Goal: Task Accomplishment & Management: Complete application form

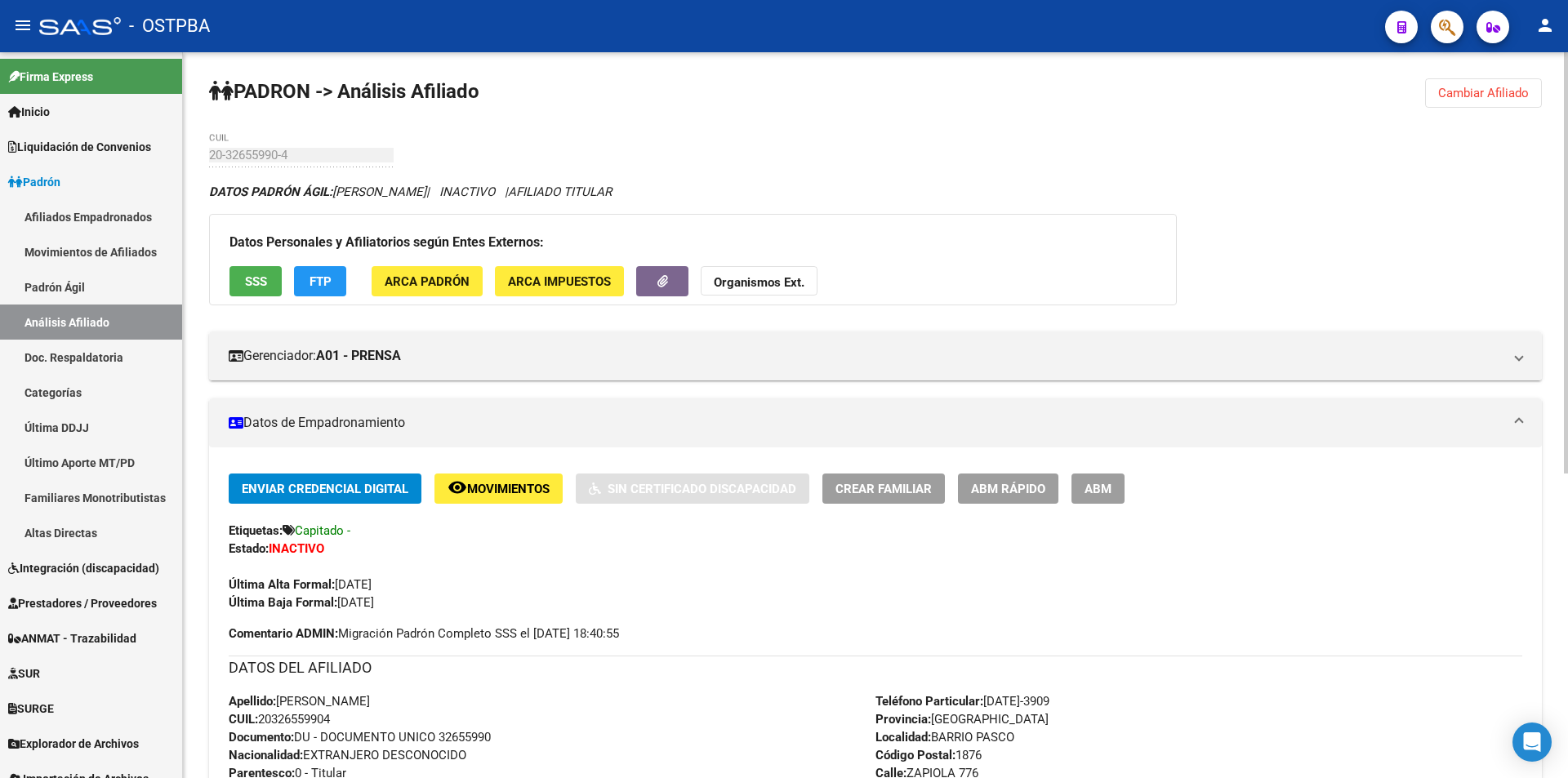
scroll to position [280, 0]
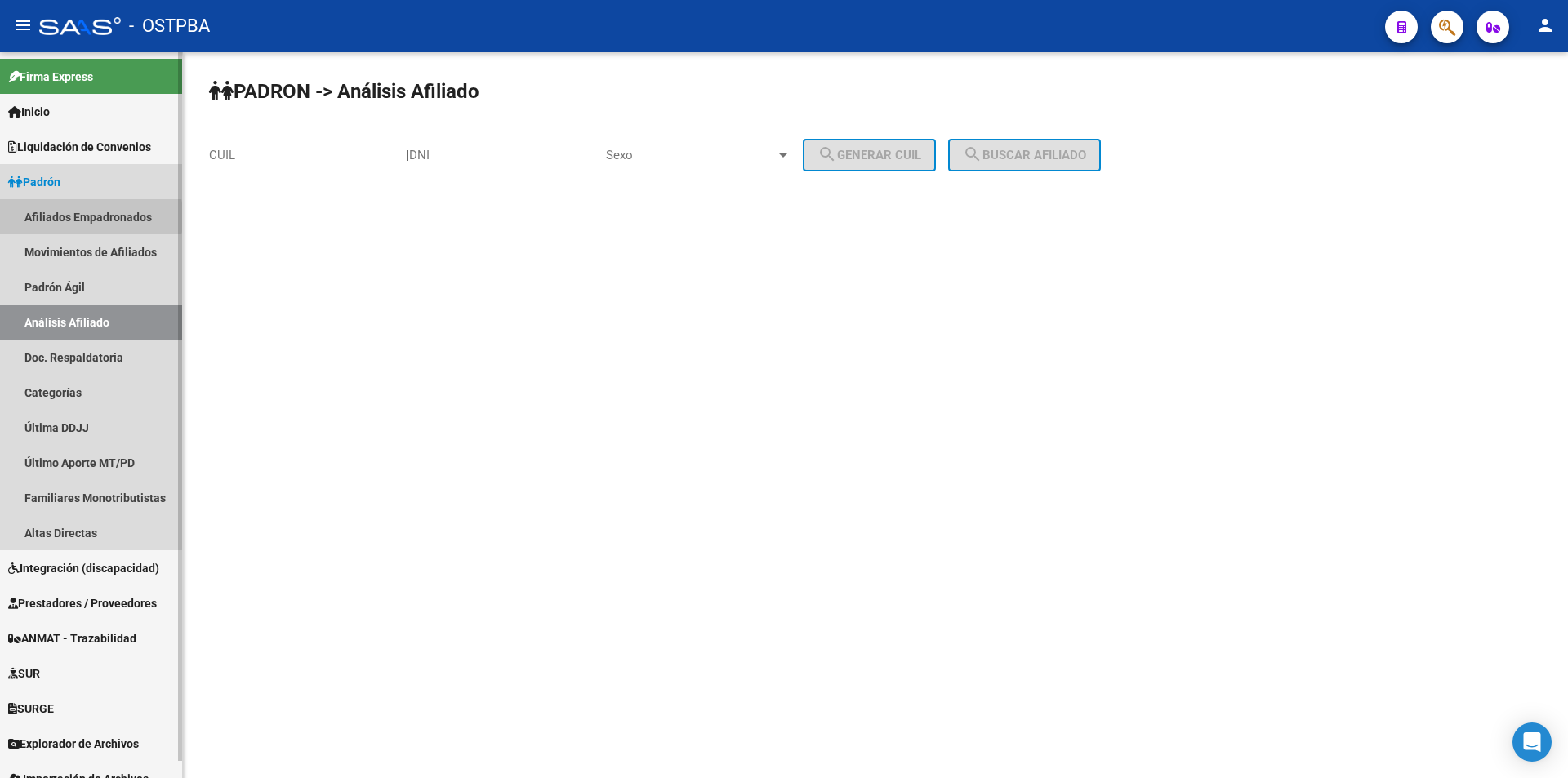
click at [50, 217] on link "Afiliados Empadronados" at bounding box center [91, 217] width 182 height 35
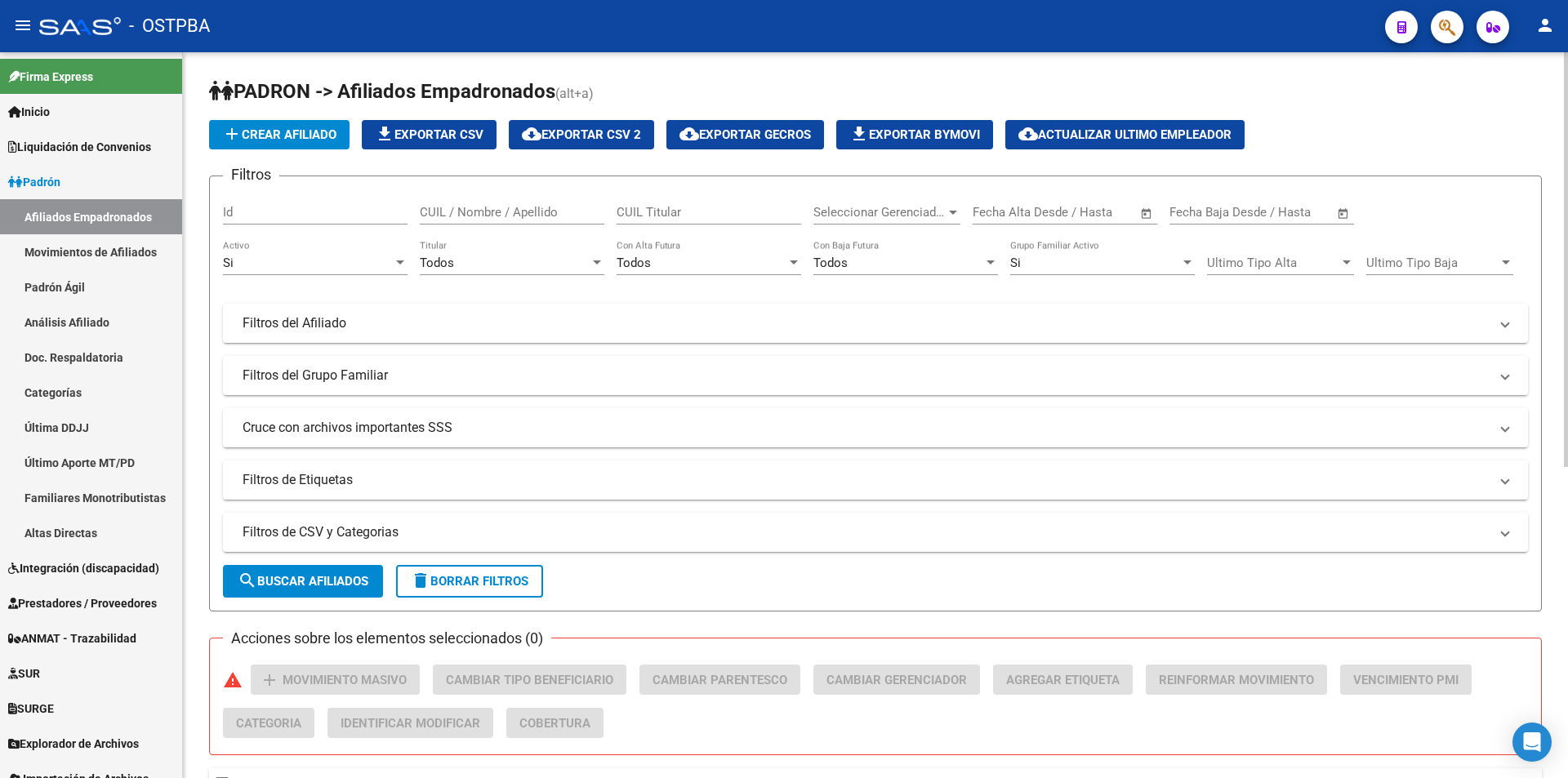
click at [854, 201] on div "Seleccionar Gerenciador Seleccionar Gerenciador" at bounding box center [886, 207] width 147 height 35
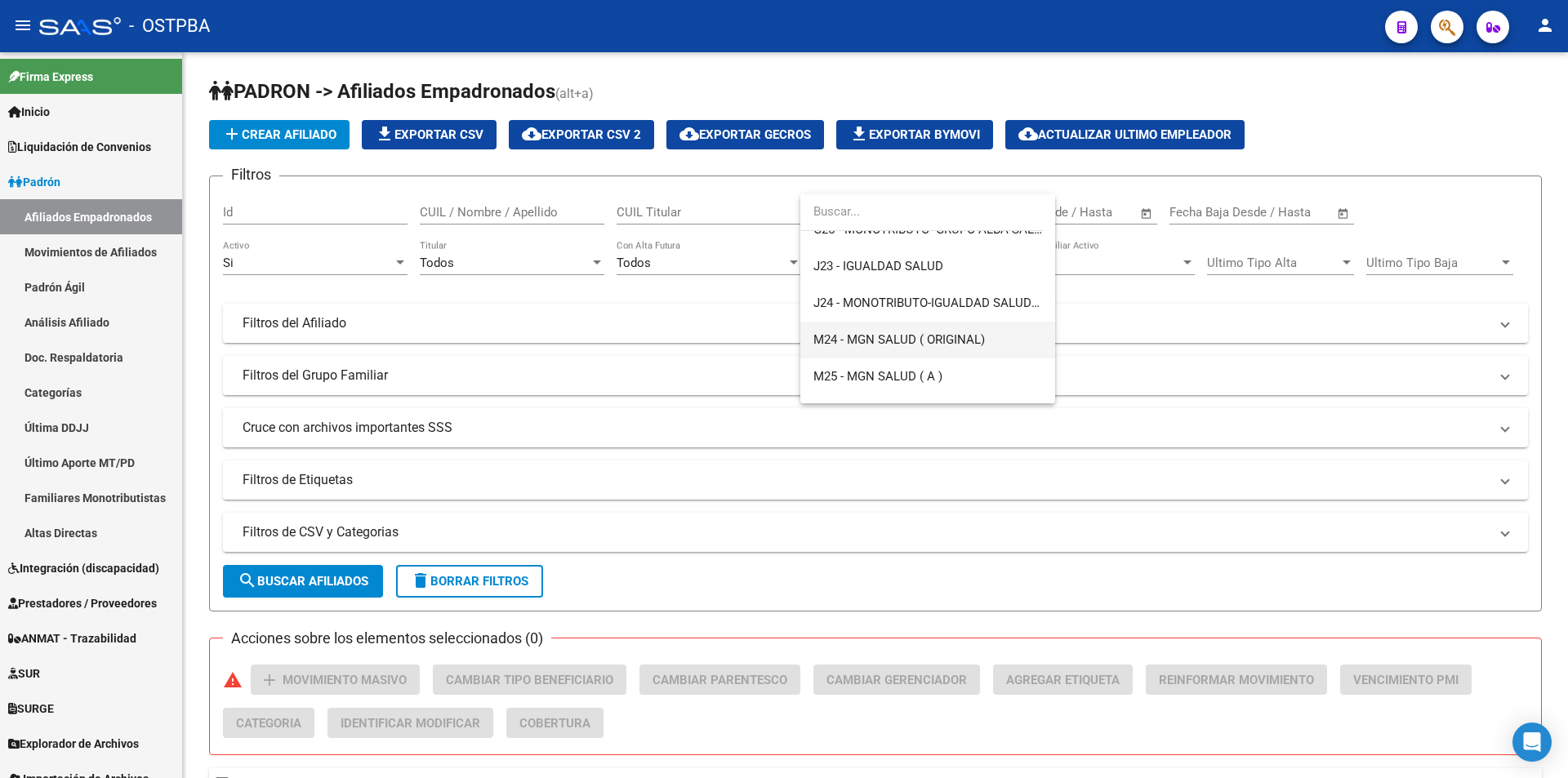
scroll to position [327, 0]
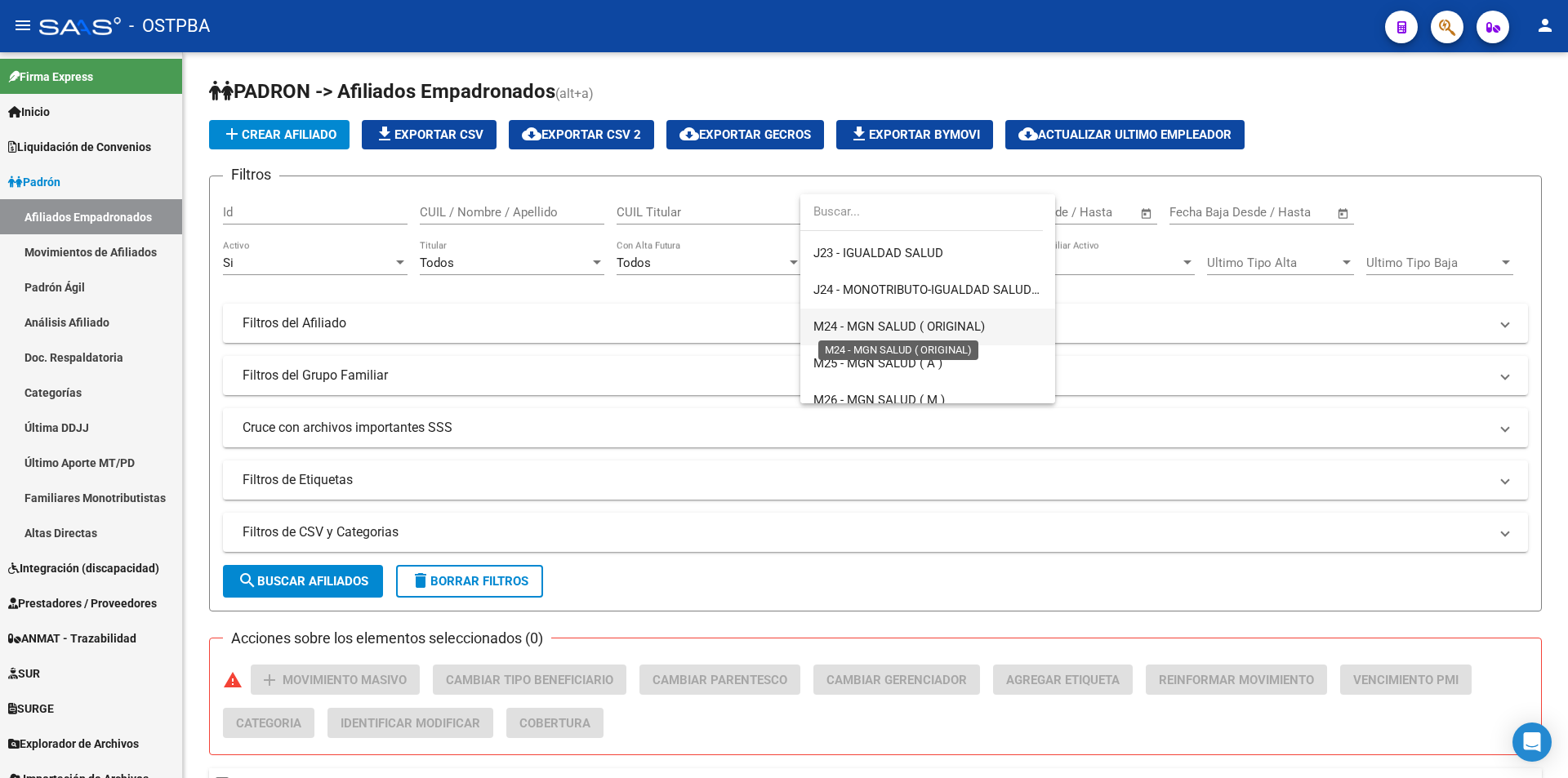
click at [923, 329] on span "M24 - MGN SALUD ( ORIGINAL)" at bounding box center [899, 327] width 172 height 15
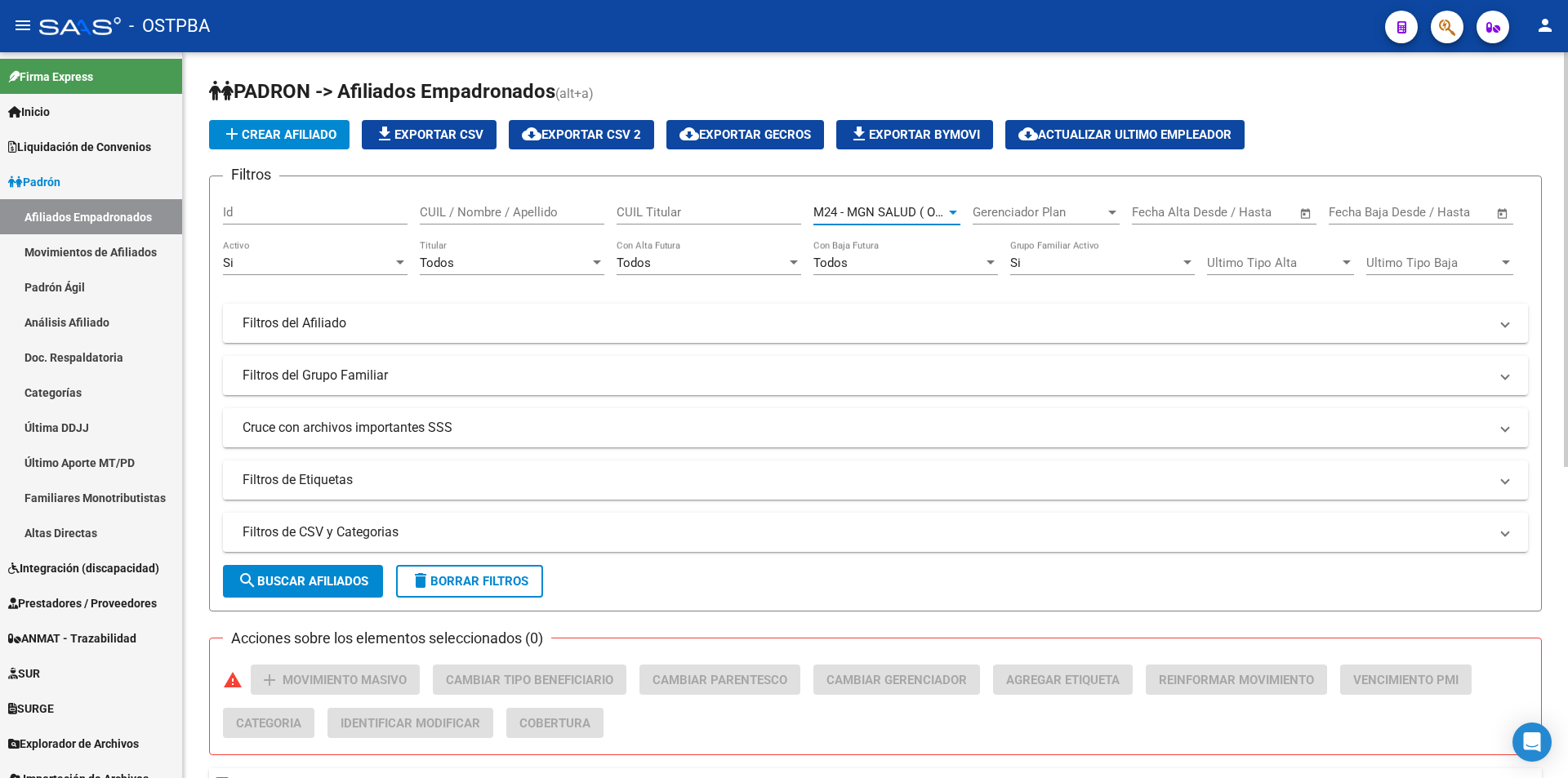
click at [317, 579] on span "search Buscar Afiliados" at bounding box center [302, 581] width 130 height 15
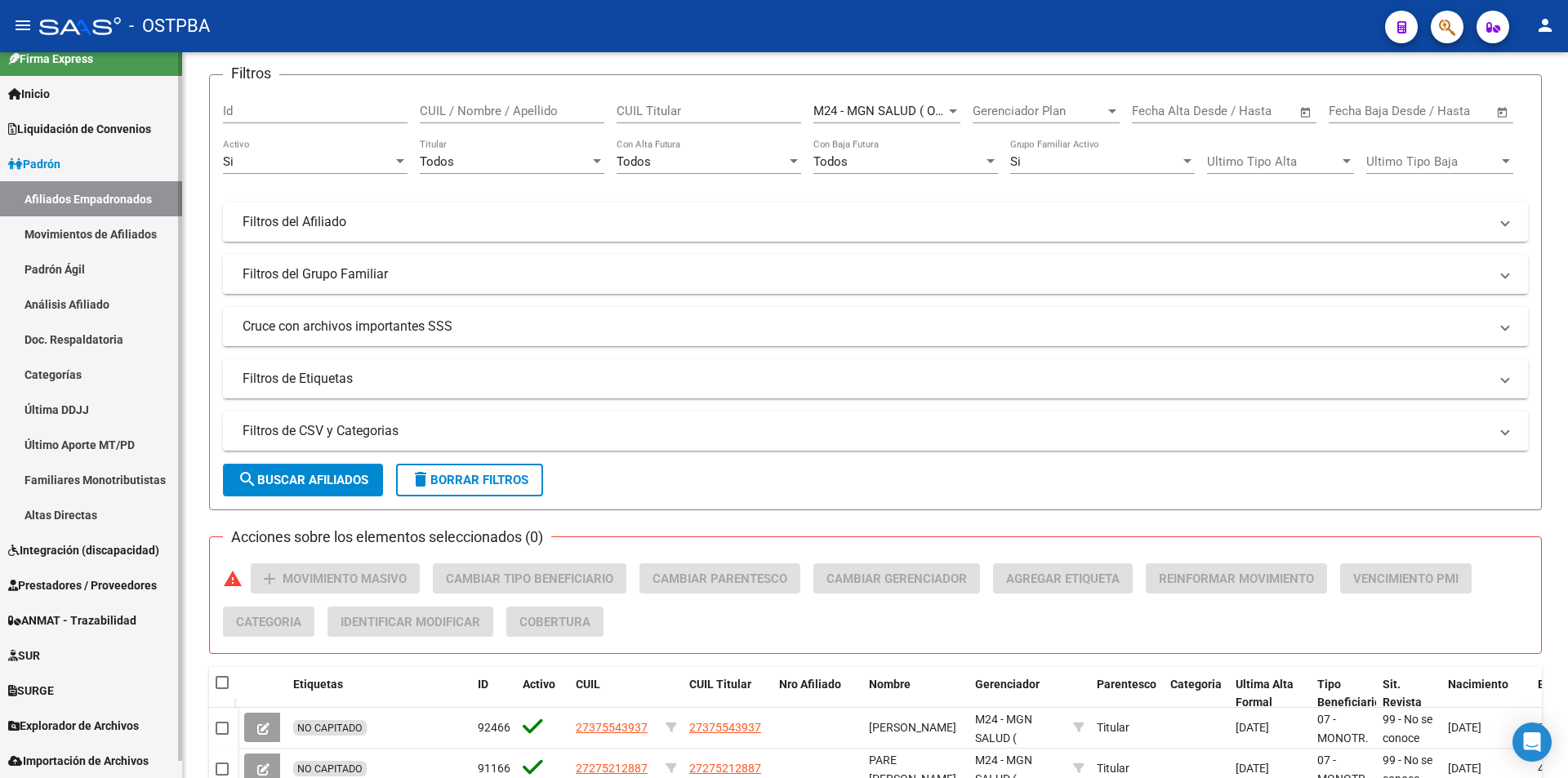
scroll to position [0, 0]
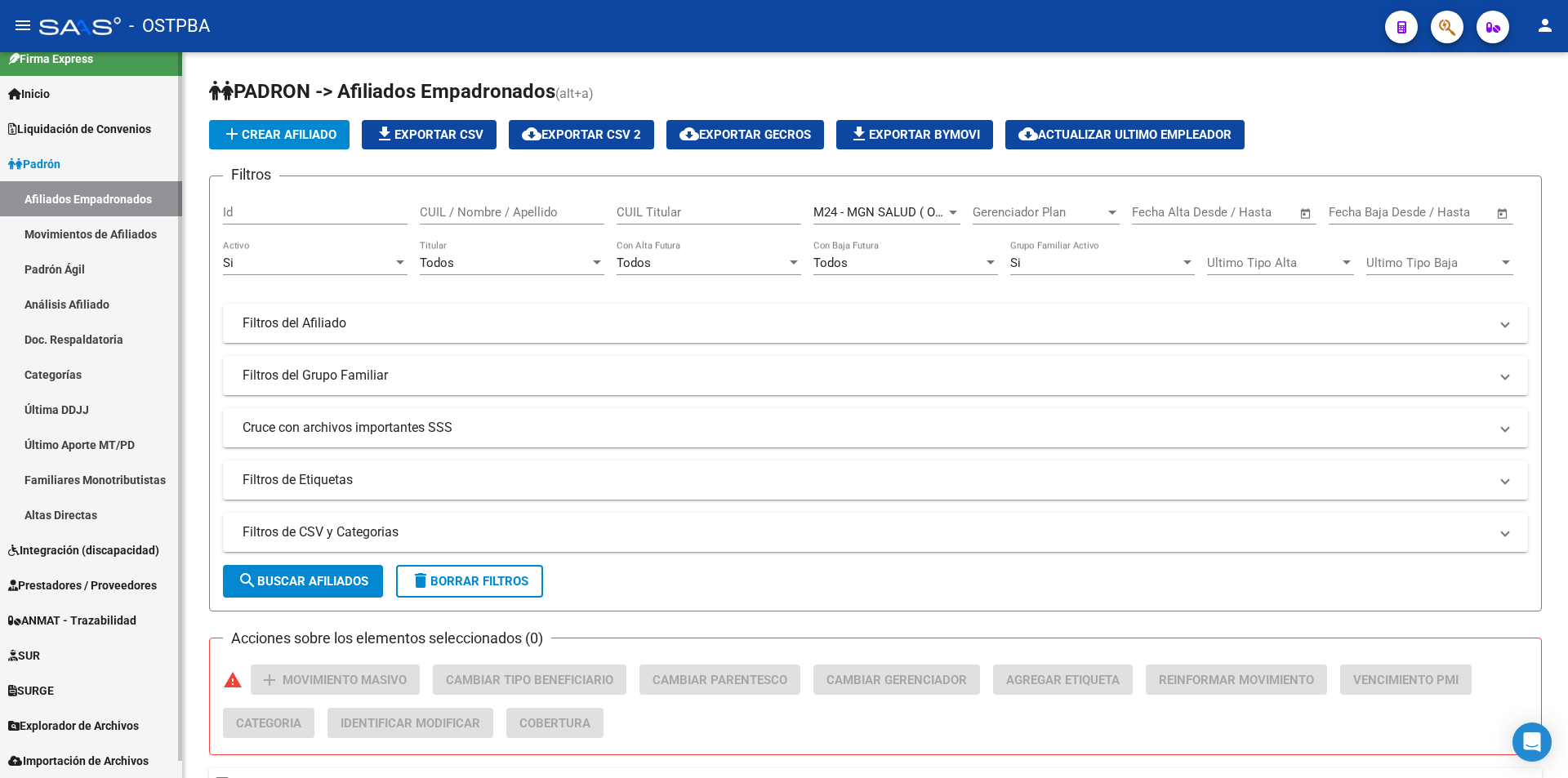
click at [67, 305] on link "Análisis Afiliado" at bounding box center [91, 304] width 182 height 35
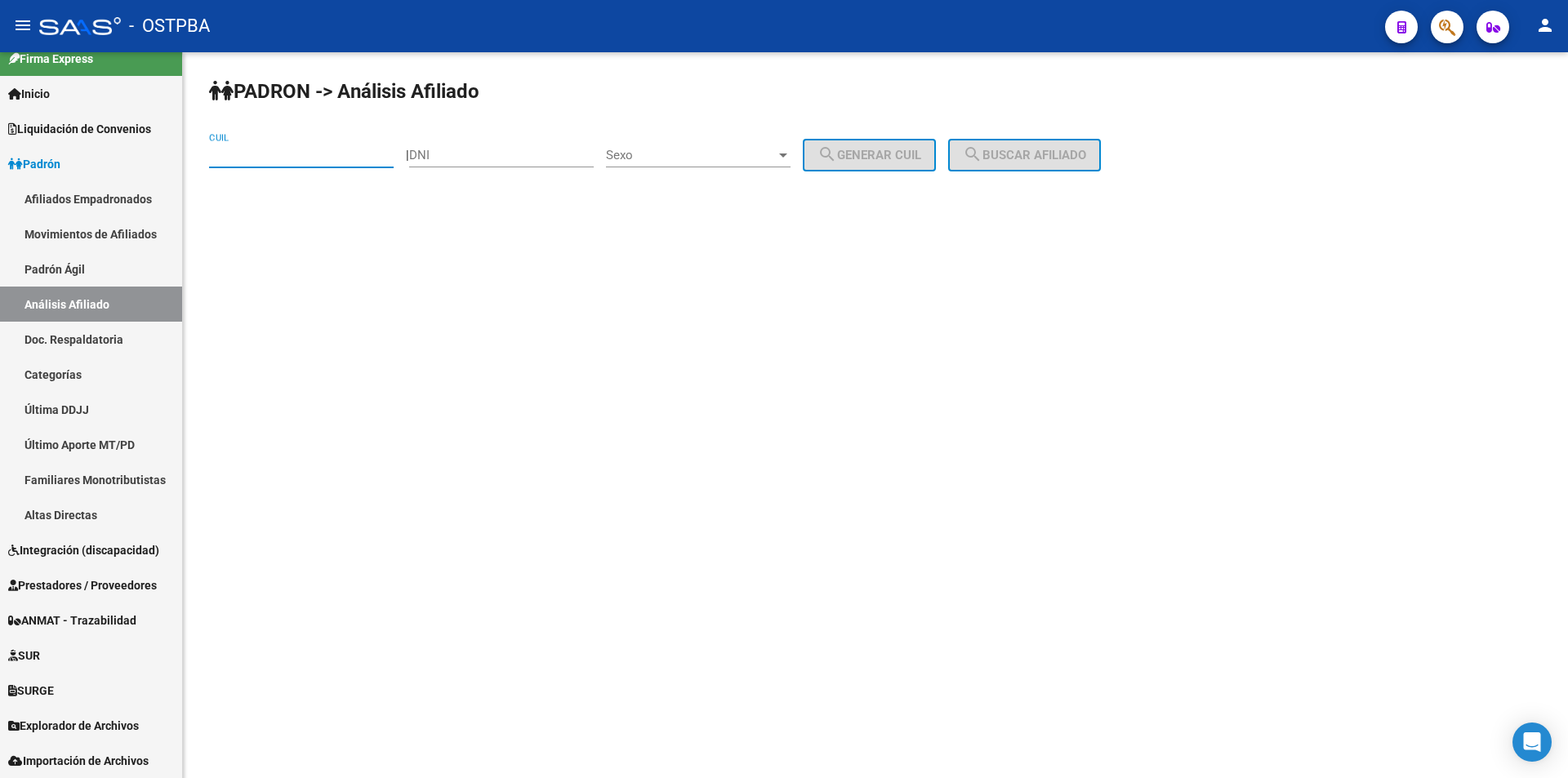
click at [326, 157] on input "CUIL" at bounding box center [301, 155] width 185 height 15
paste input "27-44455197-1"
type input "27-44455197-1"
click at [1027, 162] on span "search Buscar afiliado" at bounding box center [1024, 155] width 123 height 15
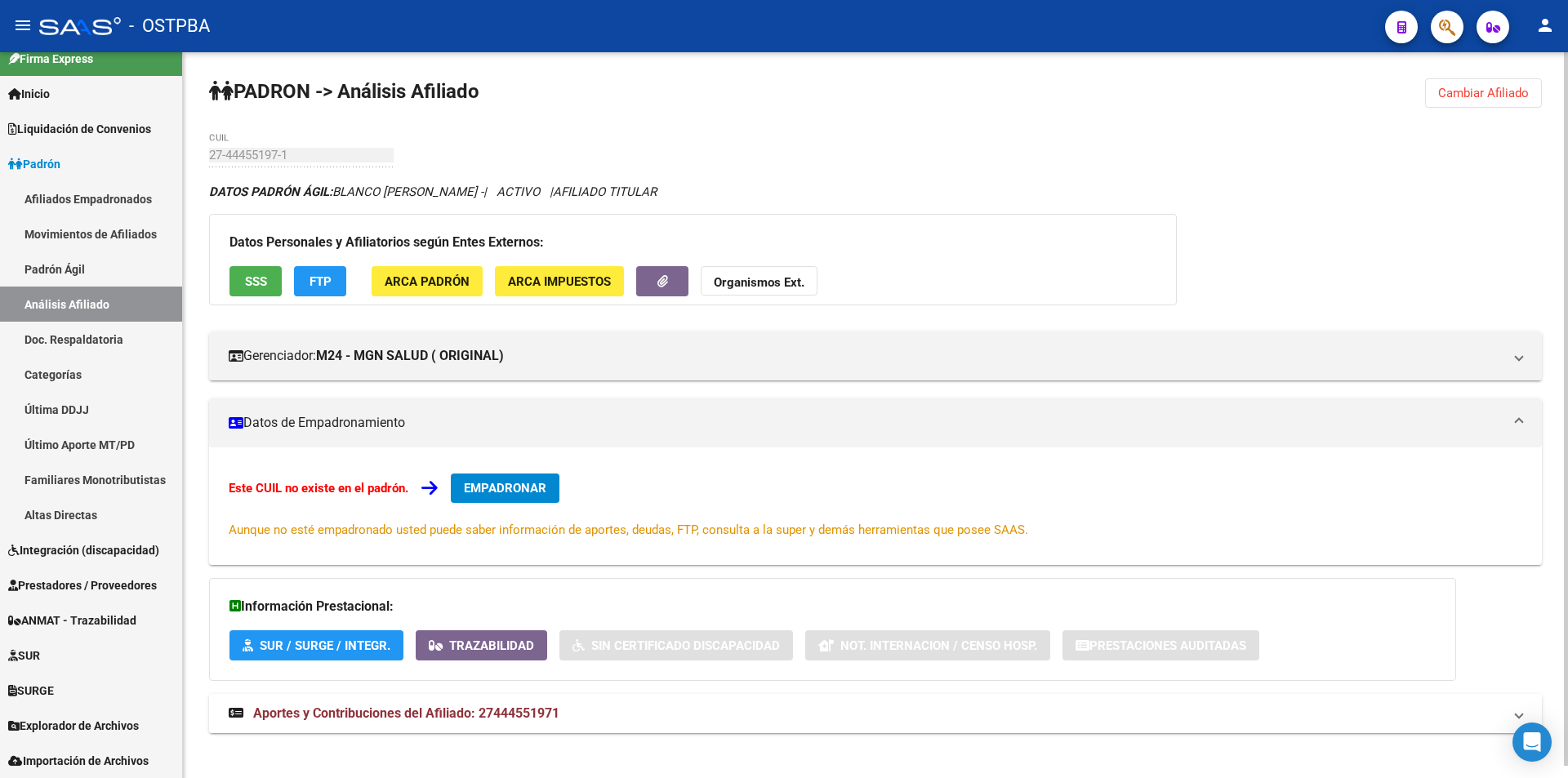
click at [585, 723] on mat-expansion-panel-header "Aportes y Contribuciones del Afiliado: 27444551971" at bounding box center [875, 713] width 1332 height 39
click at [568, 495] on div "Este CUIL no existe en el padrón. EMPADRONAR Aunque no esté empadronado usted p…" at bounding box center [875, 506] width 1294 height 66
click at [546, 491] on span "EMPADRONAR" at bounding box center [504, 489] width 82 height 15
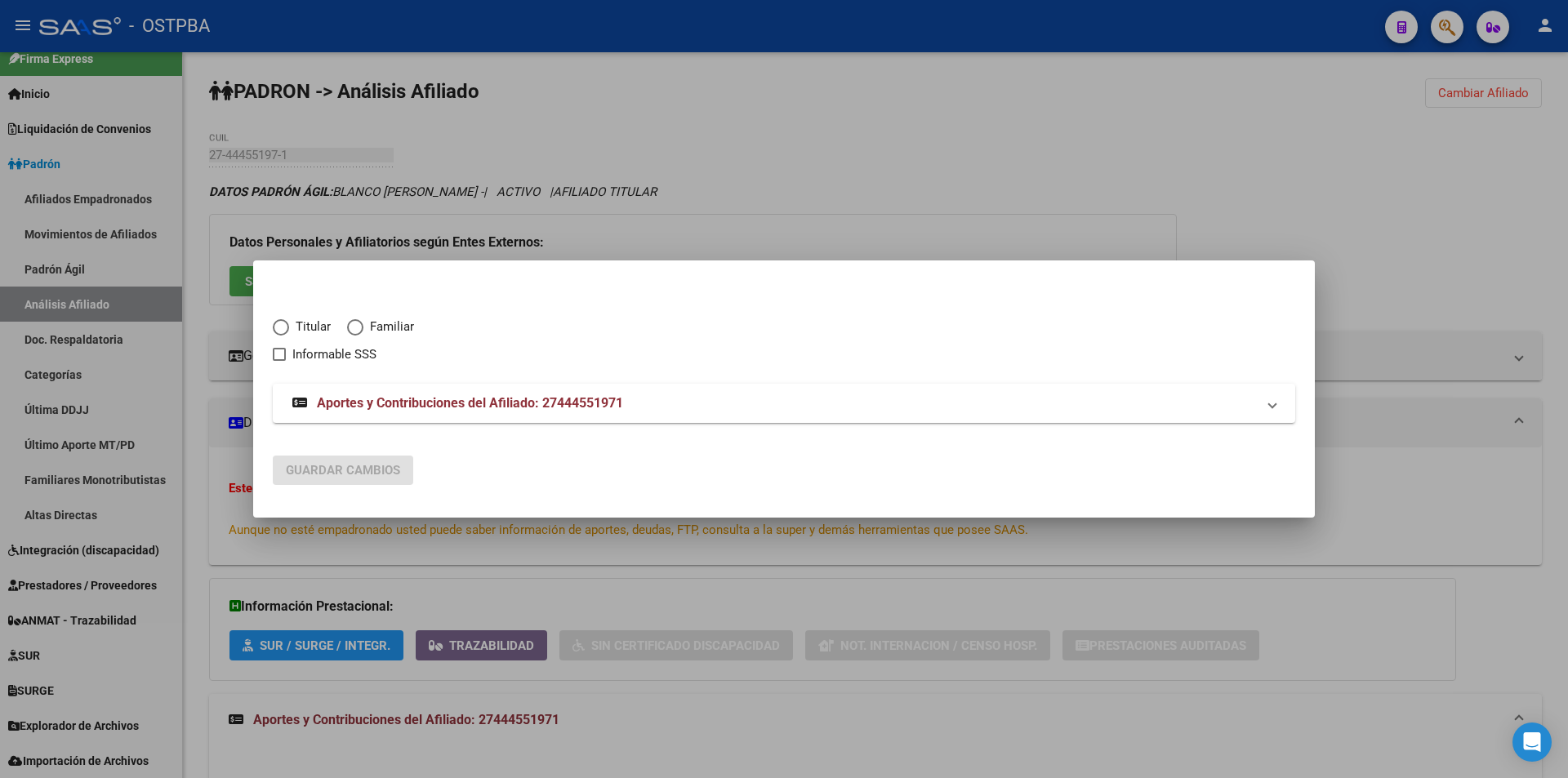
click at [326, 322] on span "Titular" at bounding box center [310, 327] width 42 height 18
click at [289, 322] on input "Titular" at bounding box center [281, 328] width 17 height 17
radio input "true"
checkbox input "true"
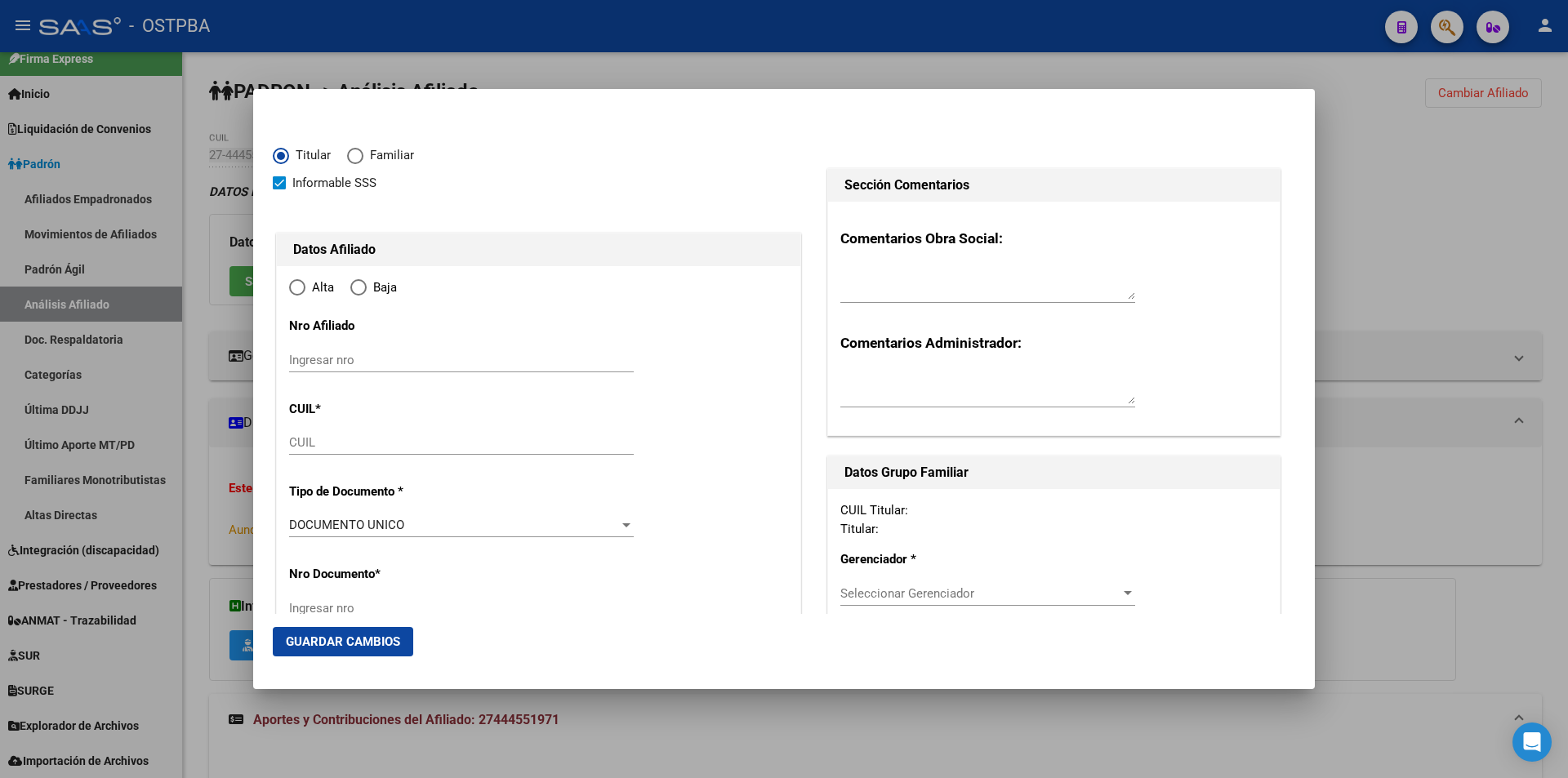
type input "27-44455197-1"
radio input "true"
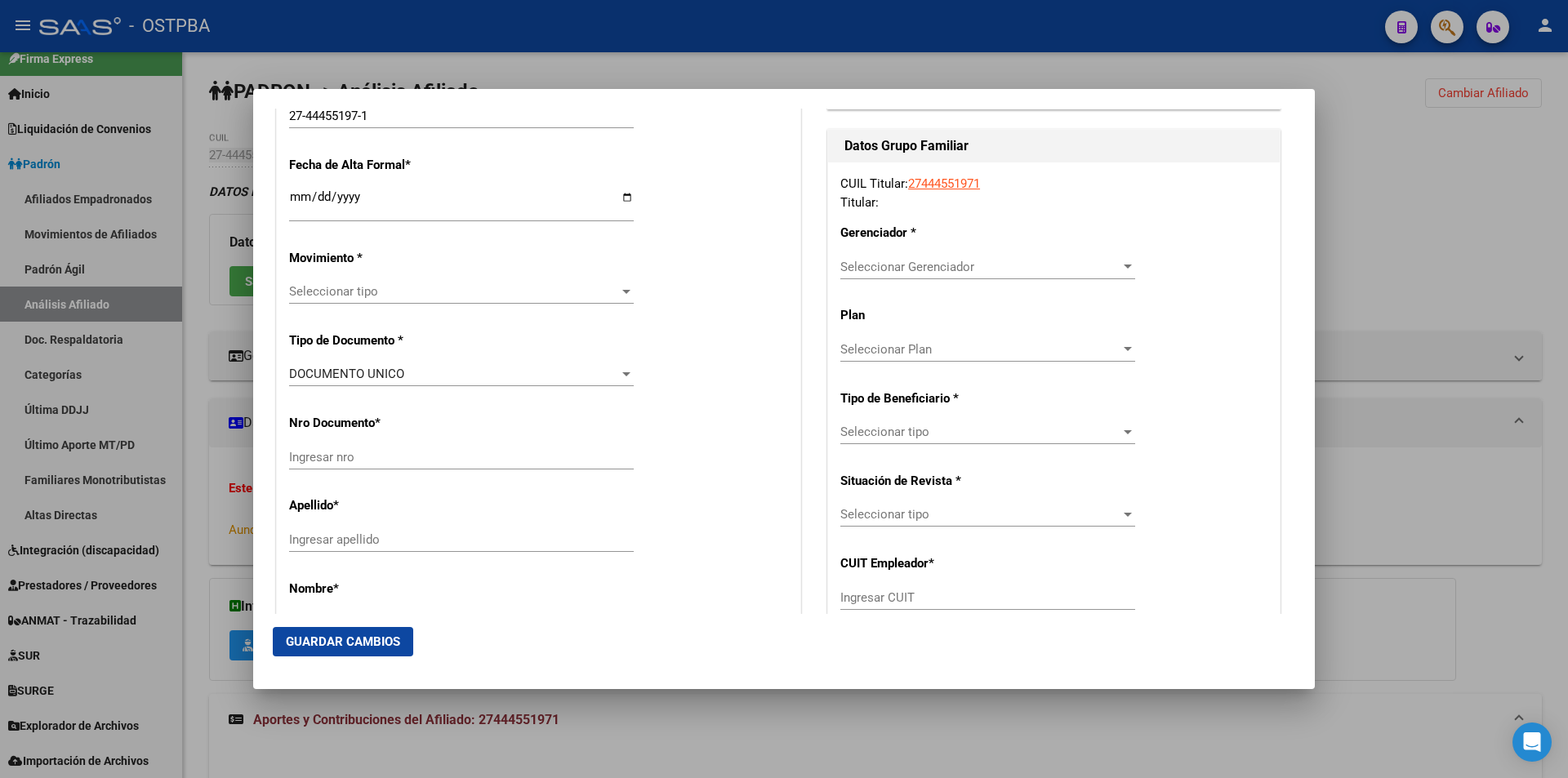
type input "44455197"
type input "BLANCO"
type input "ANTONELLA YAMILA"
type input "2002-10-22"
type input "FLORENCIO VARELA"
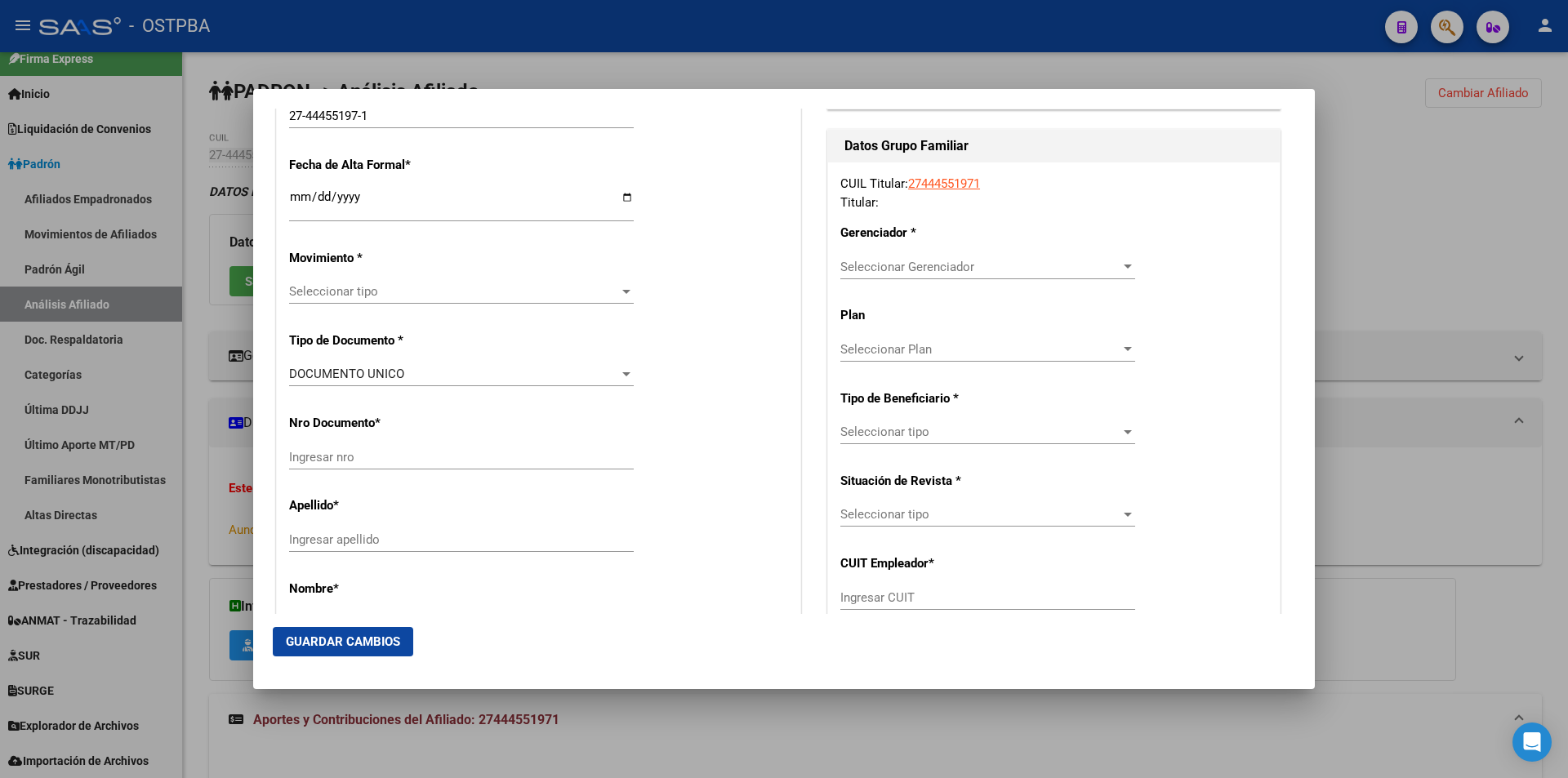
type input "1888"
type input "RAWSON"
type input "1639"
type input "0"
type input "FLORENCIO VARELA"
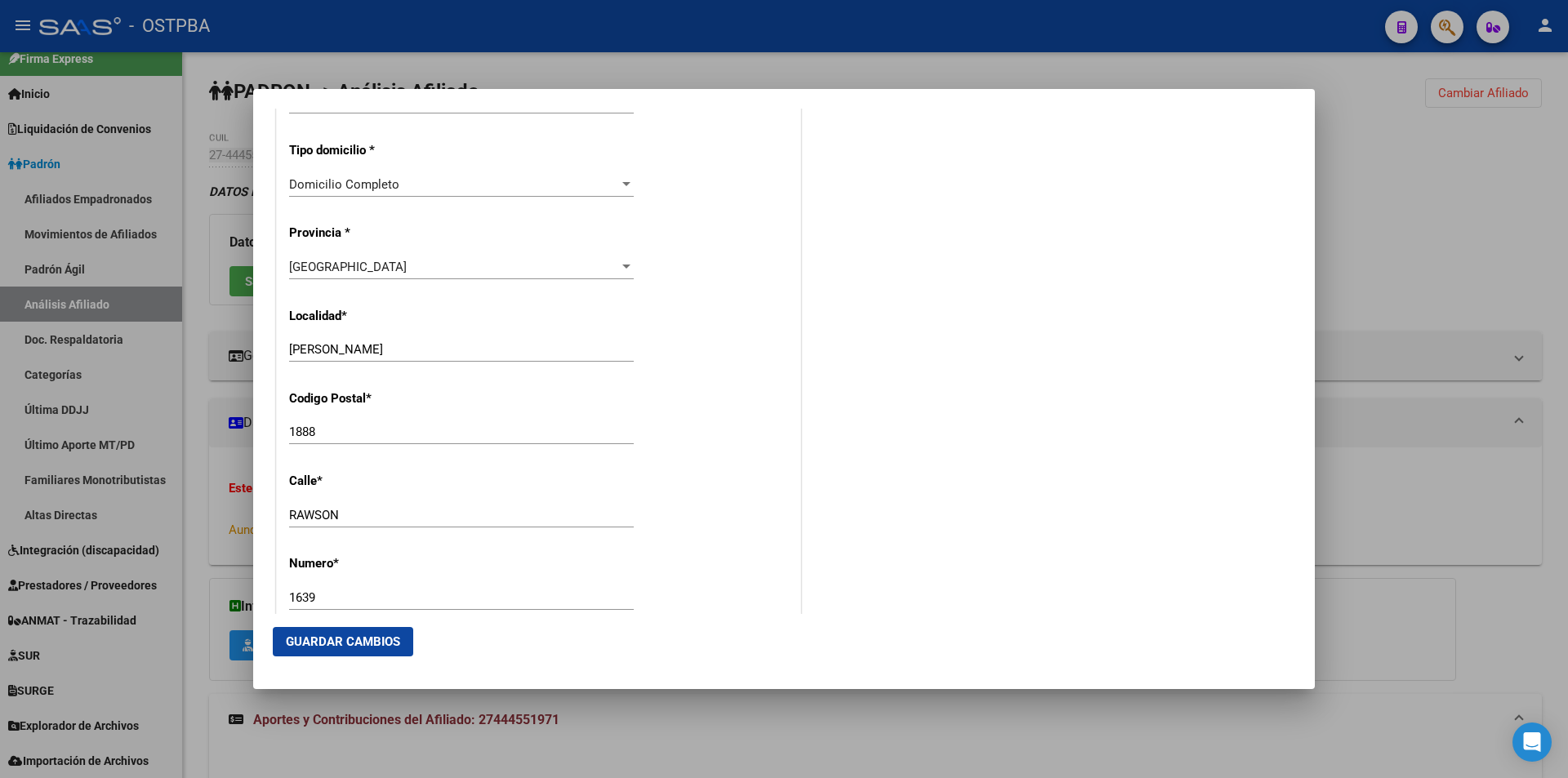
scroll to position [1250, 0]
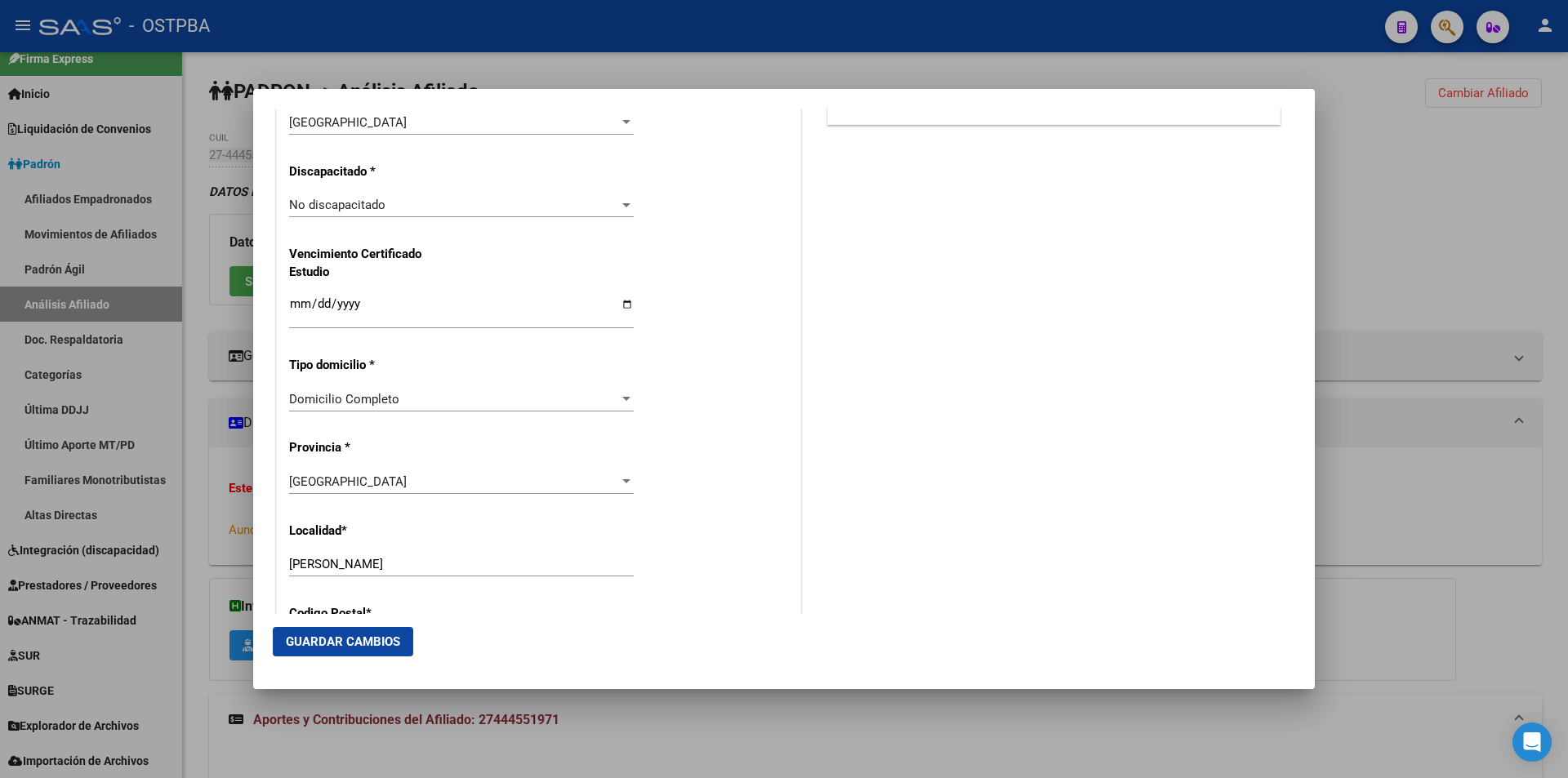
click at [1472, 150] on div at bounding box center [784, 389] width 1568 height 778
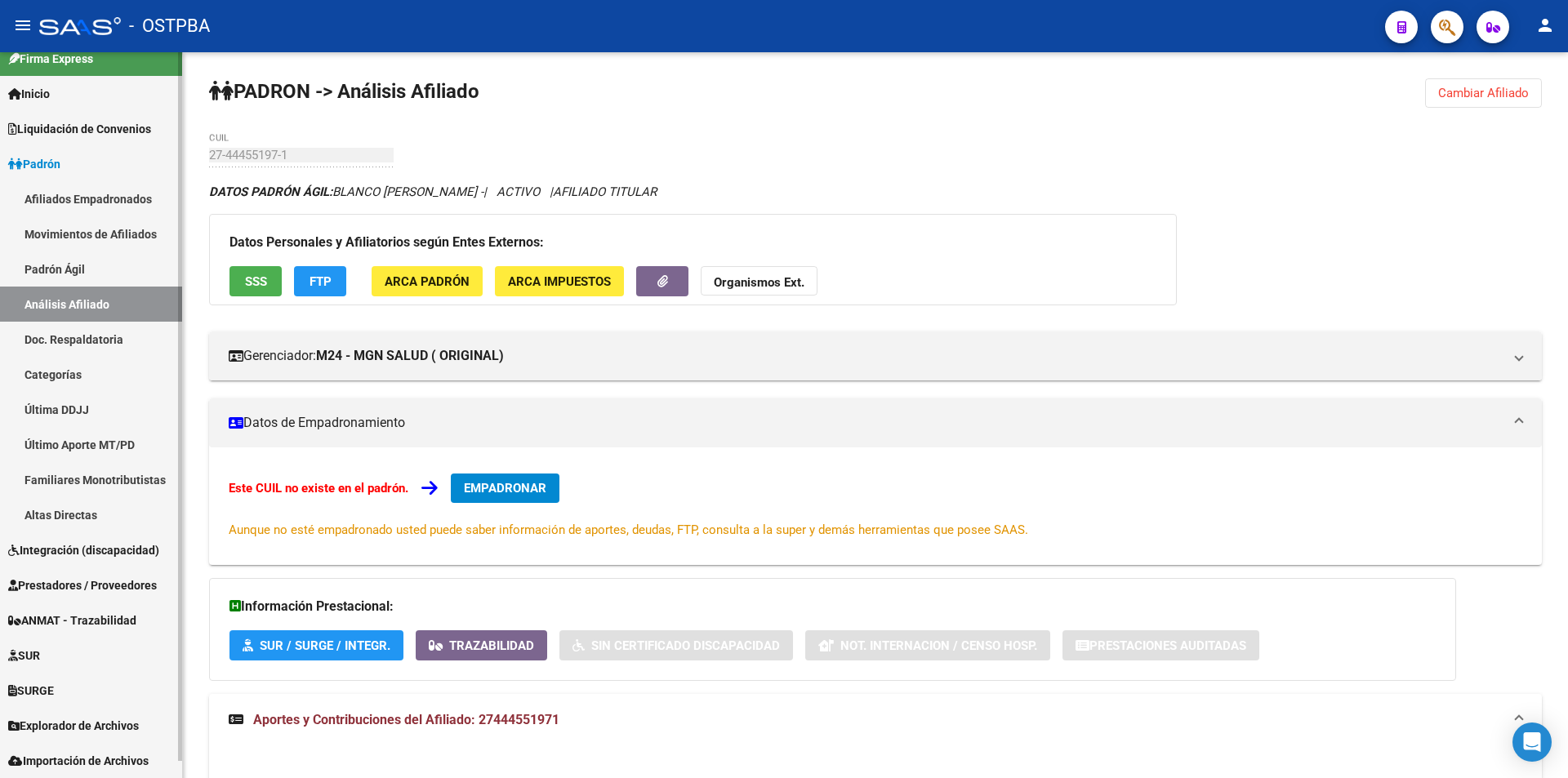
click at [97, 731] on span "Explorador de Archivos" at bounding box center [73, 725] width 130 height 18
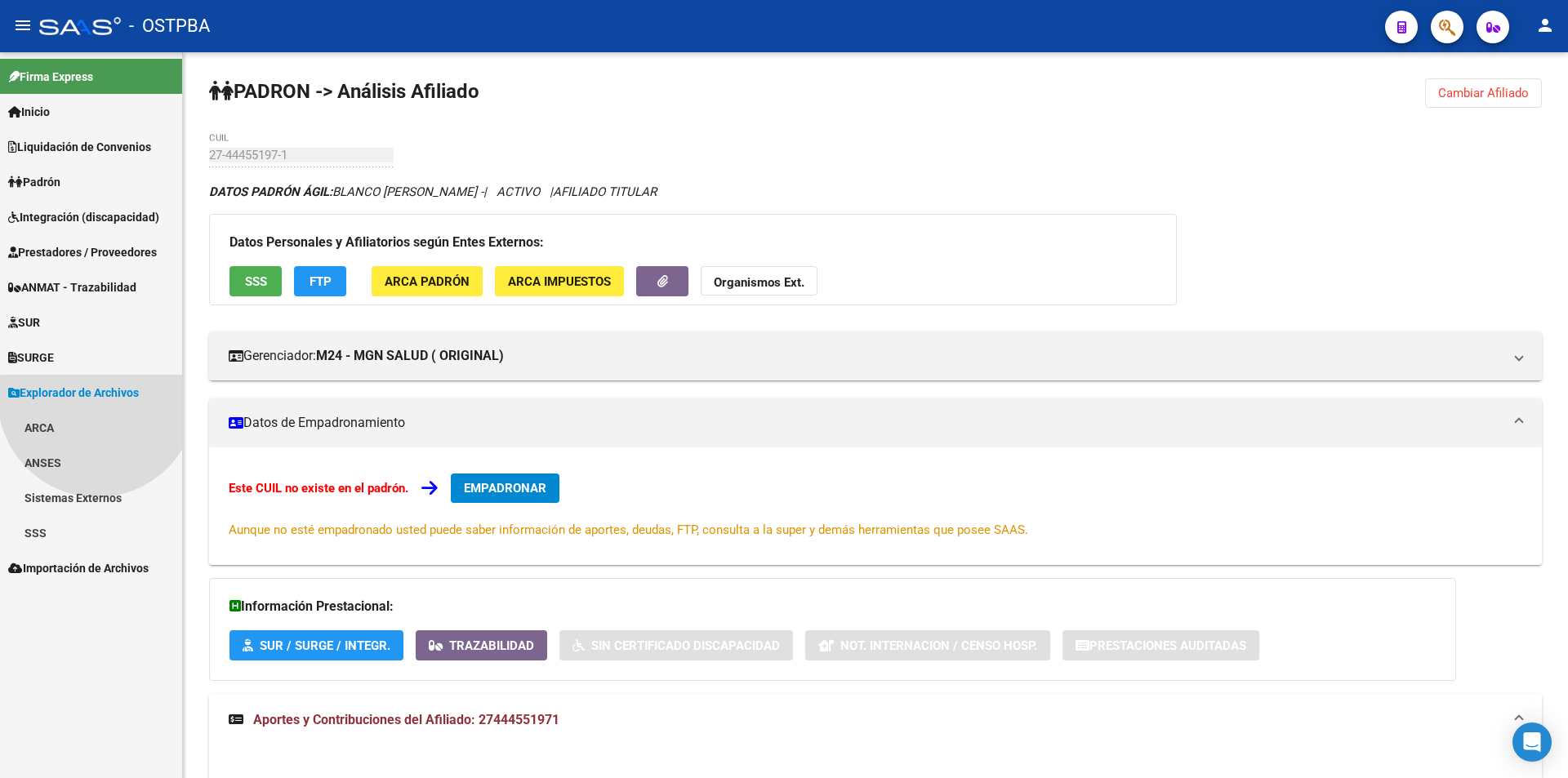
scroll to position [0, 0]
click at [49, 536] on link "SSS" at bounding box center [91, 533] width 182 height 35
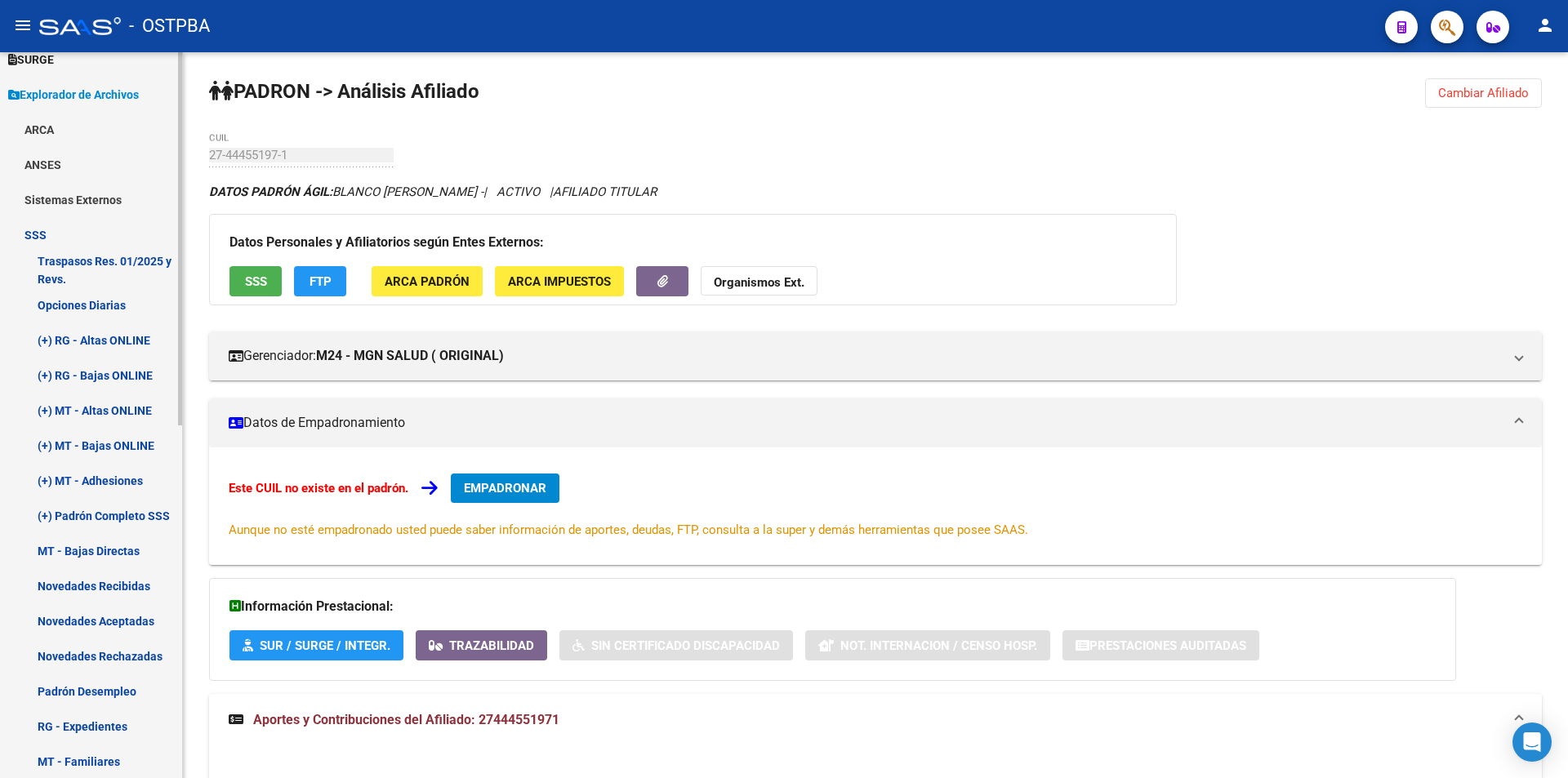
scroll to position [327, 0]
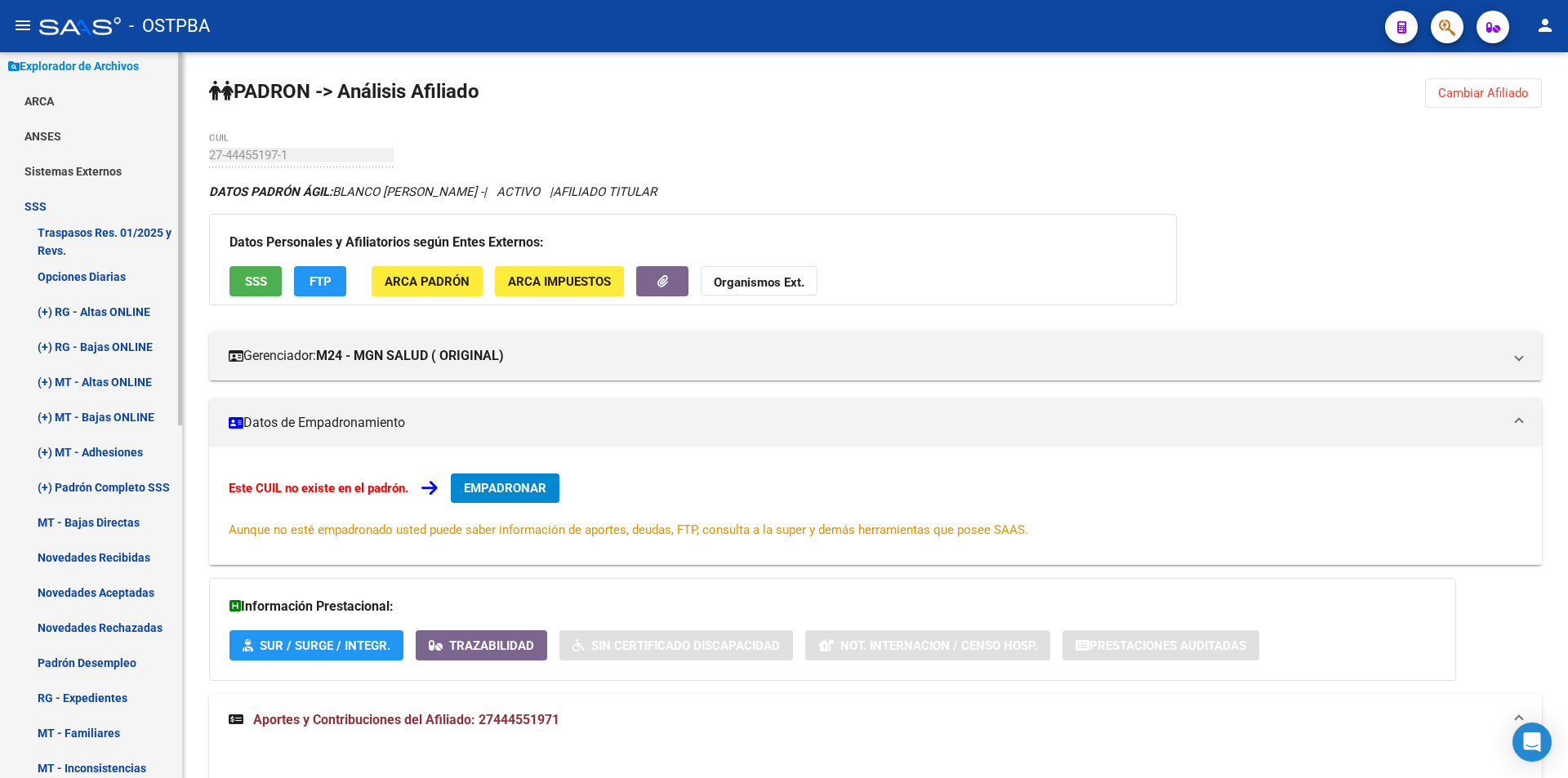
click at [97, 448] on link "(+) MT - Adhesiones" at bounding box center [91, 452] width 182 height 35
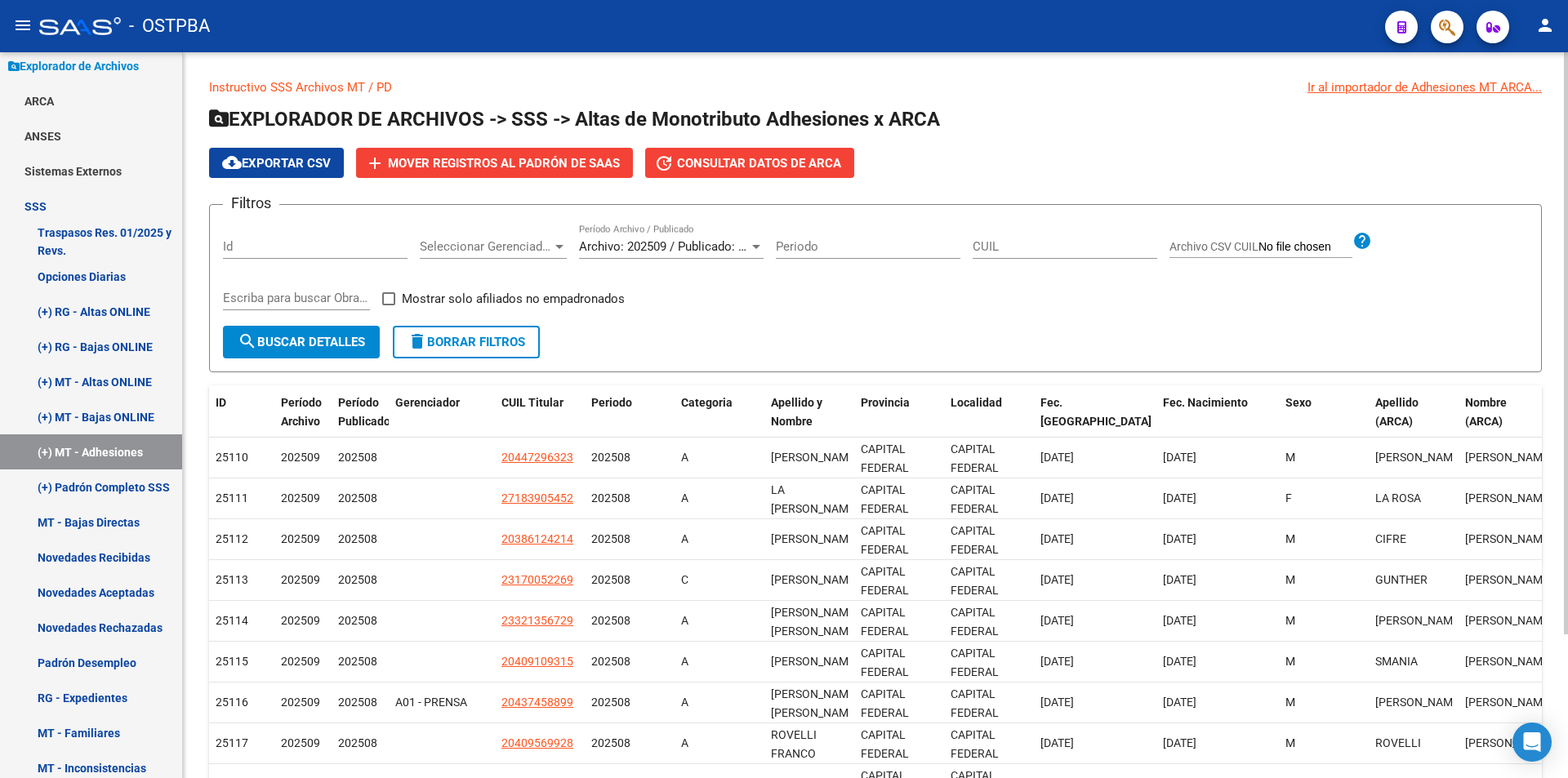
click at [1085, 244] on input "CUIL" at bounding box center [1065, 247] width 185 height 15
paste input "27-44455197-1"
type input "27-44455197-1"
click at [313, 345] on span "search Buscar Detalles" at bounding box center [301, 342] width 128 height 15
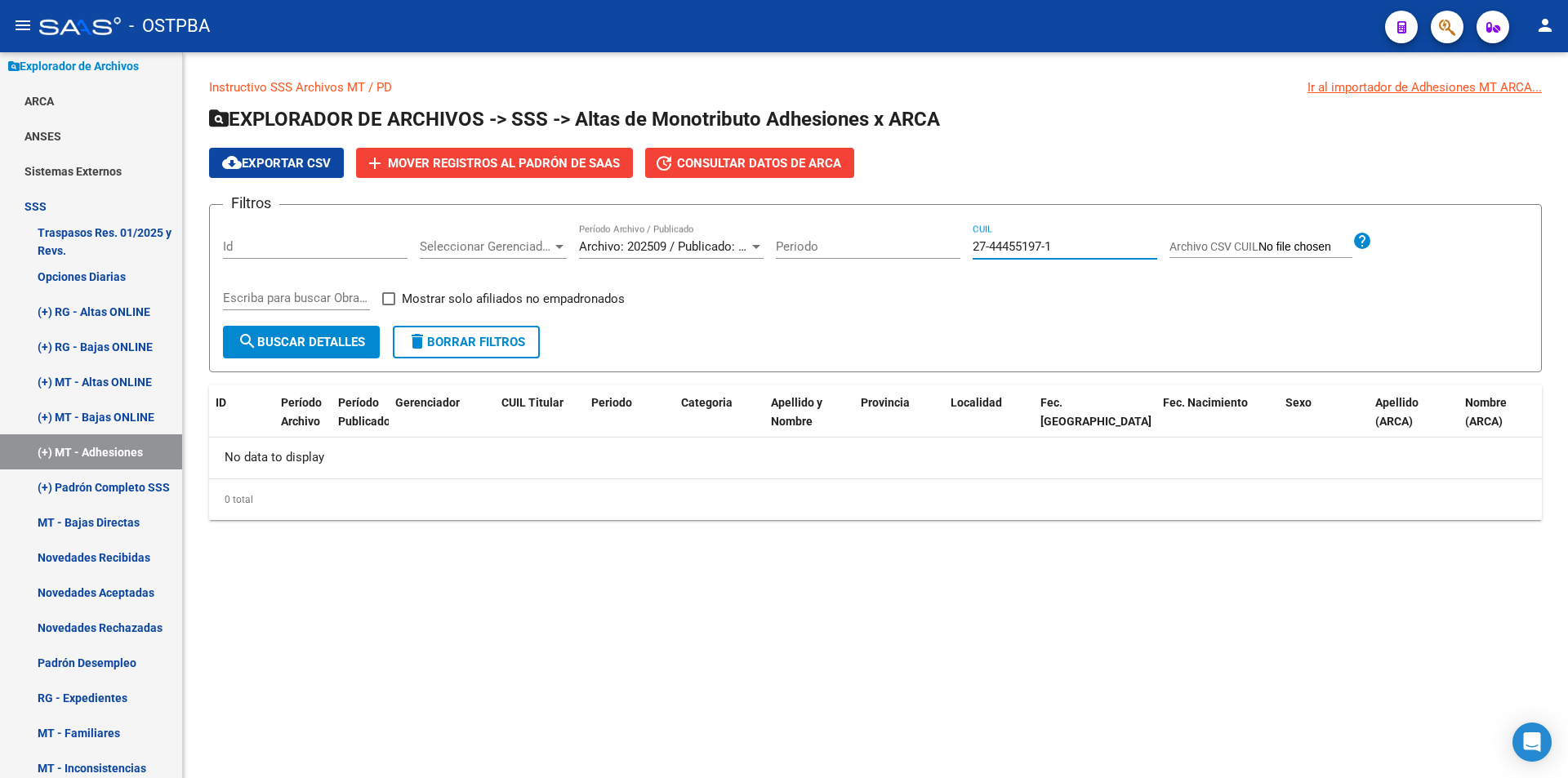
click at [1135, 247] on input "27-44455197-1" at bounding box center [1065, 247] width 185 height 15
click at [1017, 313] on div "Filtros Id Seleccionar Gerenciador Seleccionar Gerenciador Archivo: 202509 / Pu…" at bounding box center [875, 272] width 1305 height 108
click at [1063, 243] on input "27-44455197-1" at bounding box center [1065, 247] width 185 height 15
click at [1097, 282] on div "Filtros Id Seleccionar Gerenciador Seleccionar Gerenciador Archivo: 202509 / Pu…" at bounding box center [875, 272] width 1305 height 108
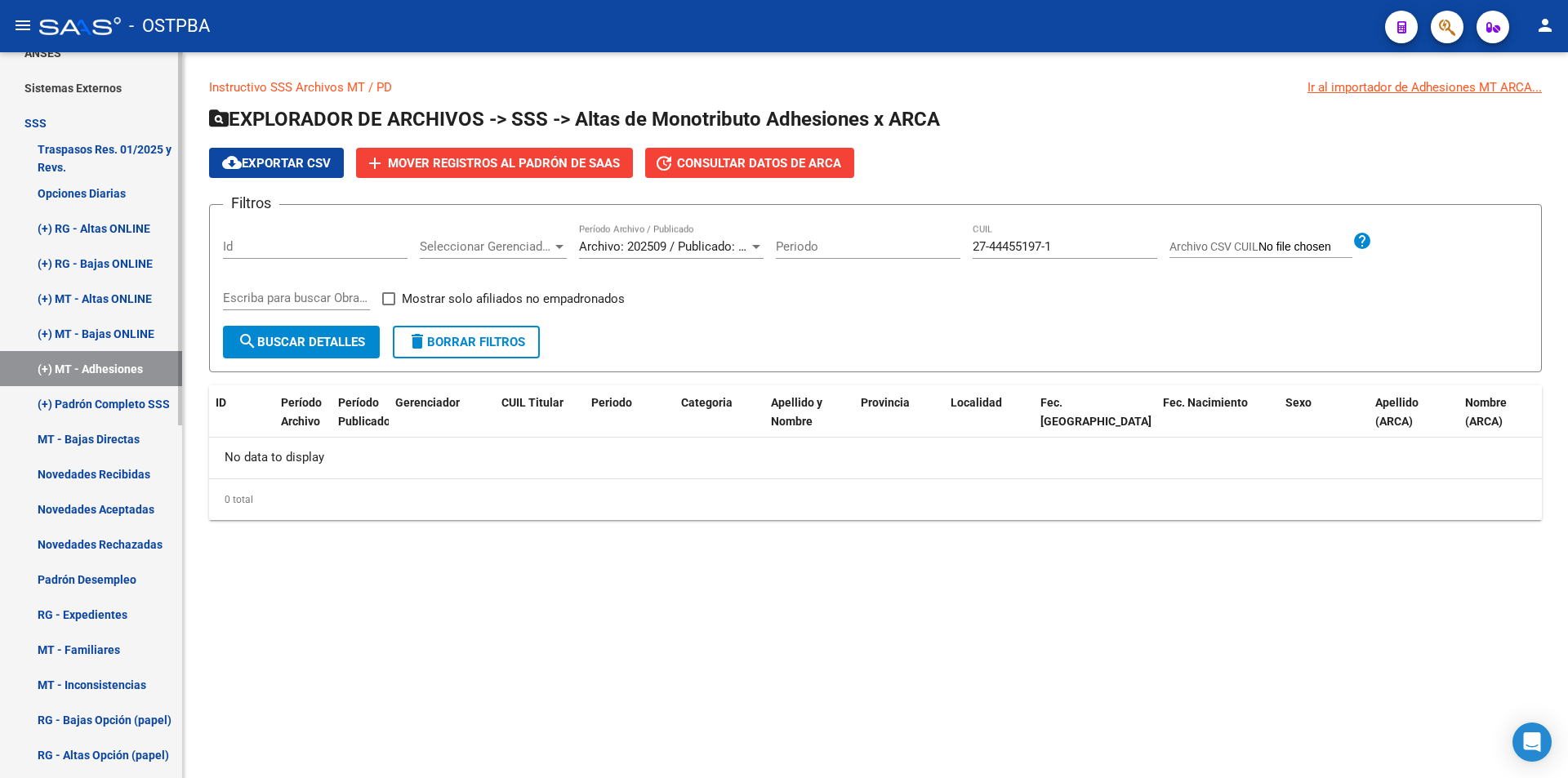
scroll to position [490, 0]
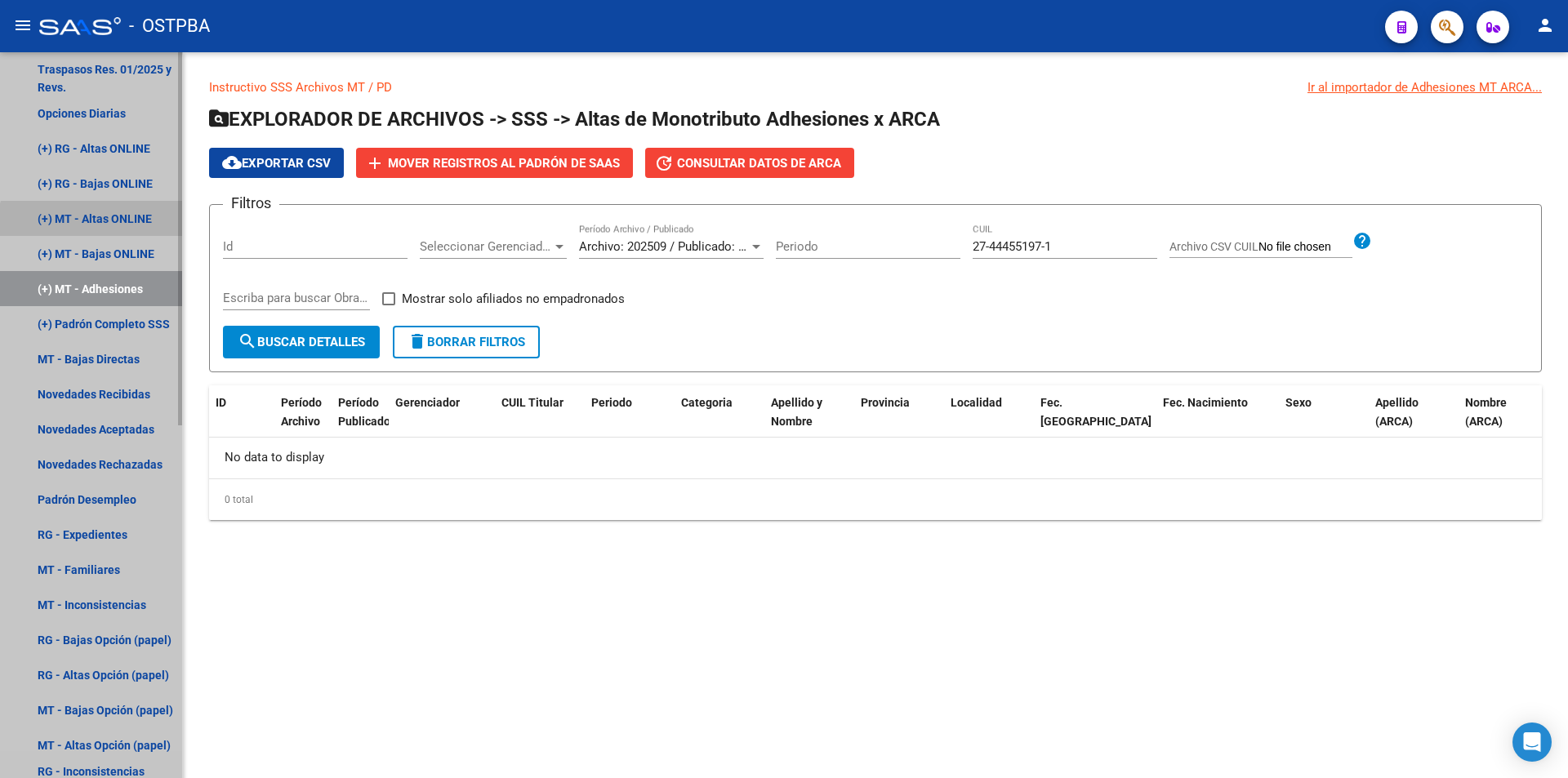
click at [110, 226] on link "(+) MT - Altas ONLINE" at bounding box center [91, 218] width 182 height 35
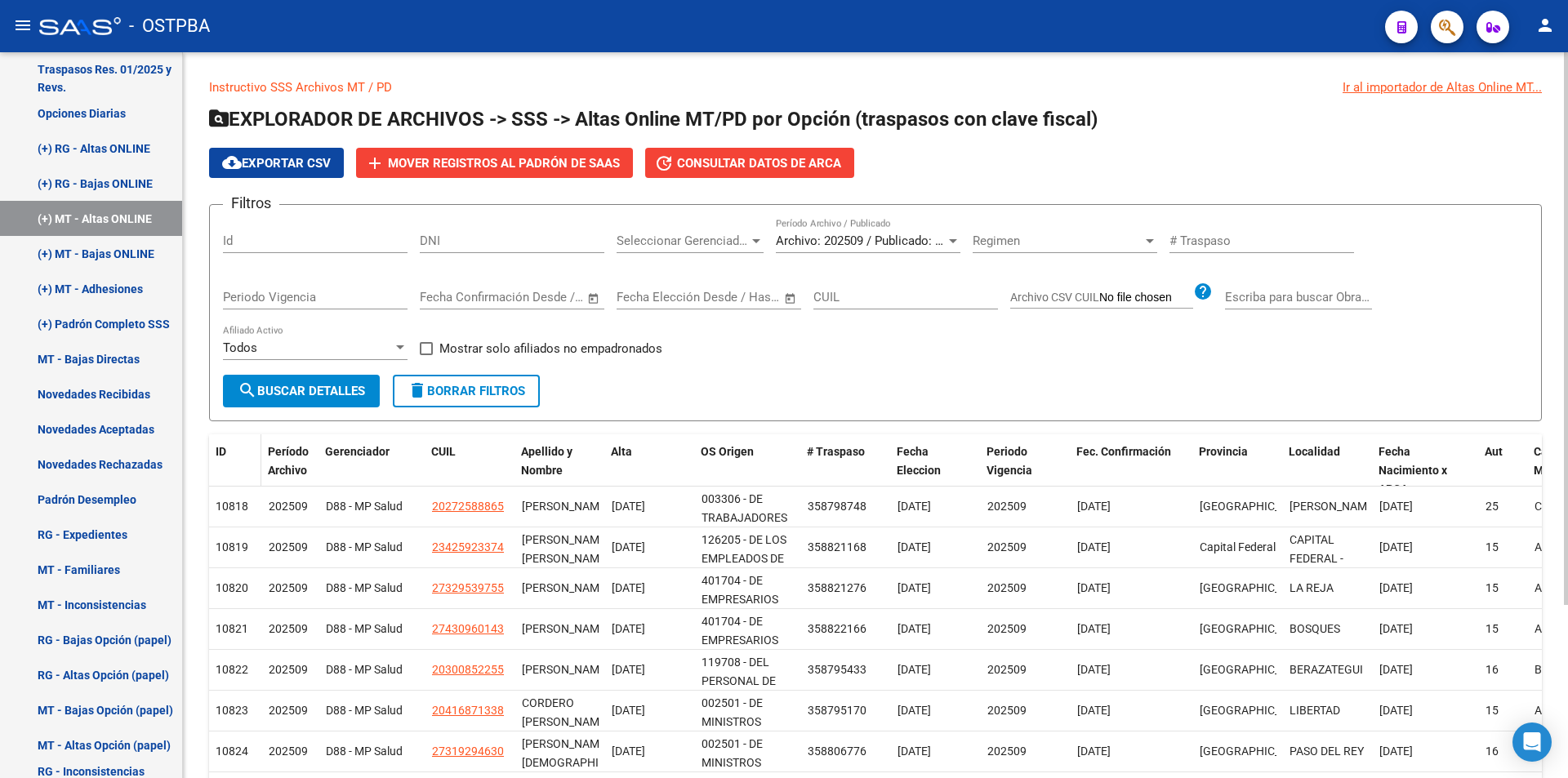
click at [254, 465] on span at bounding box center [258, 470] width 7 height 72
click at [913, 242] on span "Archivo: 202509 / Publicado: 202508" at bounding box center [875, 241] width 199 height 15
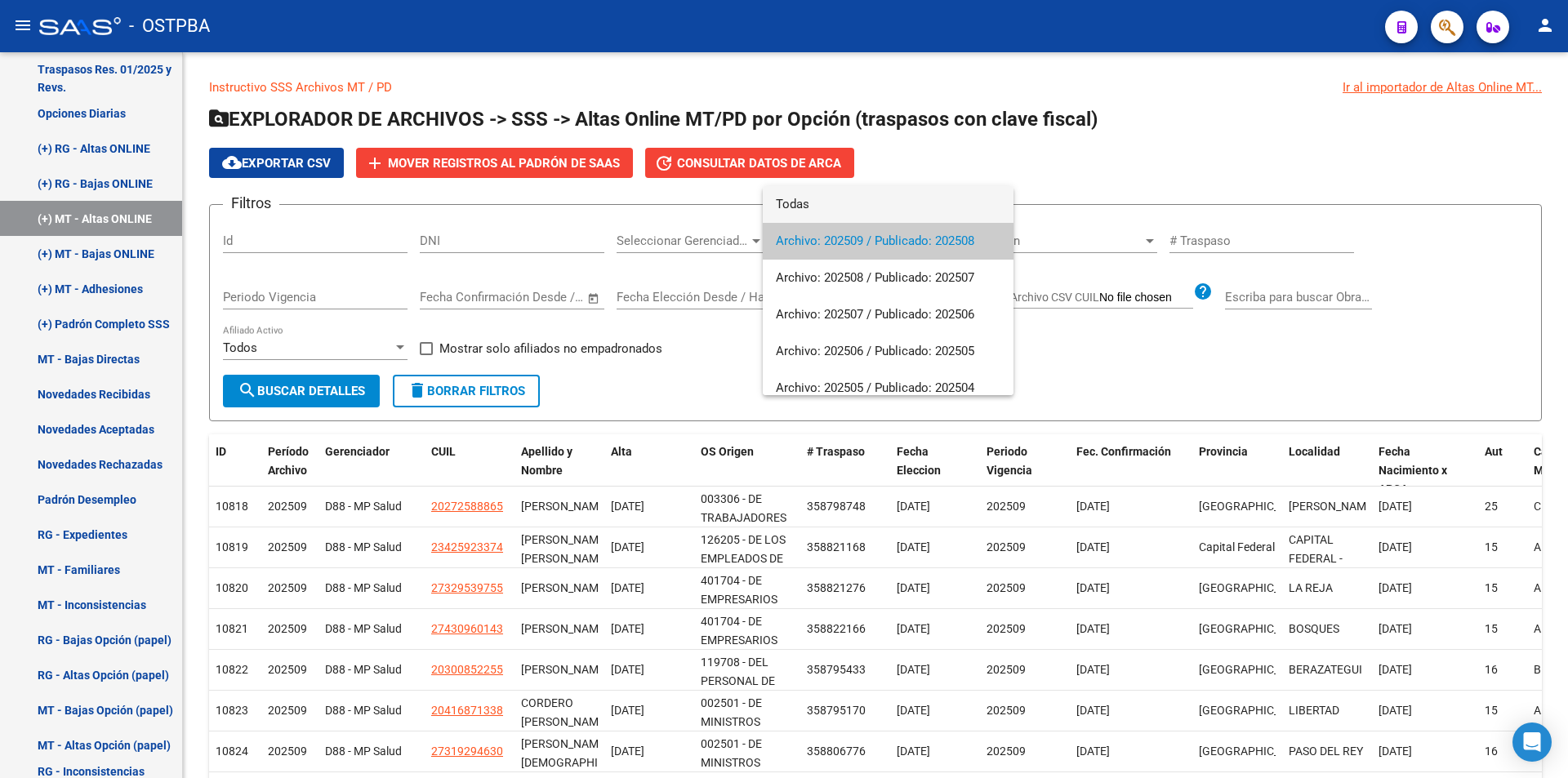
click at [896, 207] on span "Todas" at bounding box center [888, 205] width 225 height 37
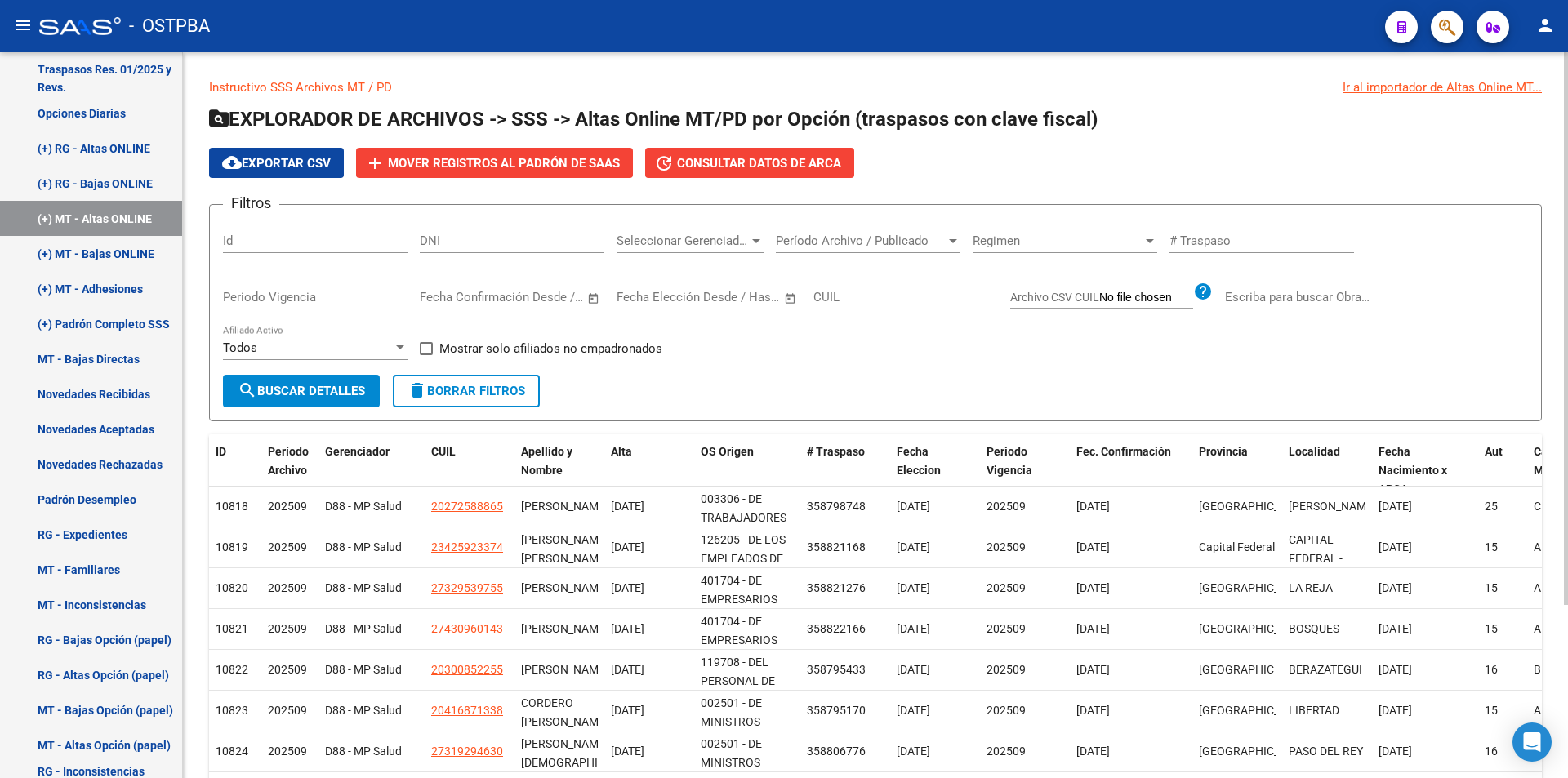
click at [1111, 302] on input "Archivo CSV CUIL" at bounding box center [1147, 298] width 94 height 15
type input "C:\fakepath\REACTIVACION Y CAMBIO OBRA SOCIAL OSTV.csv"
click at [319, 381] on button "search Buscar Detalles" at bounding box center [301, 391] width 157 height 32
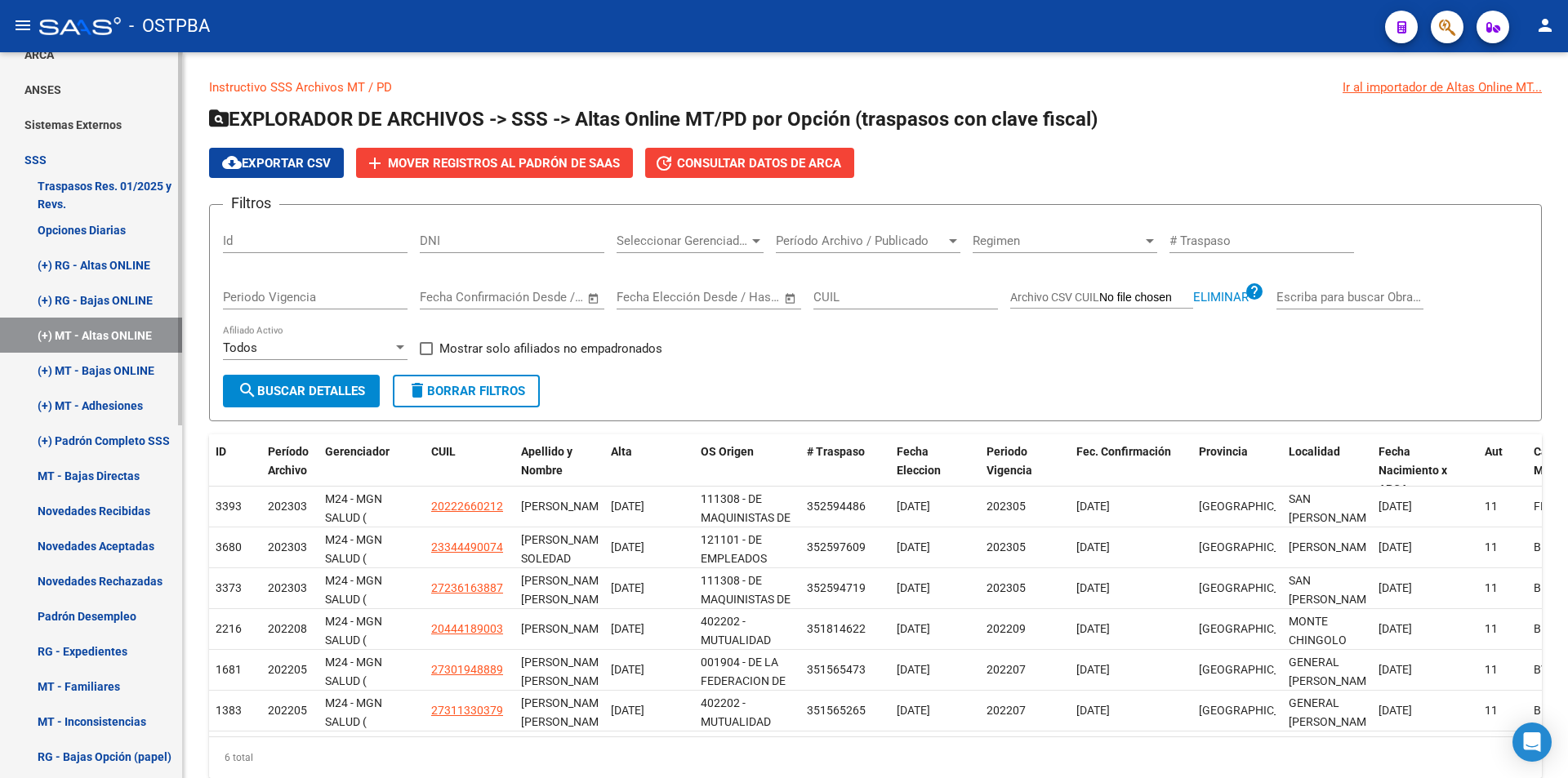
scroll to position [359, 0]
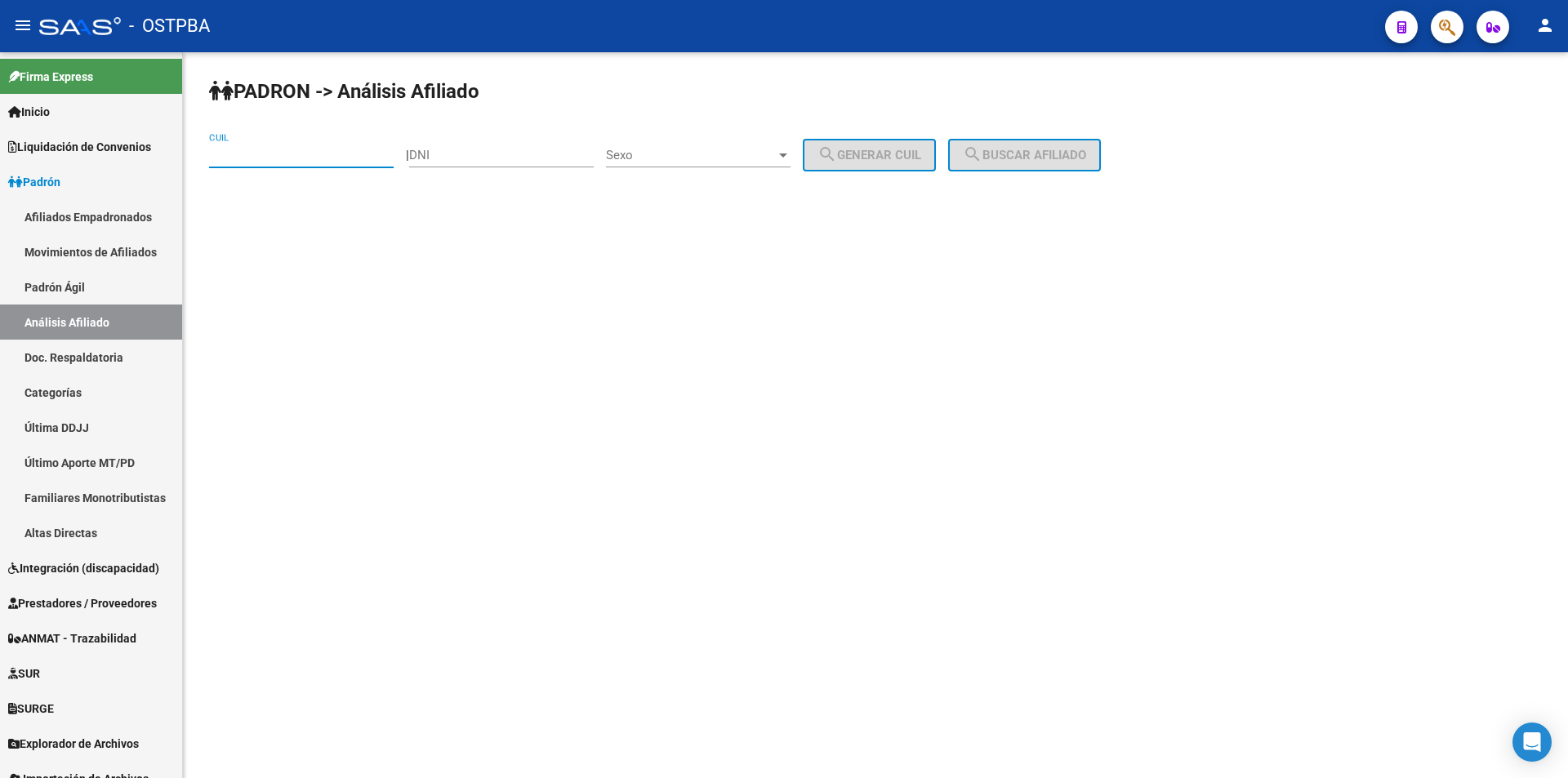
click at [377, 158] on input "CUIL" at bounding box center [301, 155] width 185 height 15
paste input "27-44455197-1"
type input "27-44455197-1"
click at [1081, 164] on button "search Buscar afiliado" at bounding box center [1024, 154] width 152 height 32
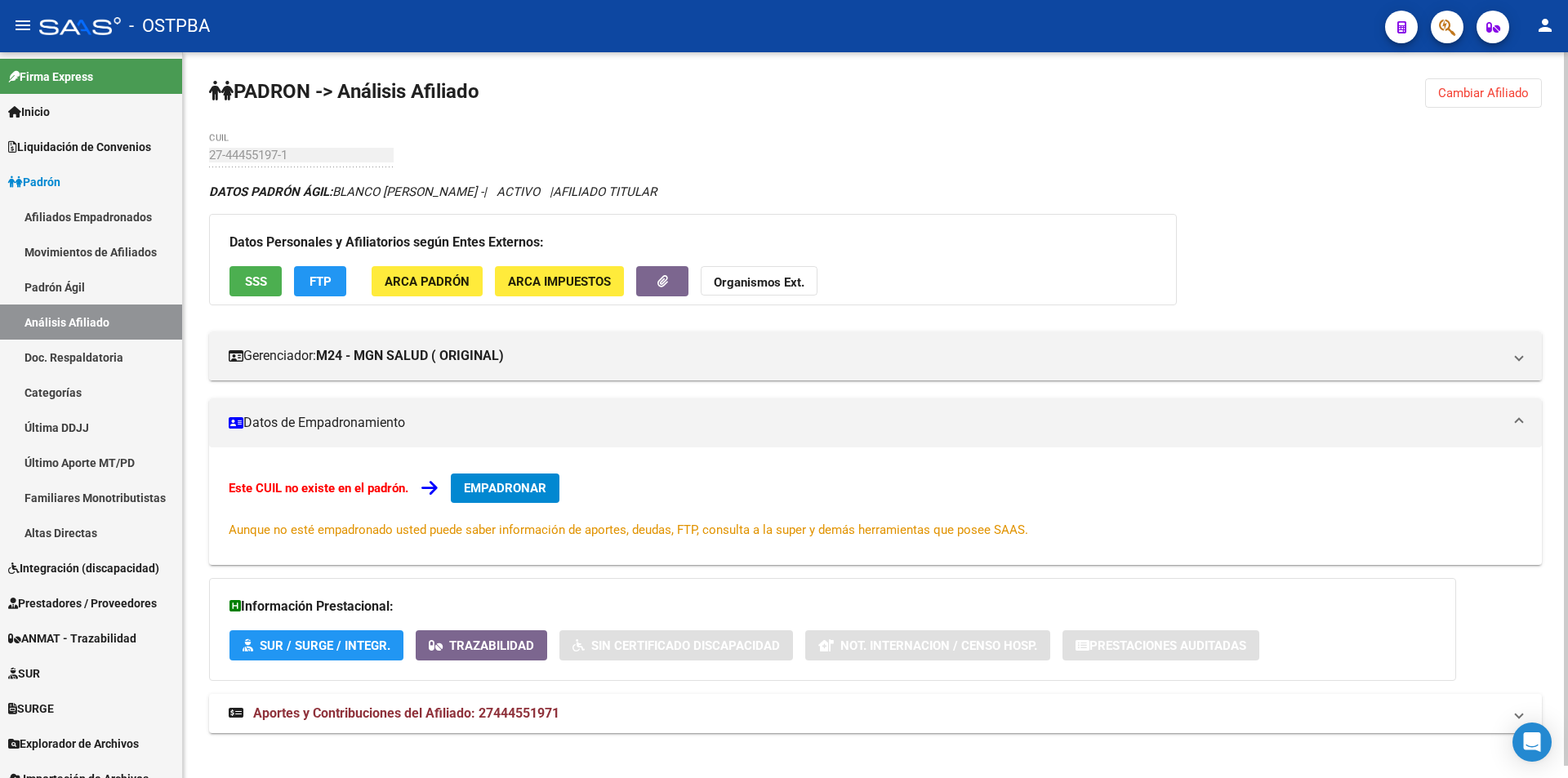
click at [308, 281] on button "FTP" at bounding box center [320, 281] width 53 height 30
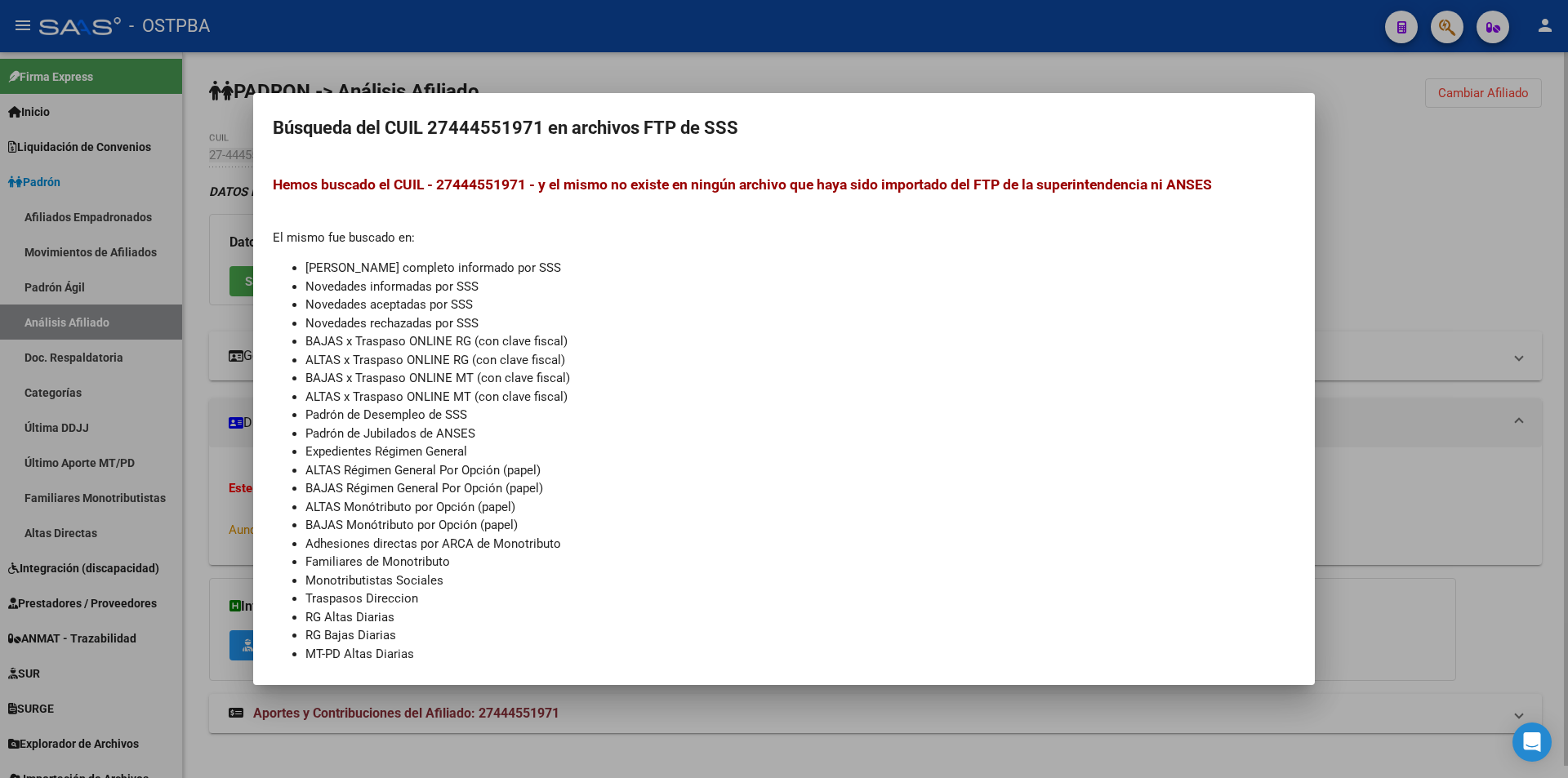
drag, startPoint x: 1465, startPoint y: 214, endPoint x: 1047, endPoint y: 366, distance: 444.8
click at [1465, 216] on div at bounding box center [784, 389] width 1568 height 778
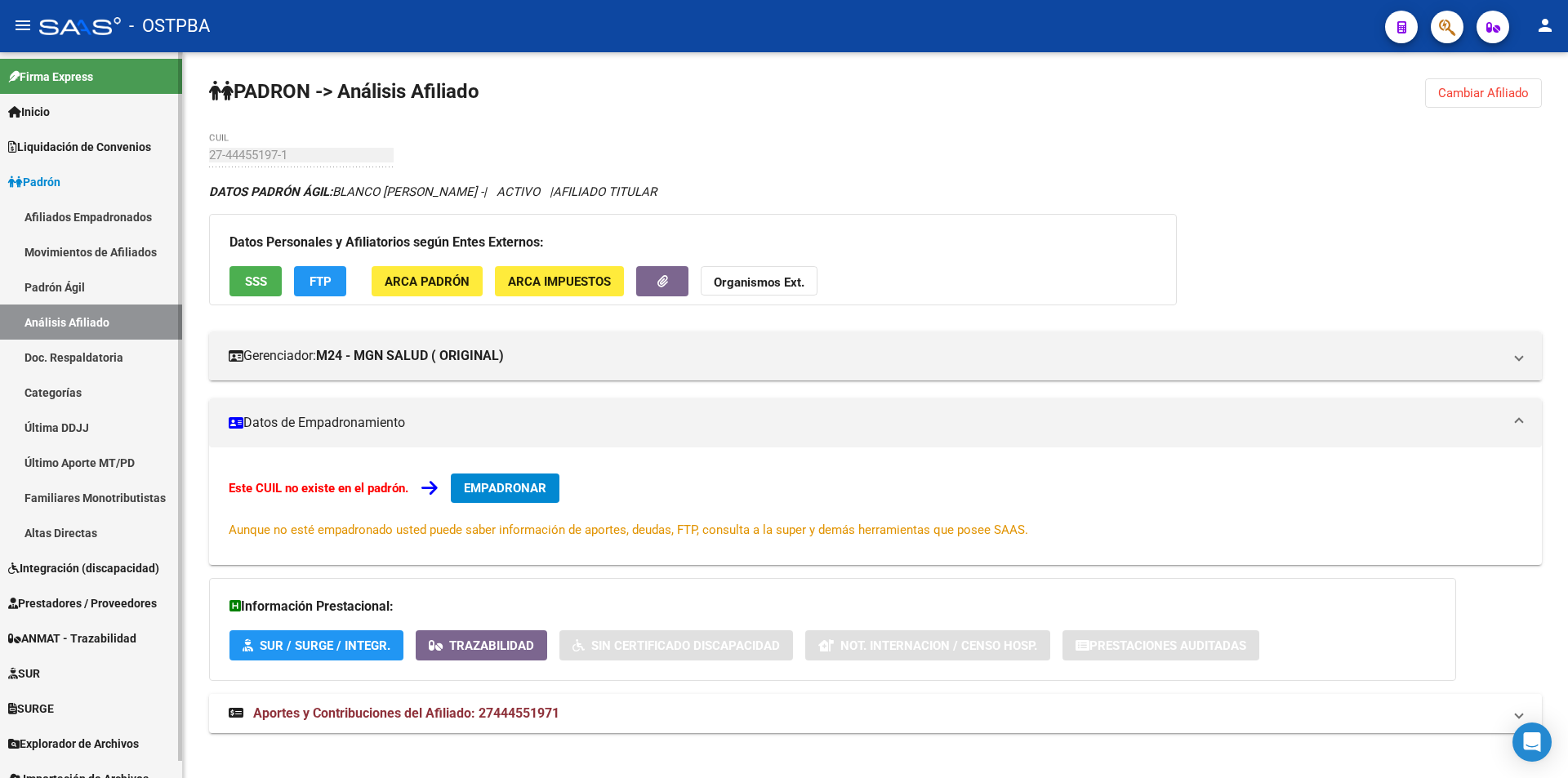
scroll to position [18, 0]
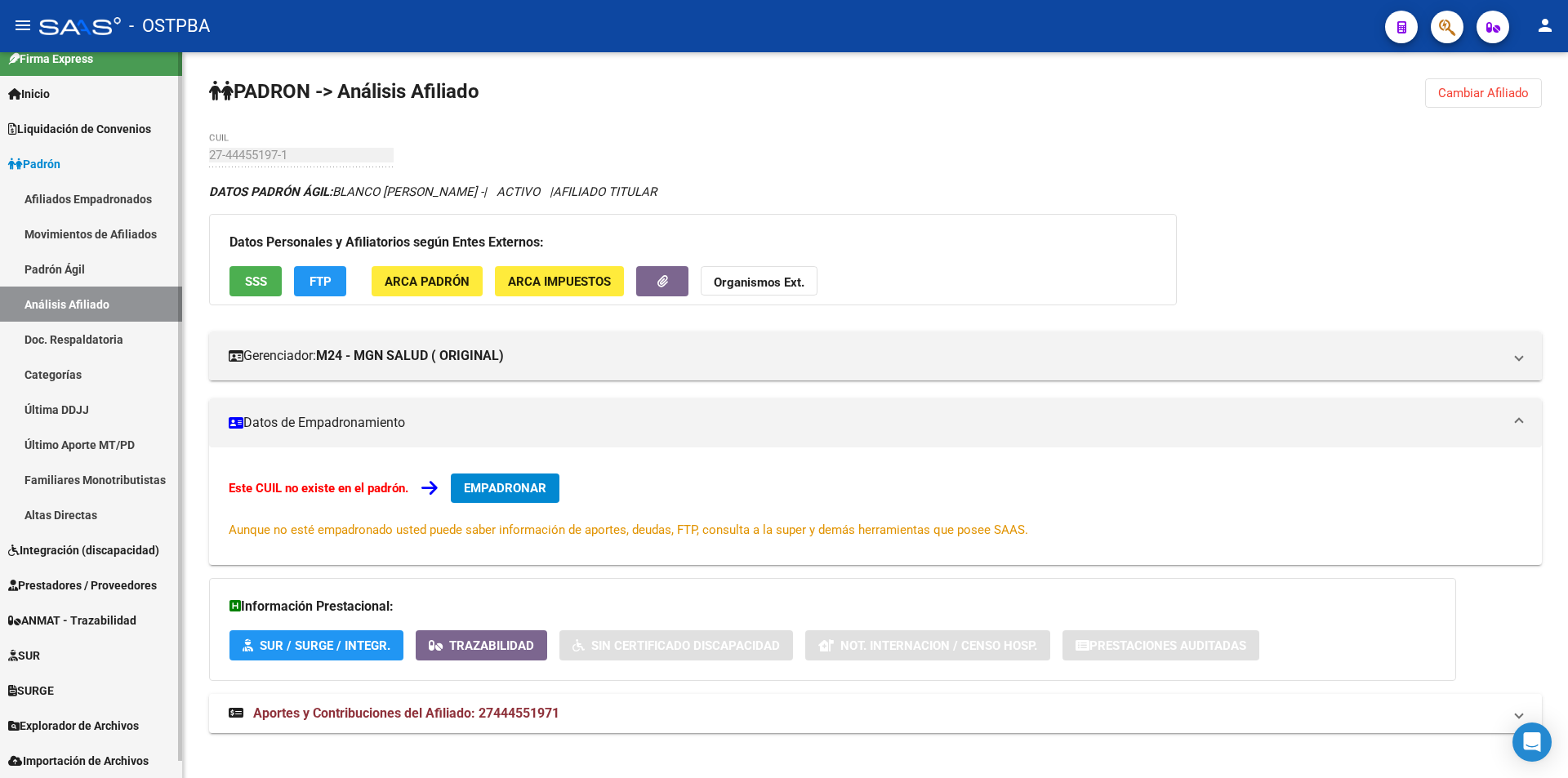
click at [68, 259] on link "Padrón Ágil" at bounding box center [91, 269] width 182 height 35
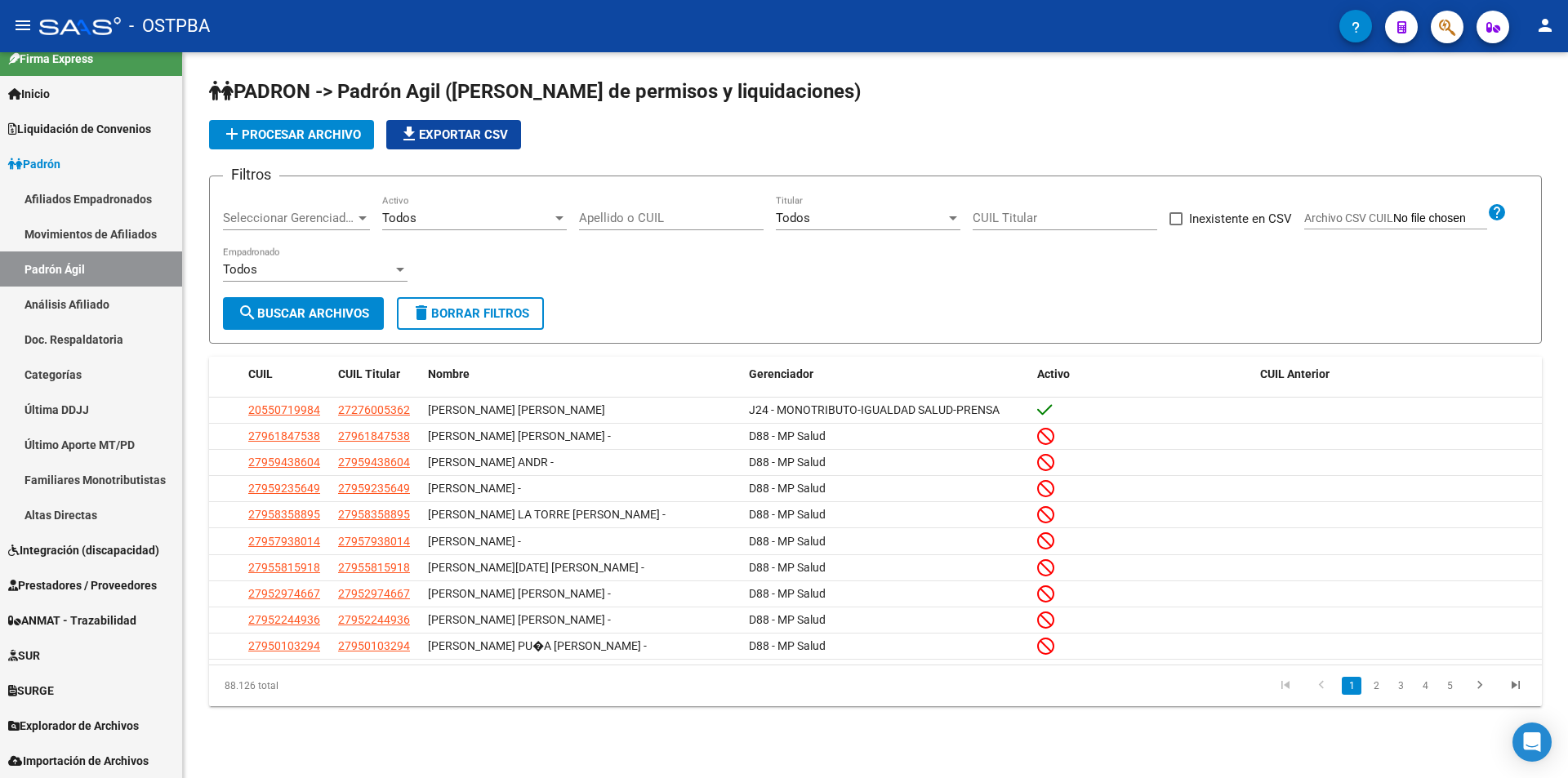
click at [686, 223] on input "Apellido o CUIL" at bounding box center [672, 218] width 185 height 15
paste input "27444551971"
type input "27444551971"
click at [298, 315] on span "search Buscar Archivos" at bounding box center [303, 313] width 131 height 15
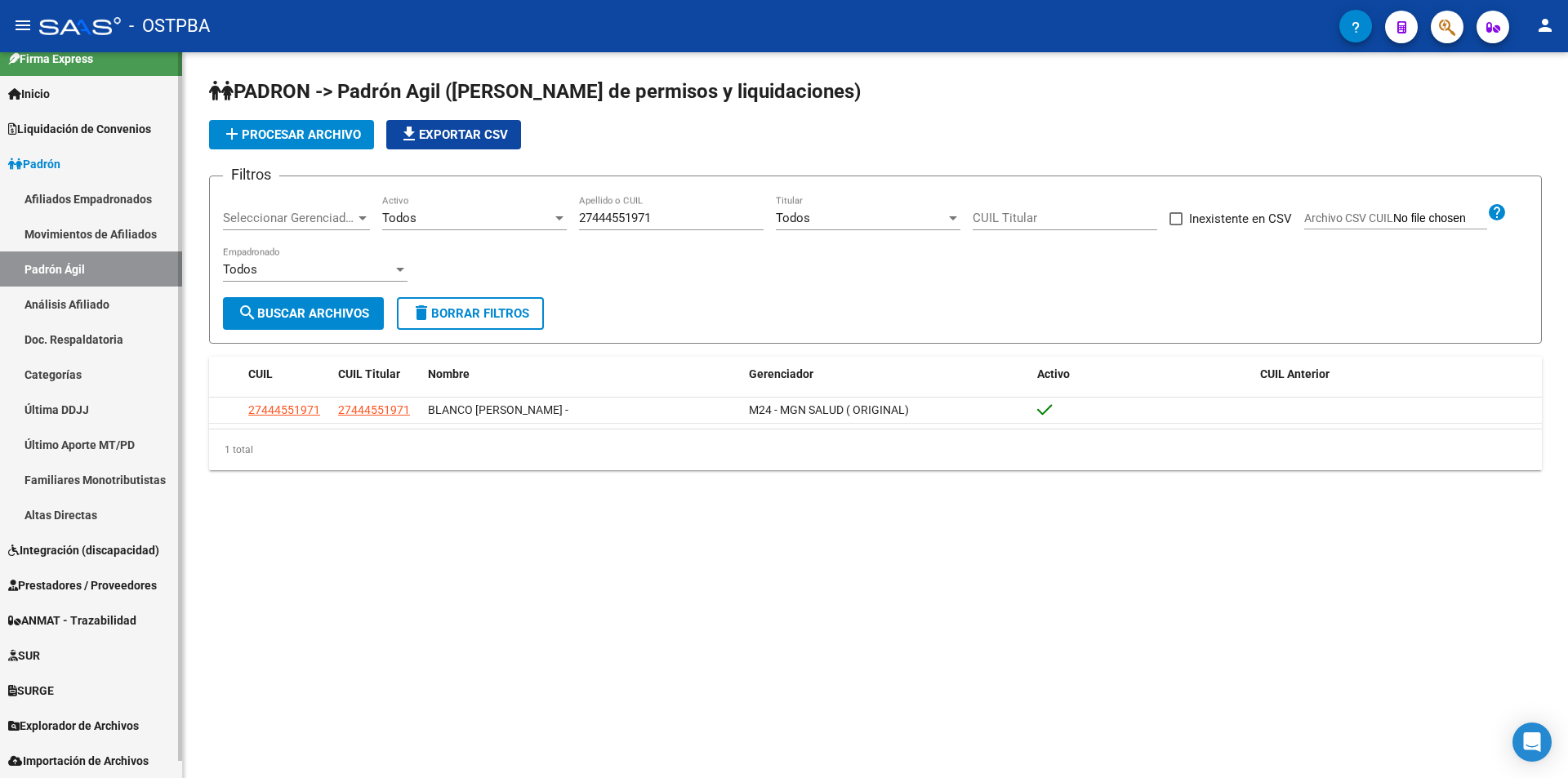
click at [125, 232] on link "Movimientos de Afiliados" at bounding box center [91, 234] width 182 height 35
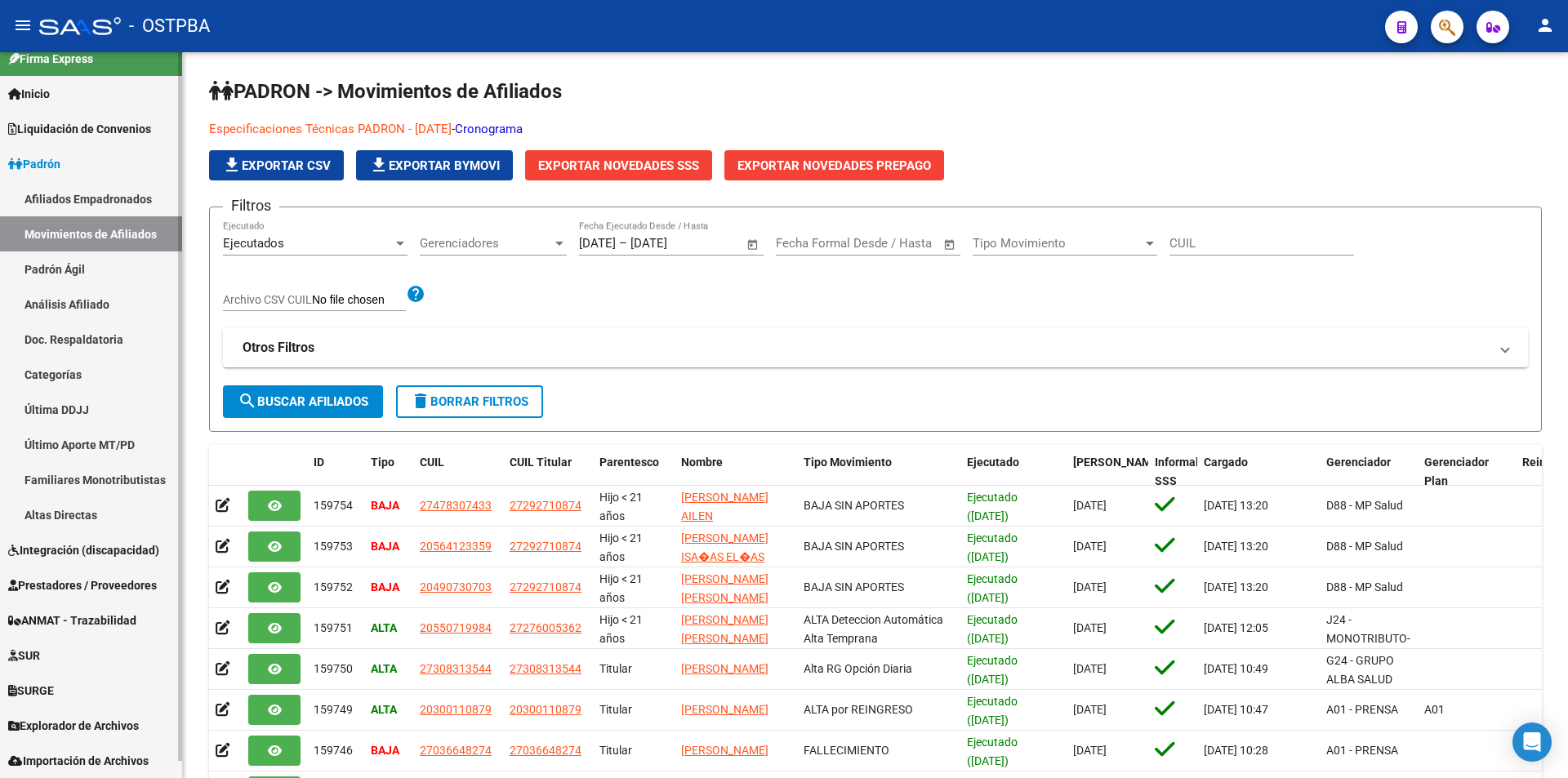
click at [107, 201] on link "Afiliados Empadronados" at bounding box center [91, 199] width 182 height 35
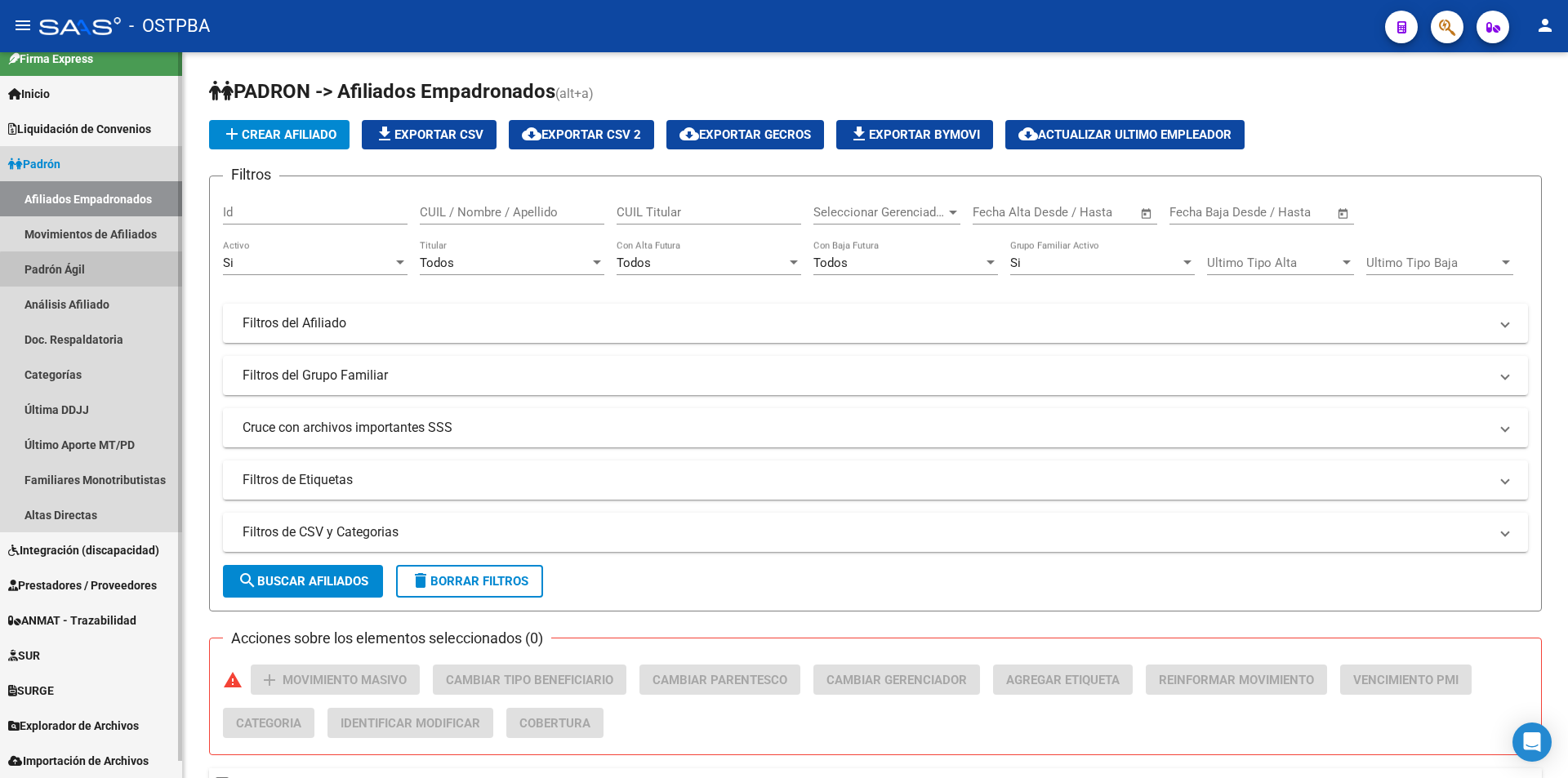
click at [101, 271] on link "Padrón Ágil" at bounding box center [91, 269] width 182 height 35
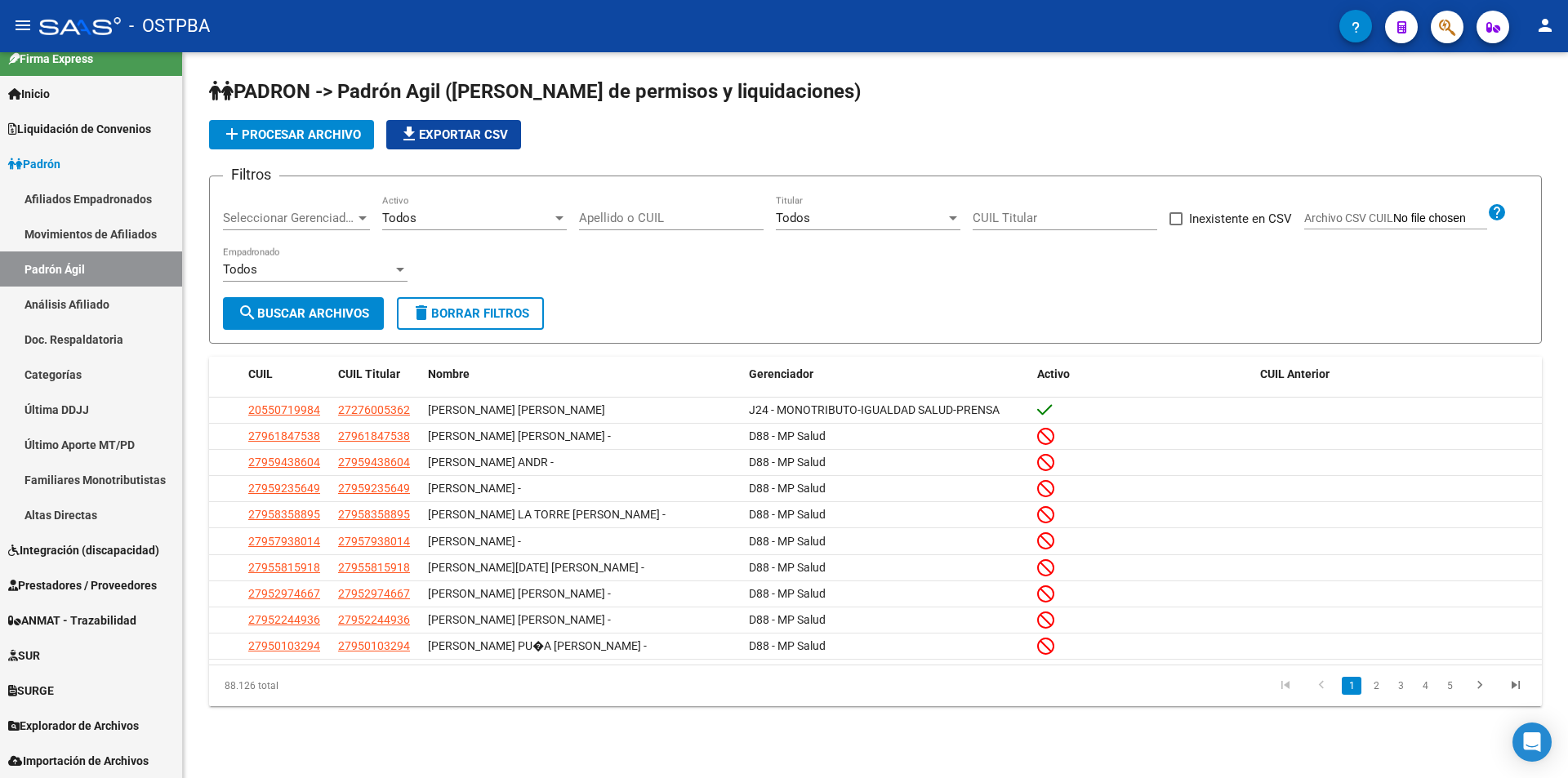
click at [604, 214] on input "Apellido o CUIL" at bounding box center [672, 218] width 185 height 15
paste input "27444551971"
click at [301, 310] on span "search Buscar Archivos" at bounding box center [303, 313] width 131 height 15
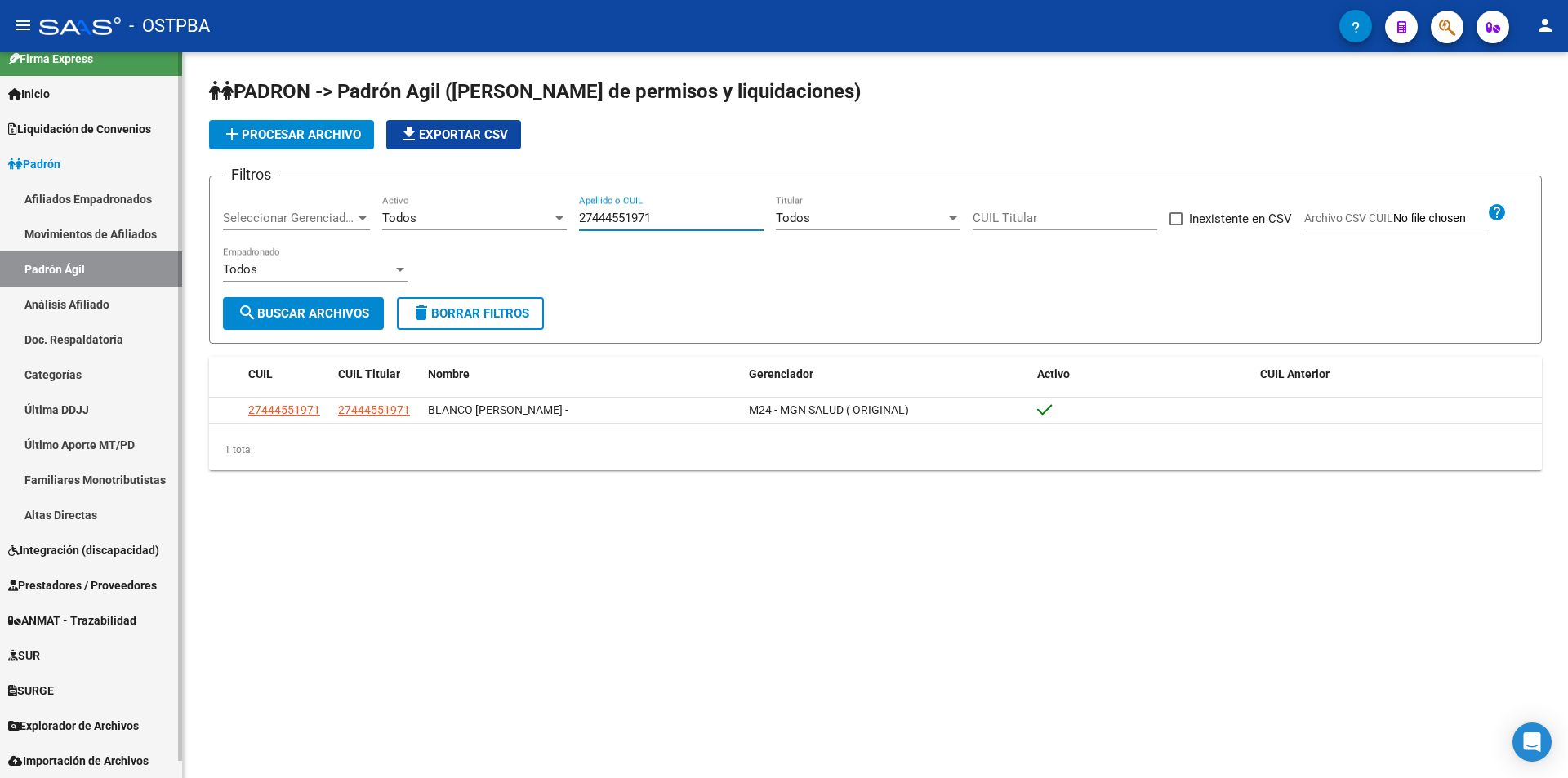
drag, startPoint x: 636, startPoint y: 223, endPoint x: 84, endPoint y: 271, distance: 554.1
click at [85, 271] on mat-sidenav-container "Firma Express Inicio Calendario SSS Instructivos Contacto OS Liquidación de Con…" at bounding box center [784, 416] width 1568 height 726
paste input "953287272"
type input "27953287272"
click at [259, 306] on span "search Buscar Archivos" at bounding box center [303, 313] width 131 height 15
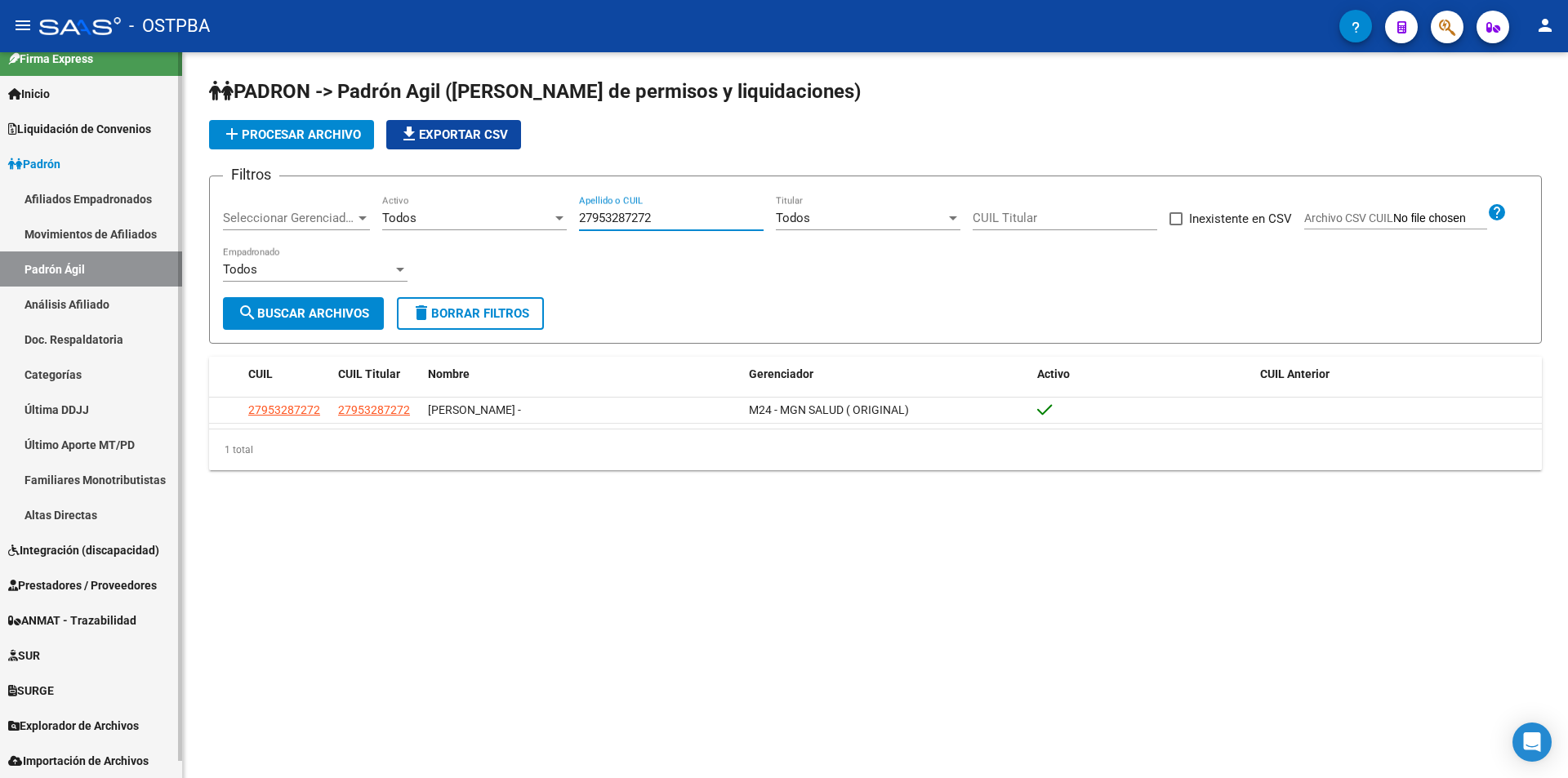
drag, startPoint x: 664, startPoint y: 218, endPoint x: 80, endPoint y: 295, distance: 589.1
click at [80, 295] on mat-sidenav-container "Firma Express Inicio Calendario SSS Instructivos Contacto OS Liquidación de Con…" at bounding box center [784, 416] width 1568 height 726
click at [355, 211] on div "Seleccionar Gerenciador" at bounding box center [296, 218] width 147 height 15
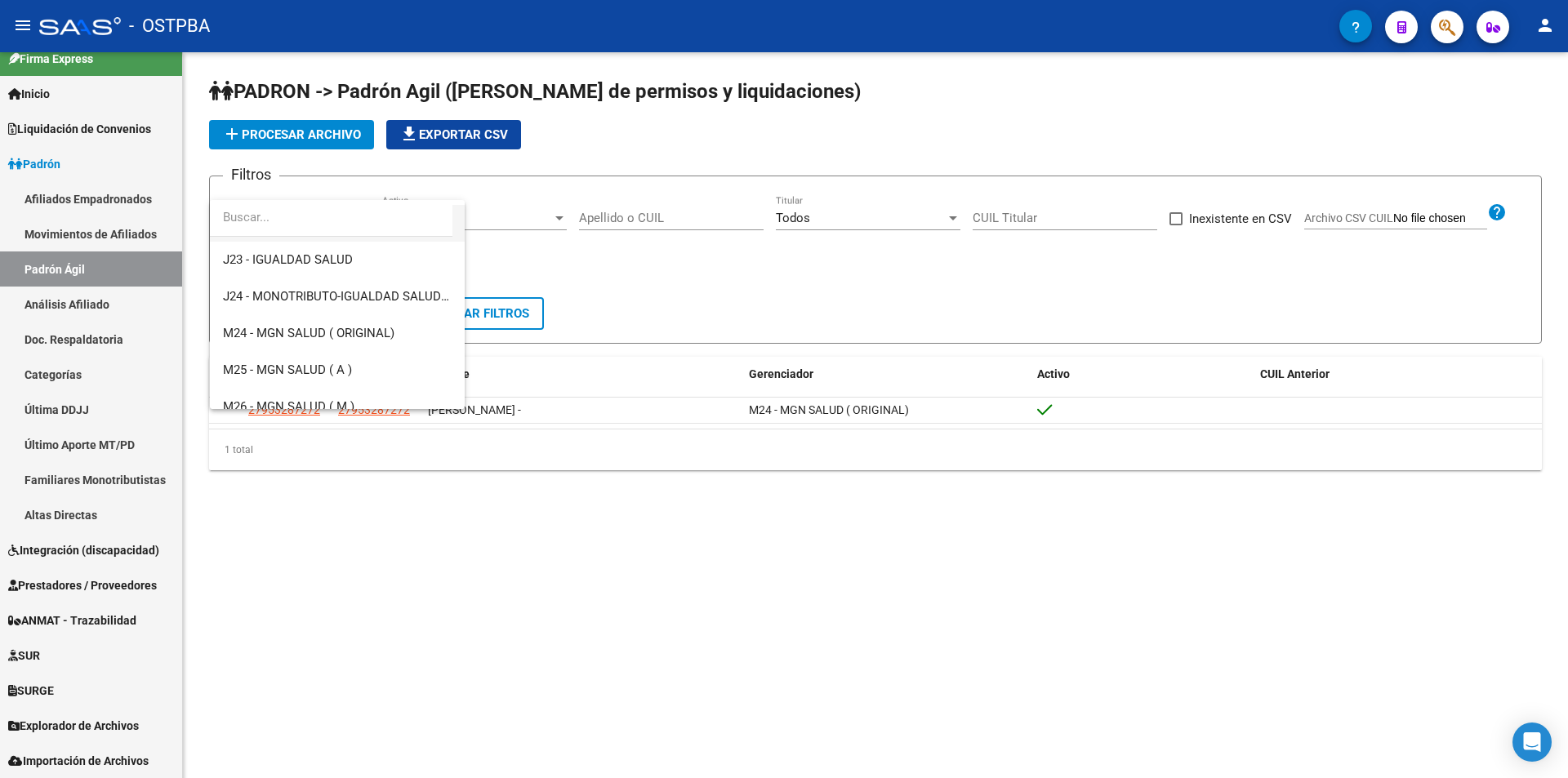
scroll to position [327, 0]
click at [372, 337] on span "M24 - MGN SALUD ( ORIGINAL)" at bounding box center [309, 333] width 172 height 15
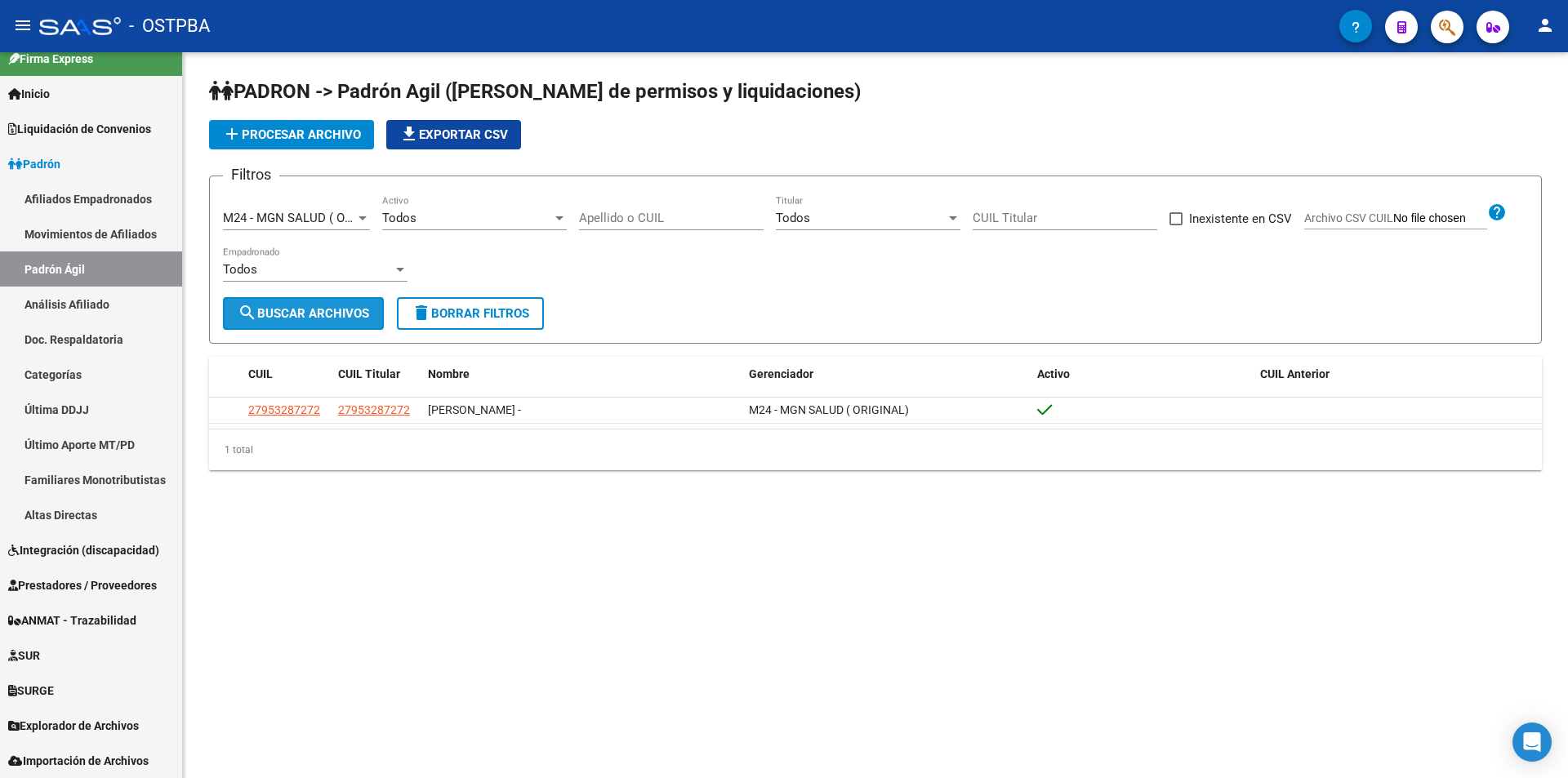
click at [298, 313] on span "search Buscar Archivos" at bounding box center [303, 313] width 131 height 15
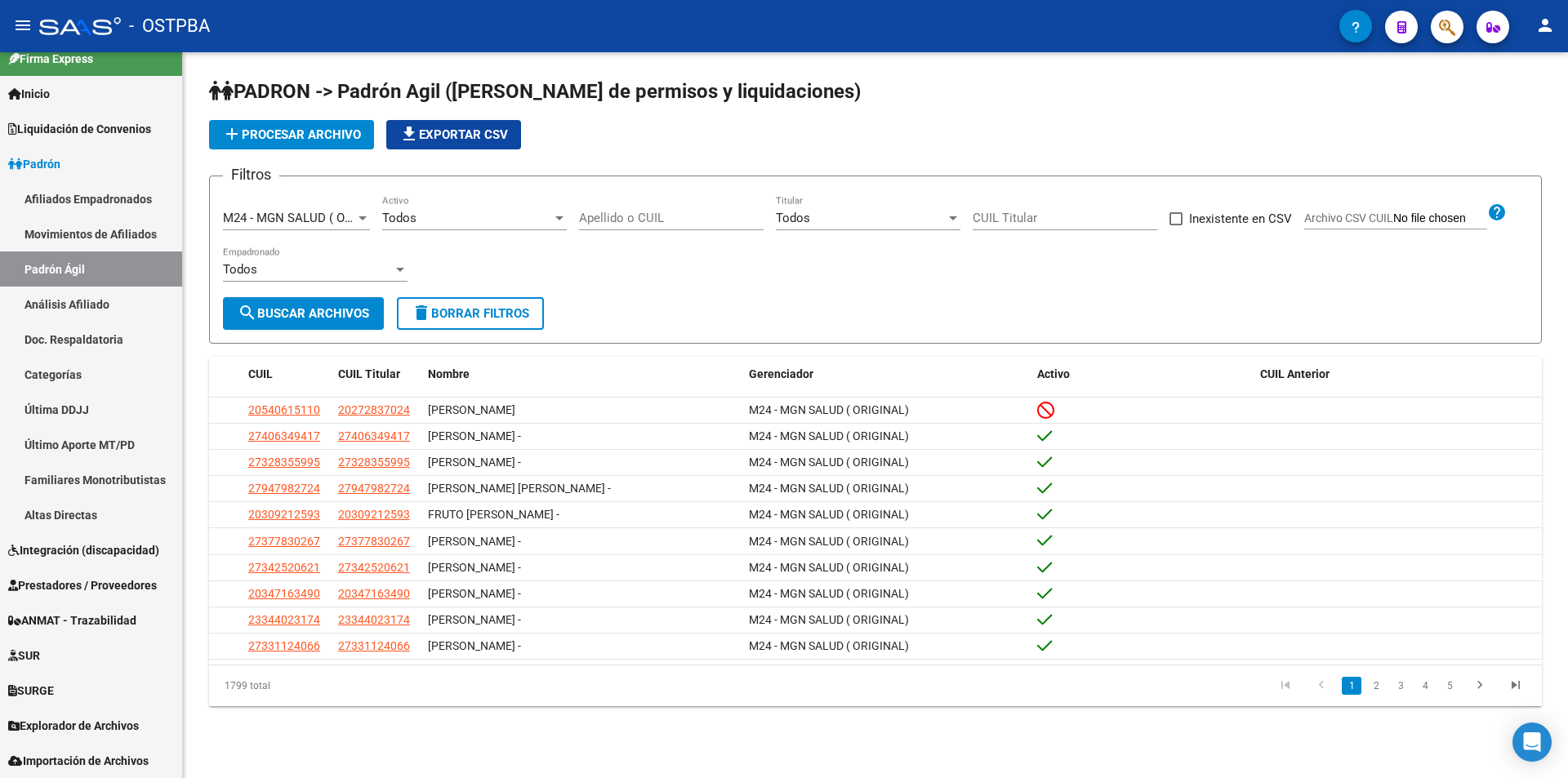
click at [426, 218] on div "Todos" at bounding box center [468, 218] width 170 height 15
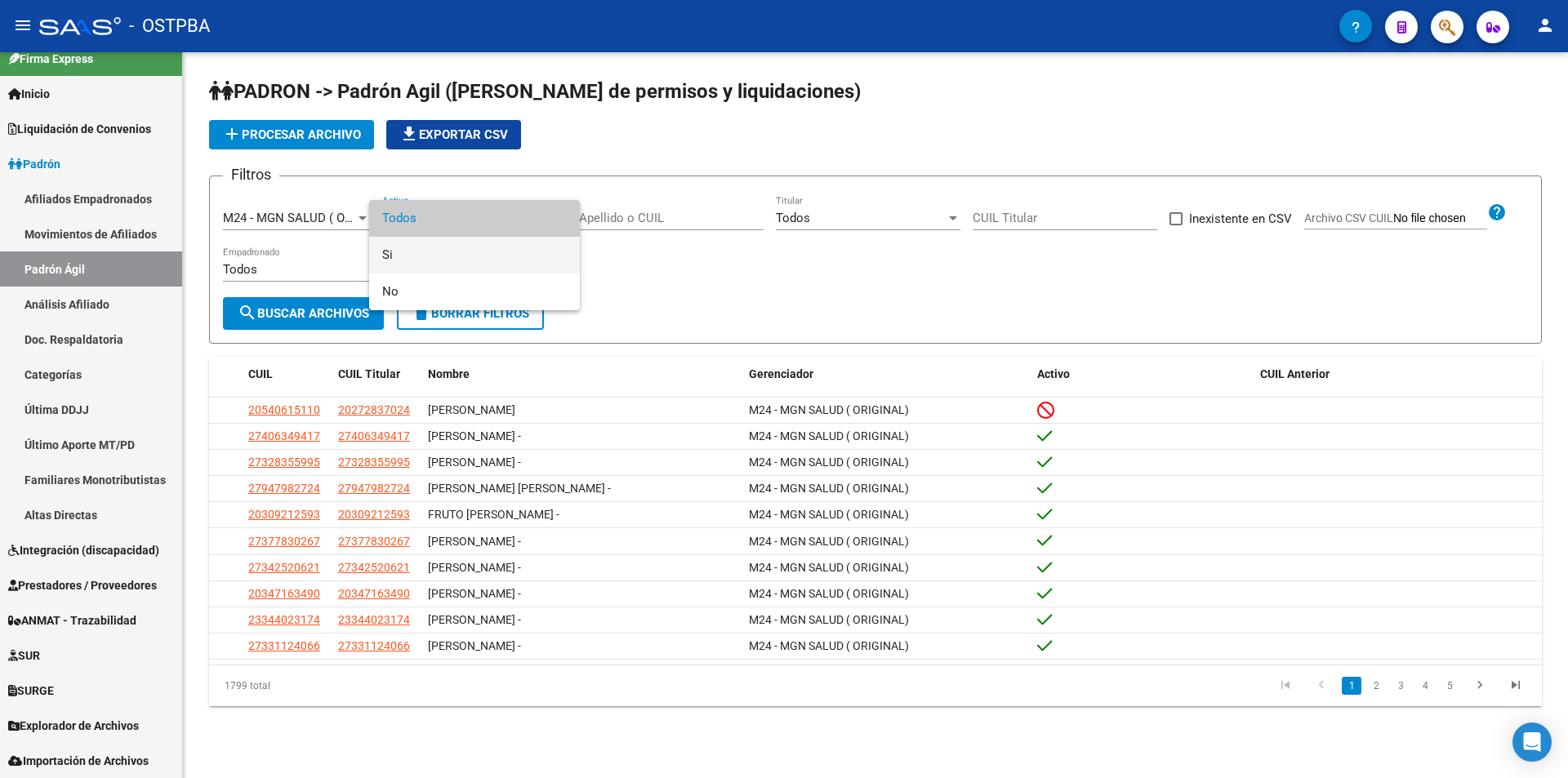
click at [429, 264] on span "Si" at bounding box center [475, 255] width 185 height 37
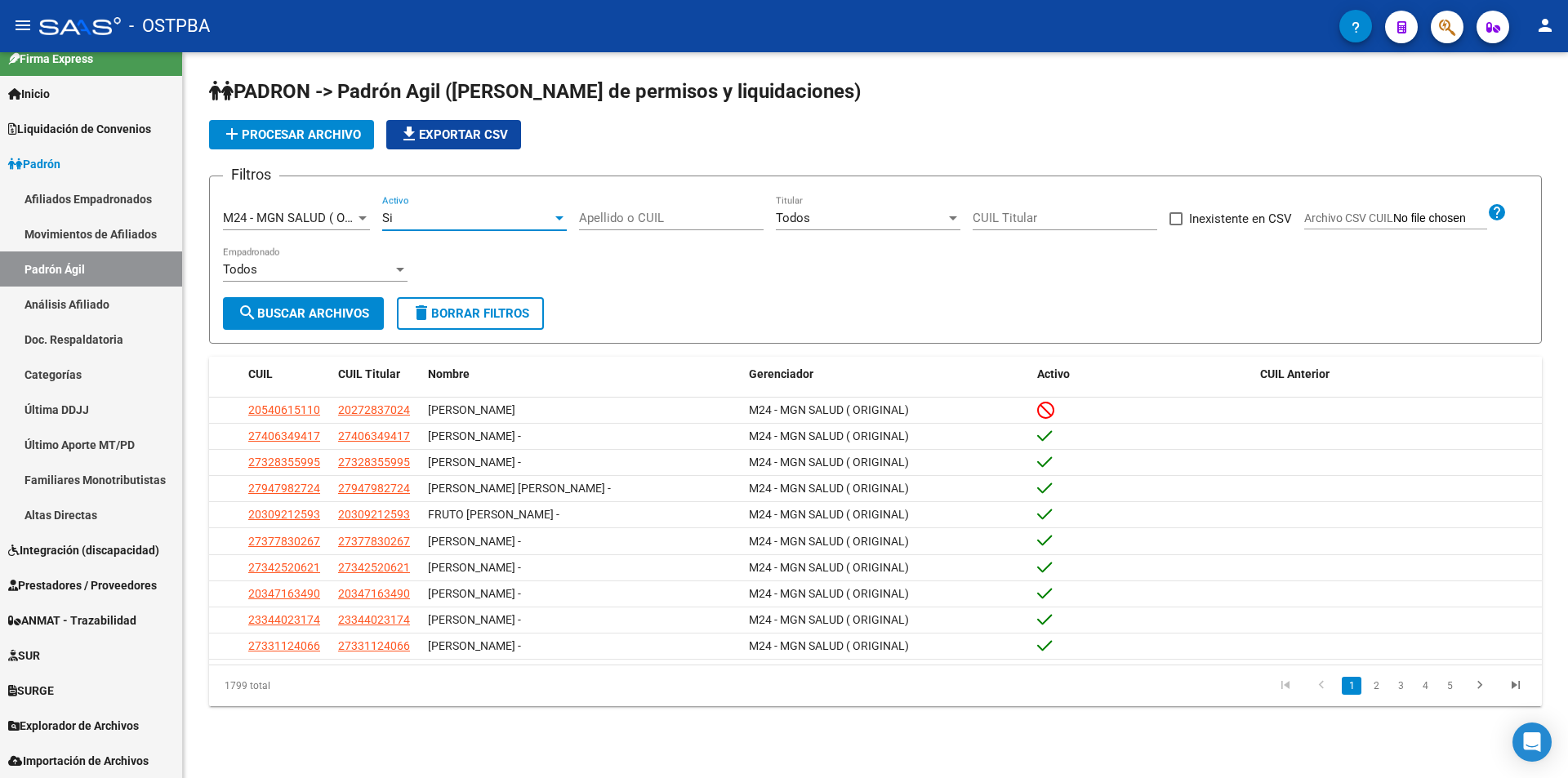
click at [309, 328] on button "search Buscar Archivos" at bounding box center [303, 313] width 161 height 32
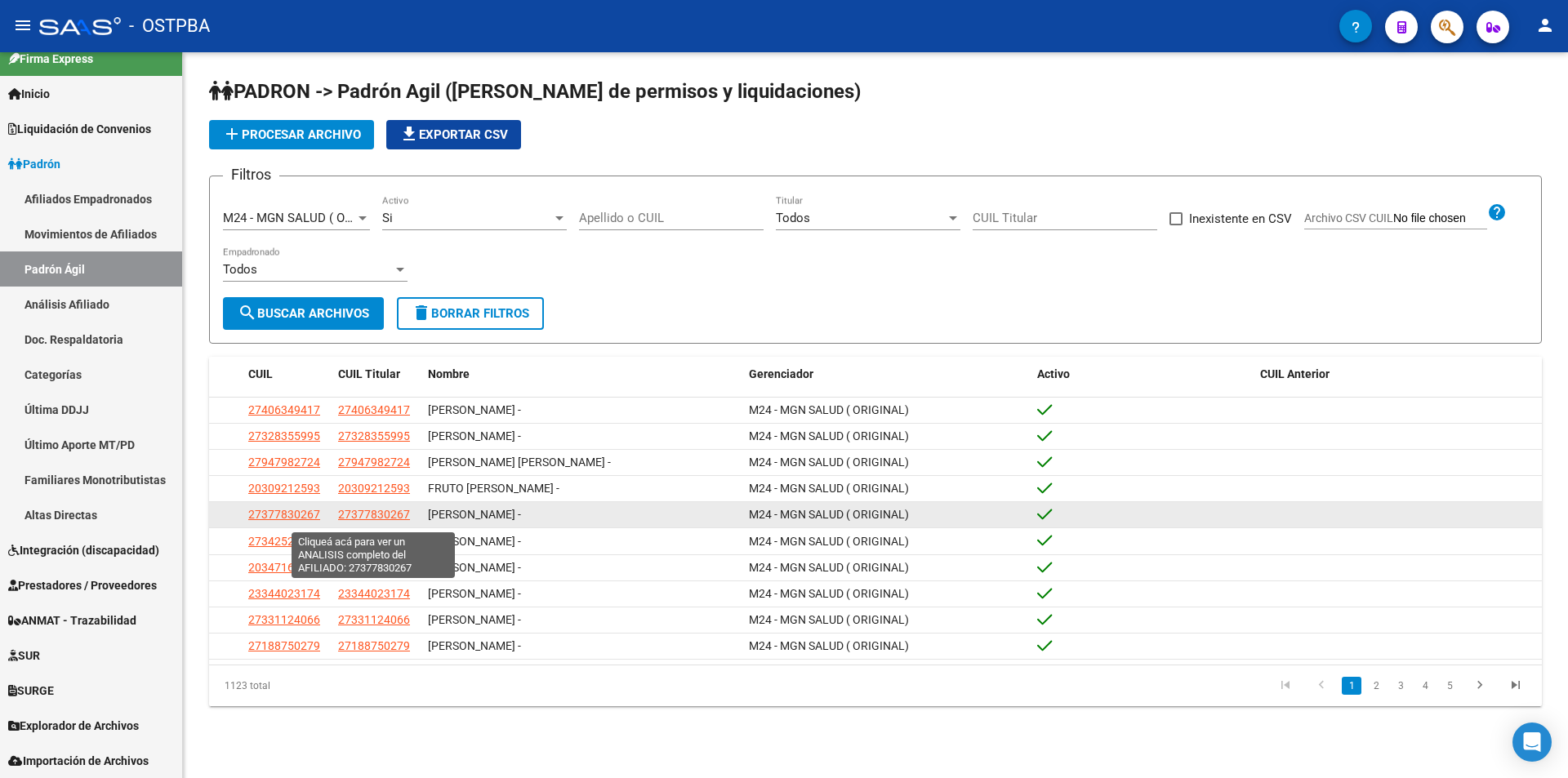
click at [357, 516] on span "27377830267" at bounding box center [374, 515] width 72 height 13
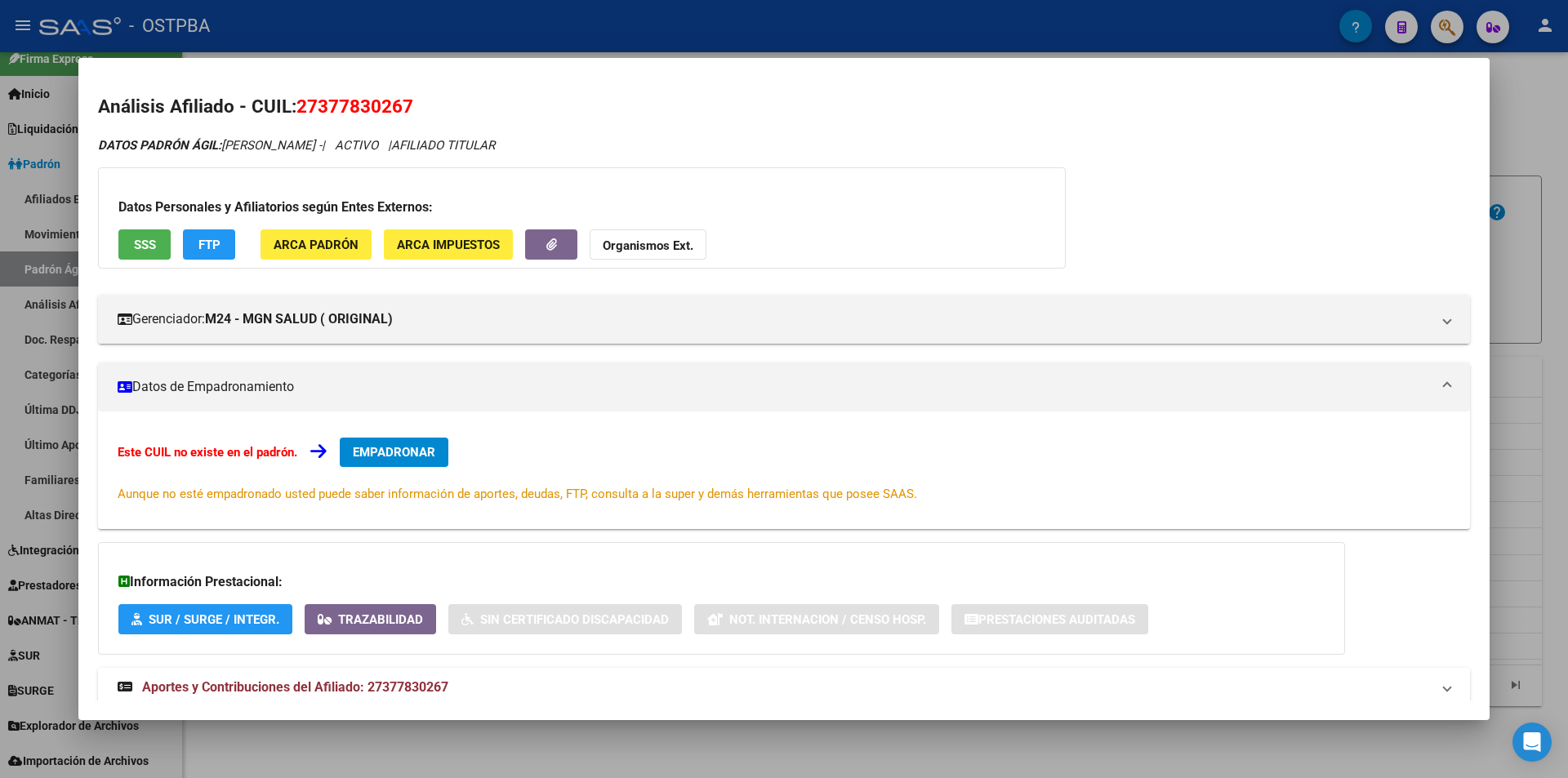
click at [555, 751] on div at bounding box center [784, 389] width 1568 height 778
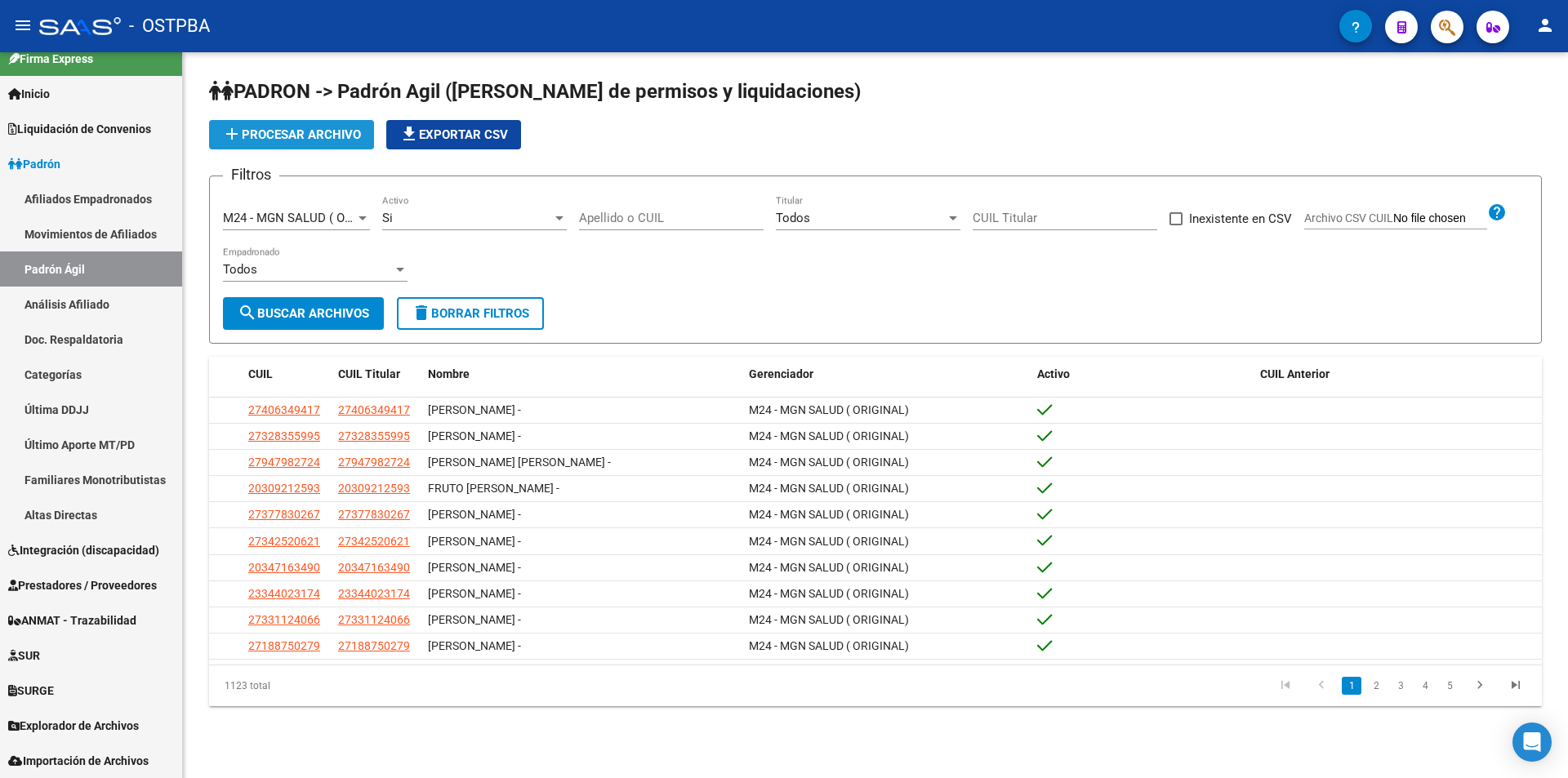
click at [271, 137] on span "add Procesar archivo" at bounding box center [291, 135] width 139 height 15
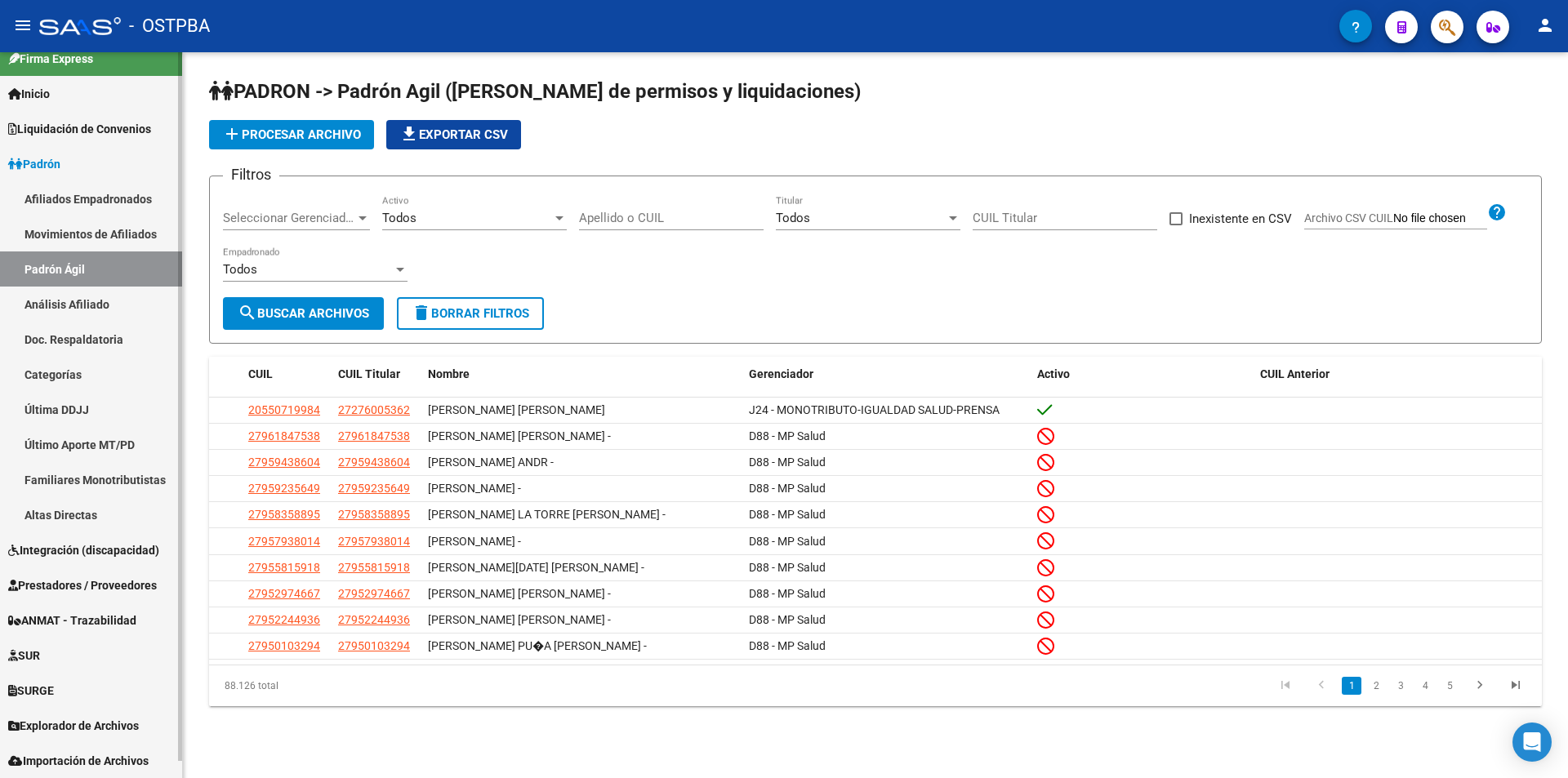
click at [102, 730] on span "Explorador de Archivos" at bounding box center [73, 725] width 130 height 18
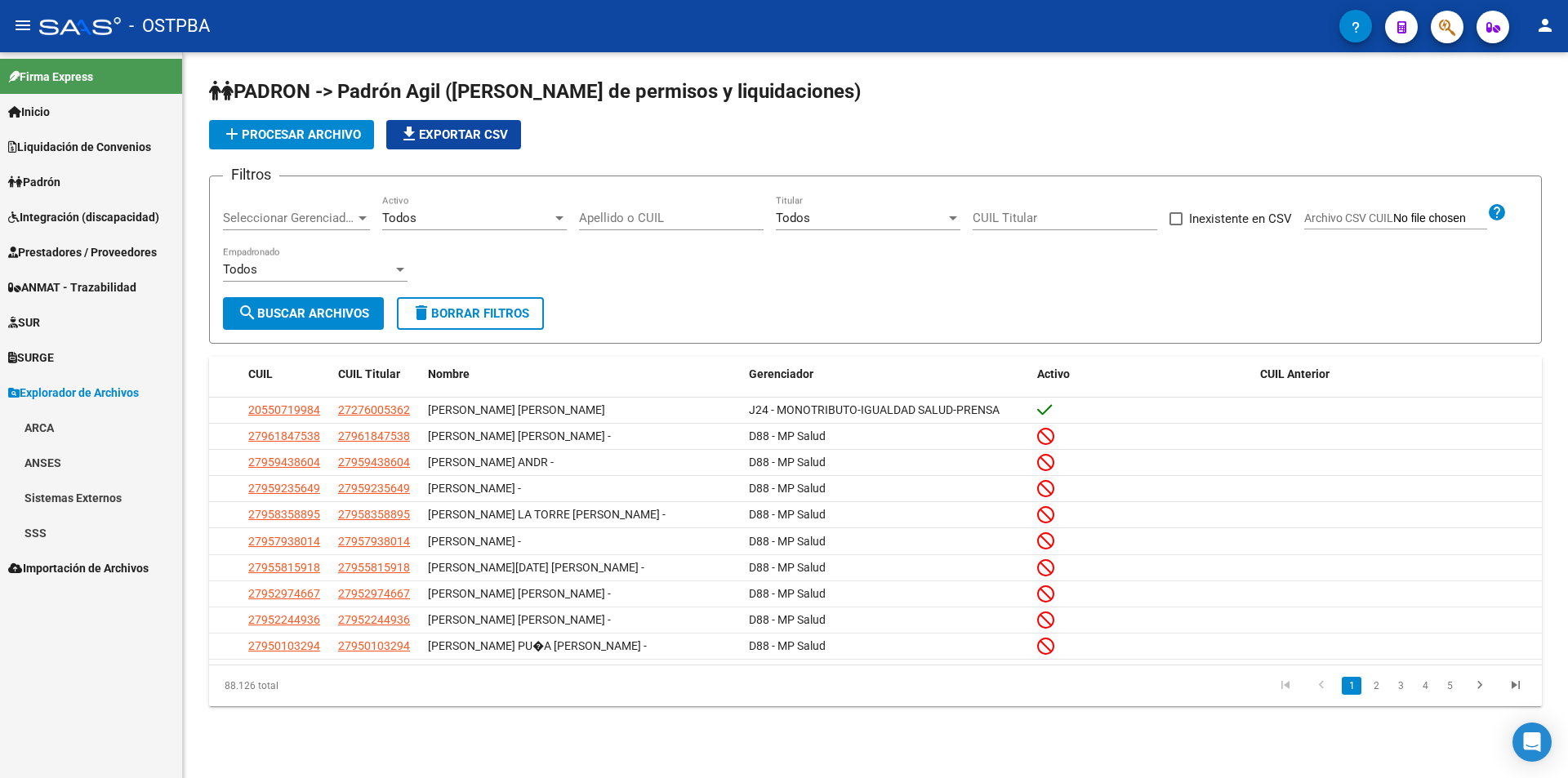
click at [77, 430] on link "ARCA" at bounding box center [91, 428] width 182 height 35
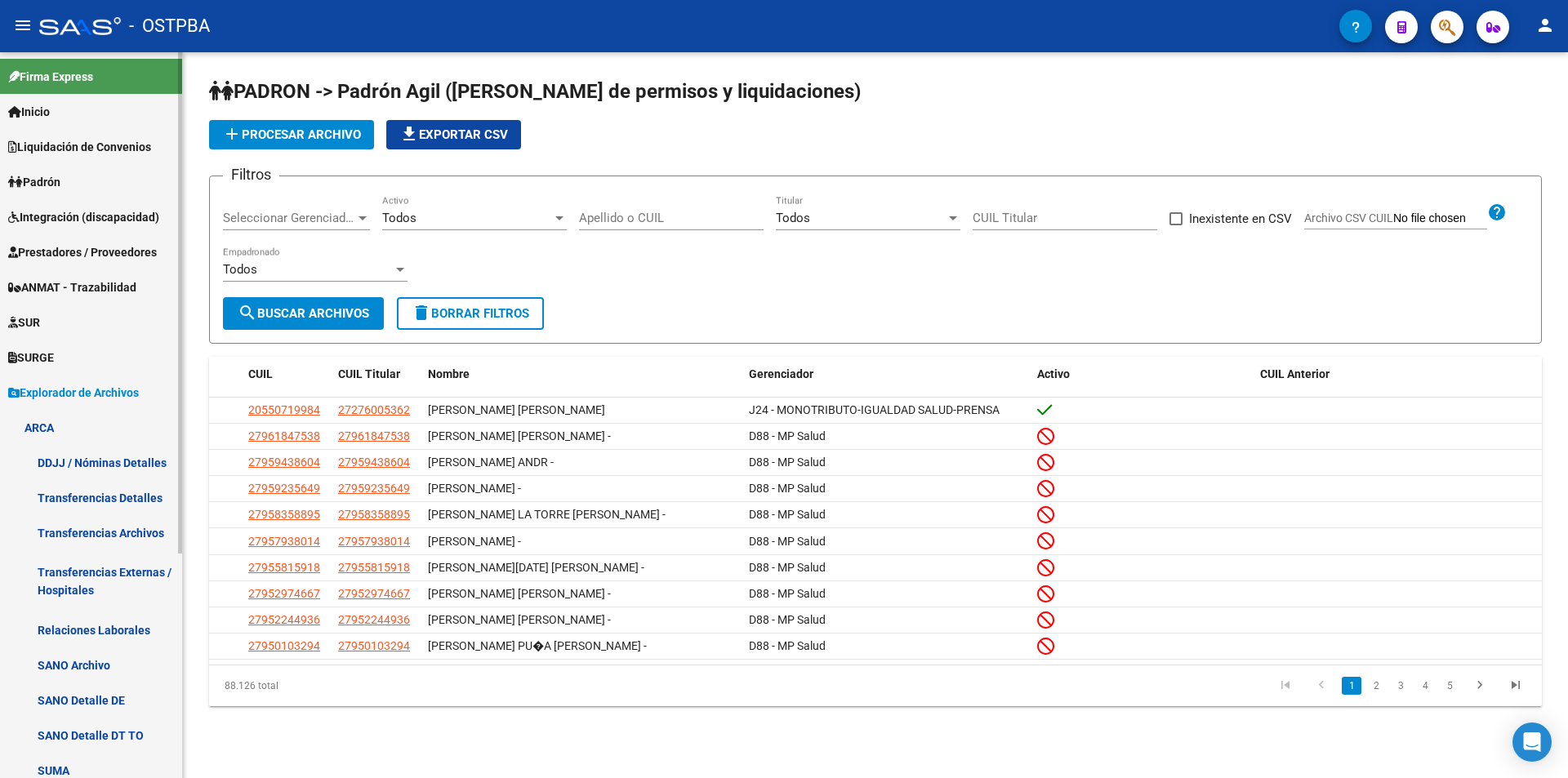
click at [56, 425] on link "ARCA" at bounding box center [91, 428] width 182 height 35
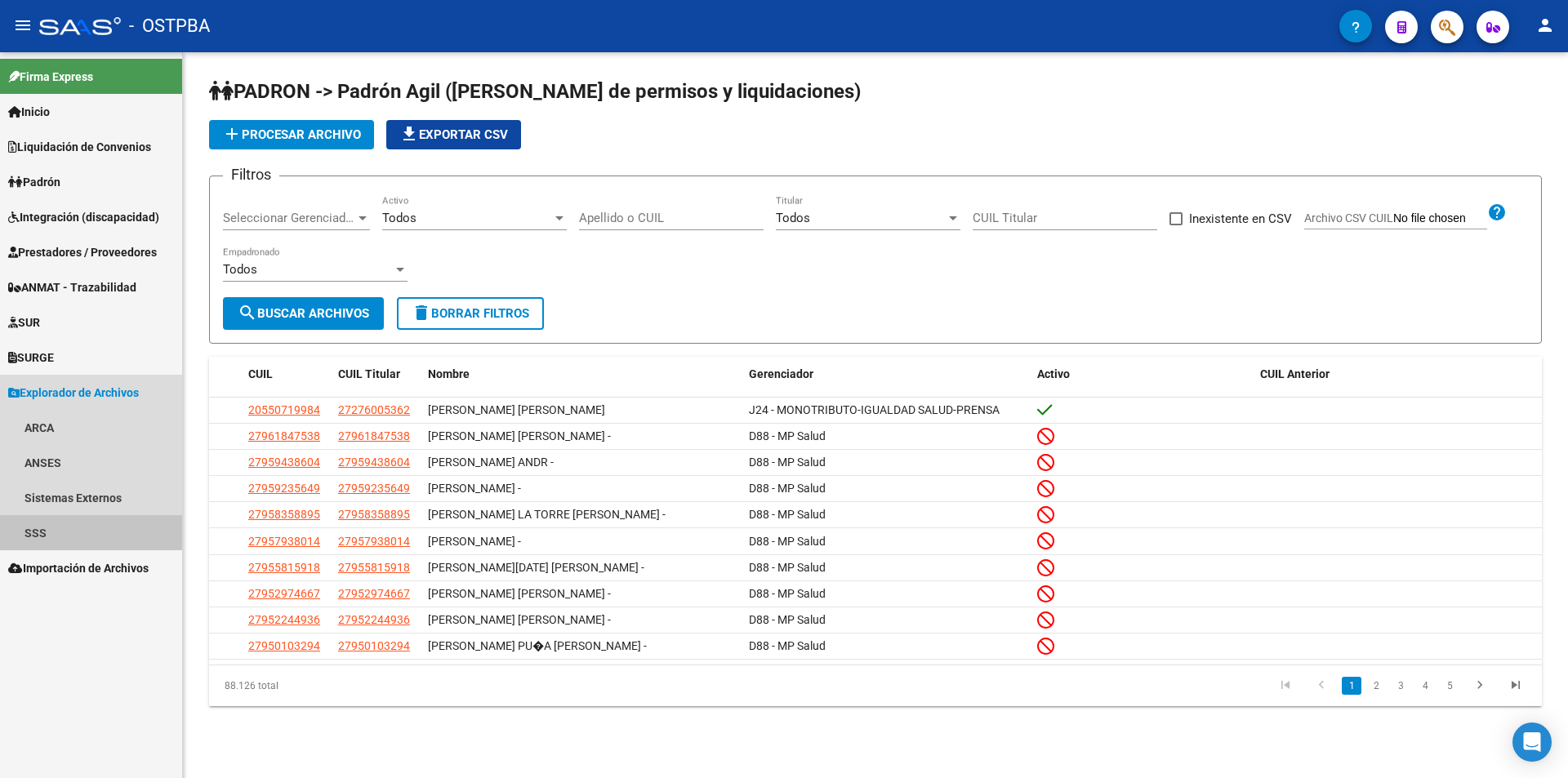
click at [53, 528] on link "SSS" at bounding box center [91, 533] width 182 height 35
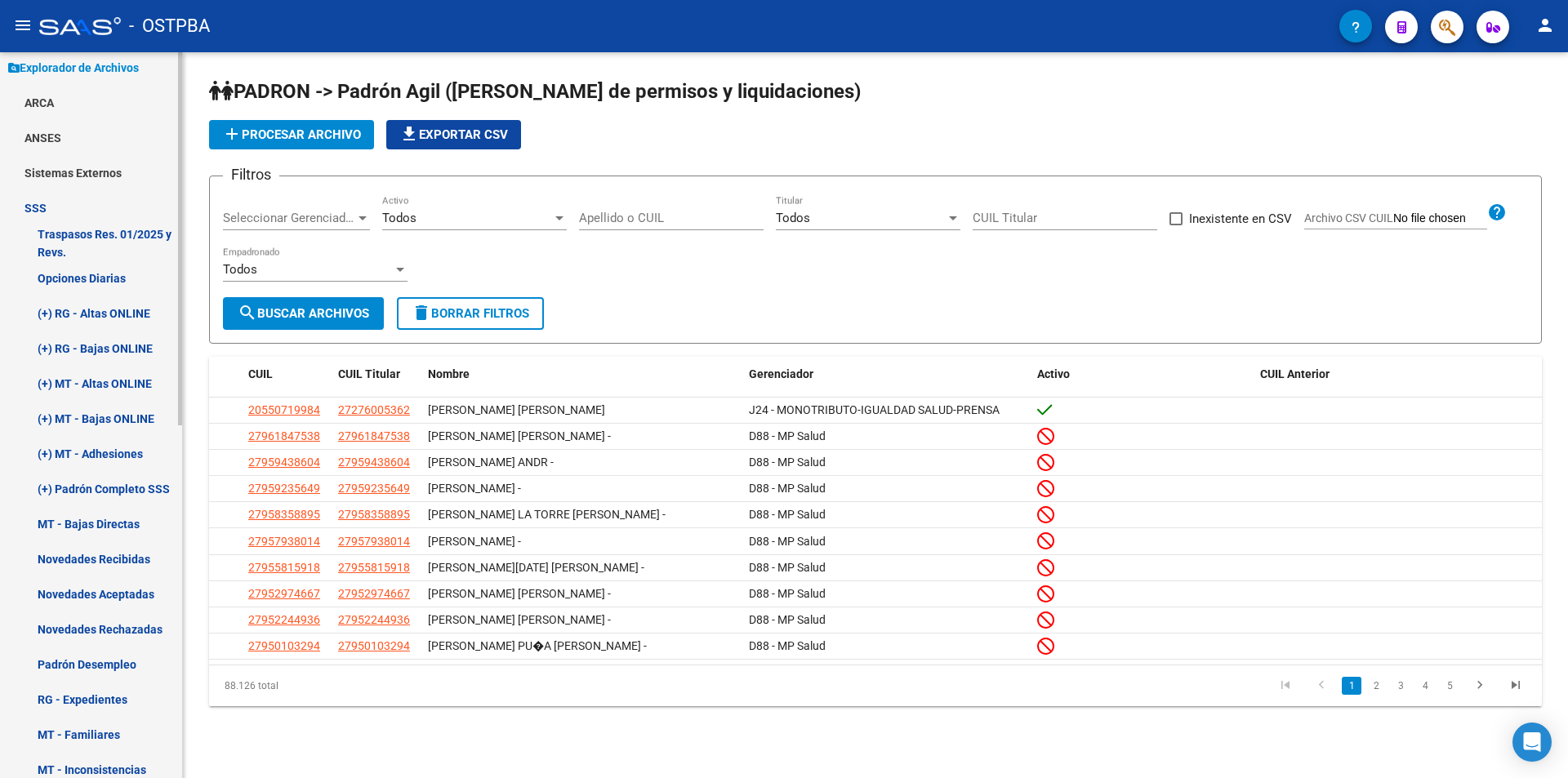
scroll to position [327, 0]
click at [107, 452] on link "(+) MT - Adhesiones" at bounding box center [91, 452] width 182 height 35
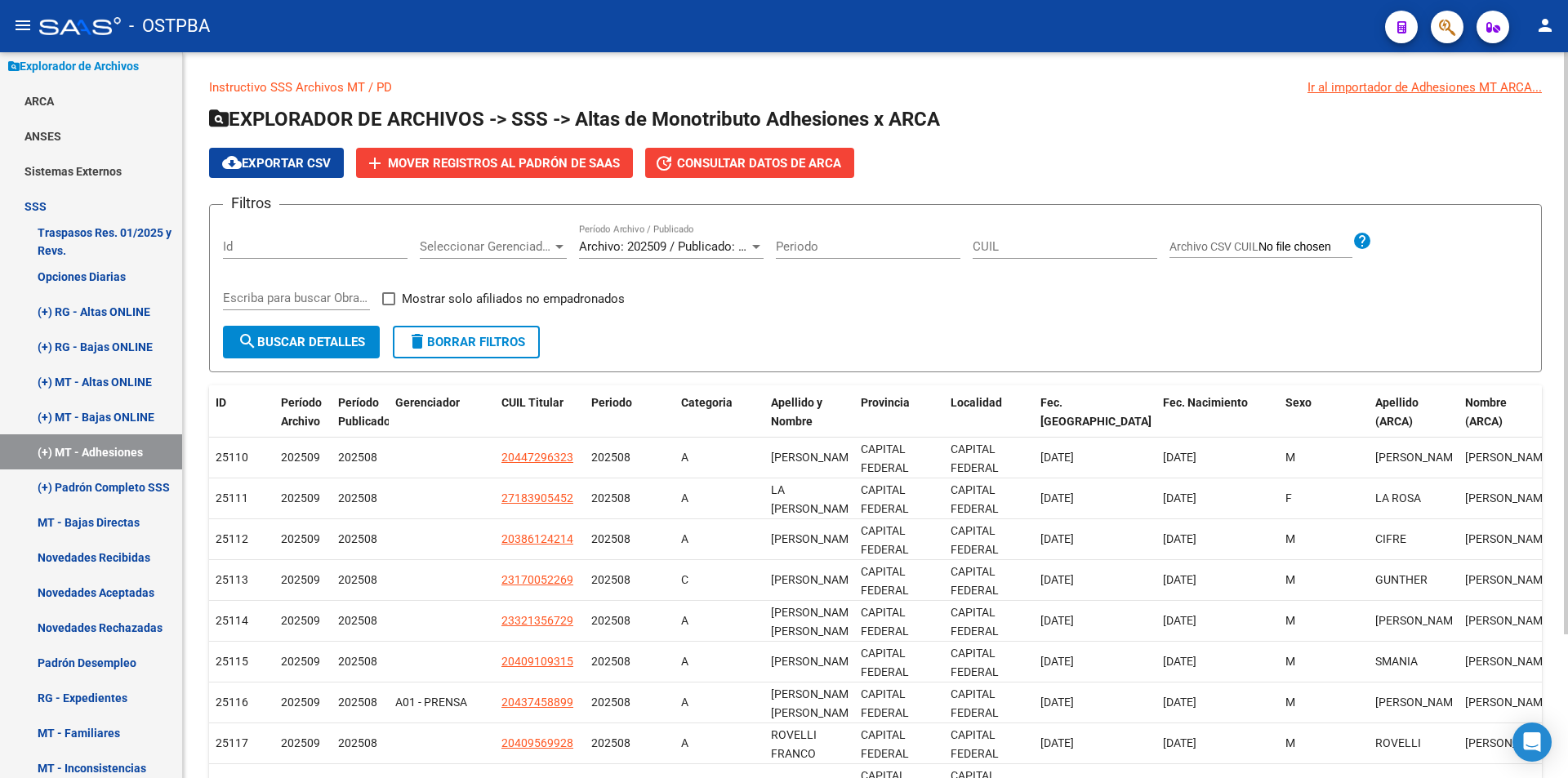
click at [1231, 251] on span "Archivo CSV CUIL" at bounding box center [1214, 247] width 89 height 13
click at [1258, 251] on input "Archivo CSV CUIL" at bounding box center [1306, 248] width 94 height 15
click at [1036, 247] on input "CUIL" at bounding box center [1065, 247] width 185 height 15
paste input "27-37783026-7"
type input "27-37783026-7"
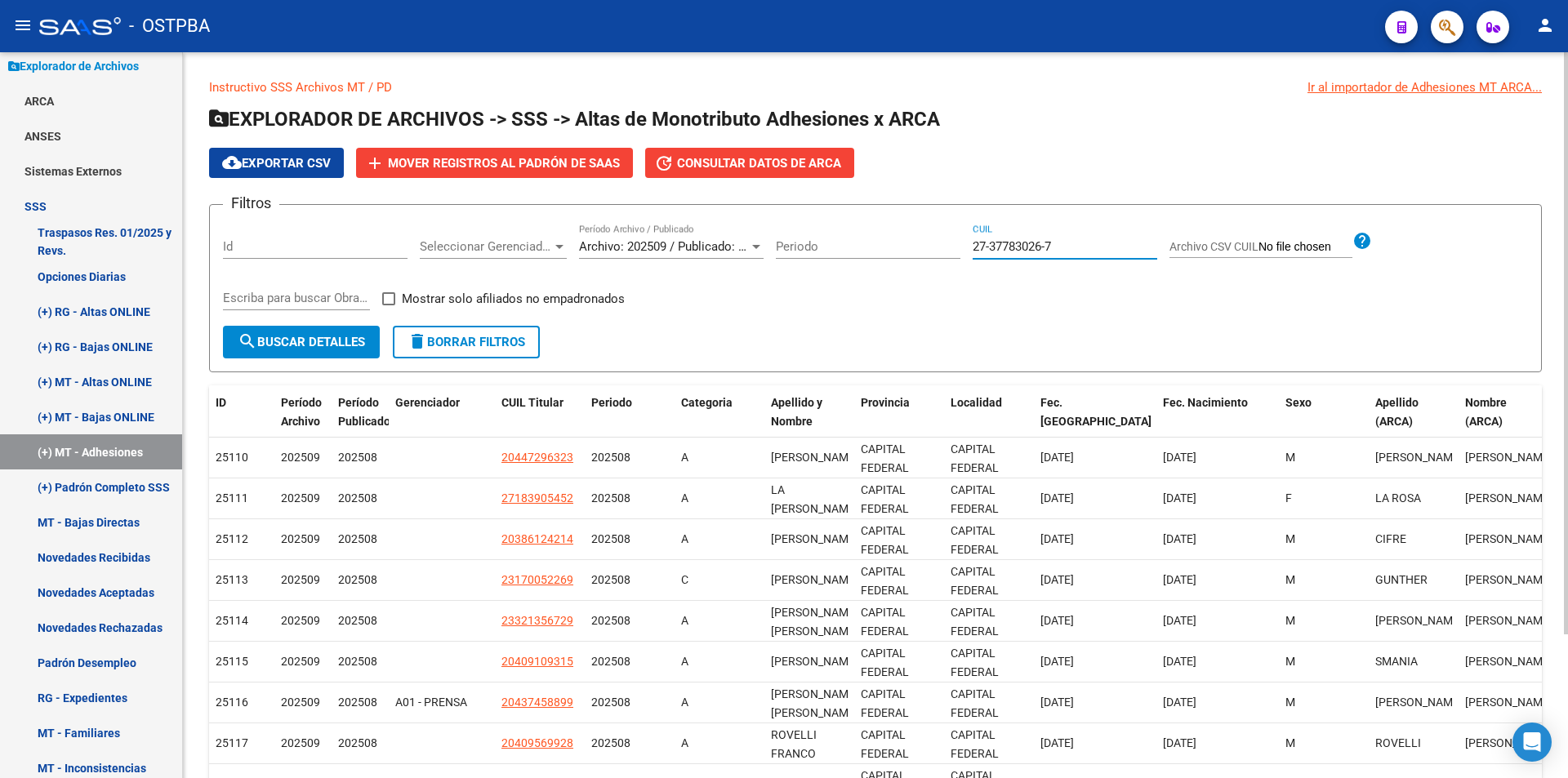
click at [289, 351] on button "search Buscar Detalles" at bounding box center [301, 342] width 157 height 32
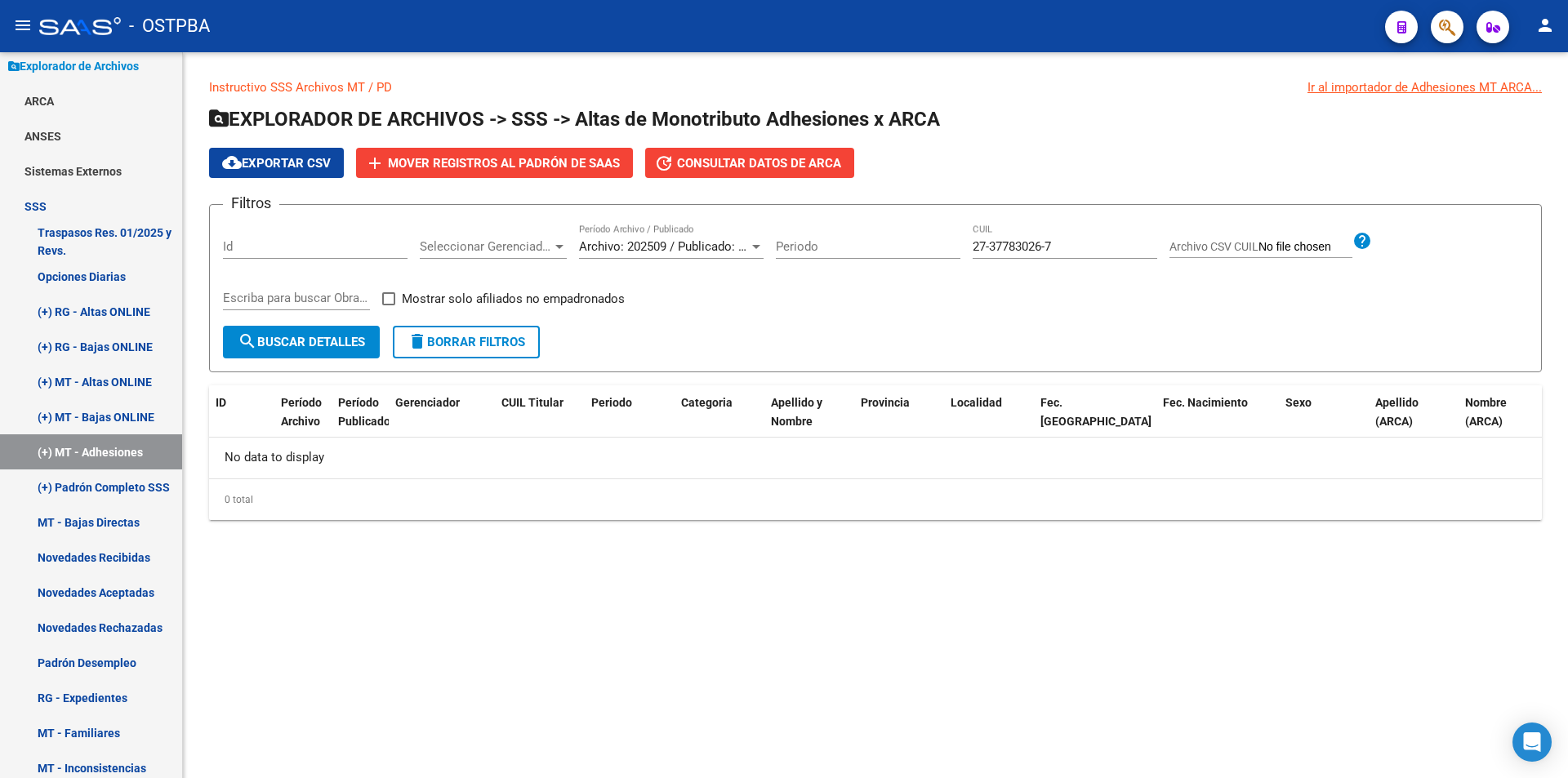
click at [1087, 242] on div "27-37783026-7 CUIL" at bounding box center [1065, 241] width 185 height 35
drag, startPoint x: 1082, startPoint y: 249, endPoint x: 902, endPoint y: 256, distance: 180.1
click at [902, 256] on div "Filtros Id Seleccionar Gerenciador Seleccionar Gerenciador Archivo: 202509 / Pu…" at bounding box center [875, 272] width 1305 height 108
click at [261, 347] on span "search Buscar Detalles" at bounding box center [301, 342] width 128 height 15
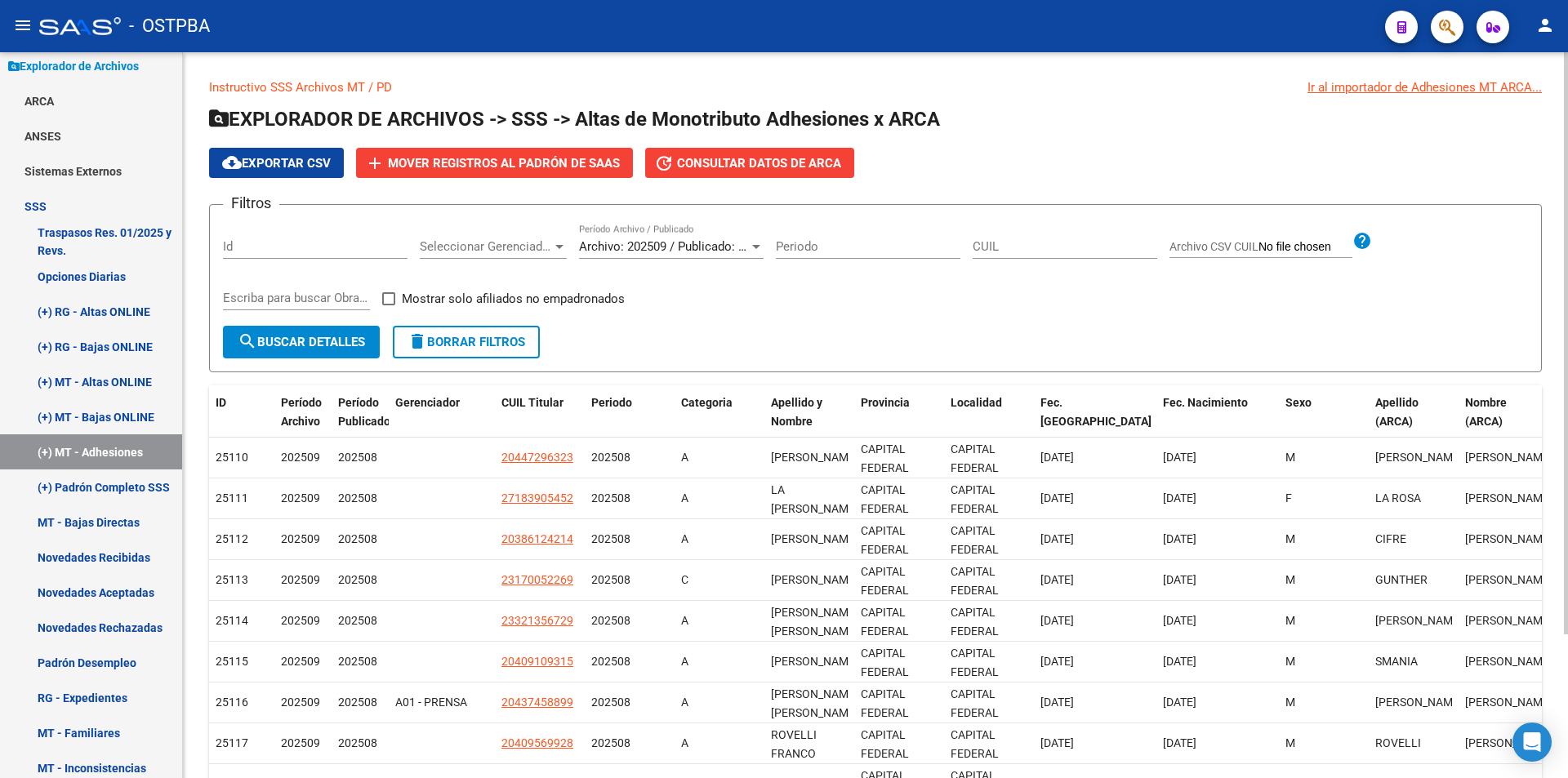
click at [1252, 243] on span "Archivo CSV CUIL" at bounding box center [1214, 247] width 89 height 13
click at [1258, 243] on input "Archivo CSV CUIL" at bounding box center [1306, 248] width 94 height 15
type input "C:\fakepath\REACTIVACION Y CAMBIO OBRA SOCIAL OSTV.csv"
click at [285, 334] on button "search Buscar Detalles" at bounding box center [301, 342] width 157 height 32
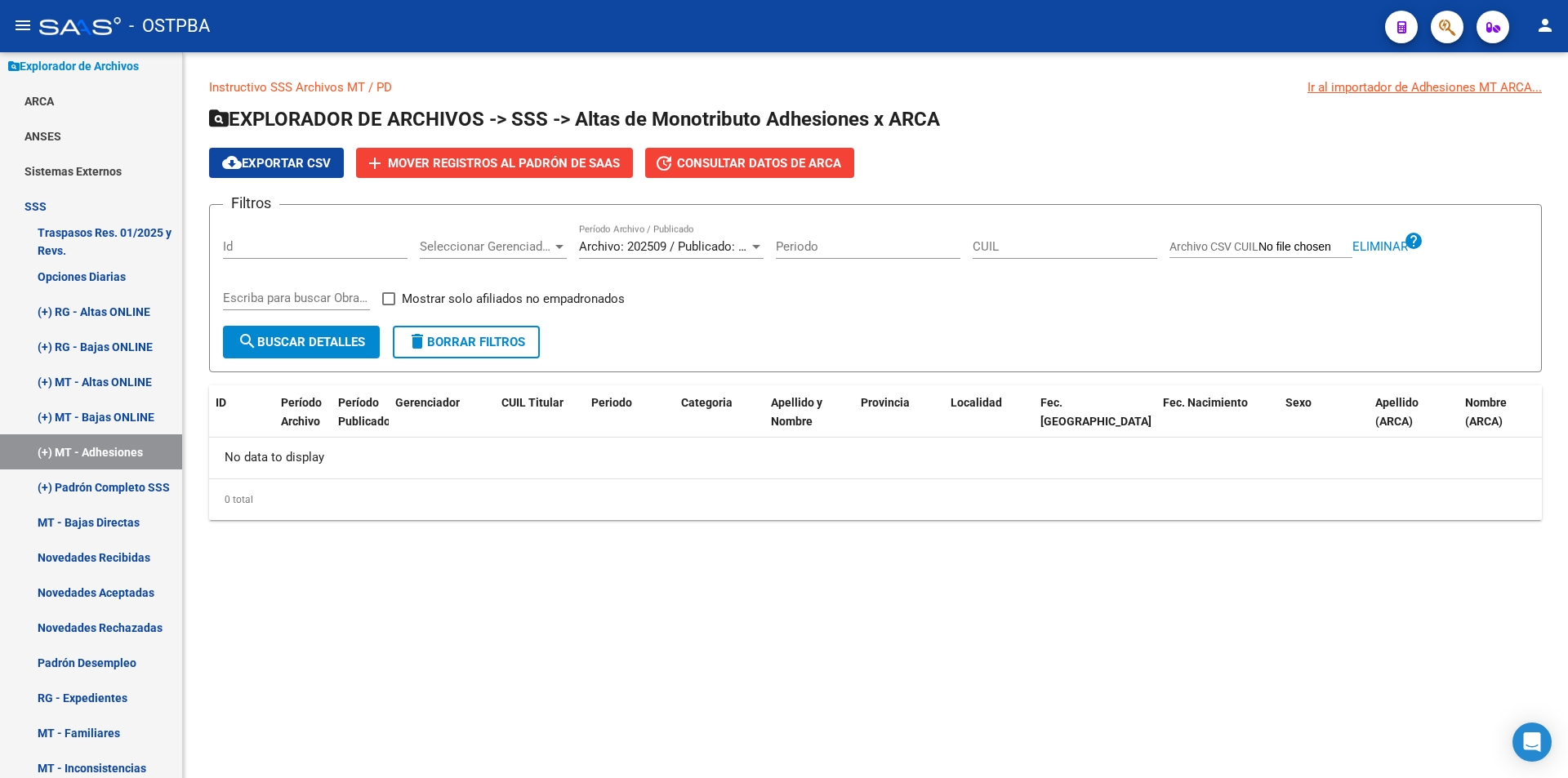
click at [316, 332] on button "search Buscar Detalles" at bounding box center [301, 342] width 157 height 32
click at [1245, 246] on span "Archivo CSV CUIL" at bounding box center [1214, 247] width 89 height 13
click at [1258, 246] on input "Archivo CSV CUIL" at bounding box center [1306, 248] width 94 height 15
type input "C:\fakepath\REACTIVACION Y CAMBIO OBRA SOCIAL OSTV.csv"
click at [313, 335] on span "search Buscar Detalles" at bounding box center [301, 342] width 128 height 15
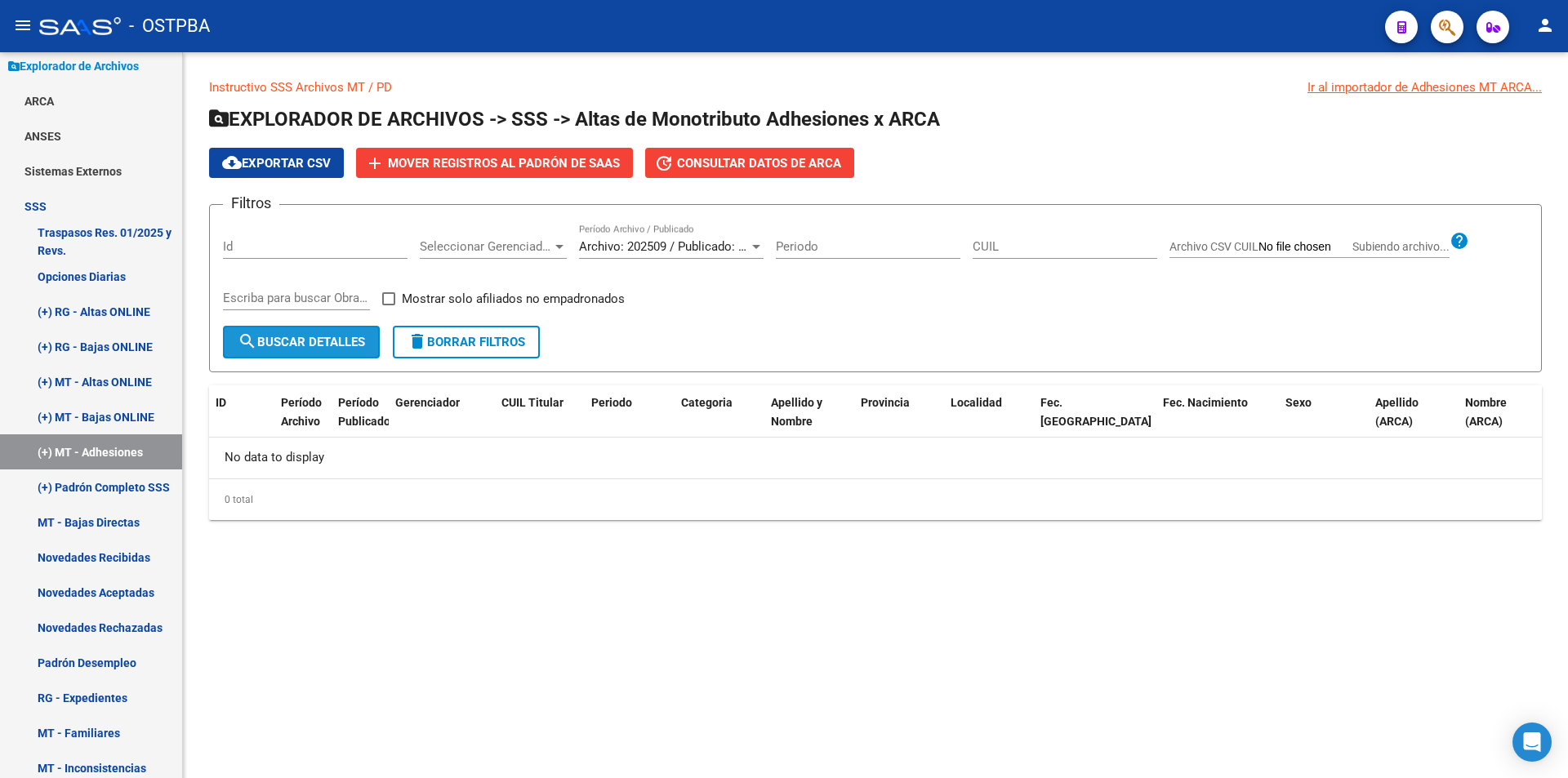
click at [297, 356] on button "search Buscar Detalles" at bounding box center [301, 342] width 157 height 32
click at [716, 249] on span "Archivo: 202509 / Publicado: 202508" at bounding box center [678, 247] width 199 height 15
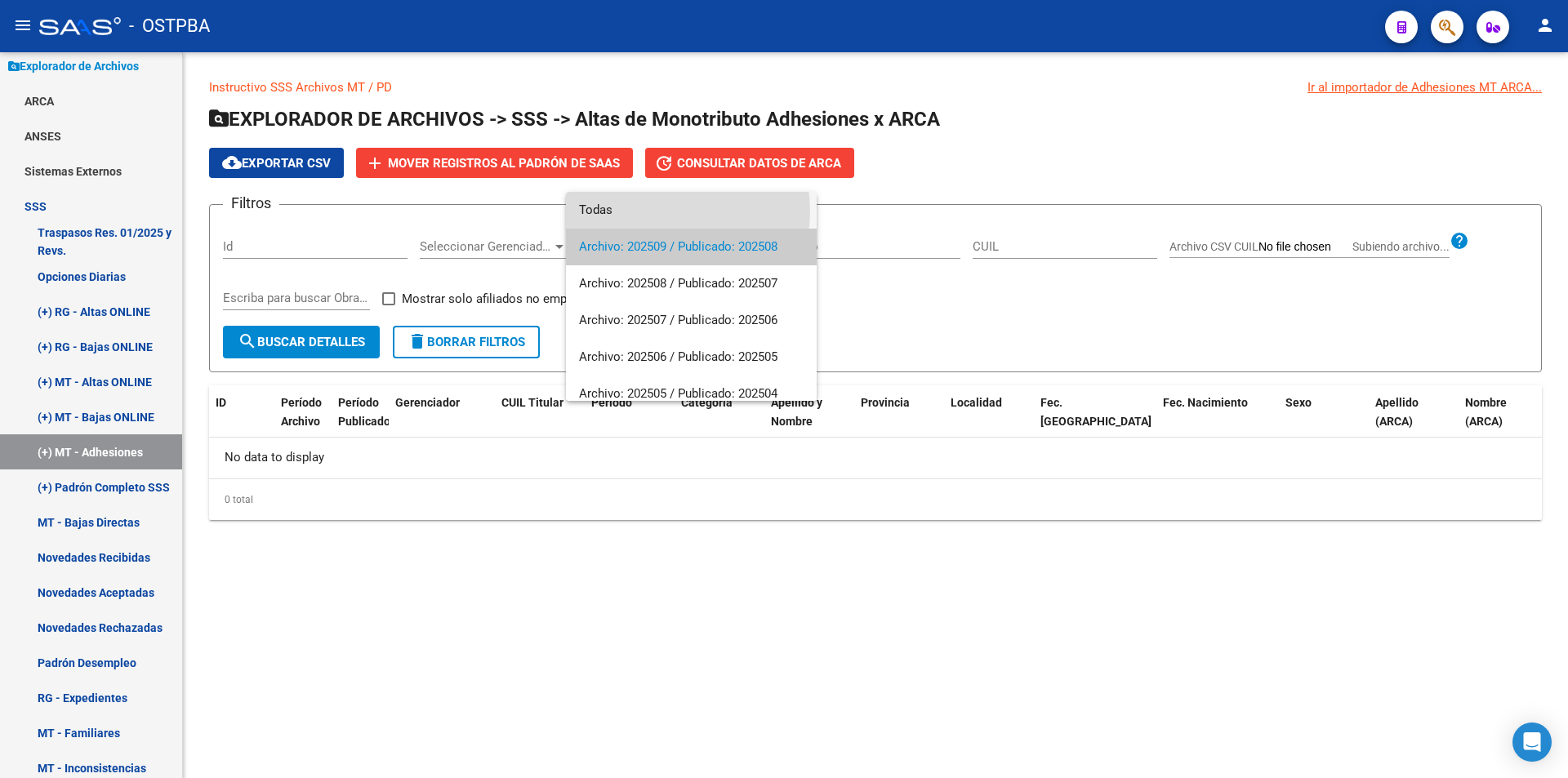
click at [674, 211] on span "Todas" at bounding box center [691, 211] width 225 height 37
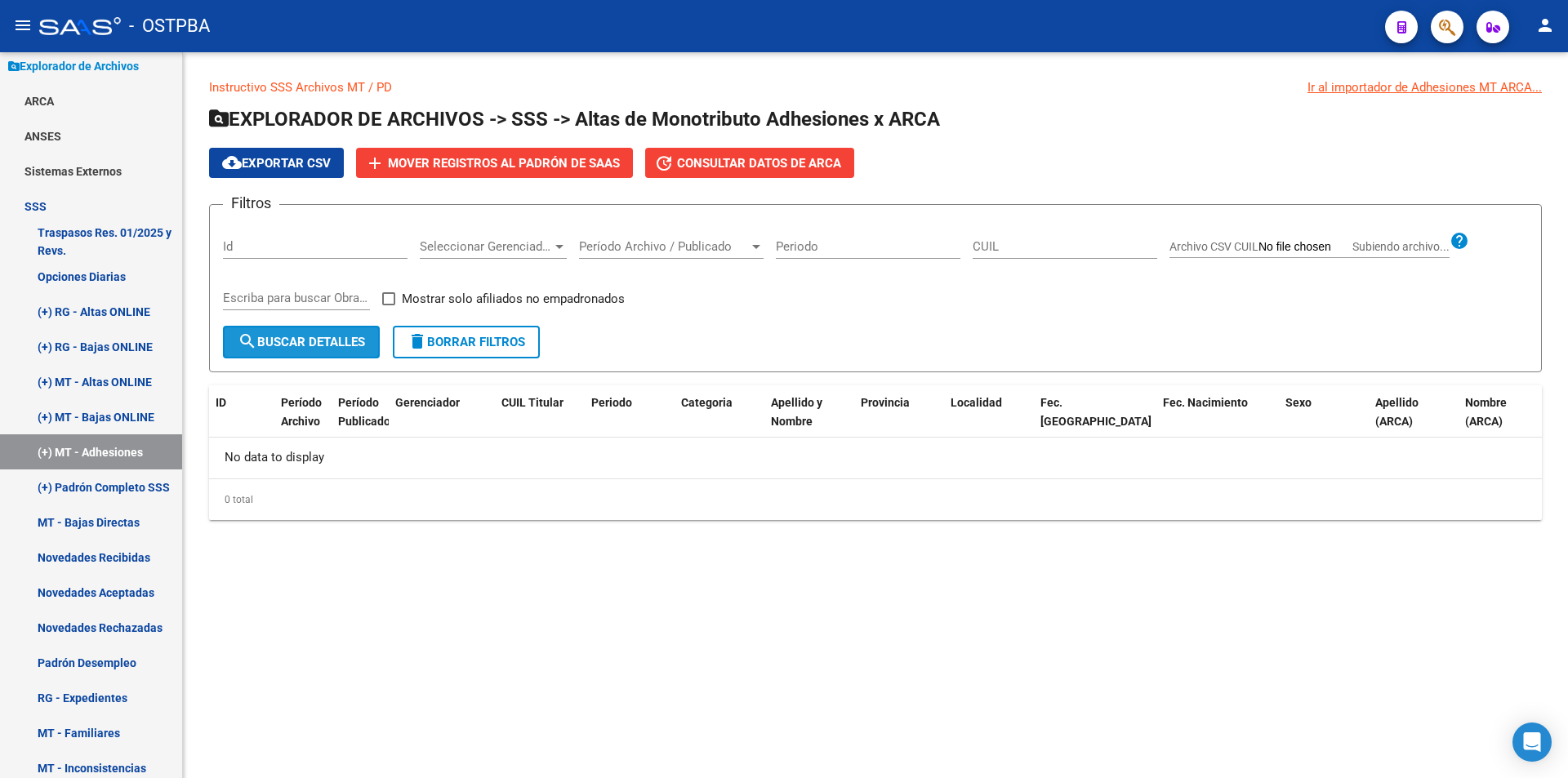
click at [257, 348] on mat-icon "search" at bounding box center [247, 341] width 19 height 19
click at [631, 249] on span "Período Archivo / Publicado" at bounding box center [664, 247] width 170 height 15
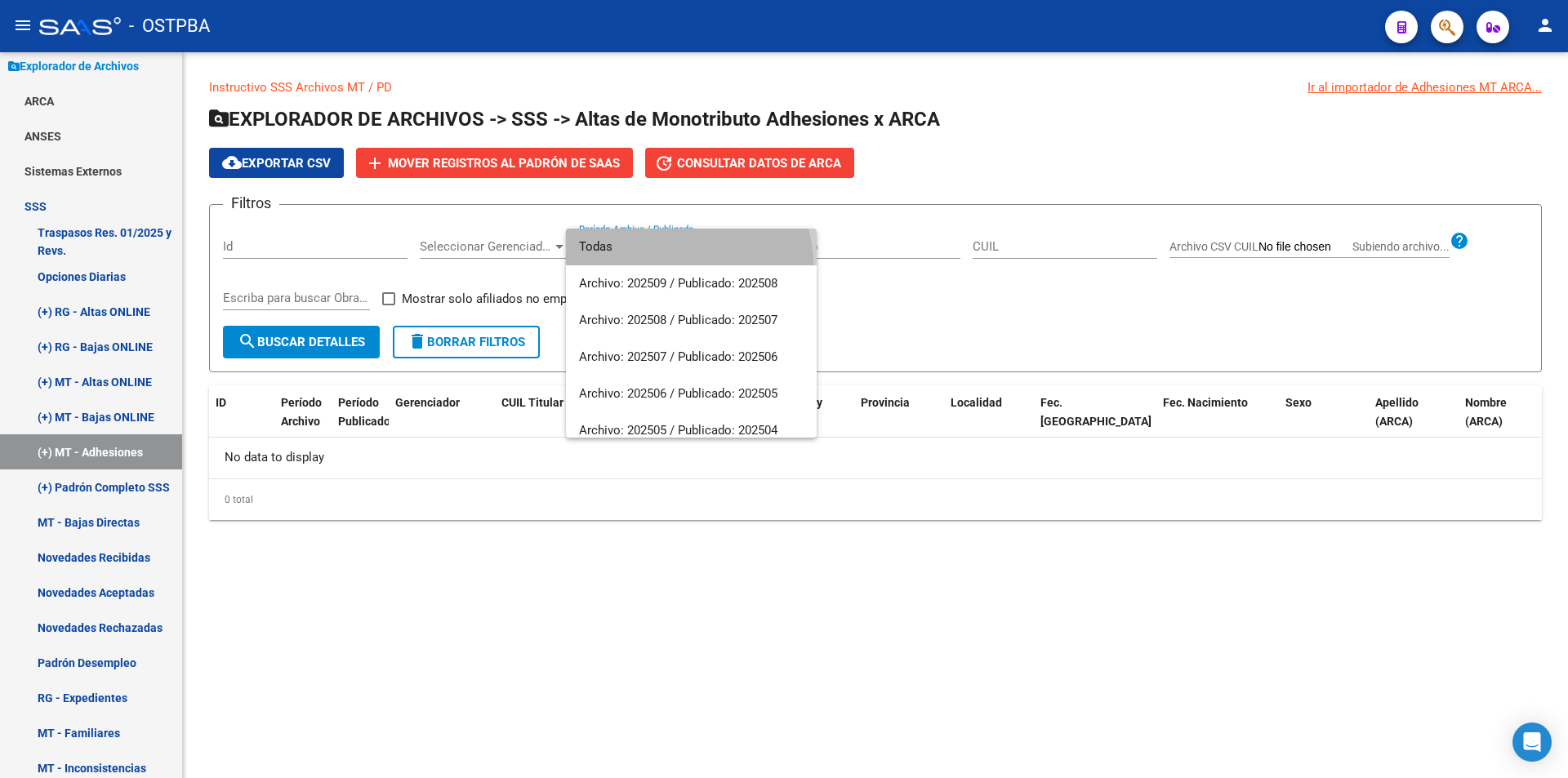
click at [615, 239] on span "Todas" at bounding box center [691, 247] width 225 height 37
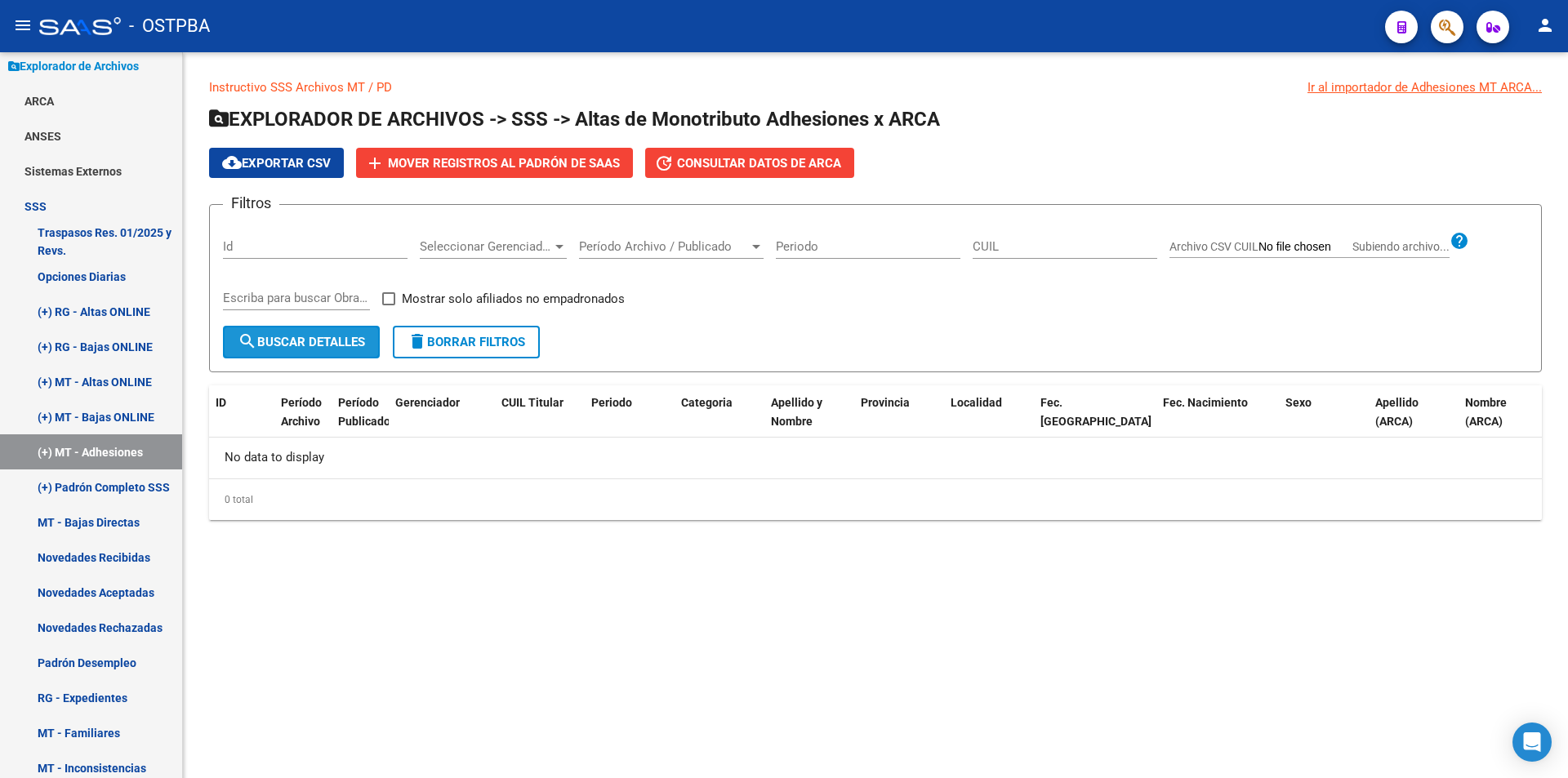
click at [288, 346] on span "search Buscar Detalles" at bounding box center [301, 342] width 128 height 15
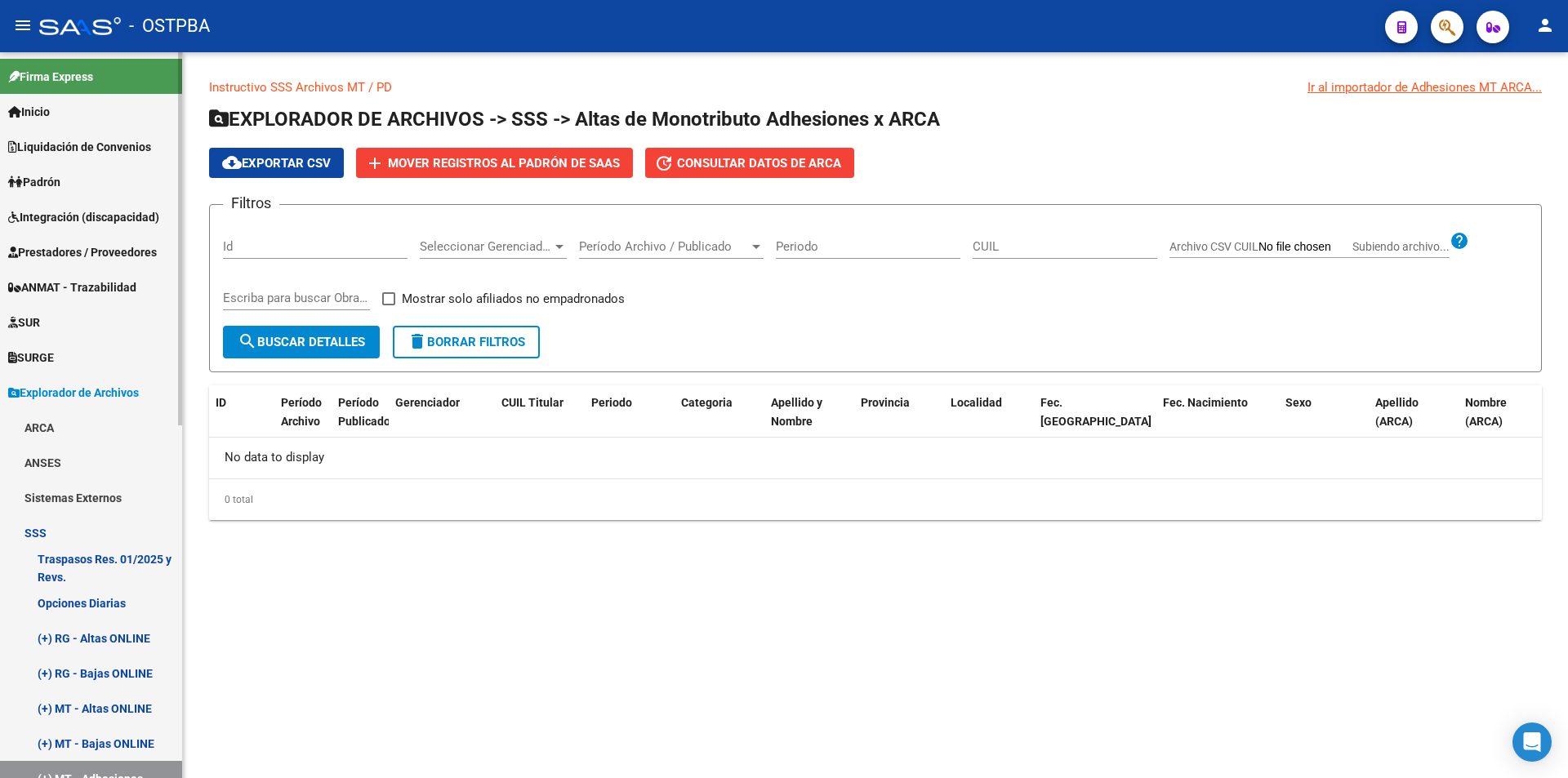
click at [71, 187] on link "Padrón" at bounding box center [91, 182] width 182 height 35
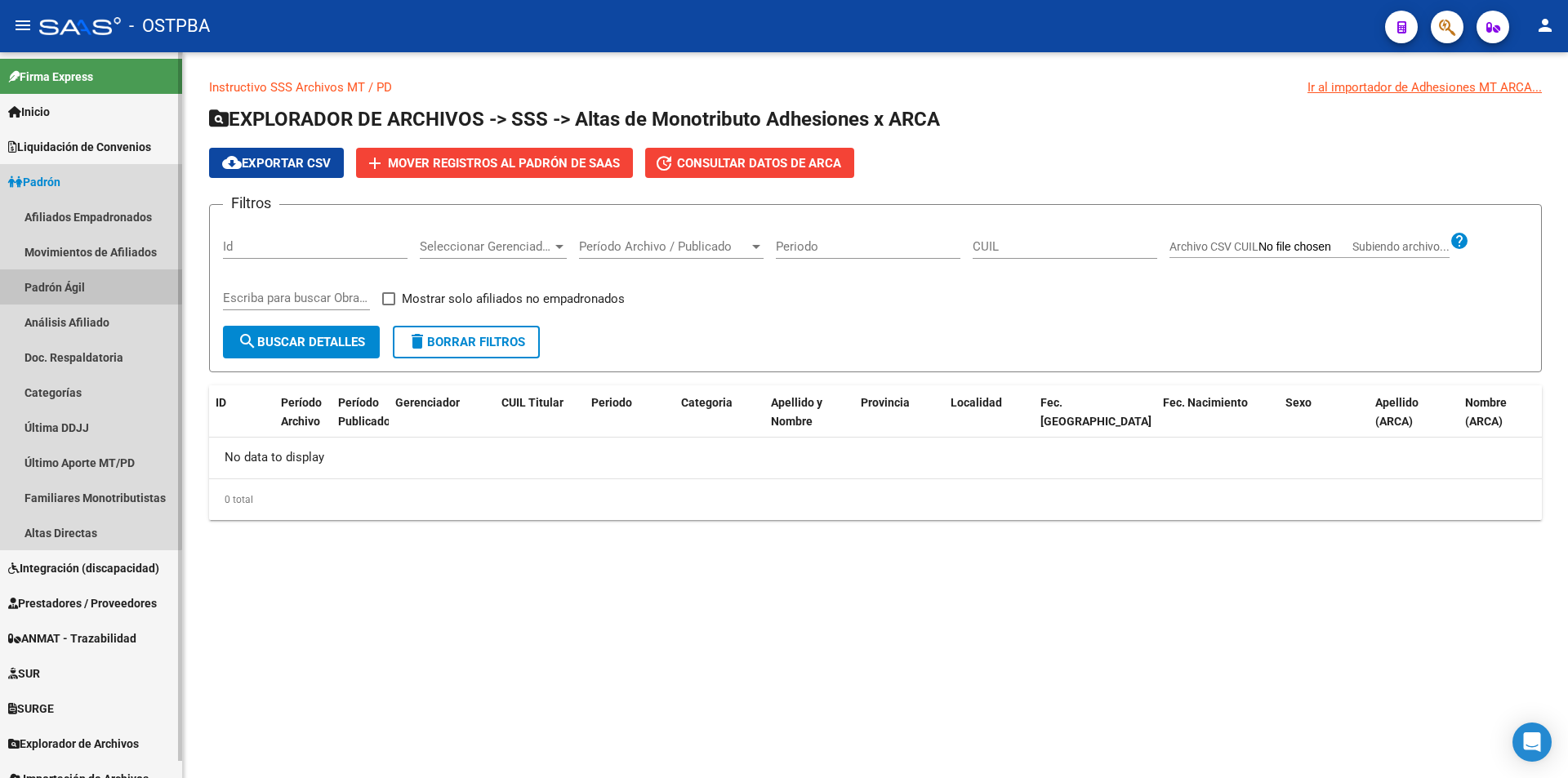
click at [84, 271] on link "Padrón Ágil" at bounding box center [91, 287] width 182 height 35
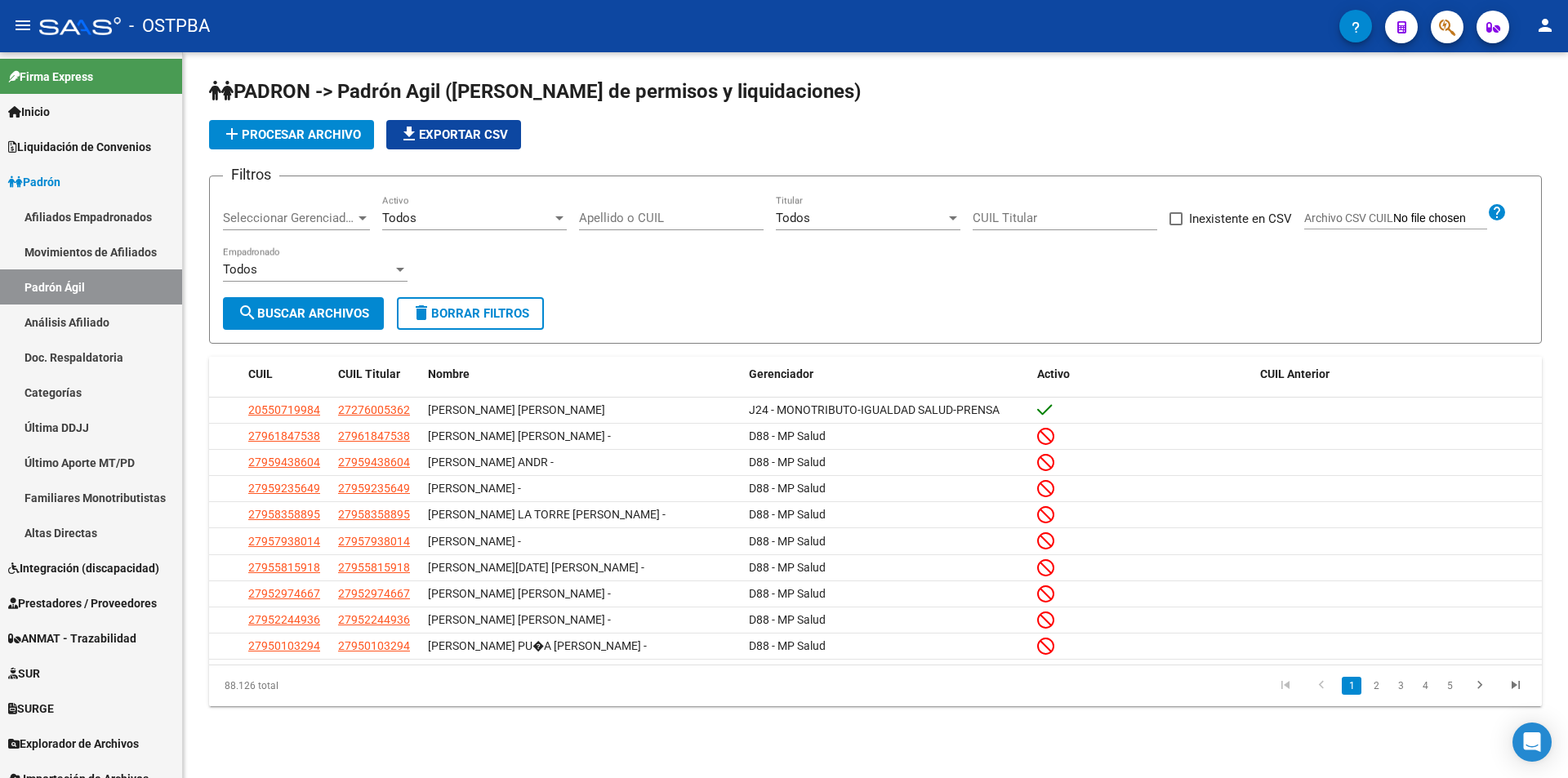
click at [1389, 219] on span "Archivo CSV CUIL" at bounding box center [1348, 218] width 89 height 13
click at [1400, 214] on input "Archivo CSV CUIL" at bounding box center [1440, 219] width 94 height 15
type input "C:\fakepath\REACTIVACION Y CAMBIO OBRA SOCIAL OSTV.csv"
click at [341, 317] on span "search Buscar Archivos" at bounding box center [303, 313] width 131 height 15
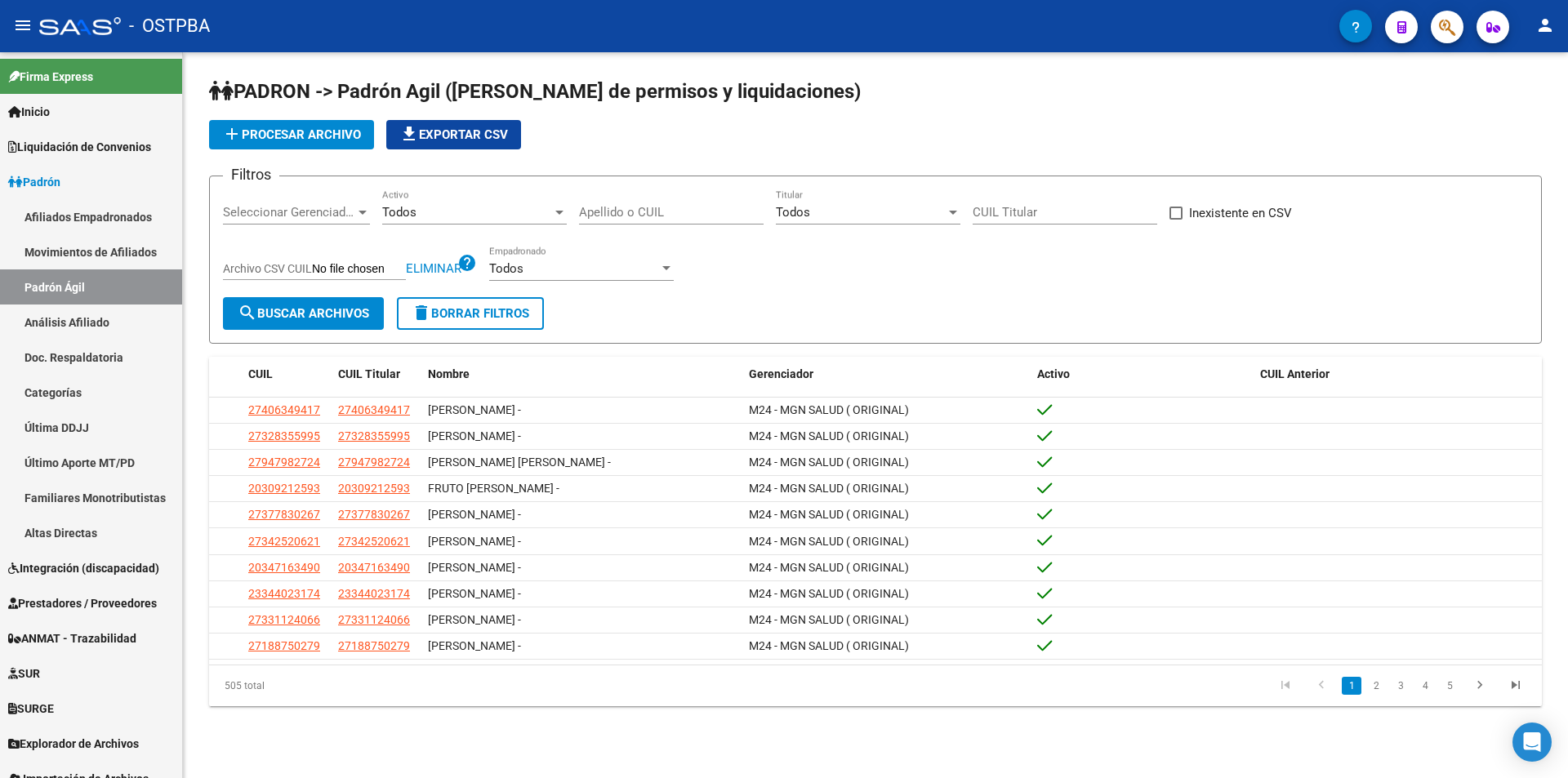
click at [845, 307] on form "Filtros Seleccionar Gerenciador Seleccionar Gerenciador Todos Activo Apellido o…" at bounding box center [875, 260] width 1332 height 168
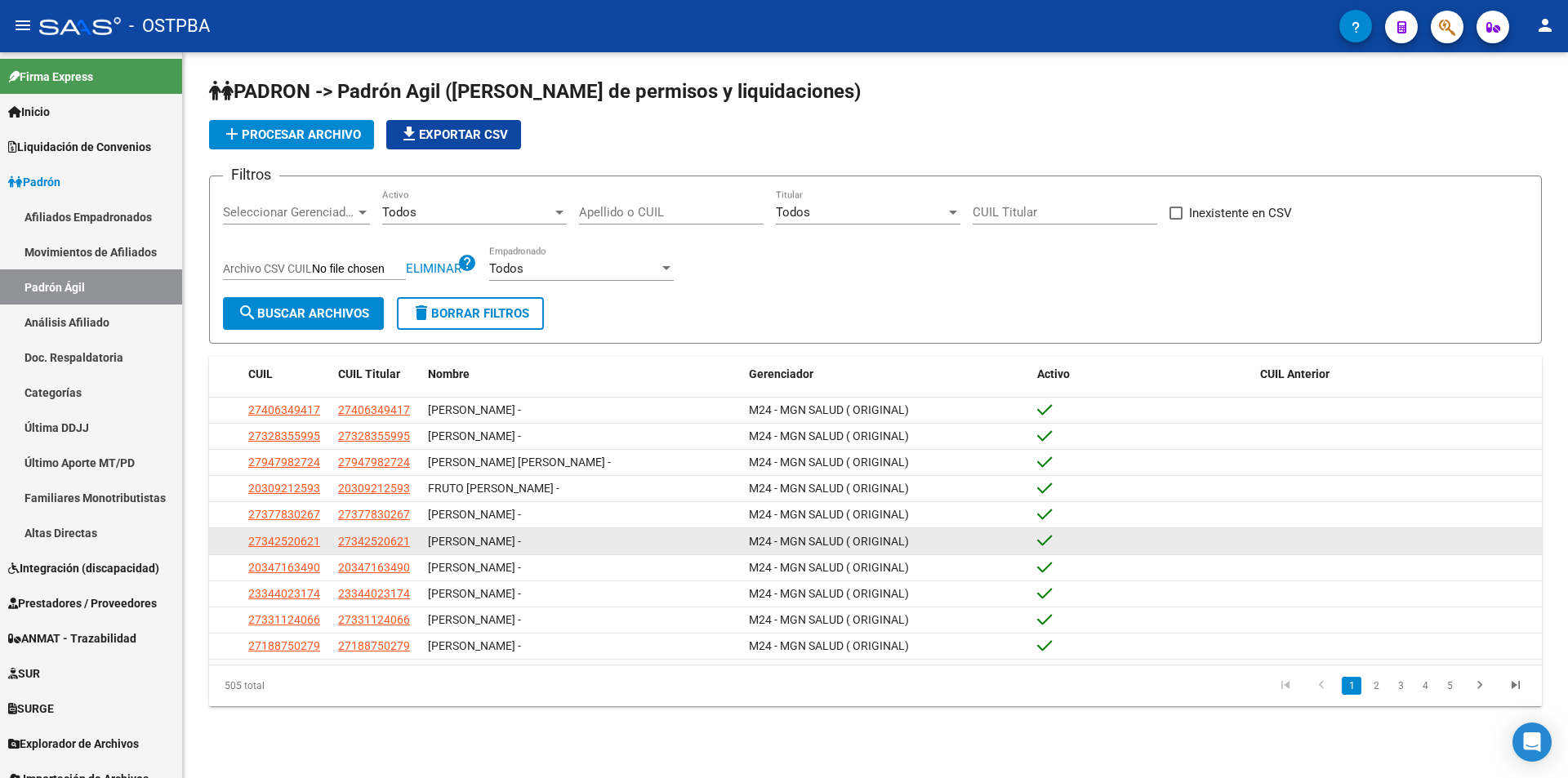
click at [372, 553] on datatable-body-cell "27342520621" at bounding box center [376, 541] width 90 height 25
click at [375, 548] on span "27342520621" at bounding box center [374, 541] width 72 height 13
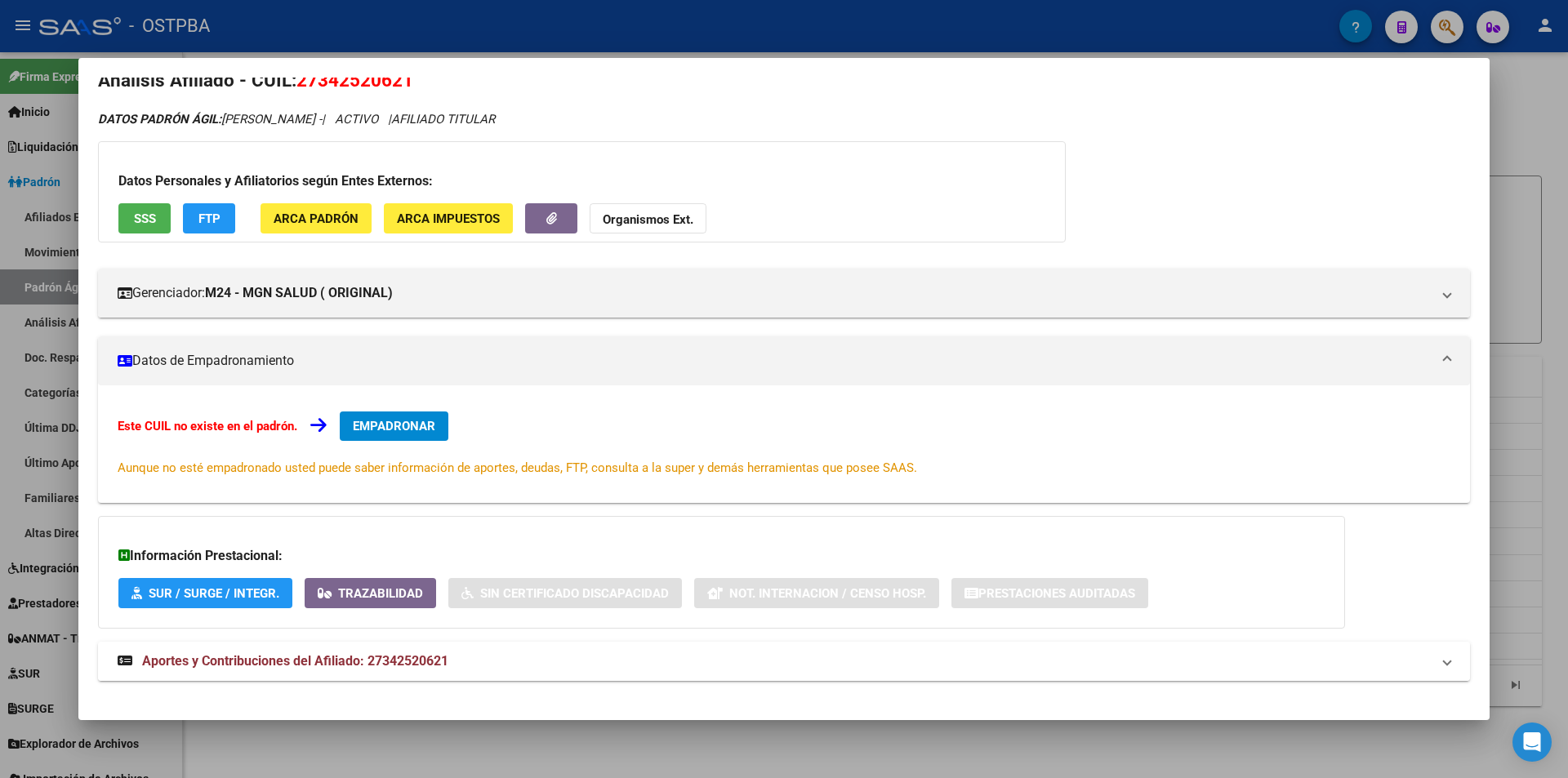
scroll to position [43, 0]
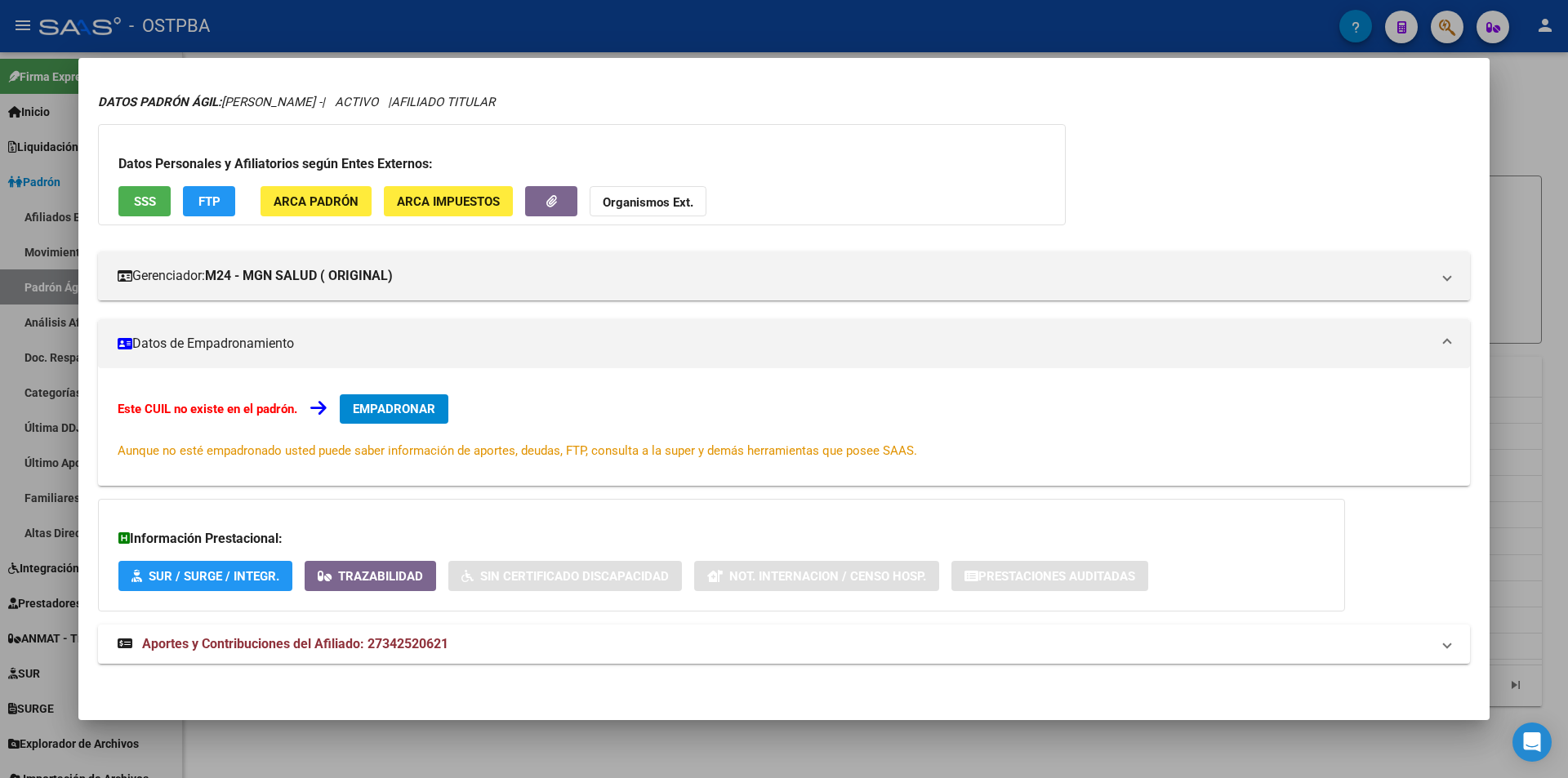
click at [499, 733] on div at bounding box center [784, 389] width 1568 height 778
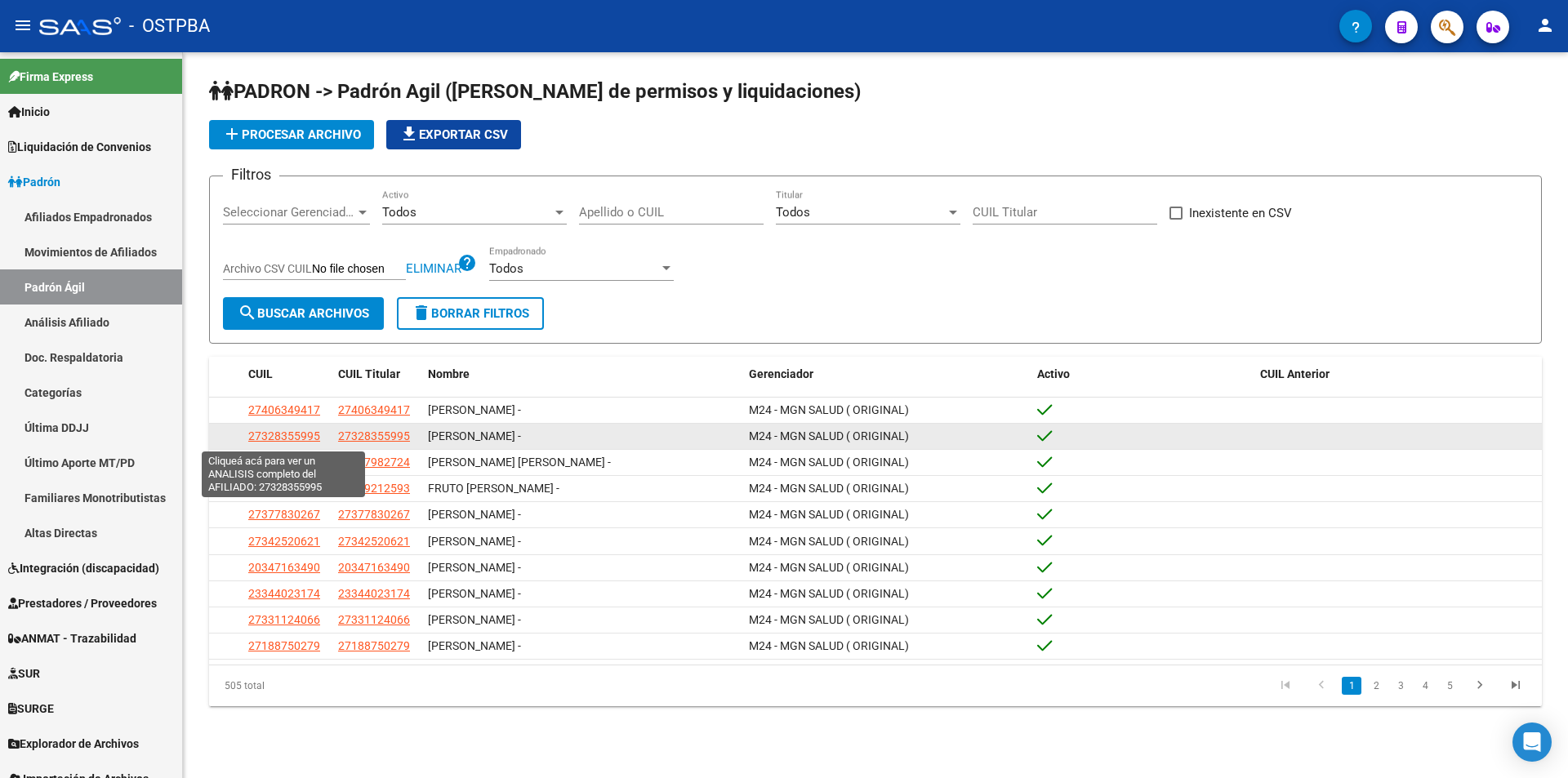
click at [313, 438] on span "27328355995" at bounding box center [285, 436] width 72 height 13
type textarea "27328355995"
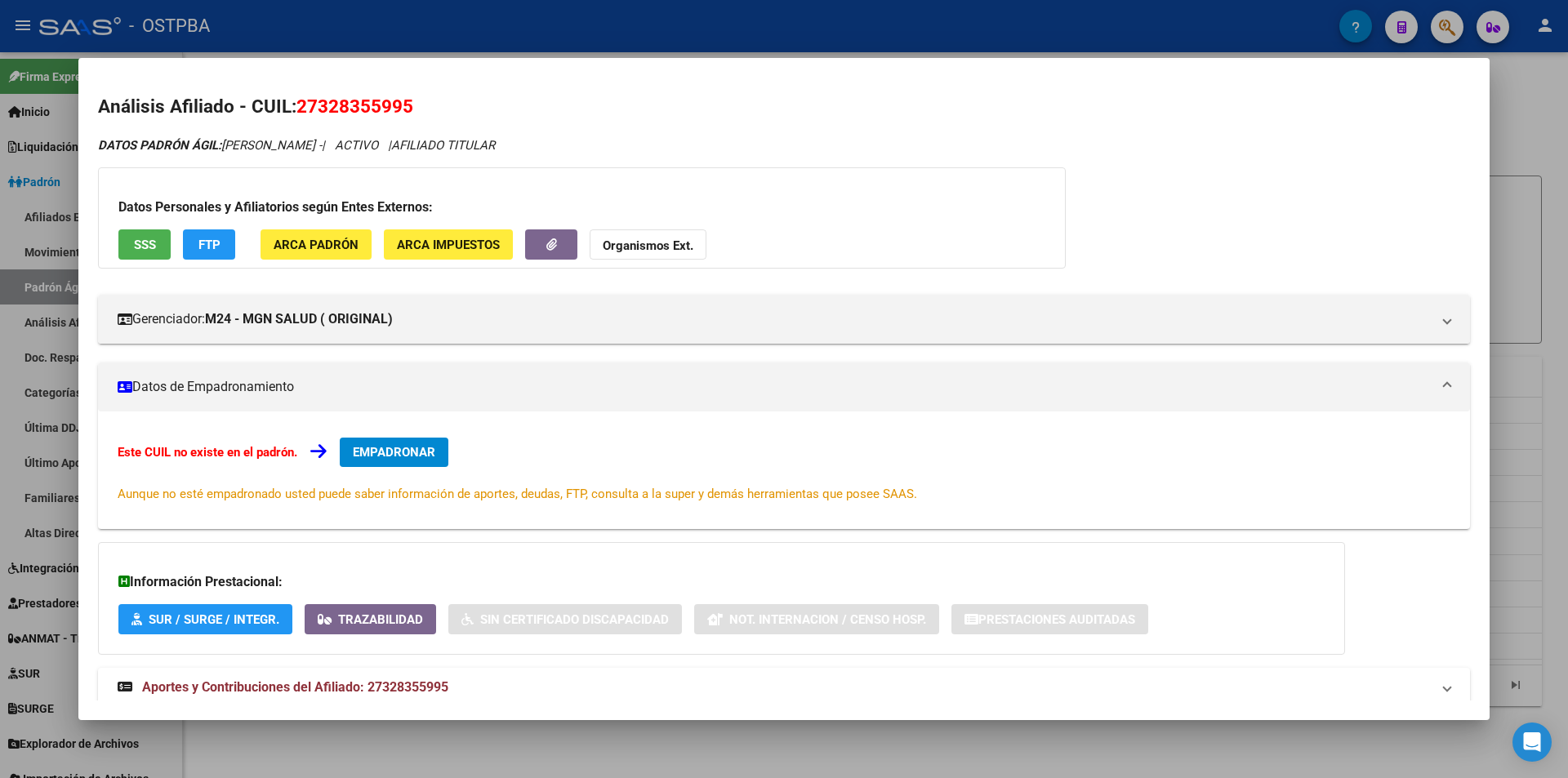
click at [384, 460] on button "EMPADRONAR" at bounding box center [395, 453] width 109 height 30
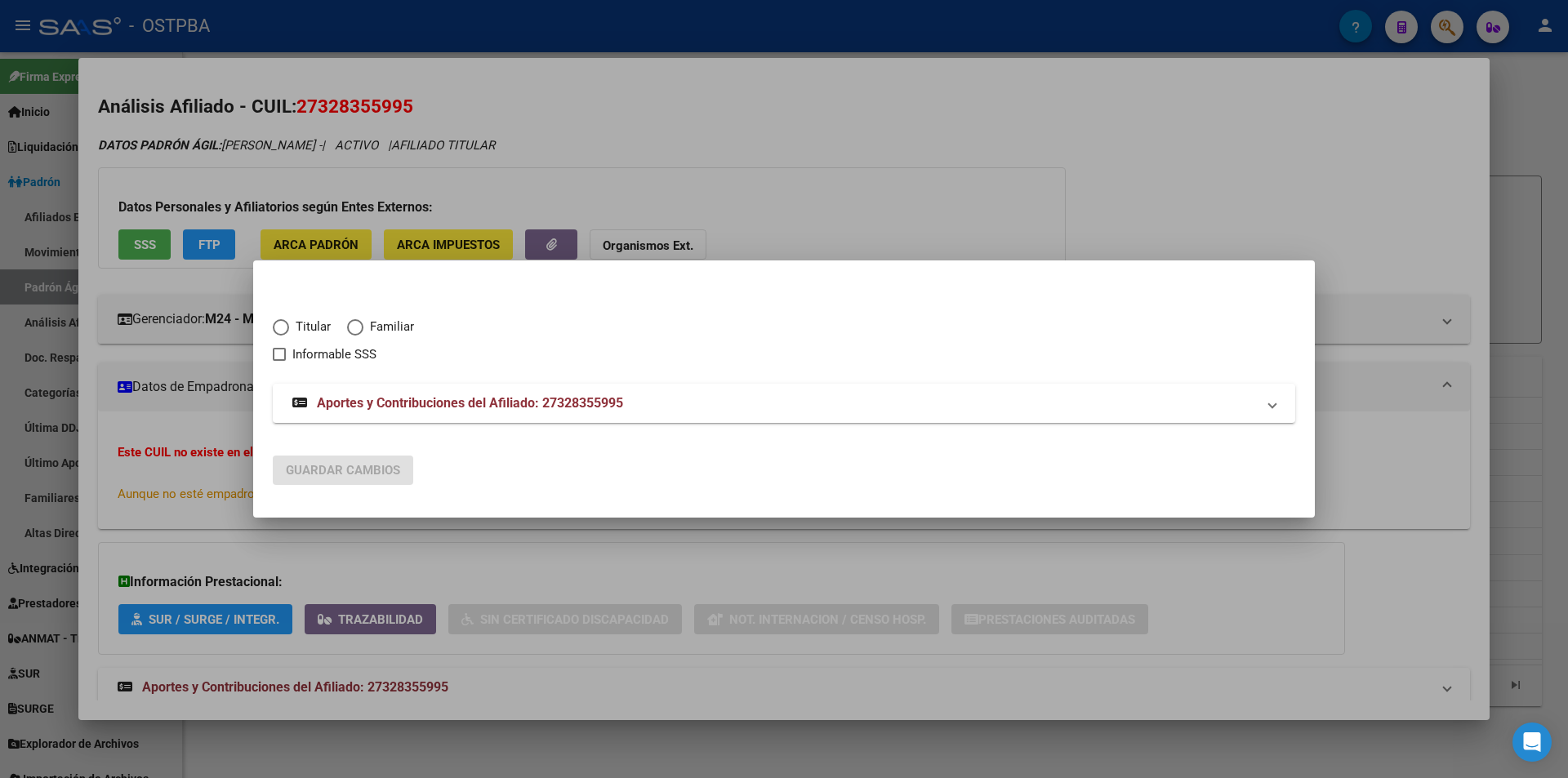
click at [284, 327] on span "Elija una opción" at bounding box center [281, 328] width 17 height 17
click at [284, 327] on input "Titular" at bounding box center [281, 328] width 17 height 17
radio input "true"
checkbox input "true"
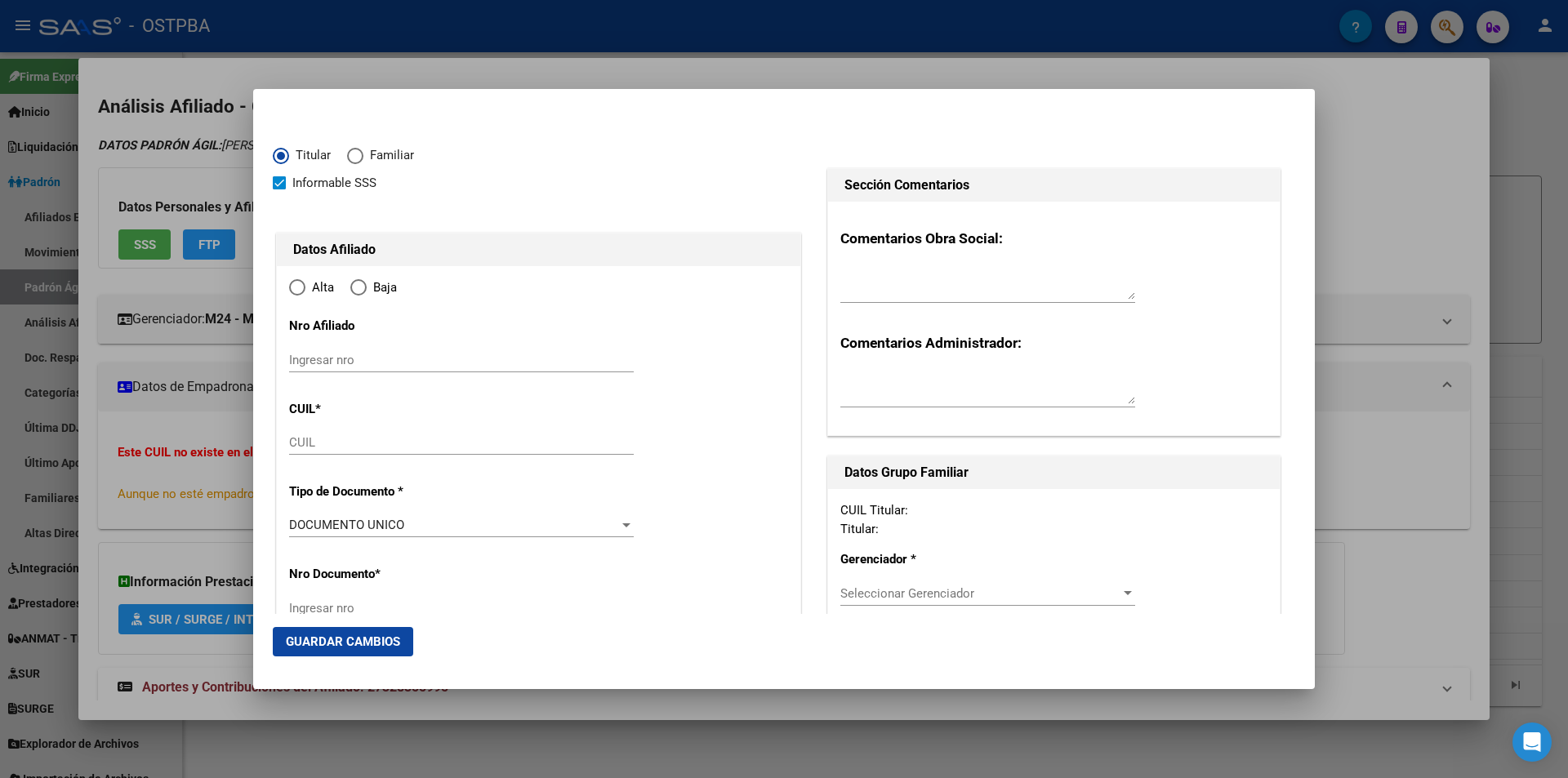
type input "27-32835599-5"
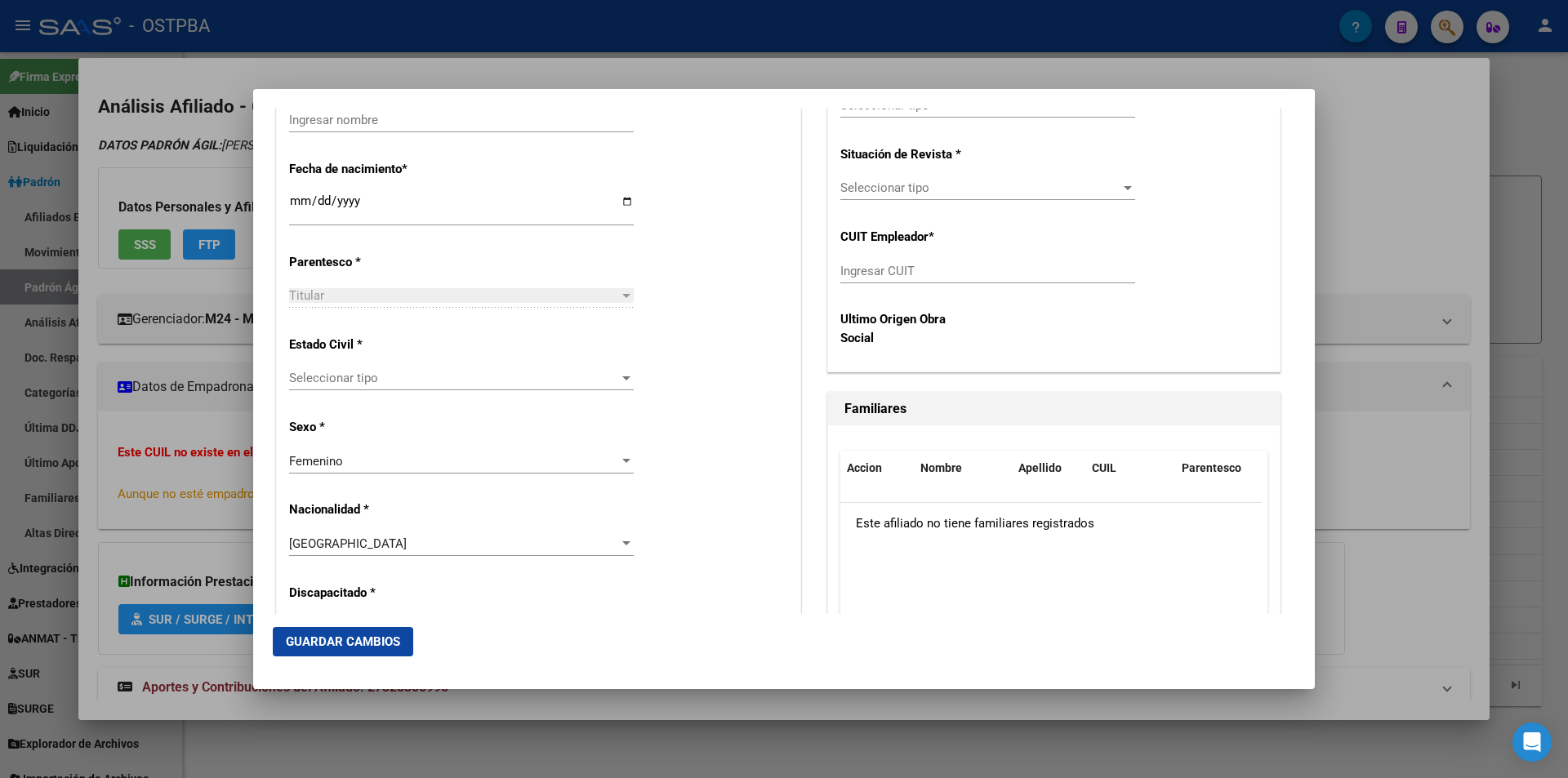
radio input "true"
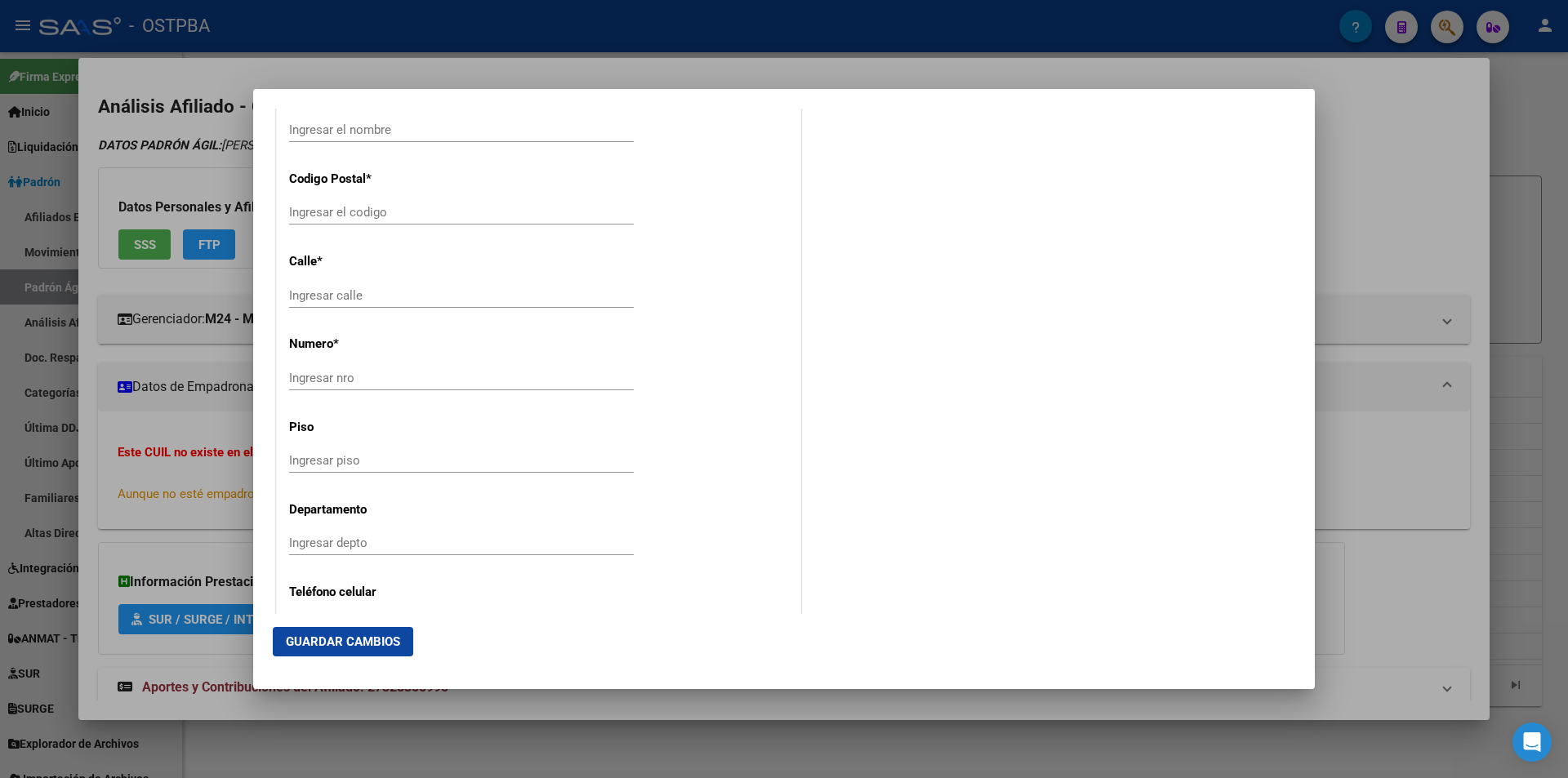
type input "32835599"
type input "PALMEIRO"
type input "ROMINA GISELA"
type input "1987-01-23"
type input "[PERSON_NAME]"
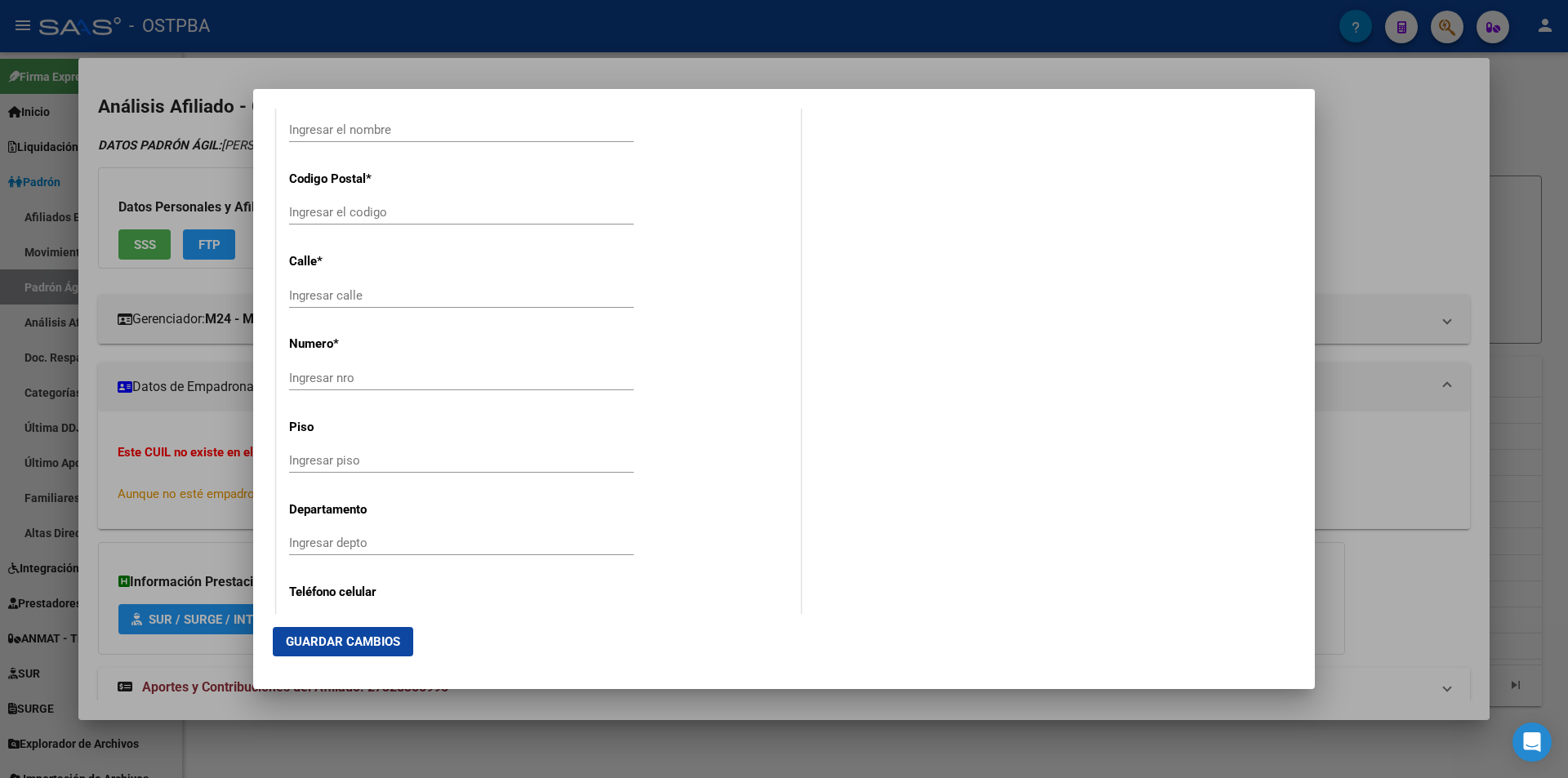
type input "1888"
type input "N RODRIGUEZ PEÑA"
type input "551"
type input "0"
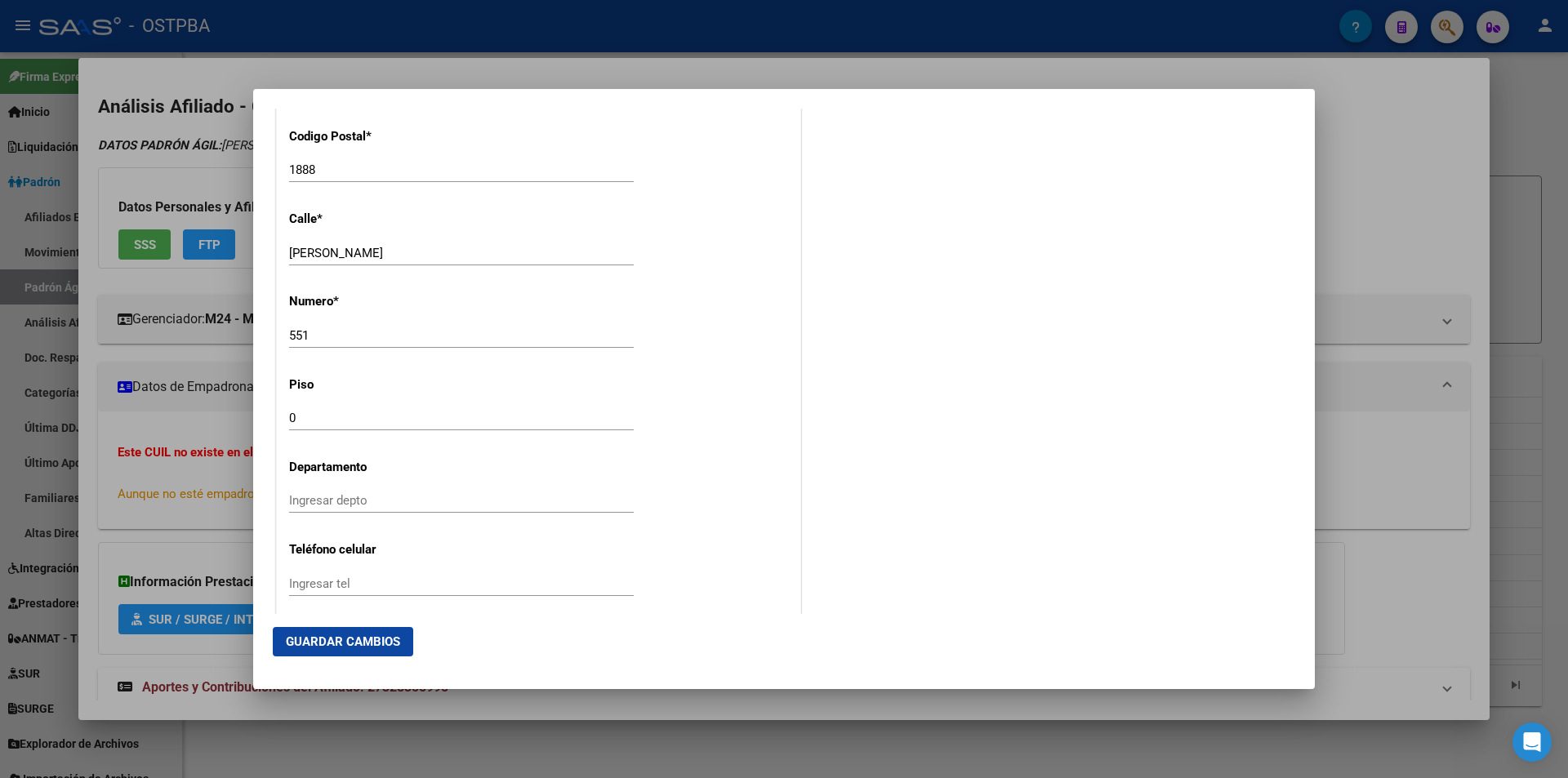
type input "[PERSON_NAME]"
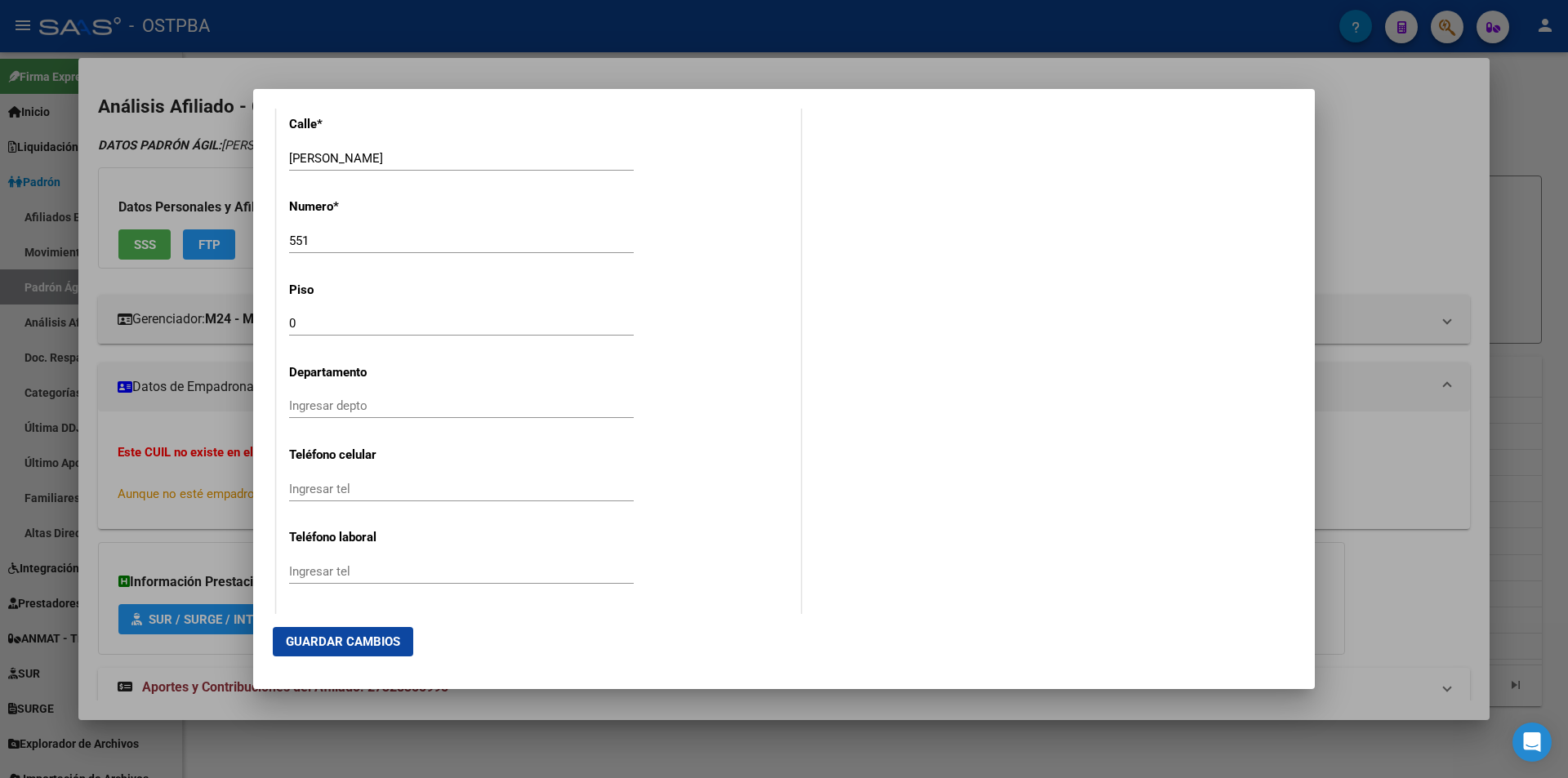
click at [552, 730] on div at bounding box center [784, 389] width 1568 height 778
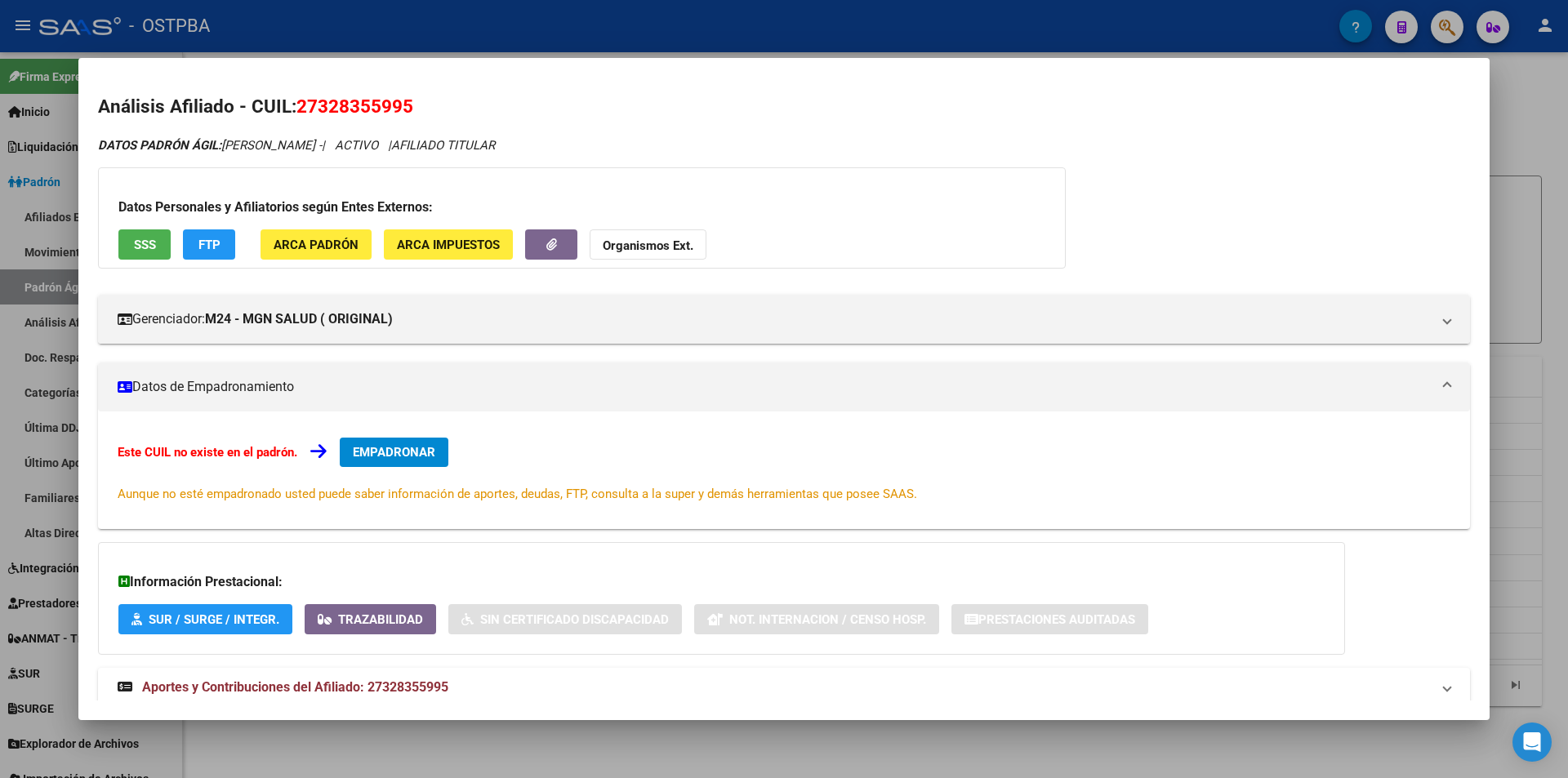
click at [553, 727] on div at bounding box center [784, 389] width 1568 height 778
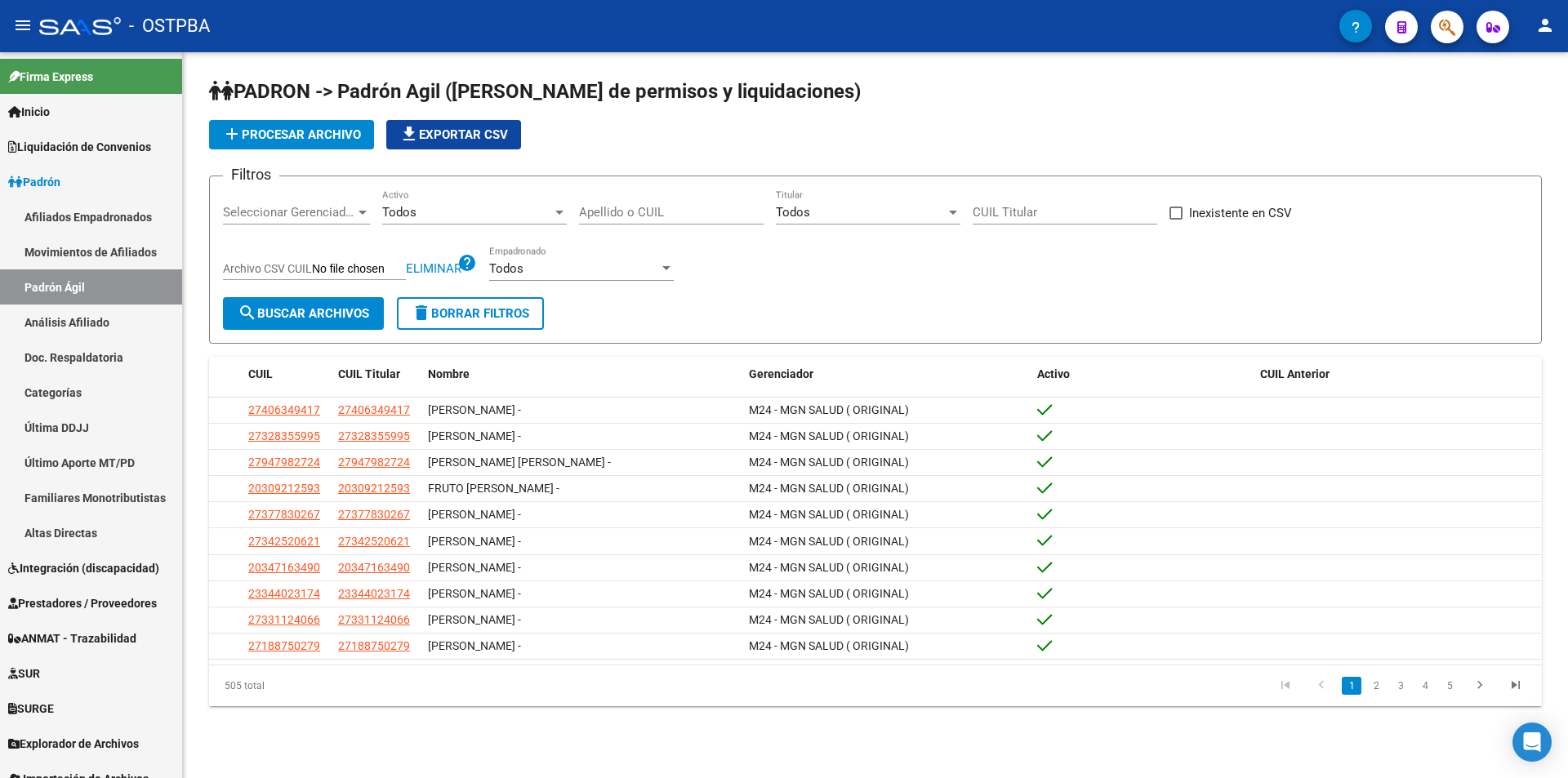
click at [576, 268] on div "Todos" at bounding box center [574, 269] width 170 height 15
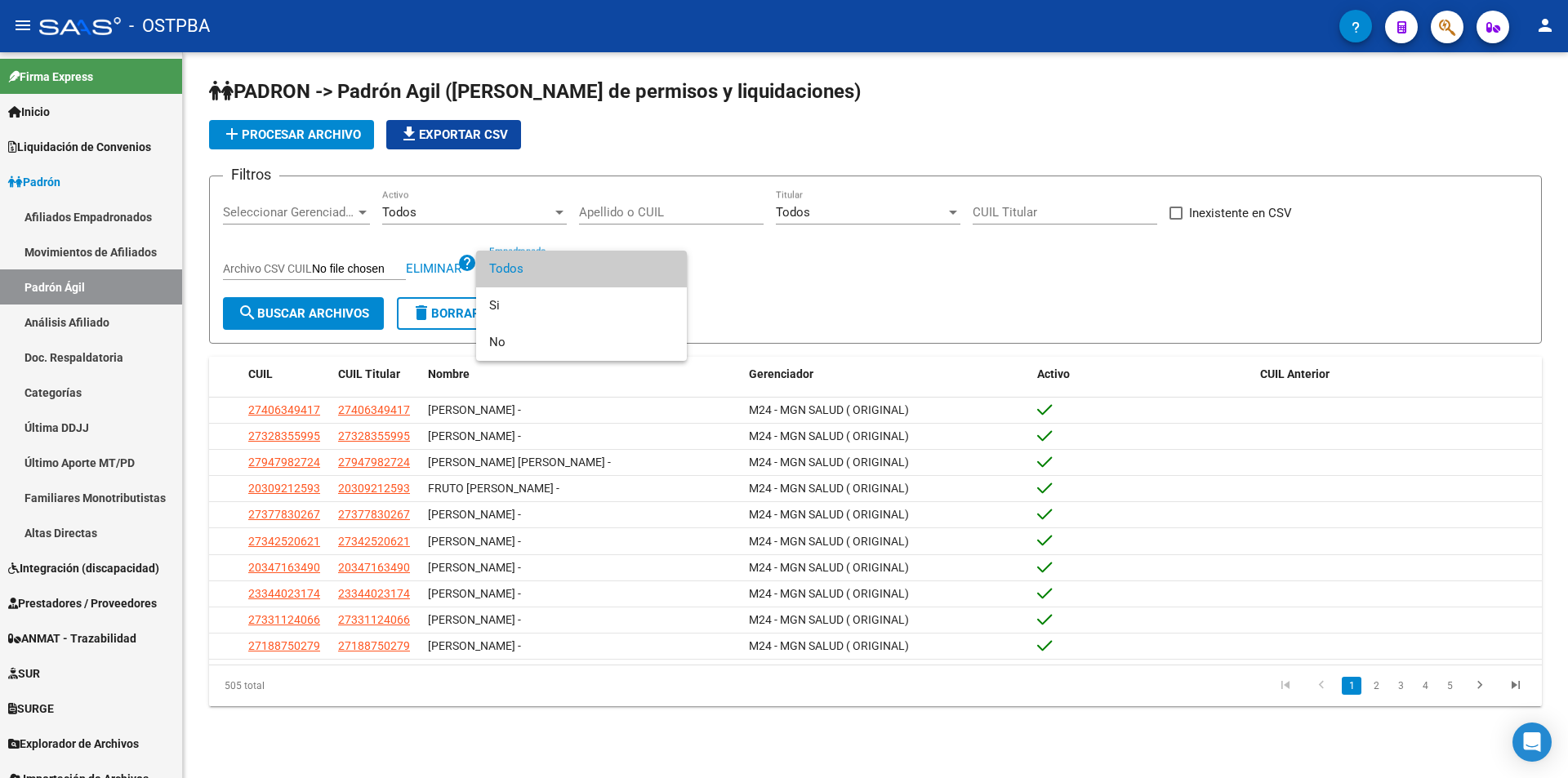
click at [791, 269] on div at bounding box center [784, 389] width 1568 height 778
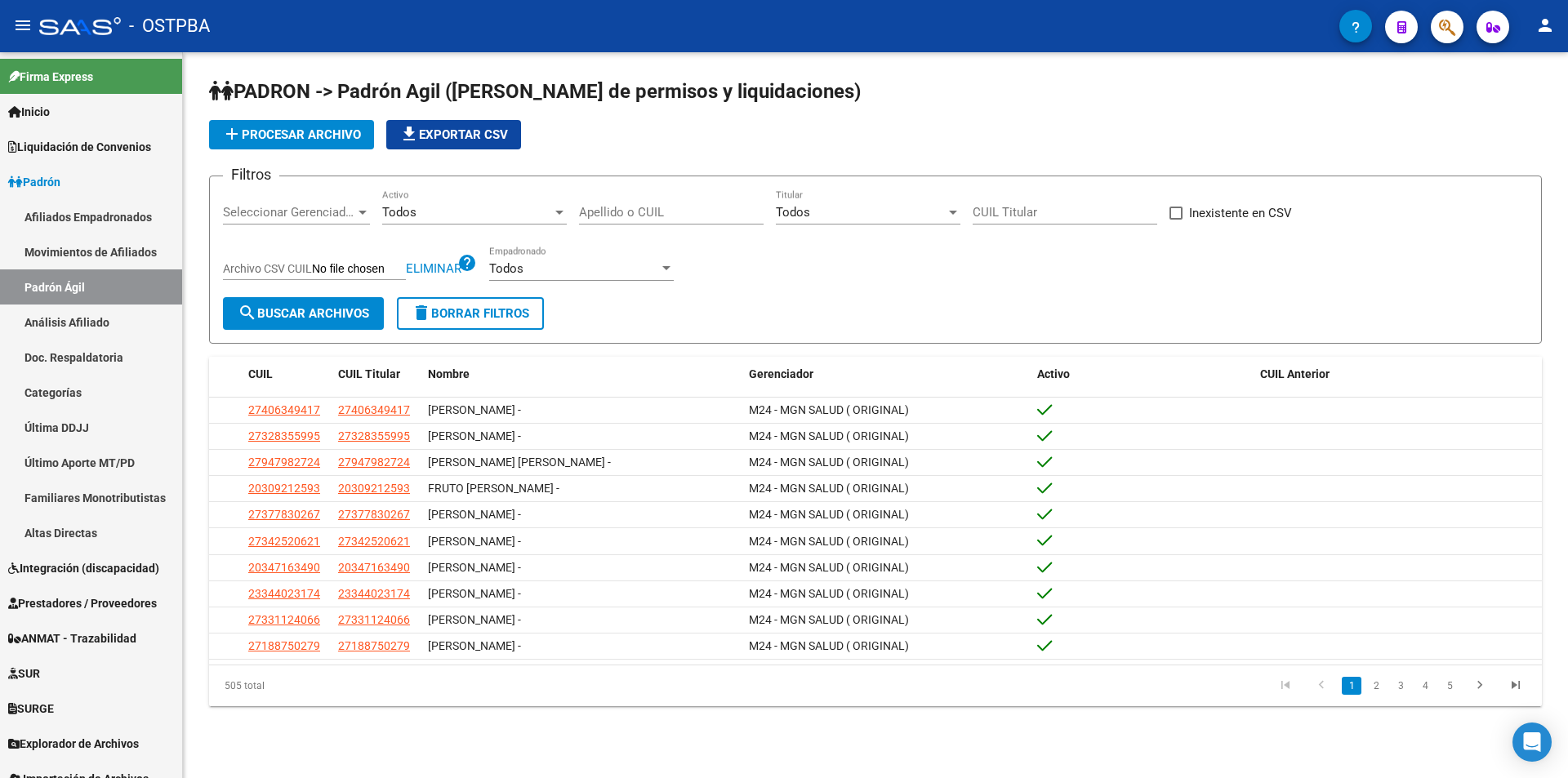
drag, startPoint x: 362, startPoint y: 118, endPoint x: 363, endPoint y: 127, distance: 9.1
click at [362, 119] on app-list-header "PADRON -> Padrón Agil (o padrón de permisos y liquidaciones) add Procesar archi…" at bounding box center [875, 211] width 1332 height 265
click at [363, 129] on button "add Procesar archivo" at bounding box center [291, 135] width 165 height 30
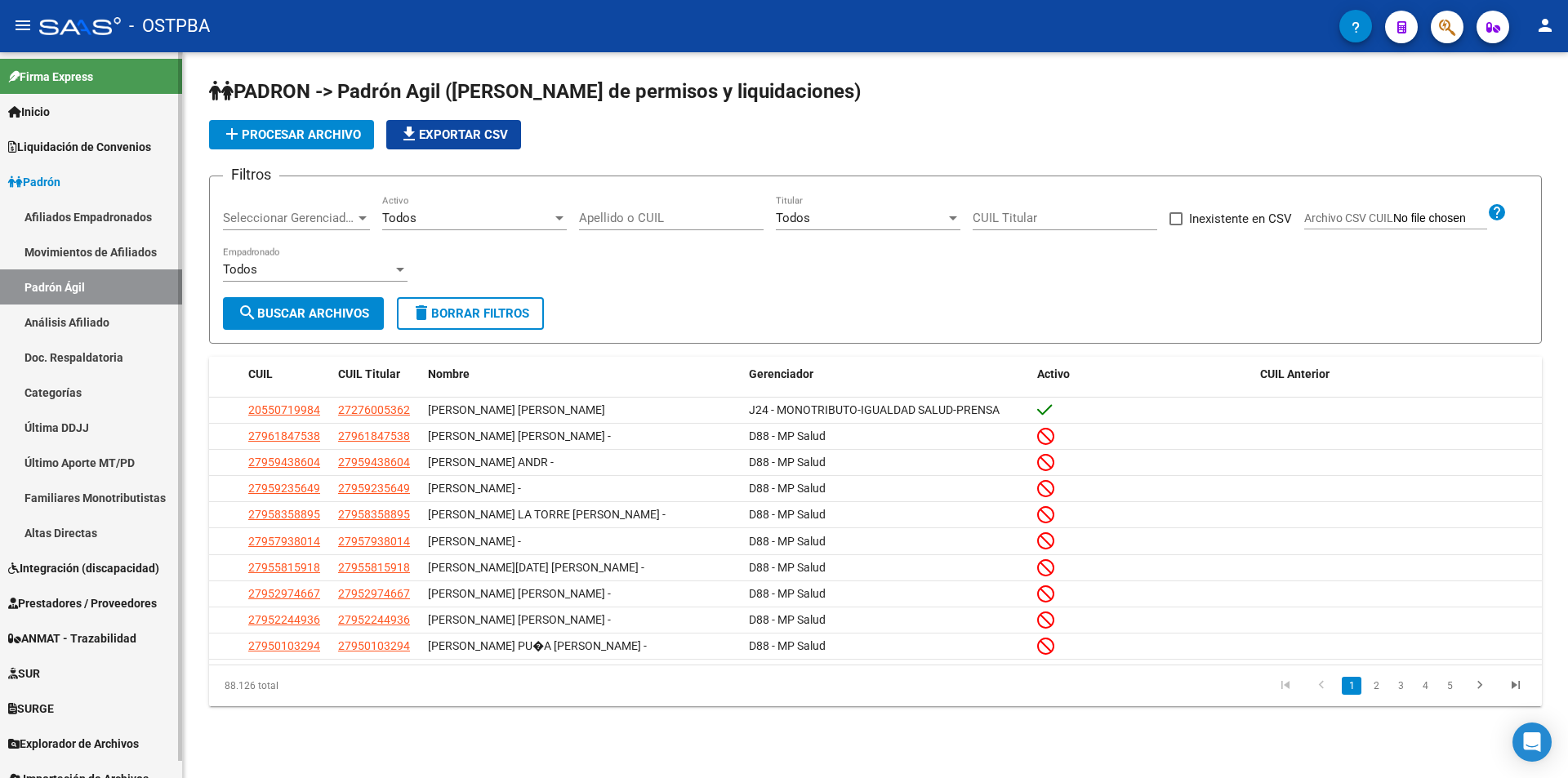
click at [124, 352] on link "Doc. Respaldatoria" at bounding box center [91, 358] width 182 height 35
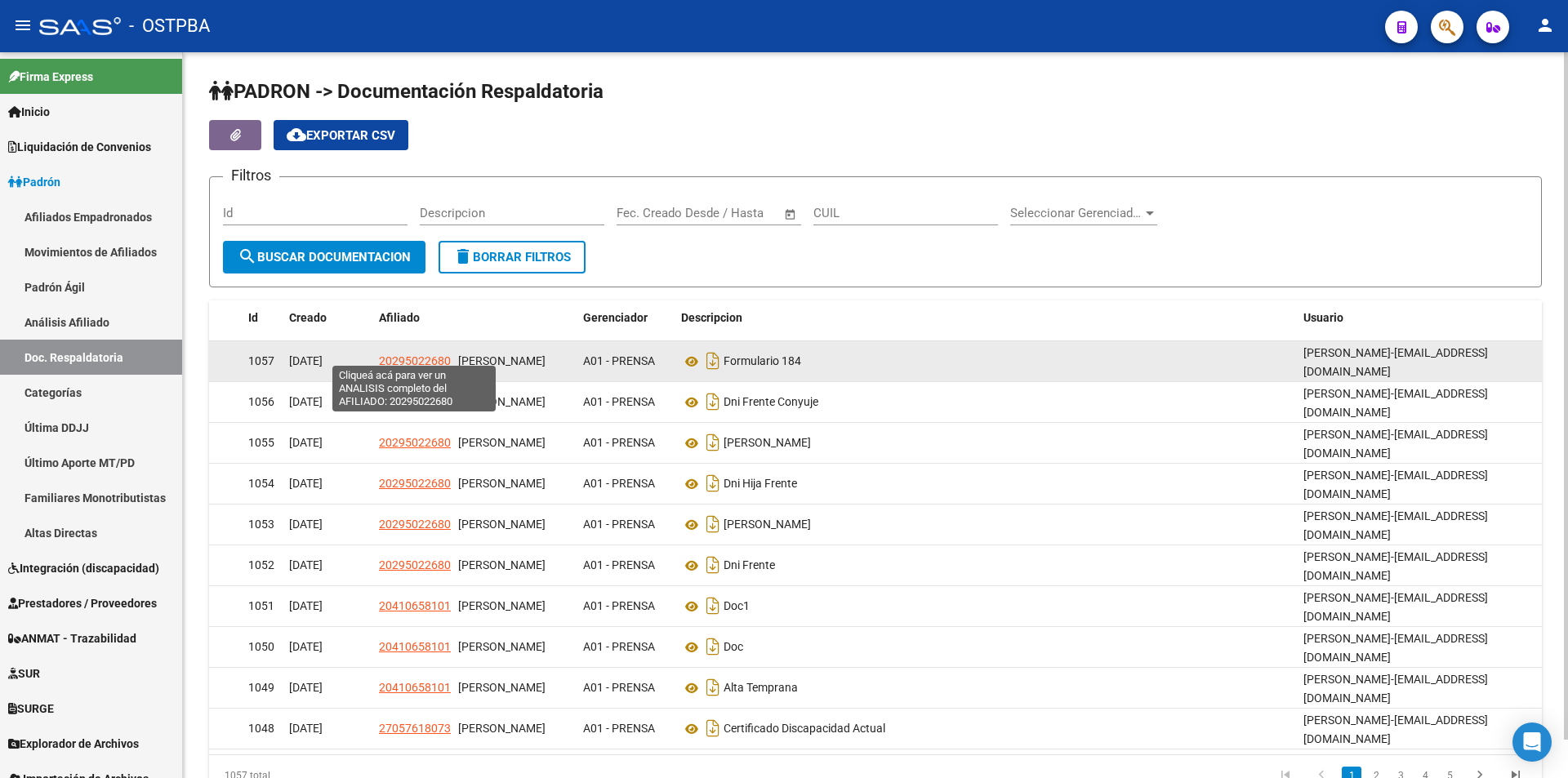
click at [398, 355] on span "20295022680" at bounding box center [415, 361] width 72 height 13
type textarea "20295022680"
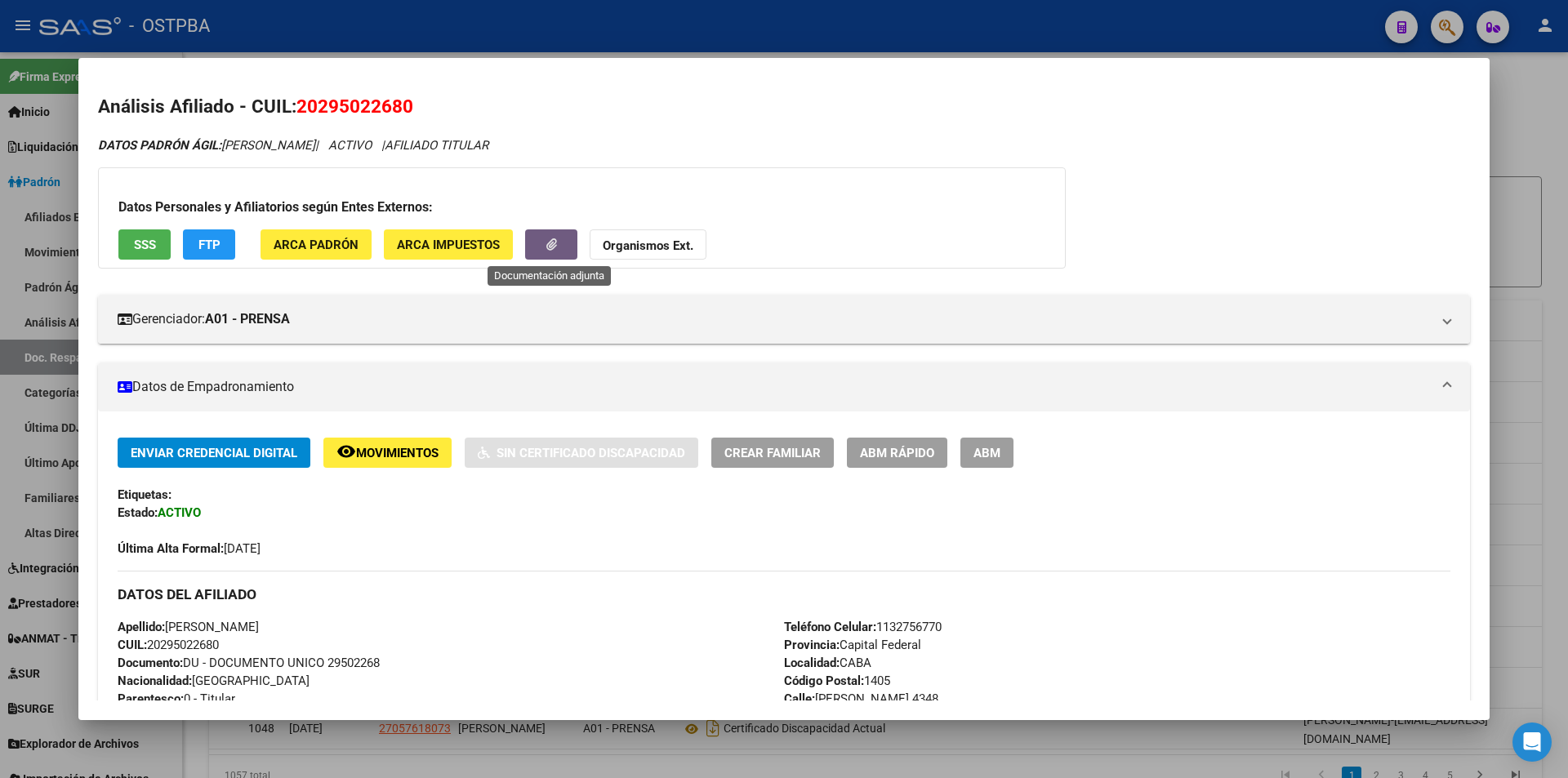
click at [564, 235] on button "button" at bounding box center [551, 244] width 53 height 30
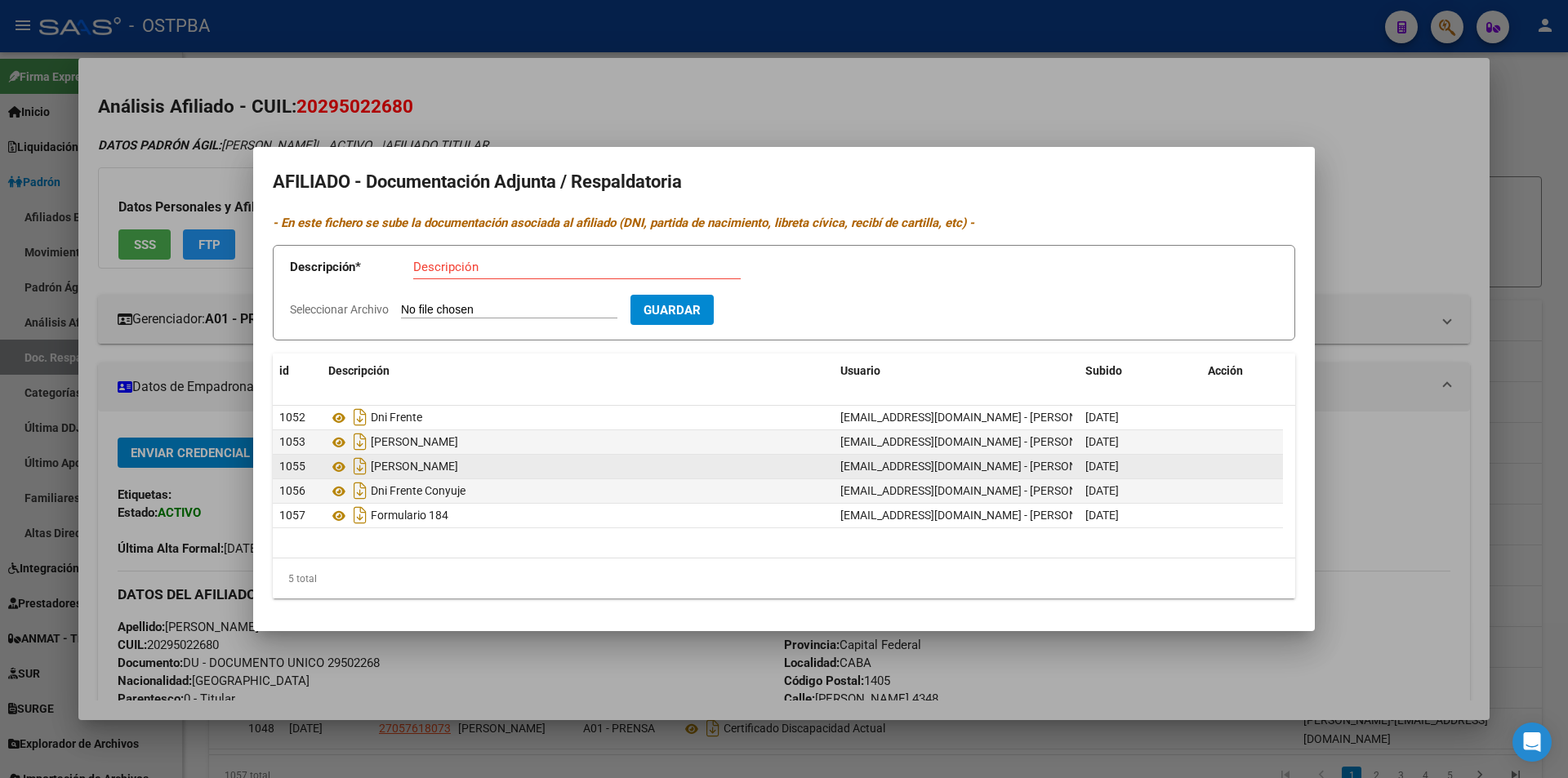
drag, startPoint x: 504, startPoint y: 695, endPoint x: 471, endPoint y: 467, distance: 230.4
click at [334, 654] on div at bounding box center [784, 389] width 1568 height 778
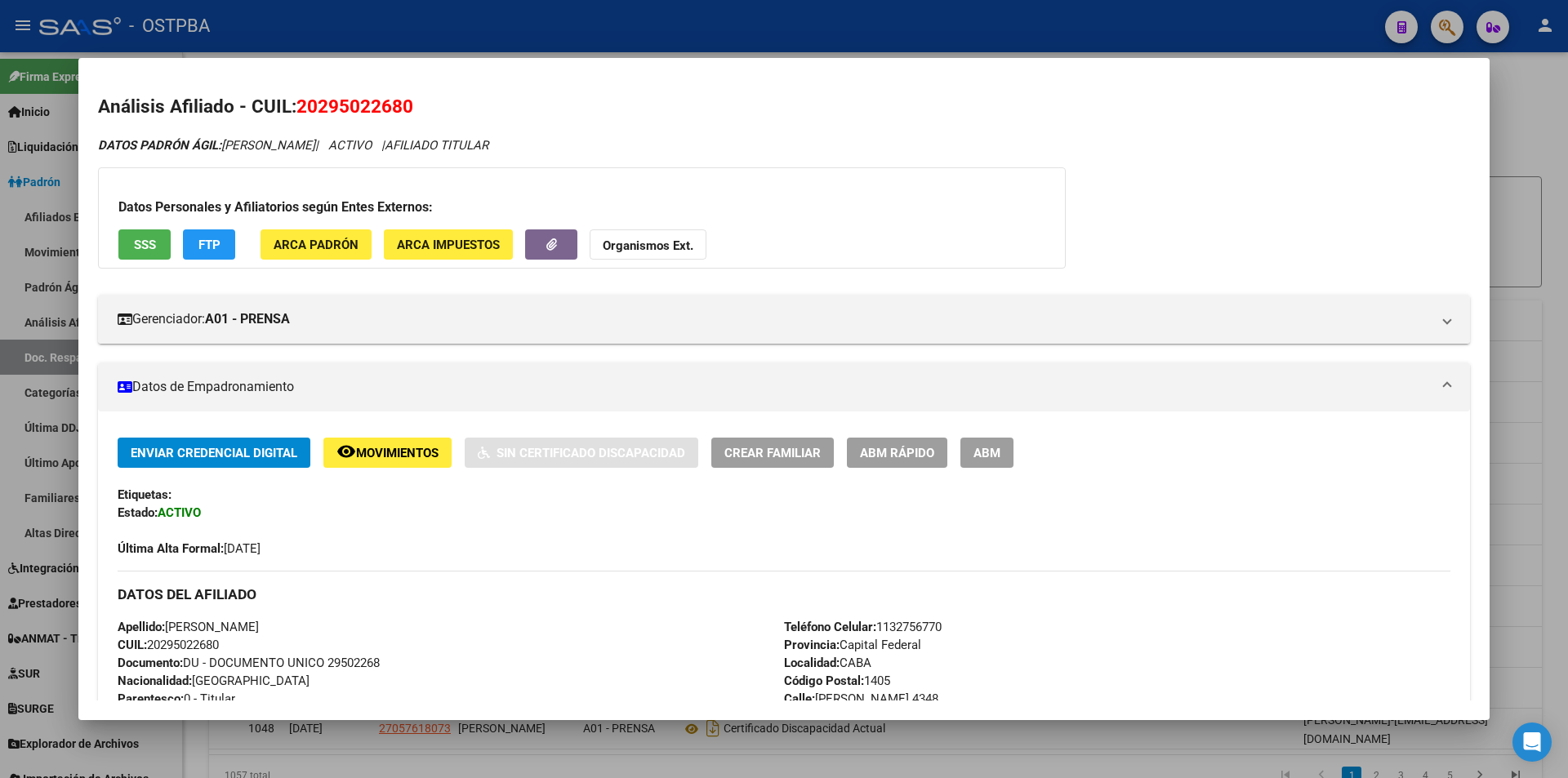
click at [1145, 4] on div at bounding box center [784, 389] width 1568 height 778
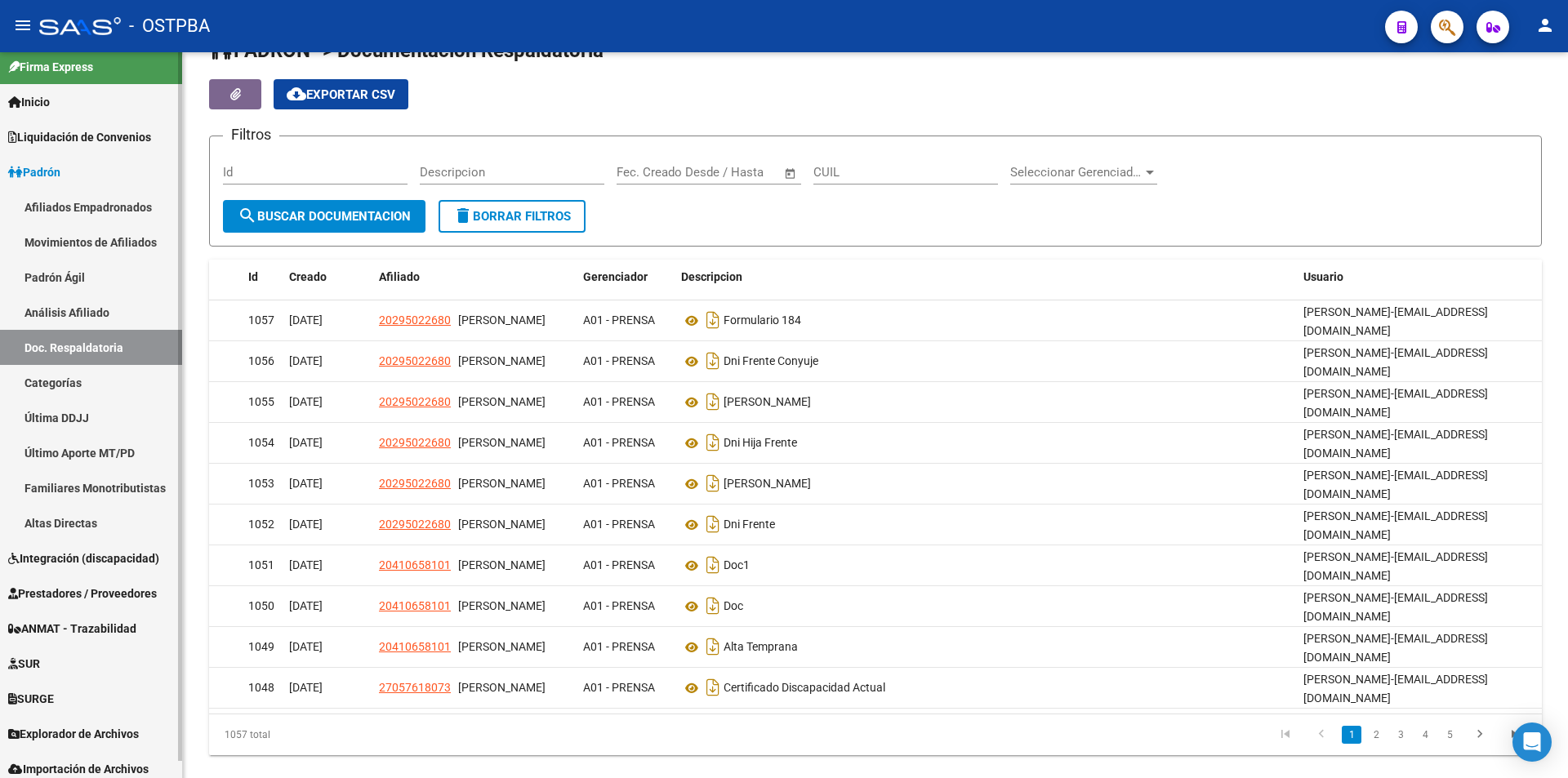
scroll to position [18, 0]
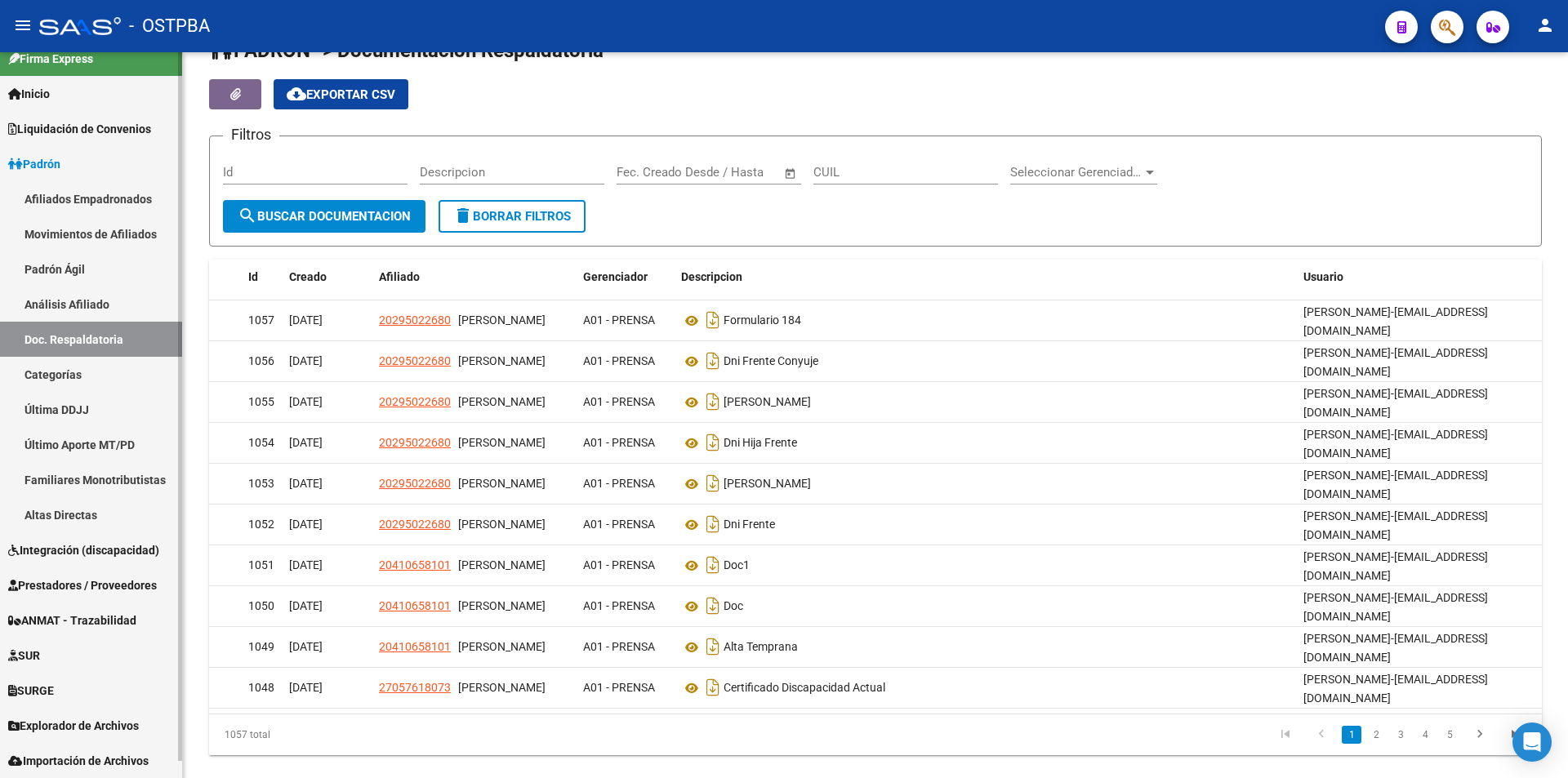
click at [135, 731] on span "Explorador de Archivos" at bounding box center [73, 725] width 130 height 18
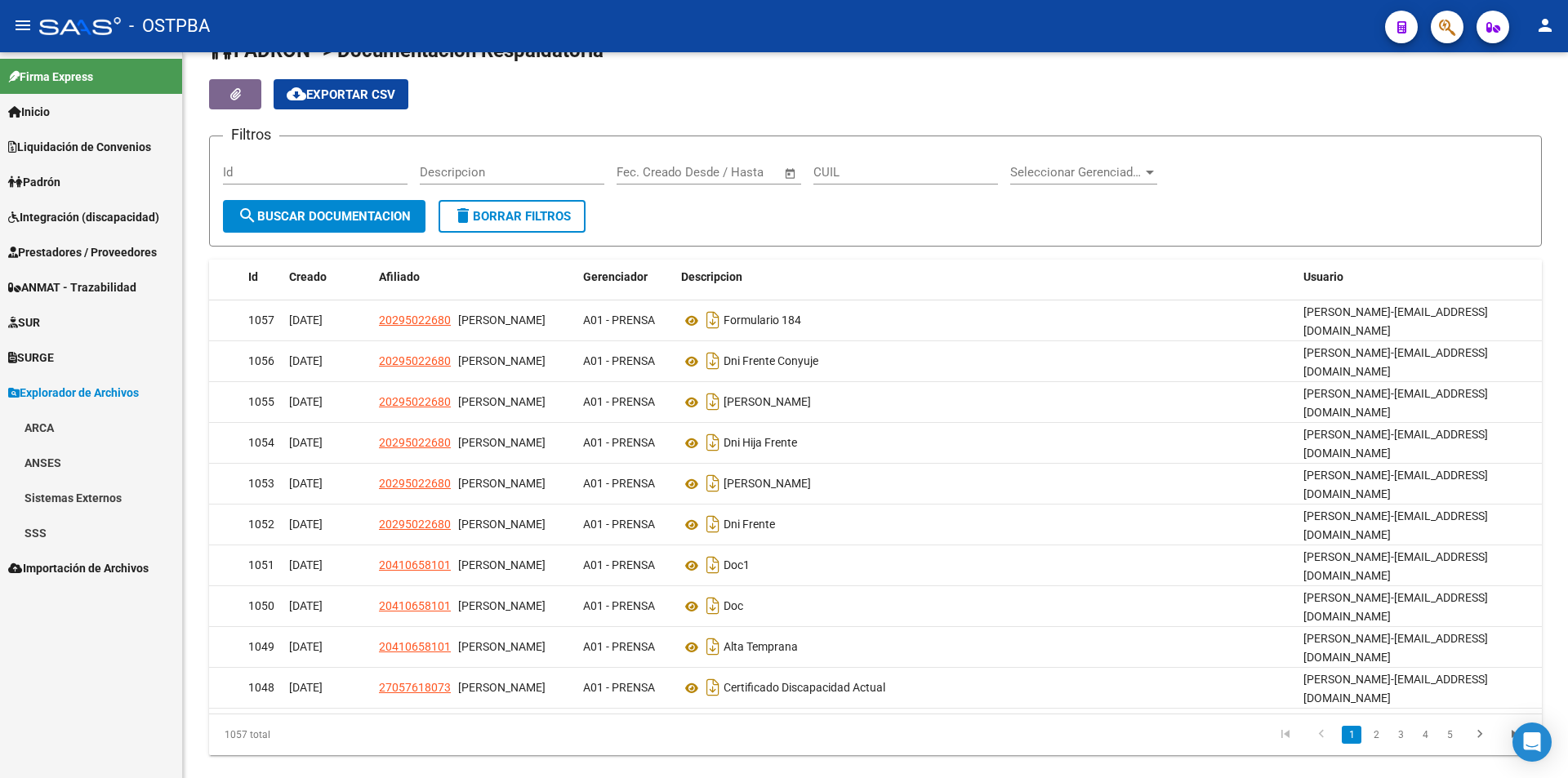
scroll to position [0, 0]
click at [74, 429] on link "ARCA" at bounding box center [91, 428] width 182 height 35
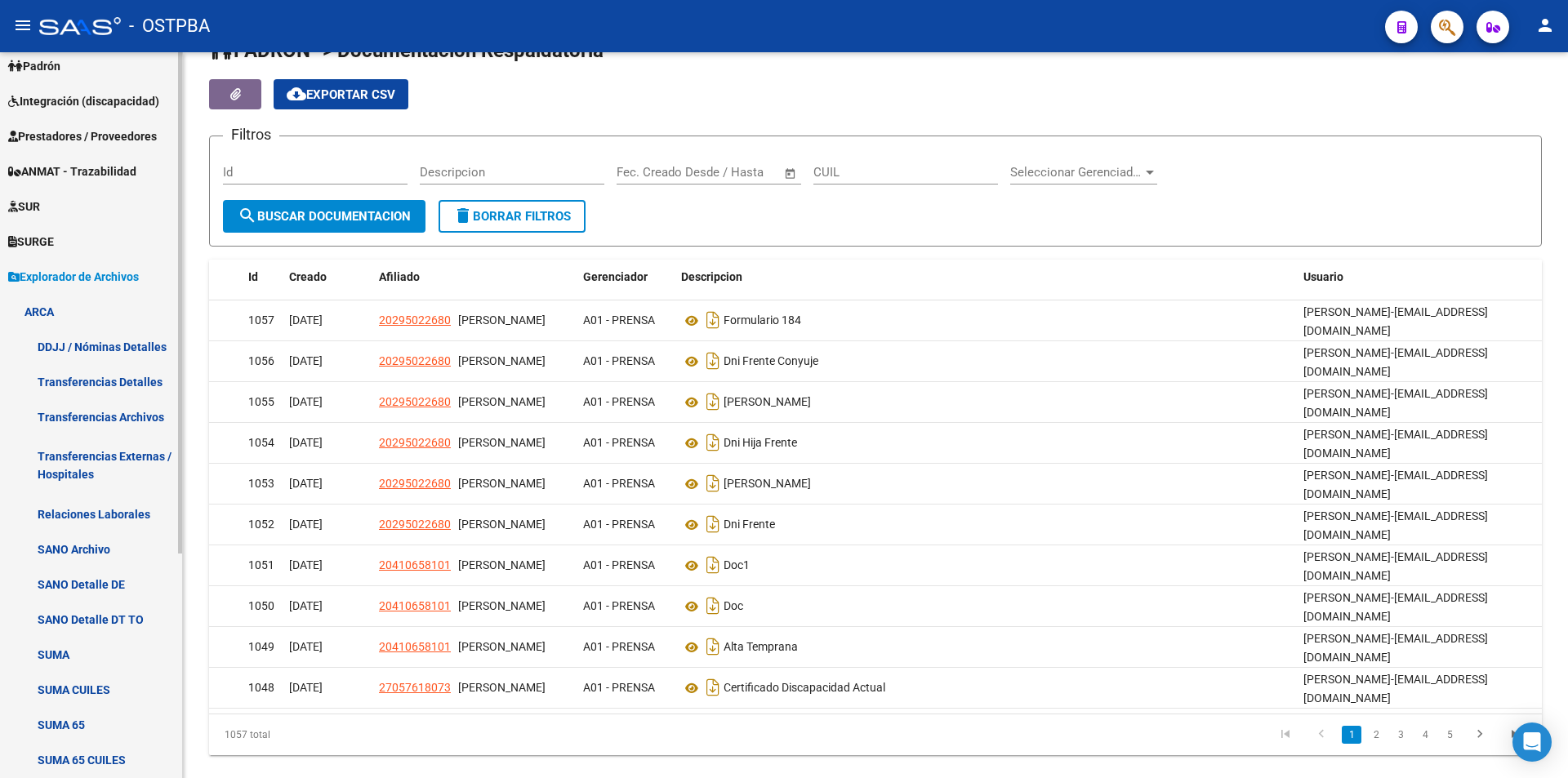
scroll to position [164, 0]
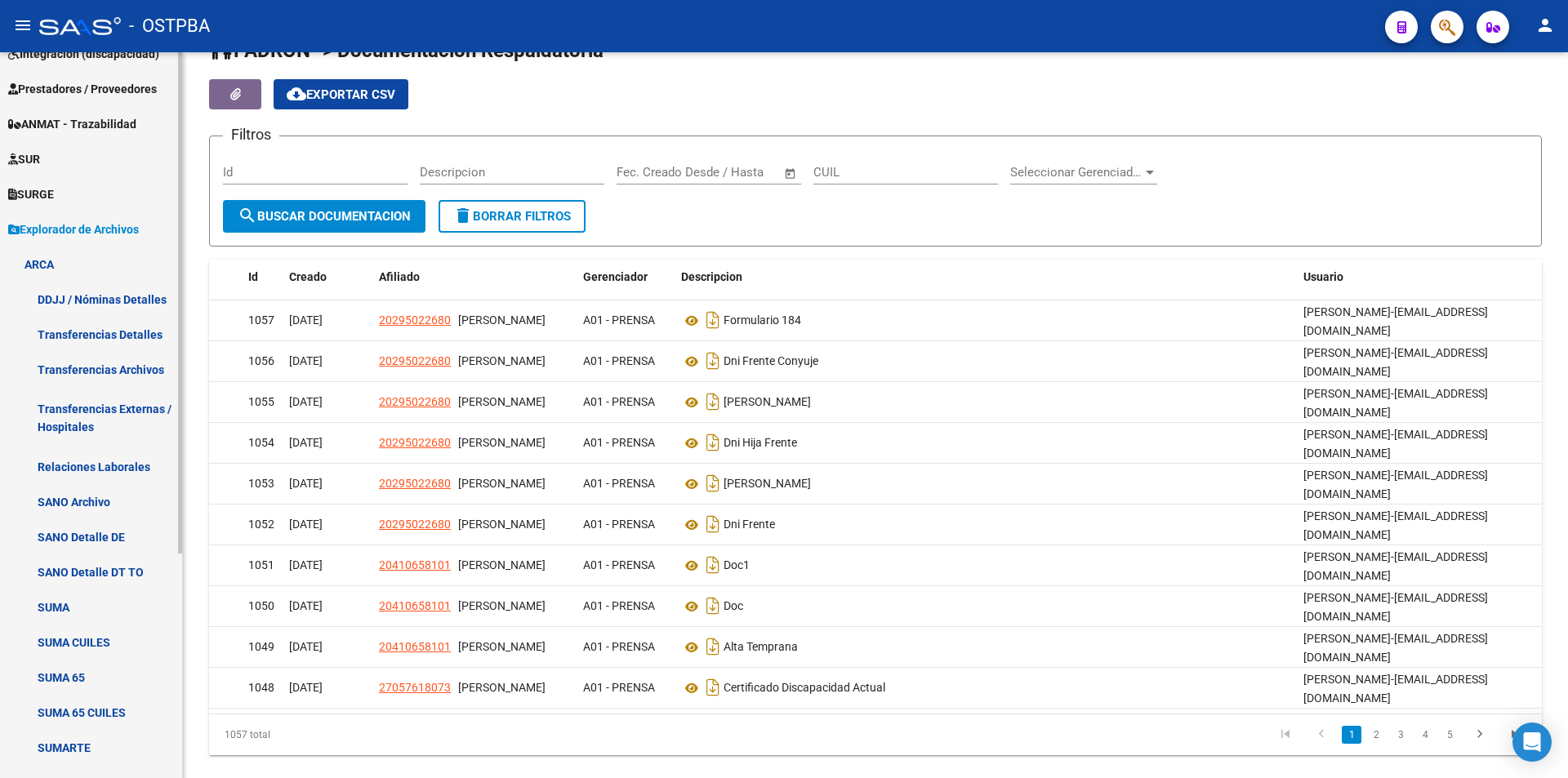
click at [89, 228] on span "Explorador de Archivos" at bounding box center [73, 229] width 130 height 18
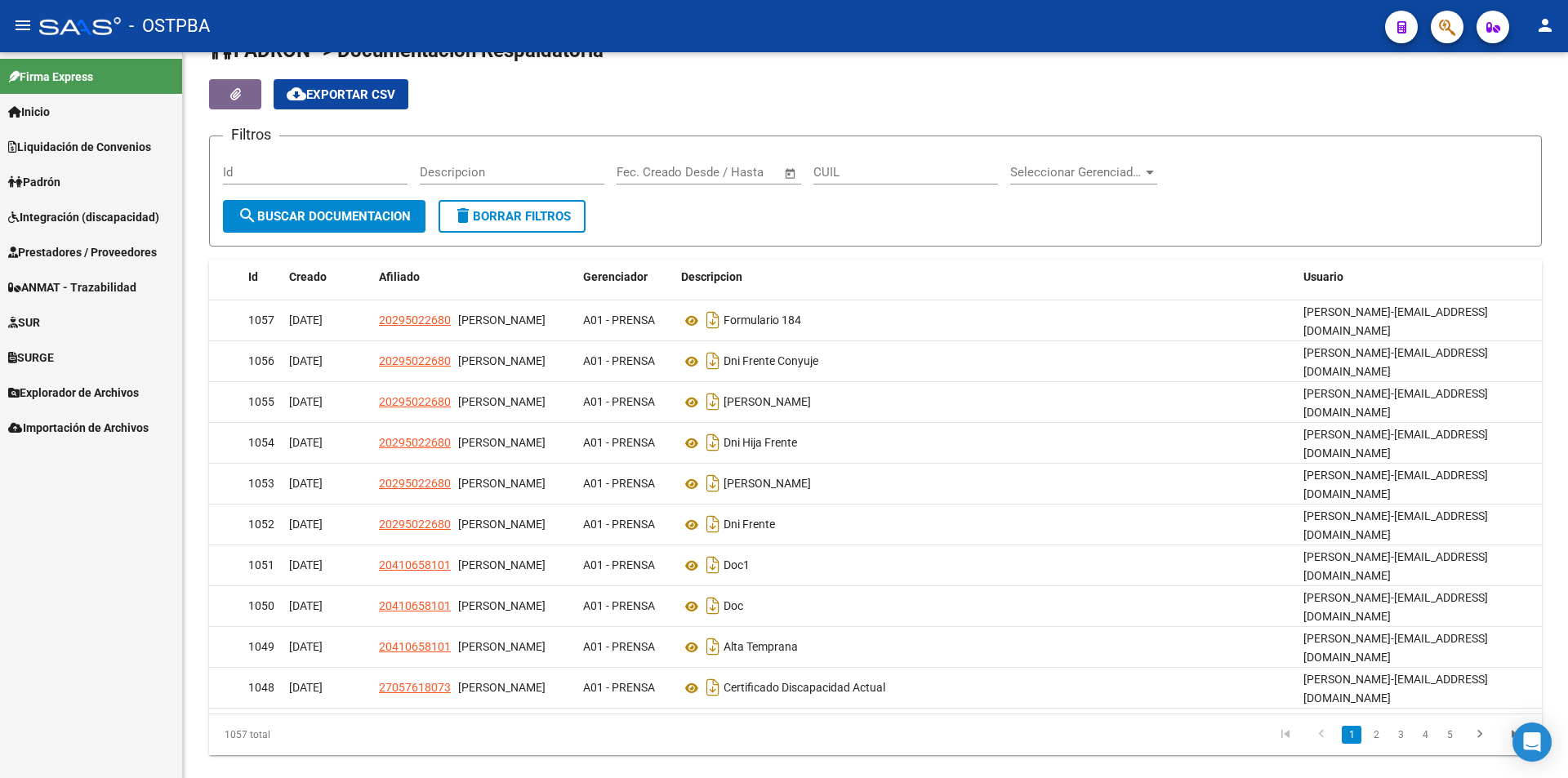
scroll to position [0, 0]
click at [109, 392] on span "Explorador de Archivos" at bounding box center [73, 392] width 130 height 18
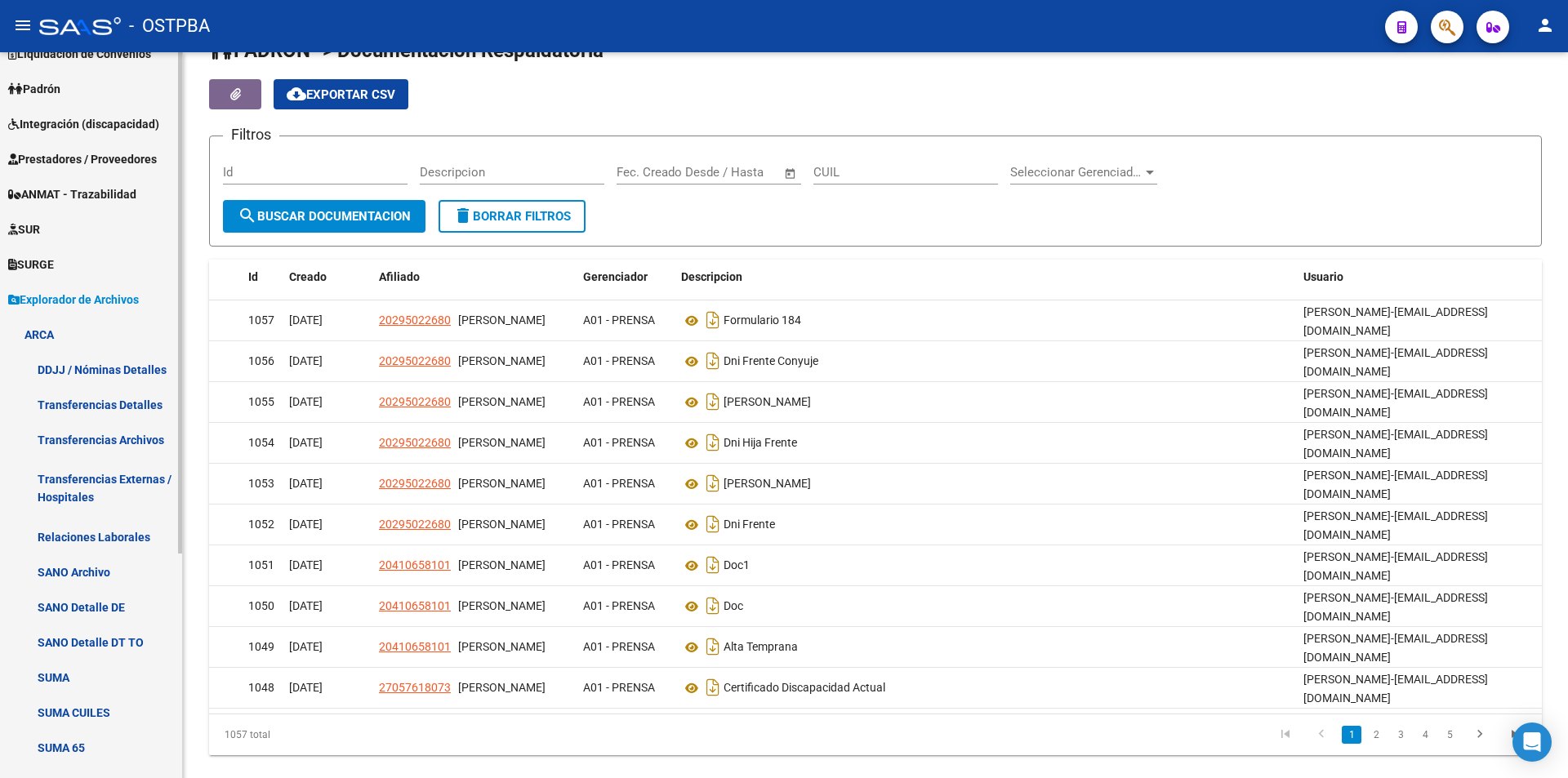
scroll to position [80, 0]
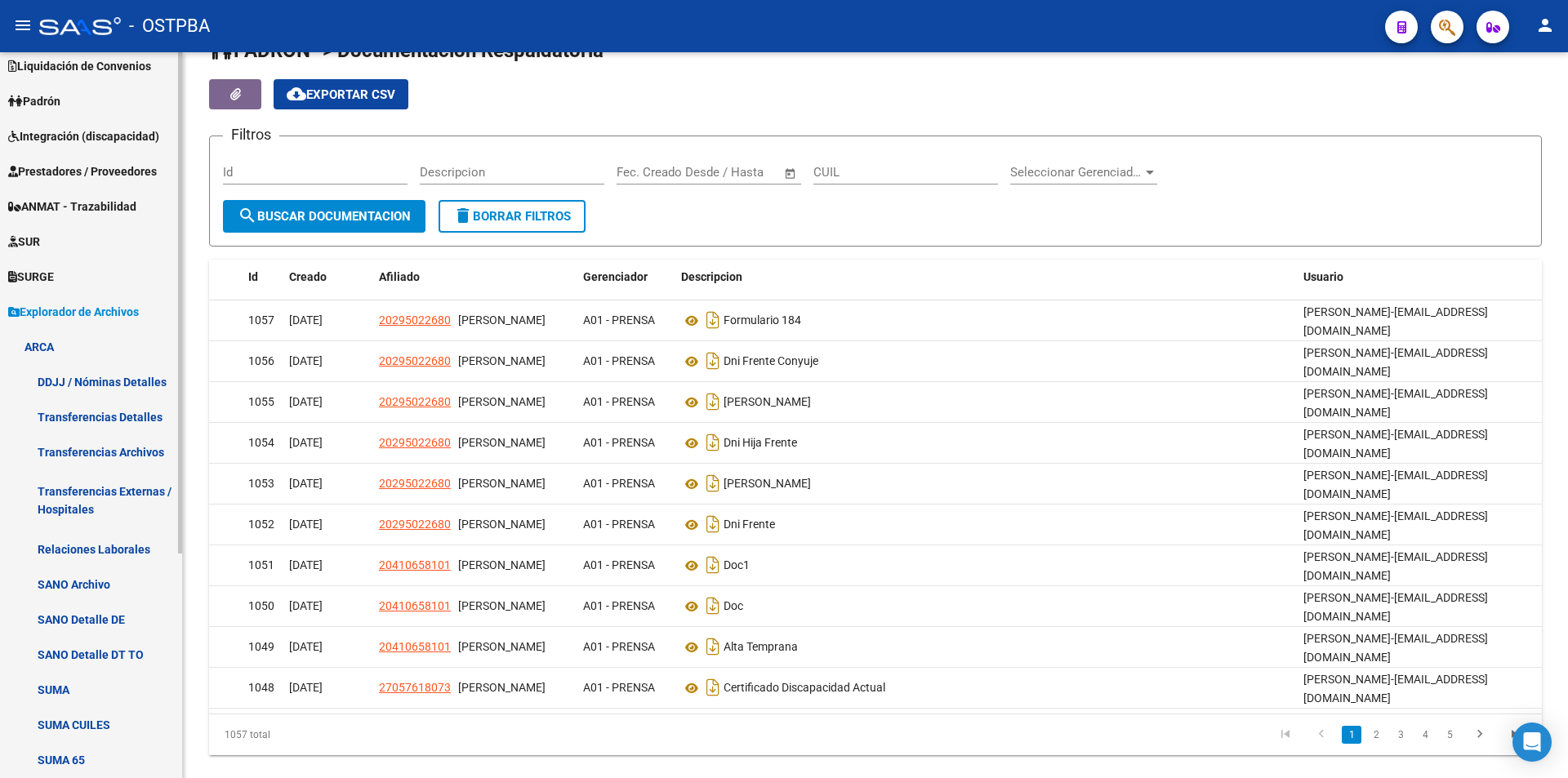
click at [70, 304] on span "Explorador de Archivos" at bounding box center [73, 311] width 130 height 18
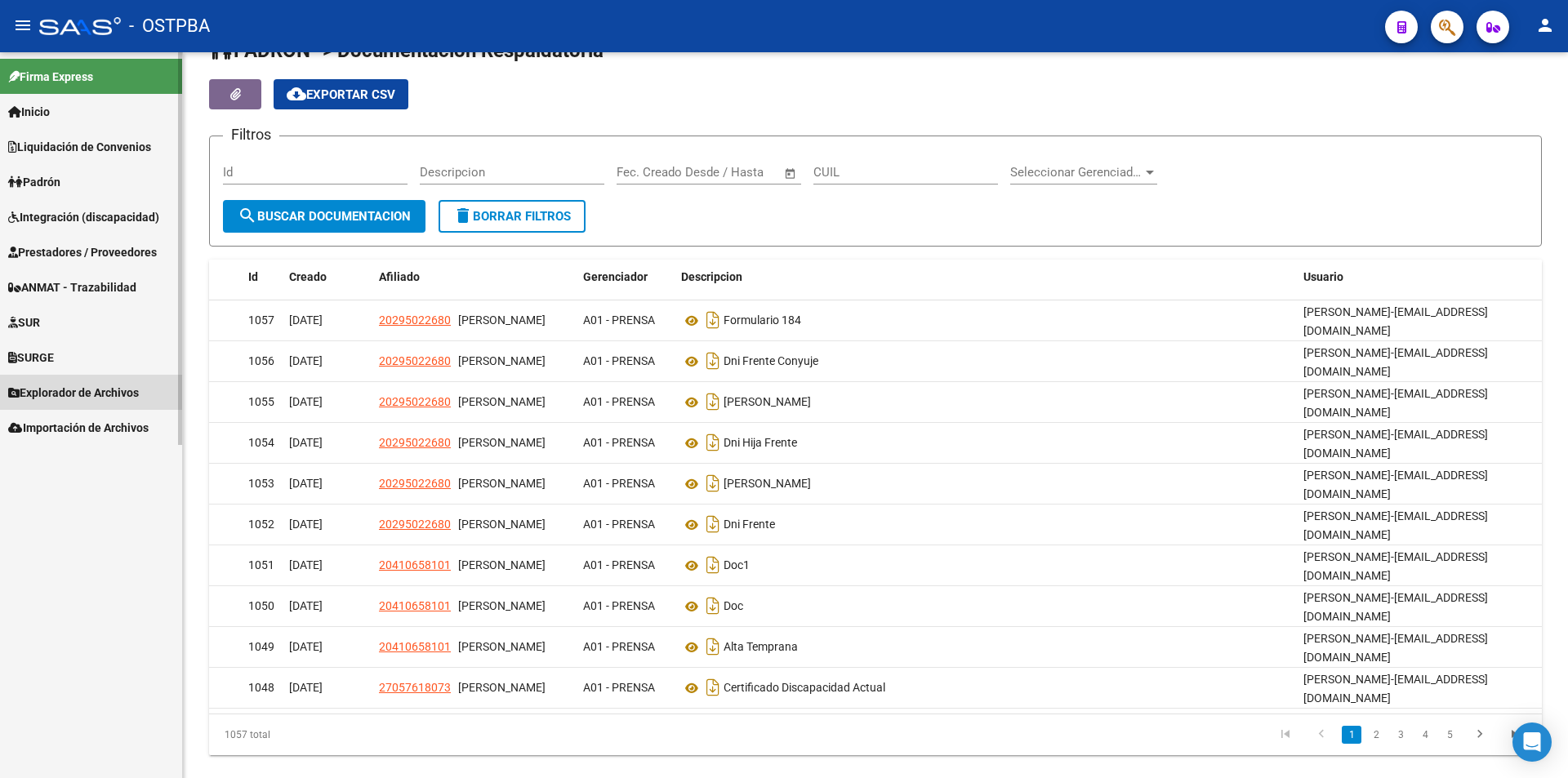
scroll to position [0, 0]
click at [41, 395] on span "Explorador de Archivos" at bounding box center [73, 392] width 130 height 18
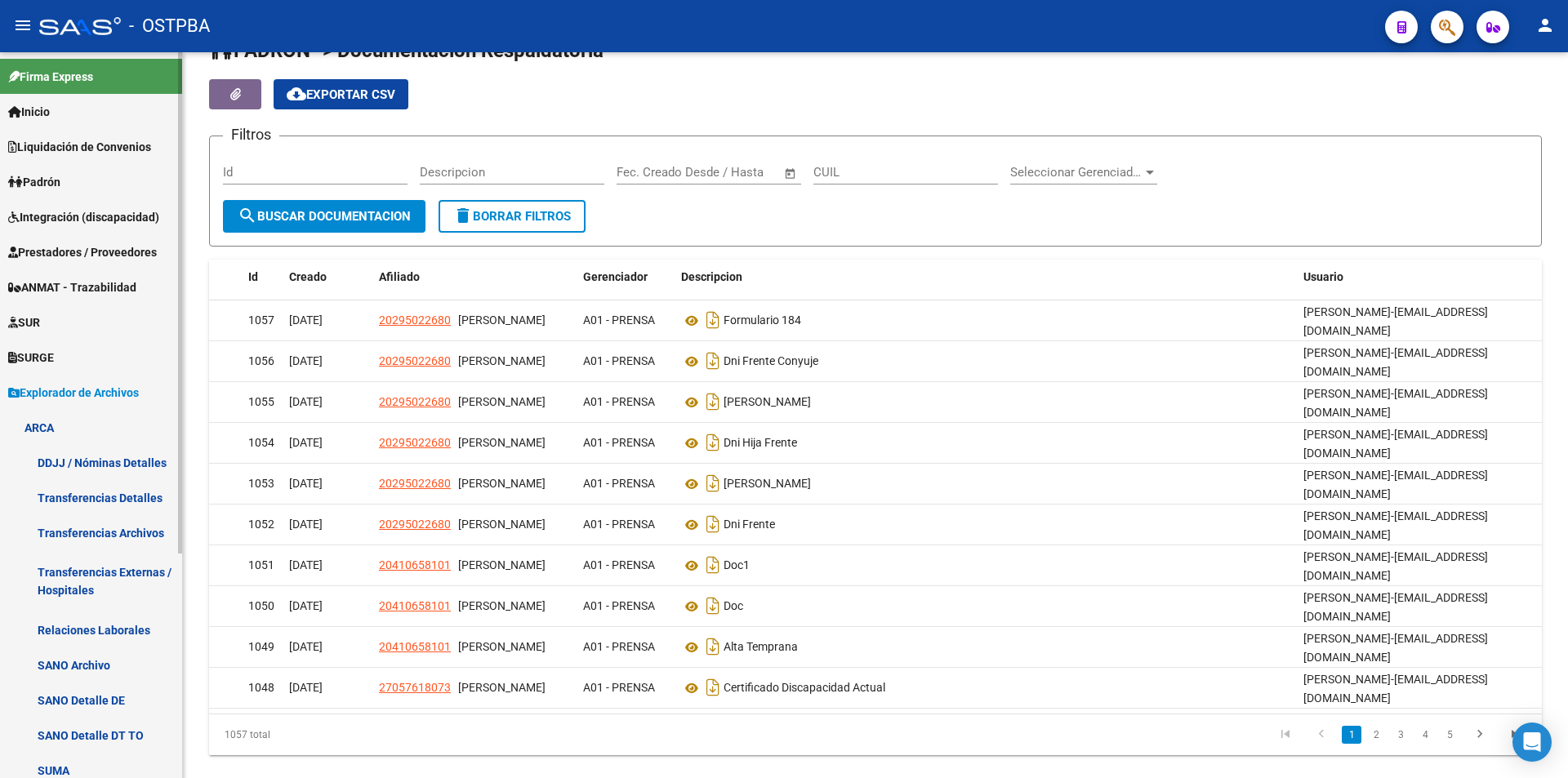
click at [40, 425] on link "ARCA" at bounding box center [91, 428] width 182 height 35
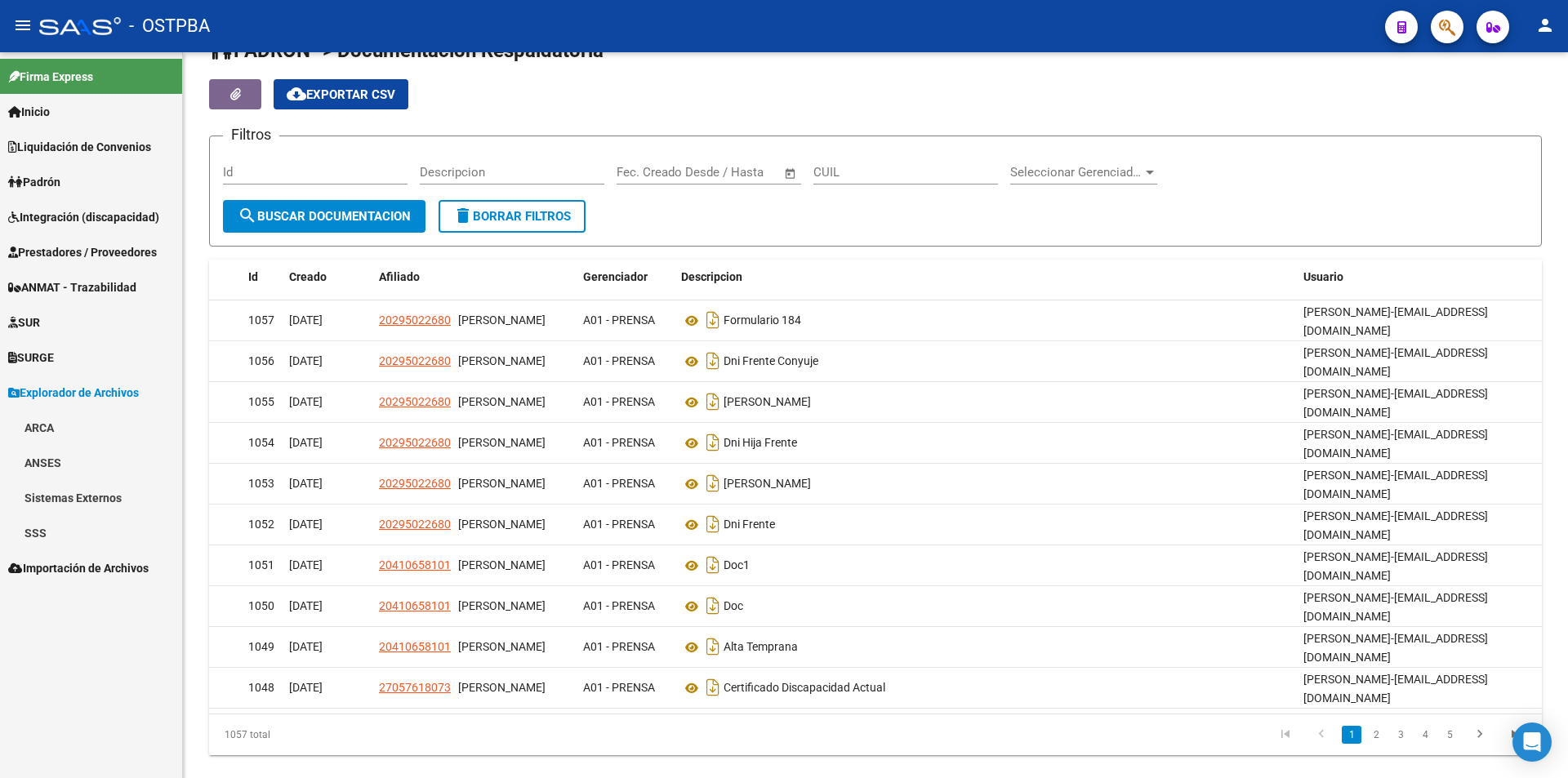
click at [97, 485] on link "Sistemas Externos" at bounding box center [91, 498] width 182 height 35
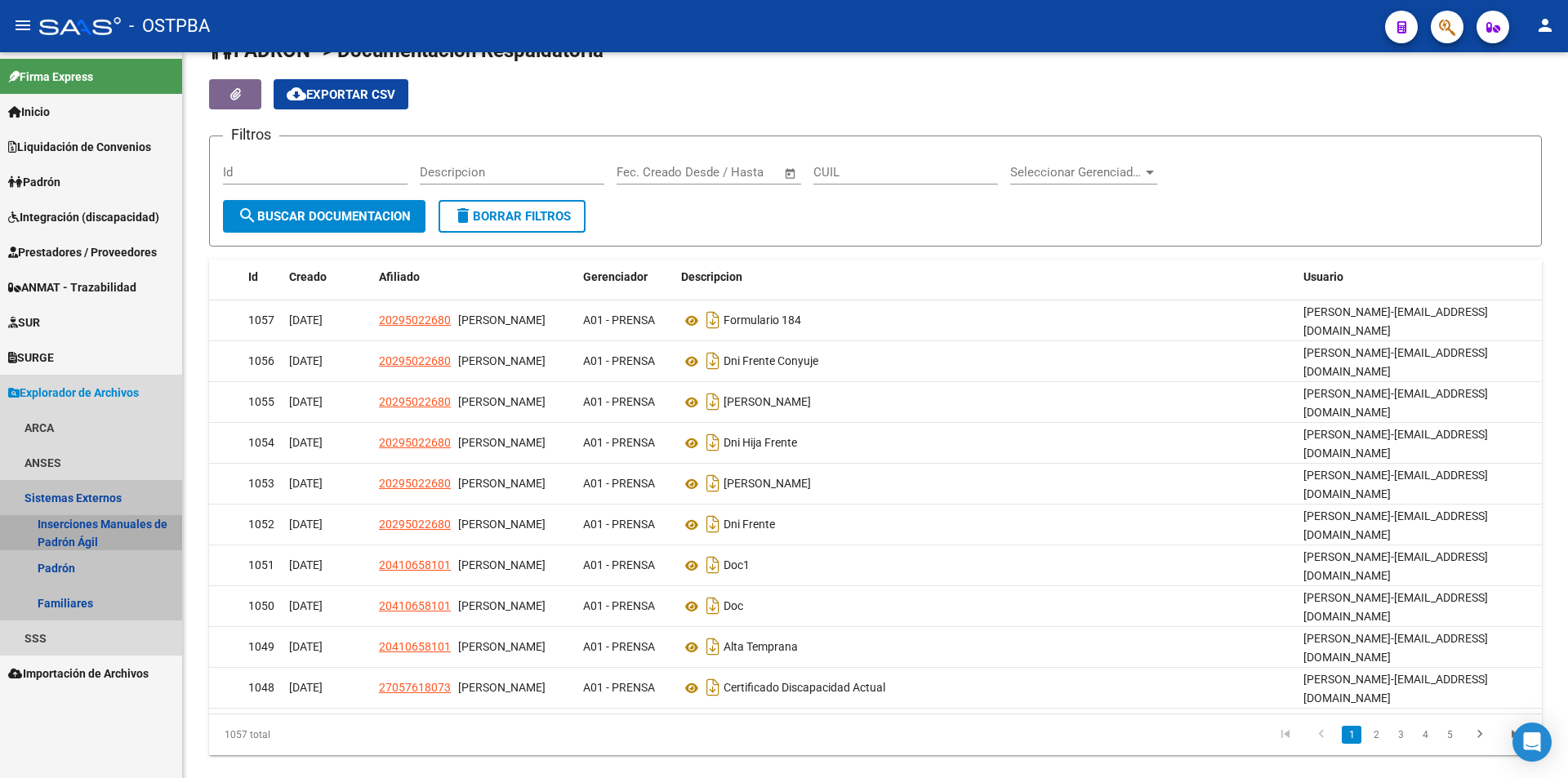
click at [121, 545] on link "Inserciones Manuales de Padrón Ágil" at bounding box center [91, 533] width 182 height 35
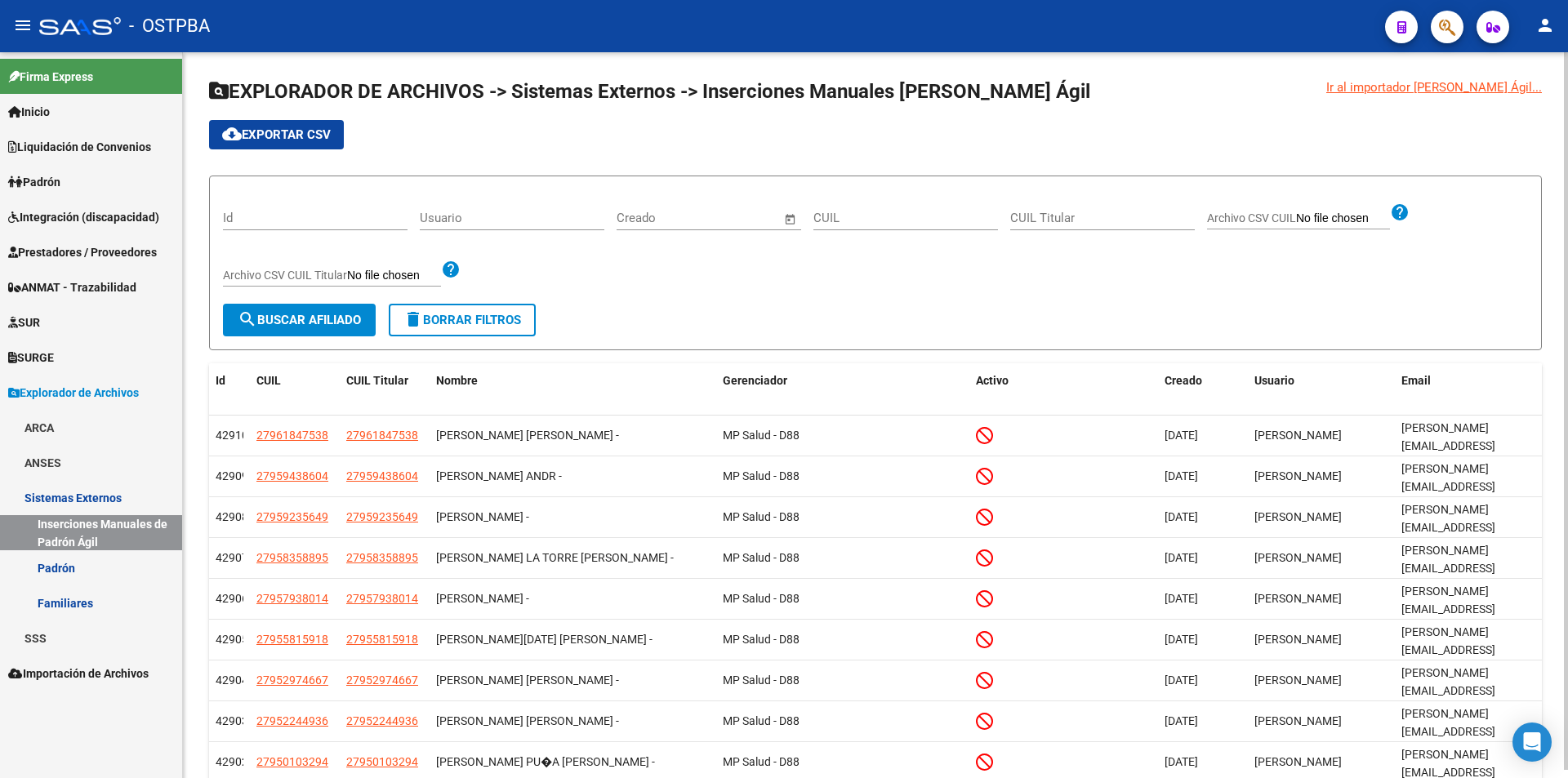
click at [1265, 214] on span "Archivo CSV CUIL" at bounding box center [1251, 218] width 89 height 13
click at [1296, 214] on input "Archivo CSV CUIL" at bounding box center [1343, 219] width 94 height 15
type input "C:\fakepath\REACTIVACION Y CAMBIO OBRA SOCIAL OSTV.csv"
click at [292, 317] on span "search Buscar Afiliado" at bounding box center [298, 321] width 123 height 15
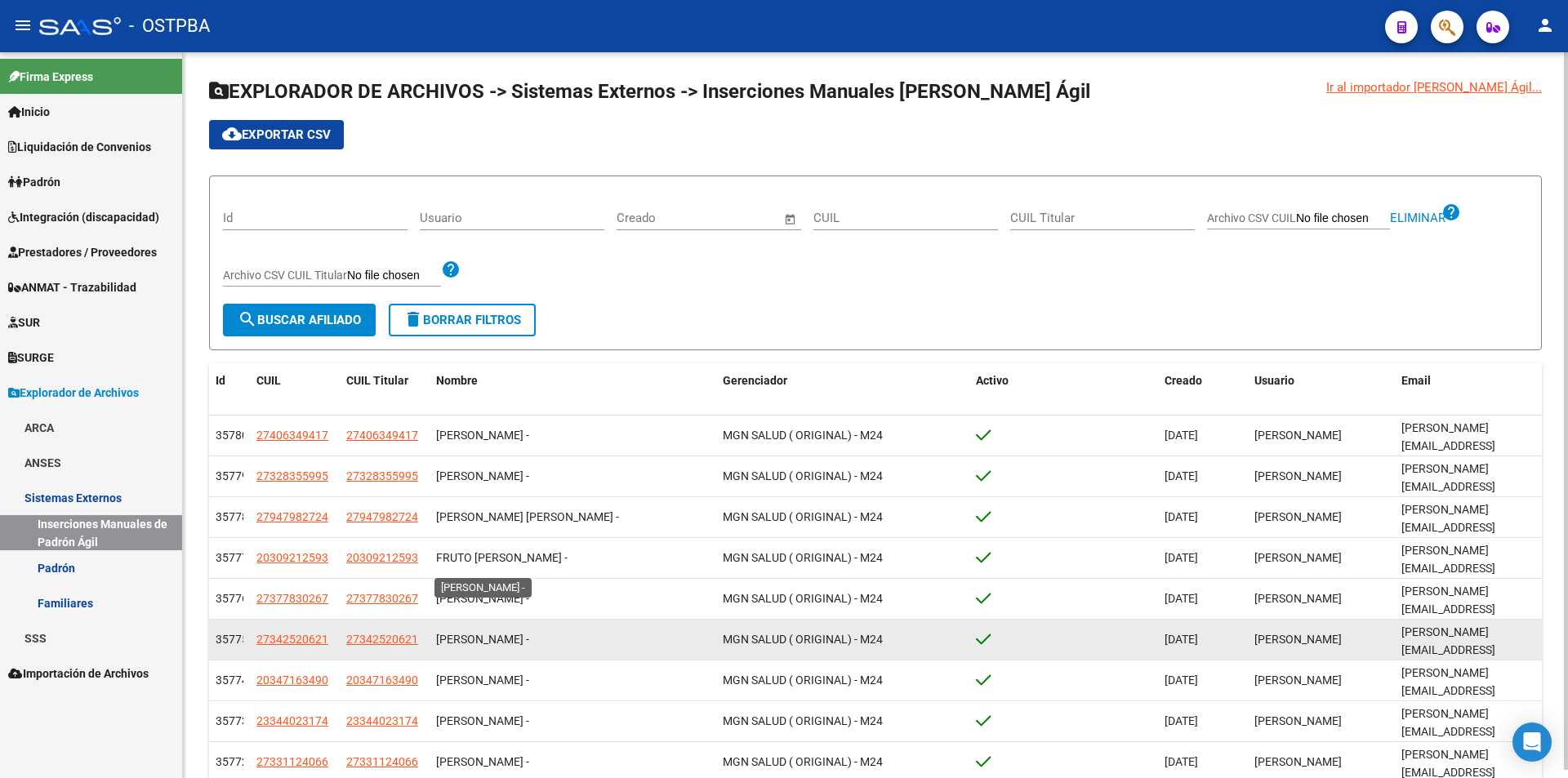
click at [483, 633] on span "CATA ROMINA SOLEDAD -" at bounding box center [482, 639] width 93 height 13
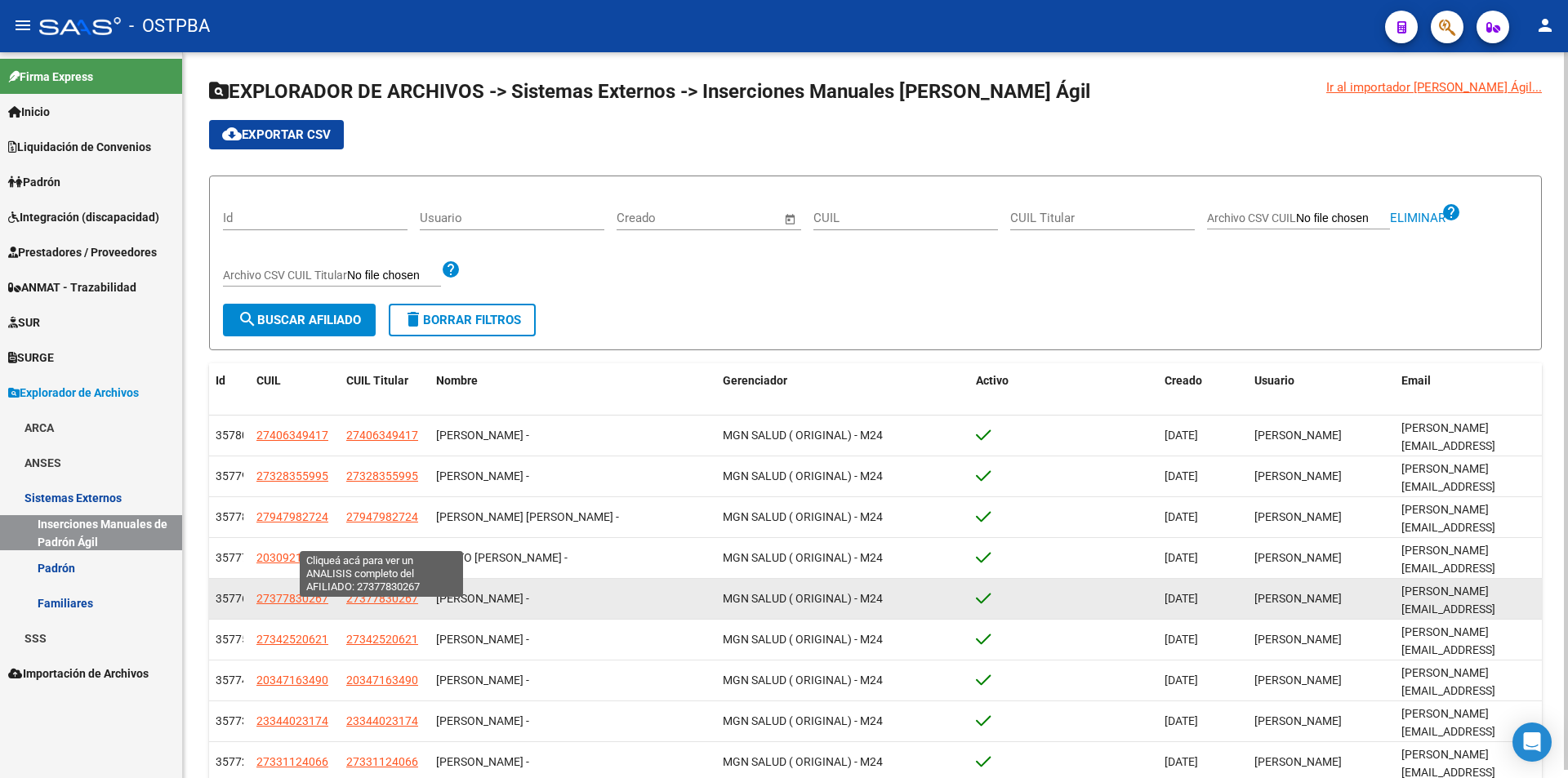
click at [386, 592] on span "27377830267" at bounding box center [383, 599] width 72 height 13
type textarea "27377830267"
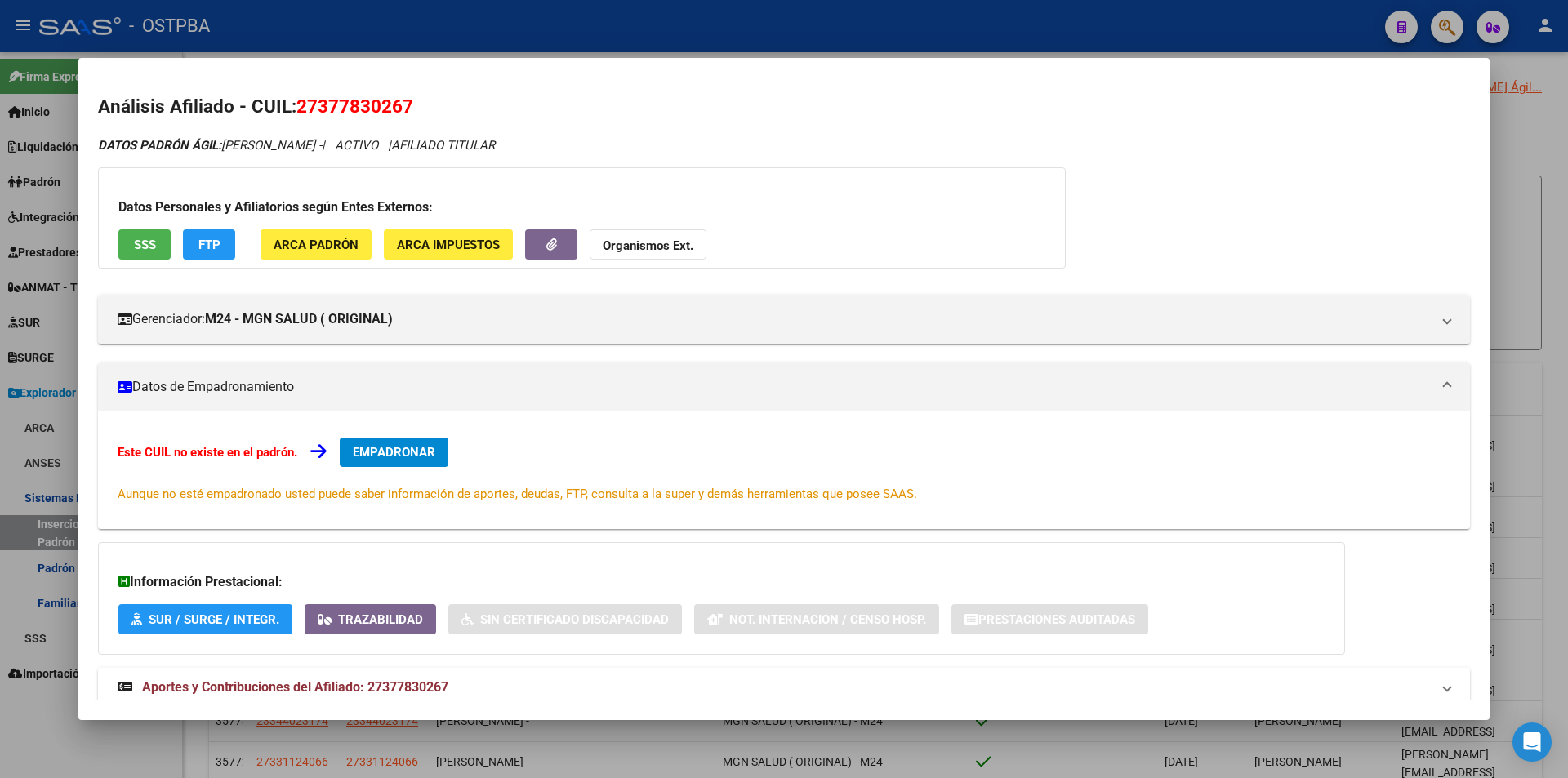
click at [752, 755] on div at bounding box center [784, 389] width 1568 height 778
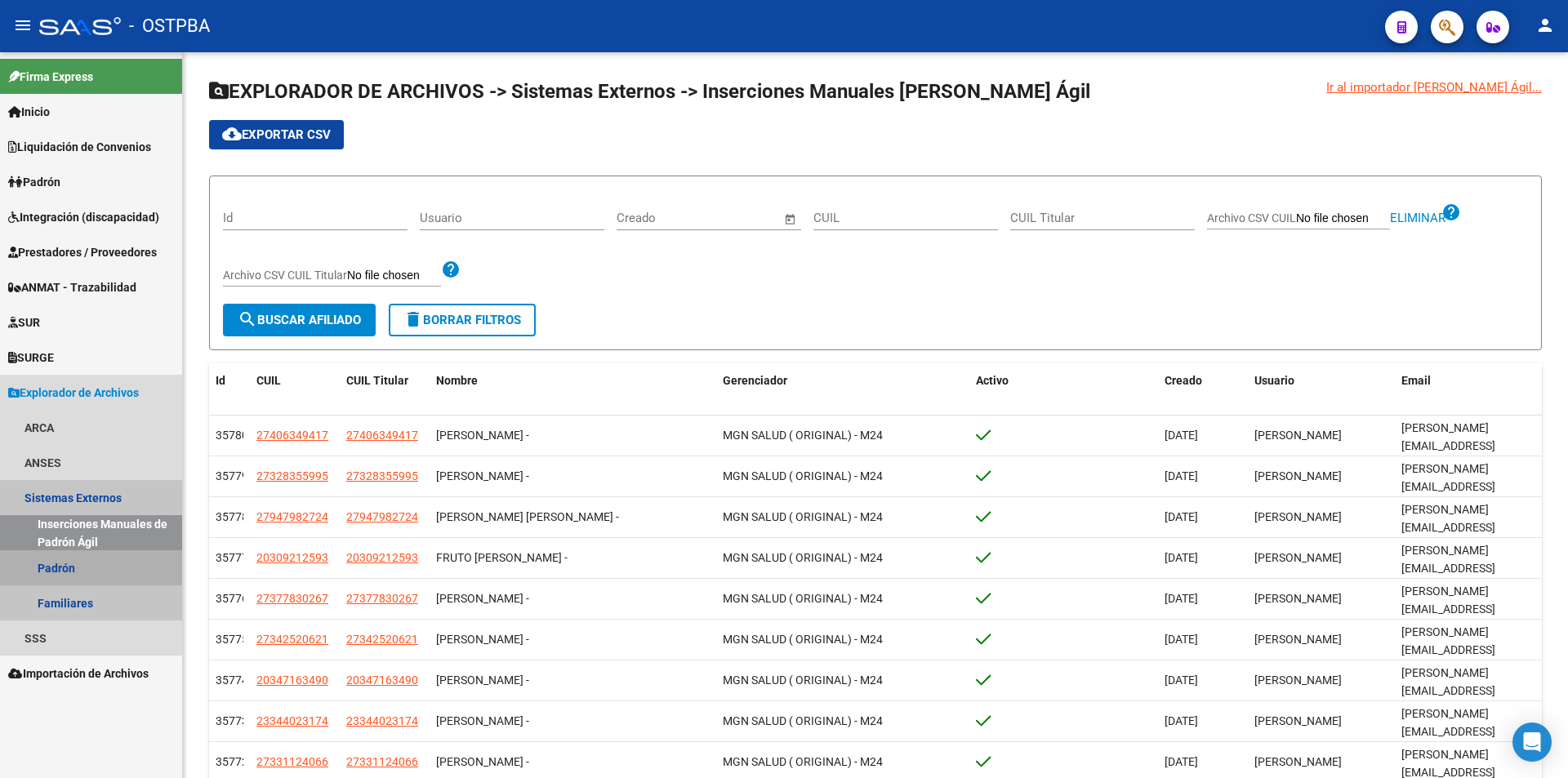
click at [91, 574] on link "Padrón" at bounding box center [91, 568] width 182 height 35
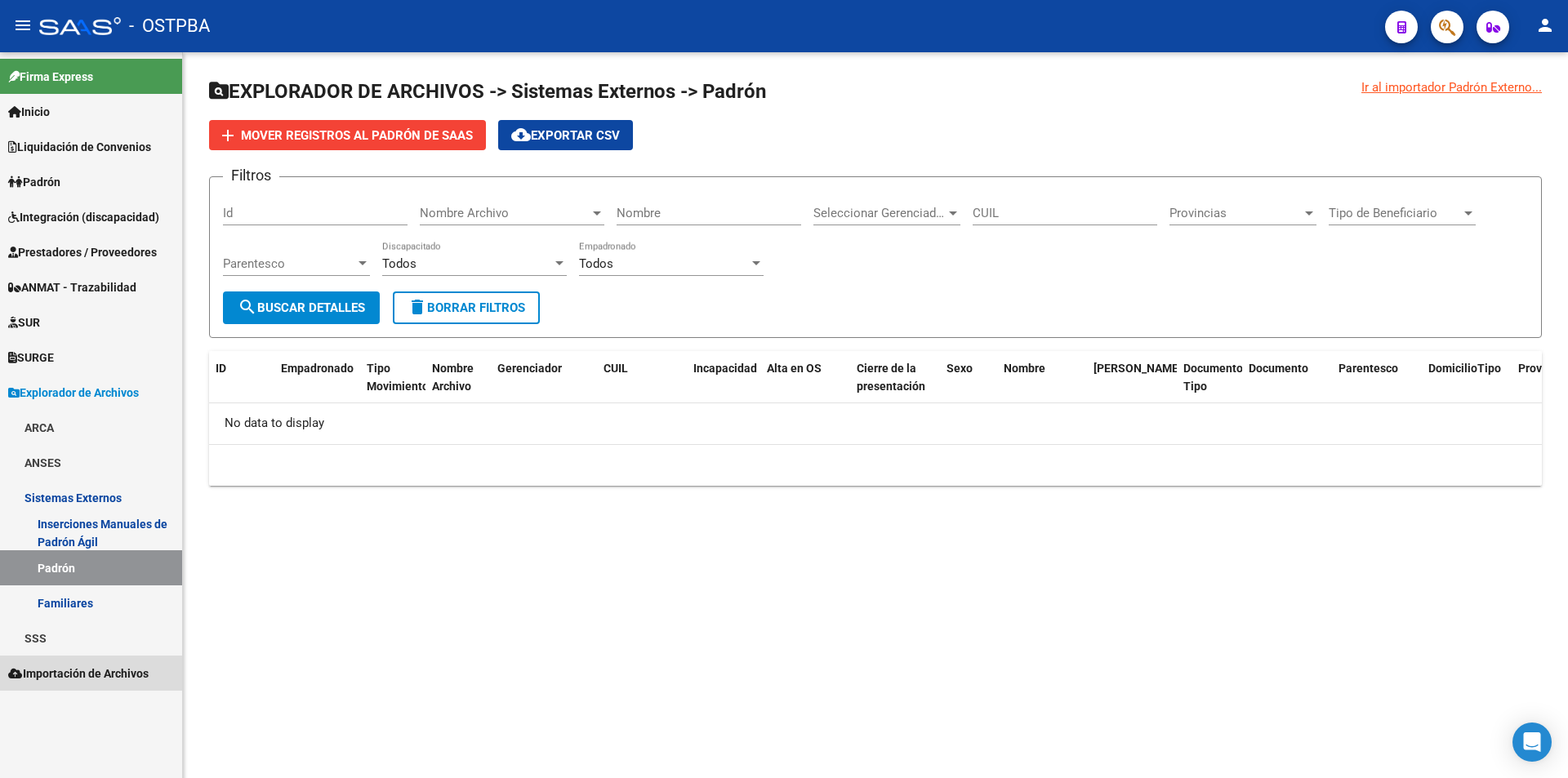
click at [89, 679] on span "Importación de Archivos" at bounding box center [79, 673] width 140 height 18
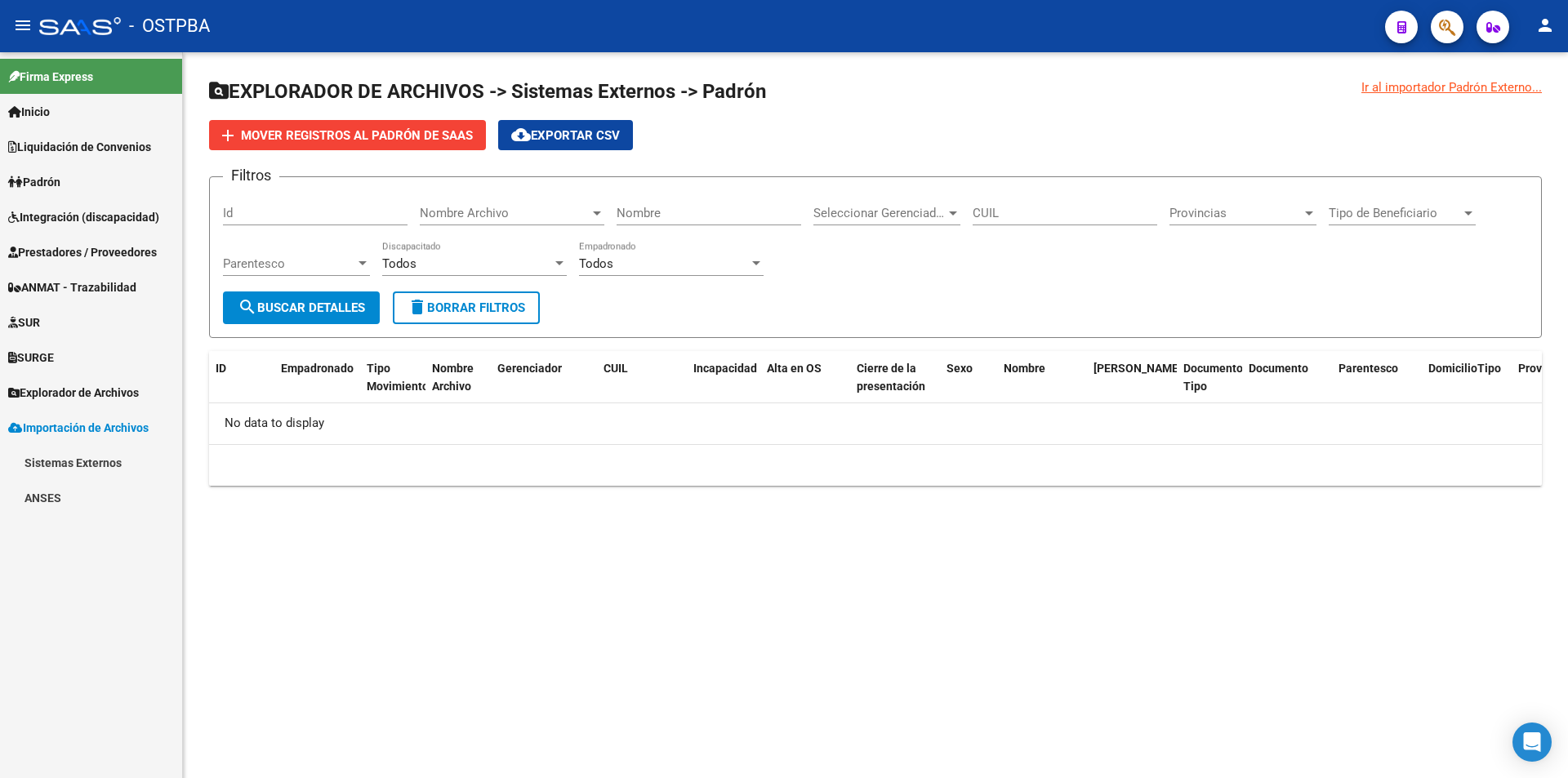
click at [95, 468] on link "Sistemas Externos" at bounding box center [91, 463] width 182 height 35
click at [93, 503] on link "Padrón" at bounding box center [91, 498] width 182 height 35
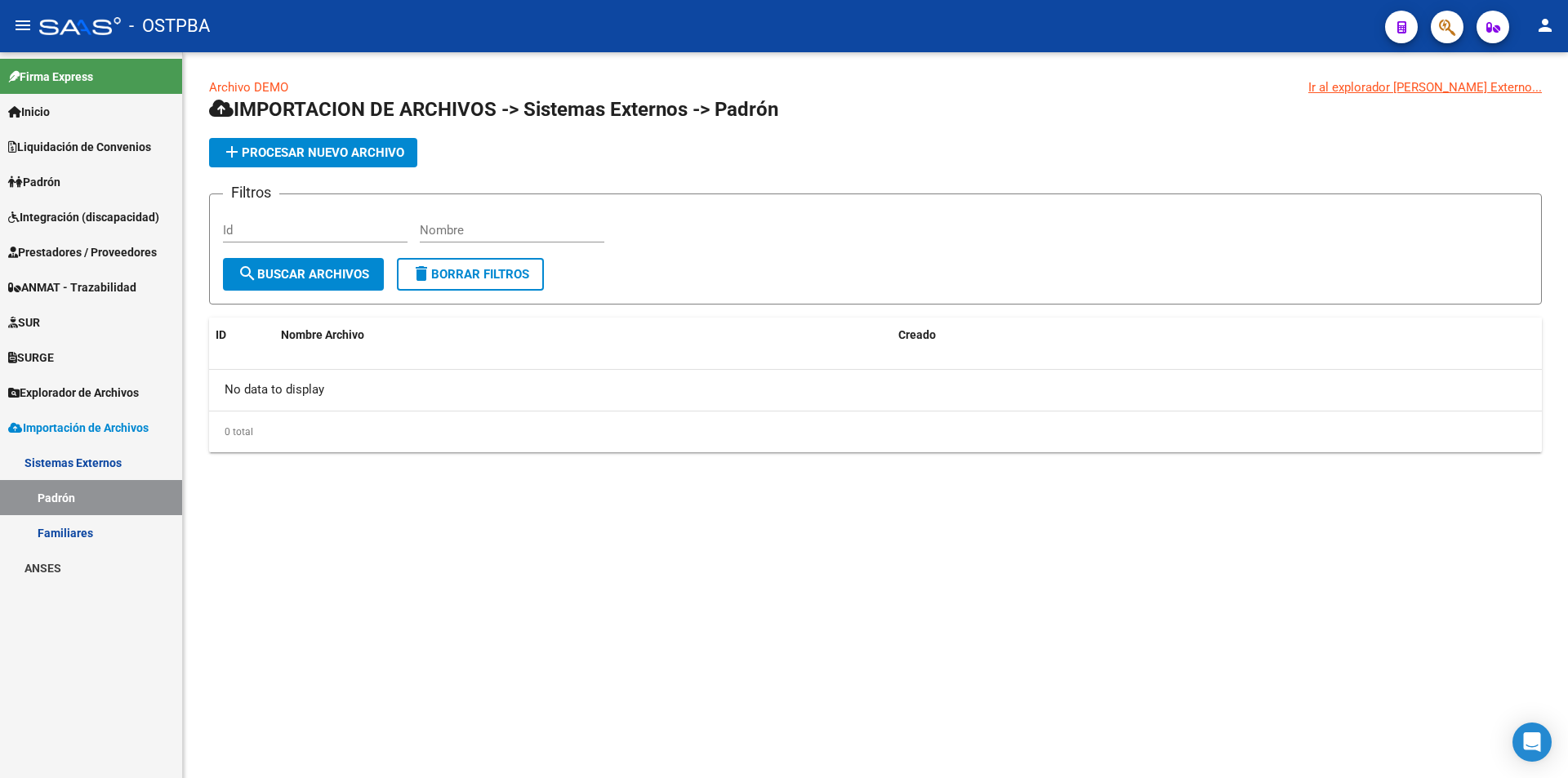
click at [80, 394] on span "Explorador de Archivos" at bounding box center [73, 392] width 130 height 18
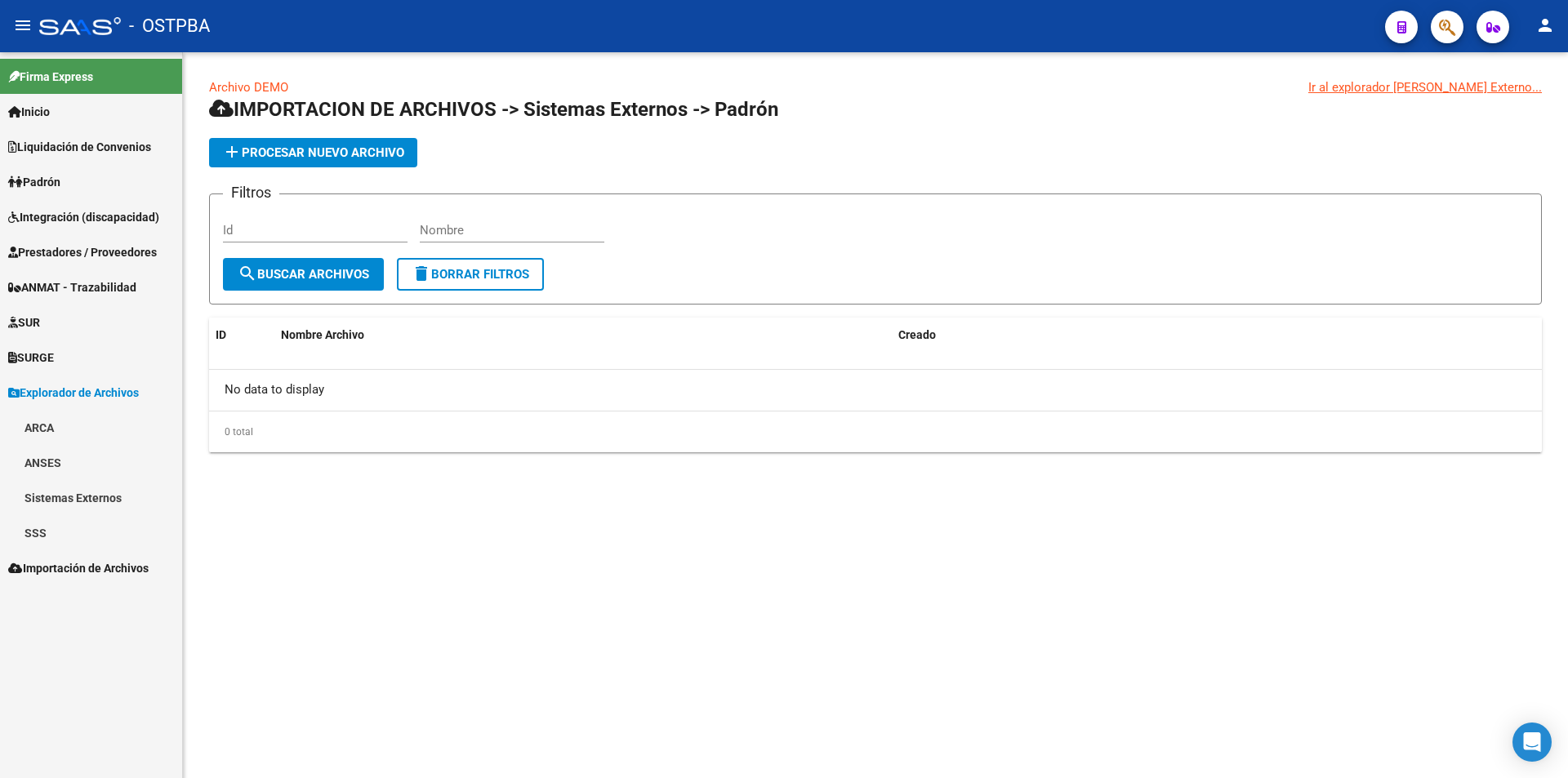
click at [66, 432] on link "ARCA" at bounding box center [91, 428] width 182 height 35
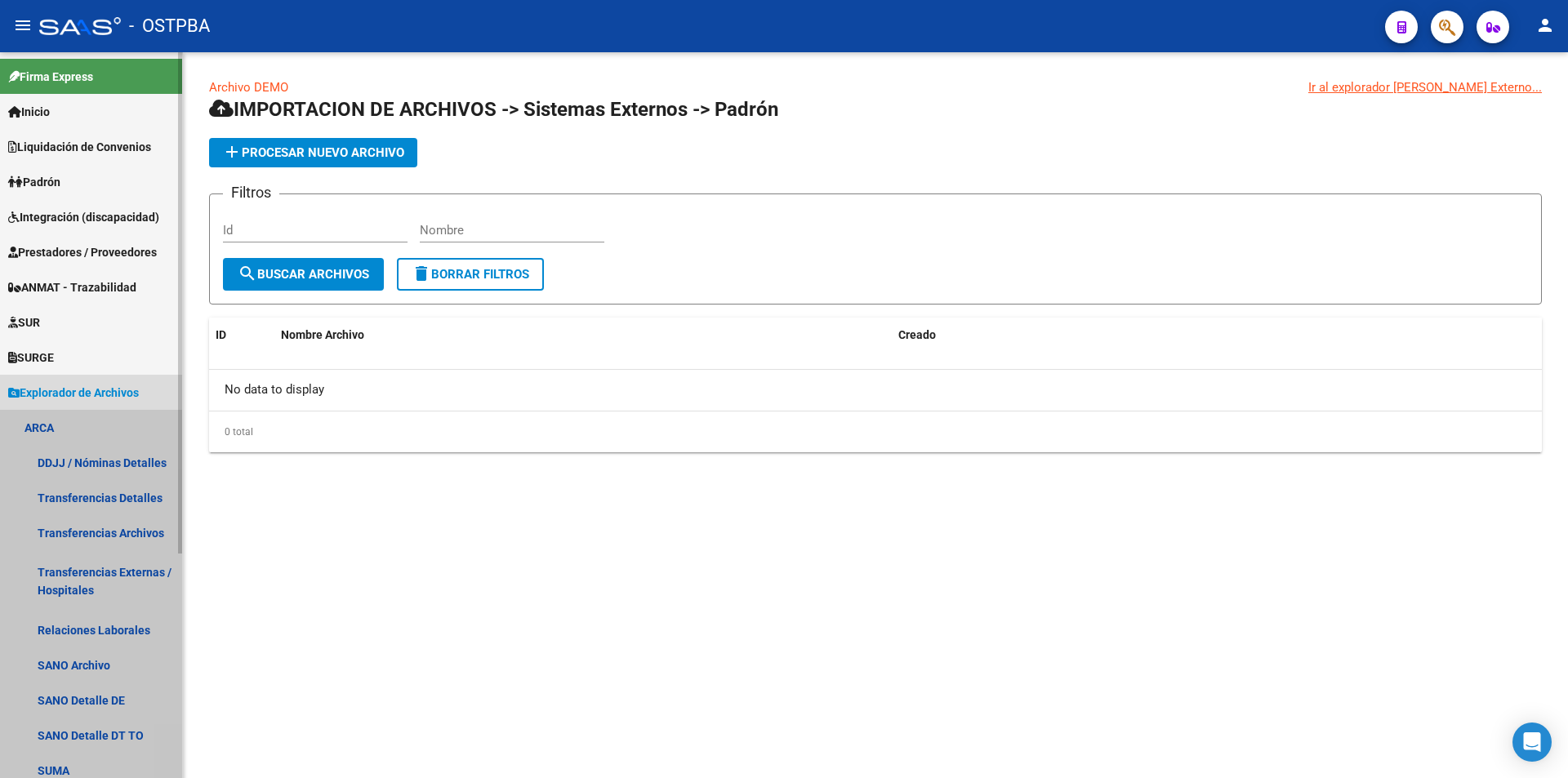
click at [71, 434] on link "ARCA" at bounding box center [91, 428] width 182 height 35
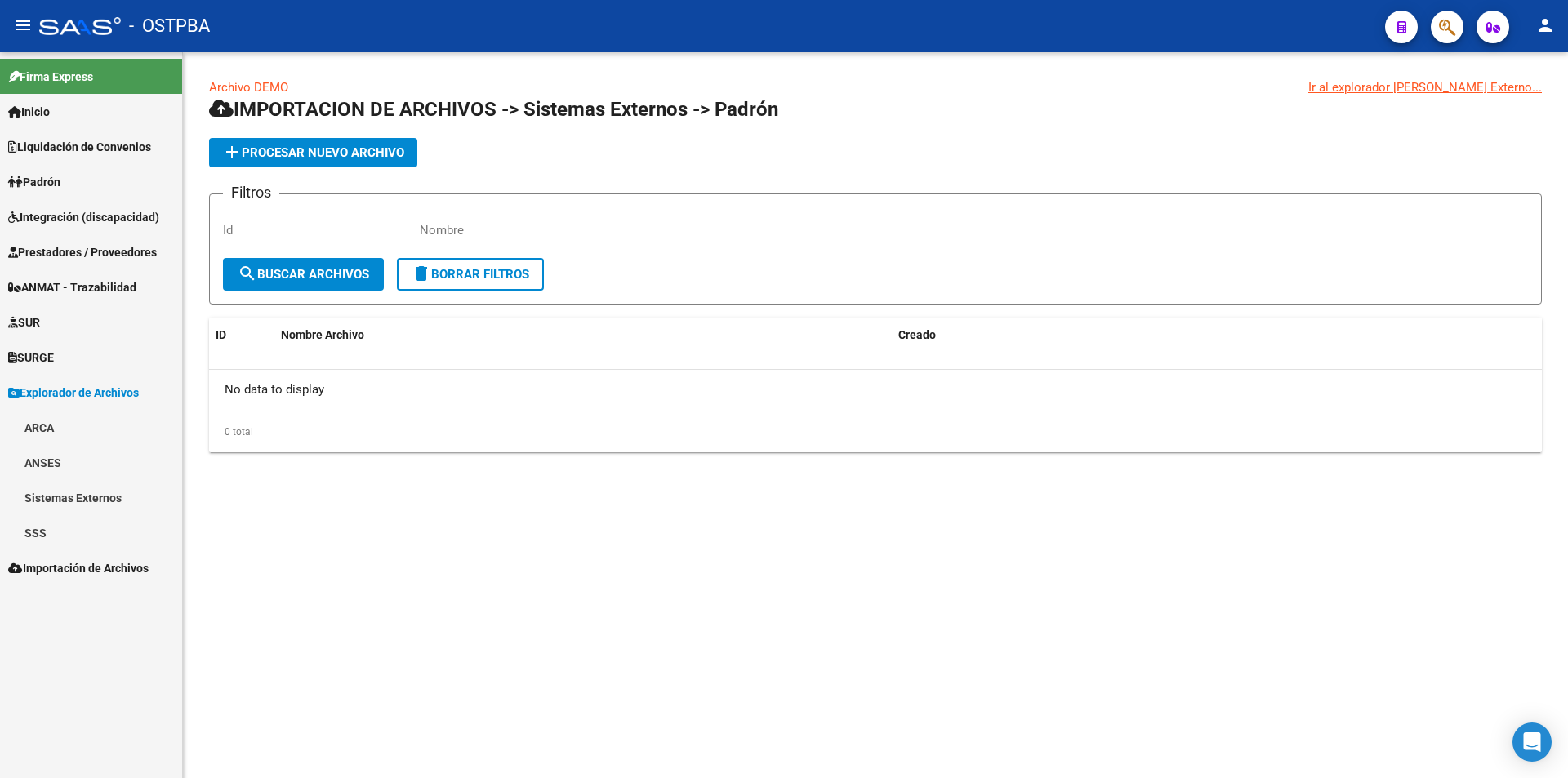
click at [66, 495] on link "Sistemas Externos" at bounding box center [91, 498] width 182 height 35
click at [71, 570] on link "Padrón" at bounding box center [91, 568] width 182 height 35
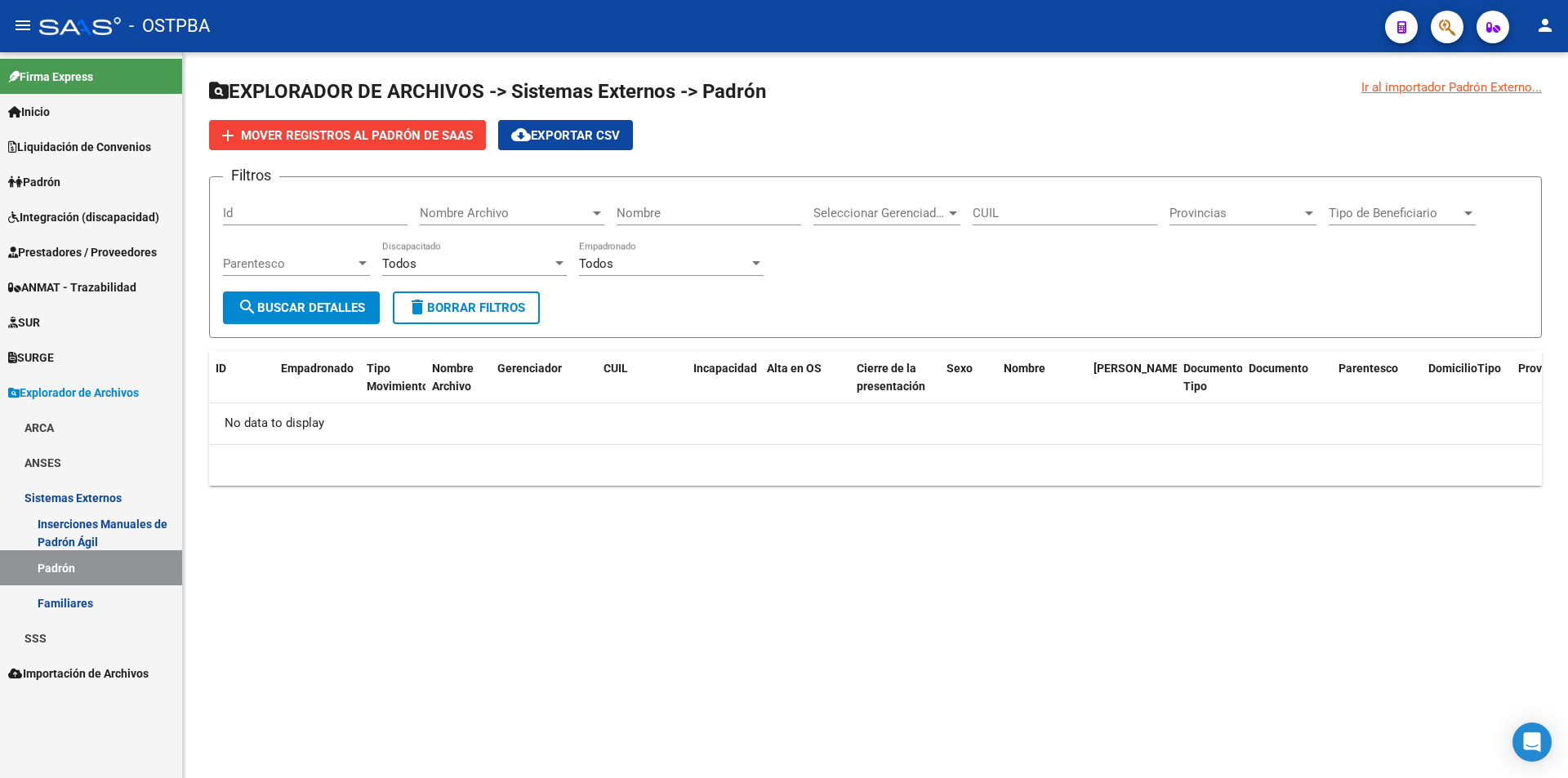
click at [542, 201] on div "Nombre Archivo Nombre Archivo" at bounding box center [512, 208] width 185 height 35
click at [943, 207] on div at bounding box center [784, 389] width 1568 height 778
click at [928, 204] on div "Seleccionar Gerenciador Seleccionar Gerenciador" at bounding box center [886, 208] width 147 height 35
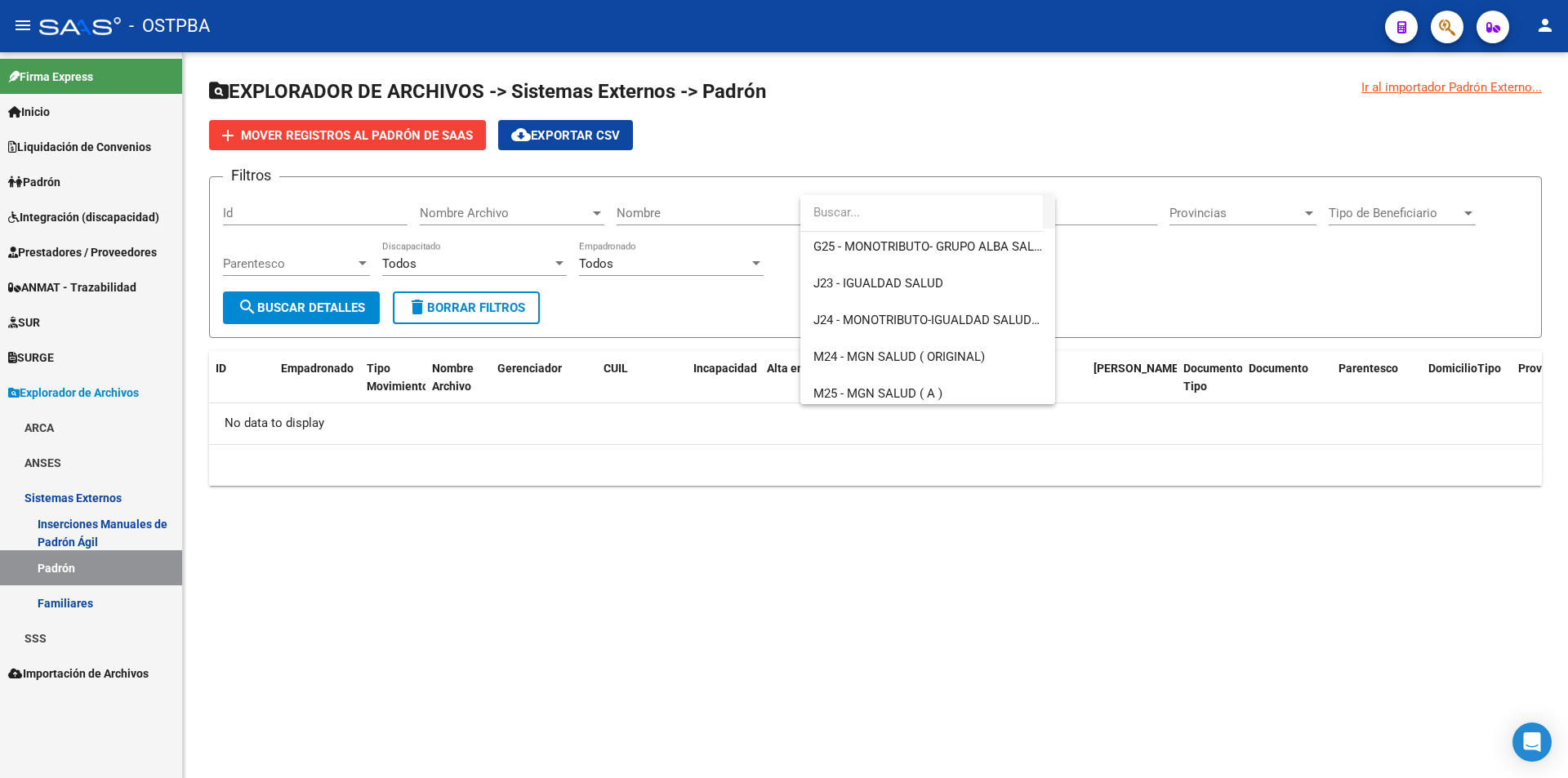
scroll to position [327, 0]
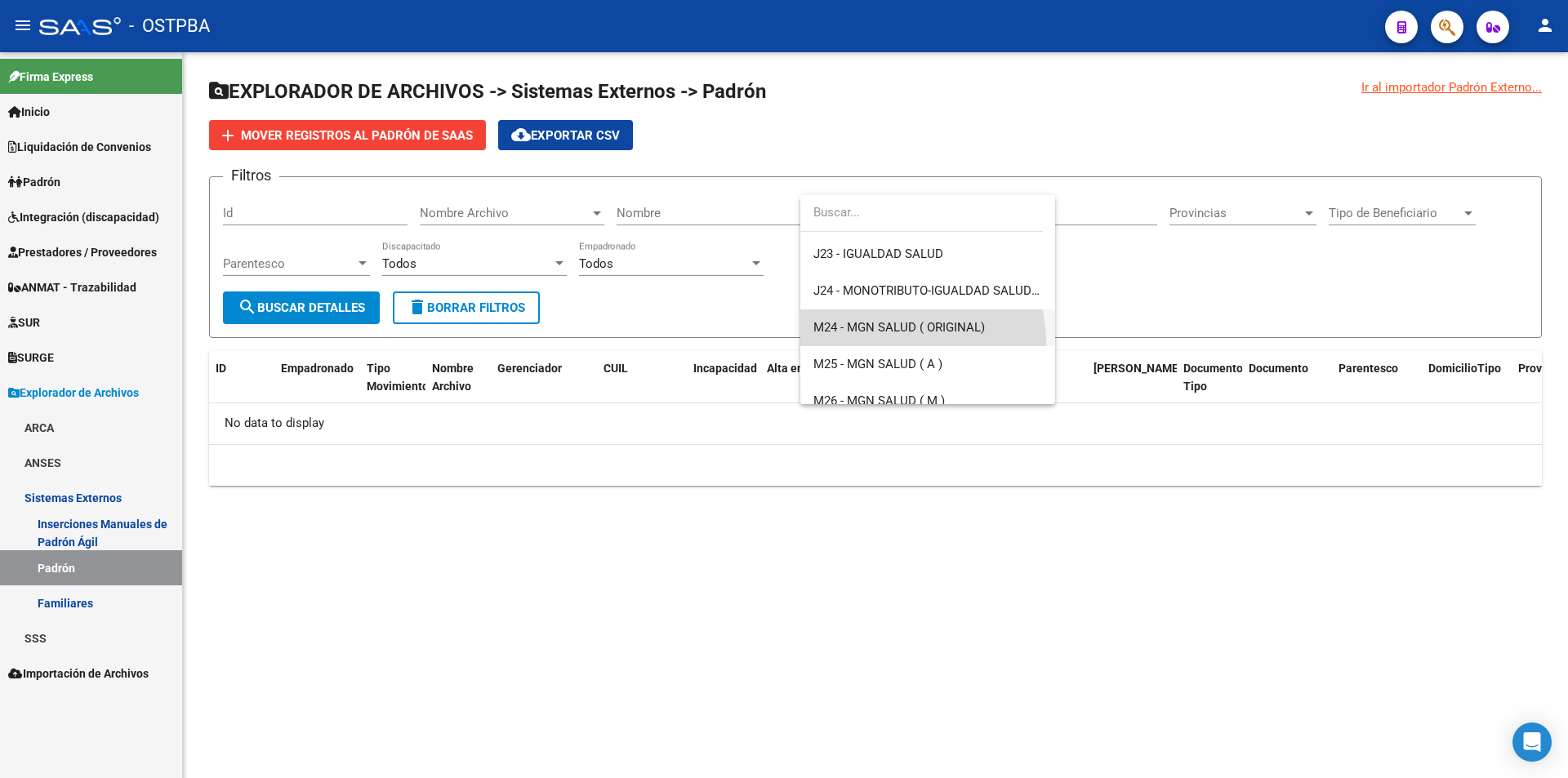
click at [867, 346] on span "M24 - MGN SALUD ( ORIGINAL)" at bounding box center [927, 328] width 228 height 37
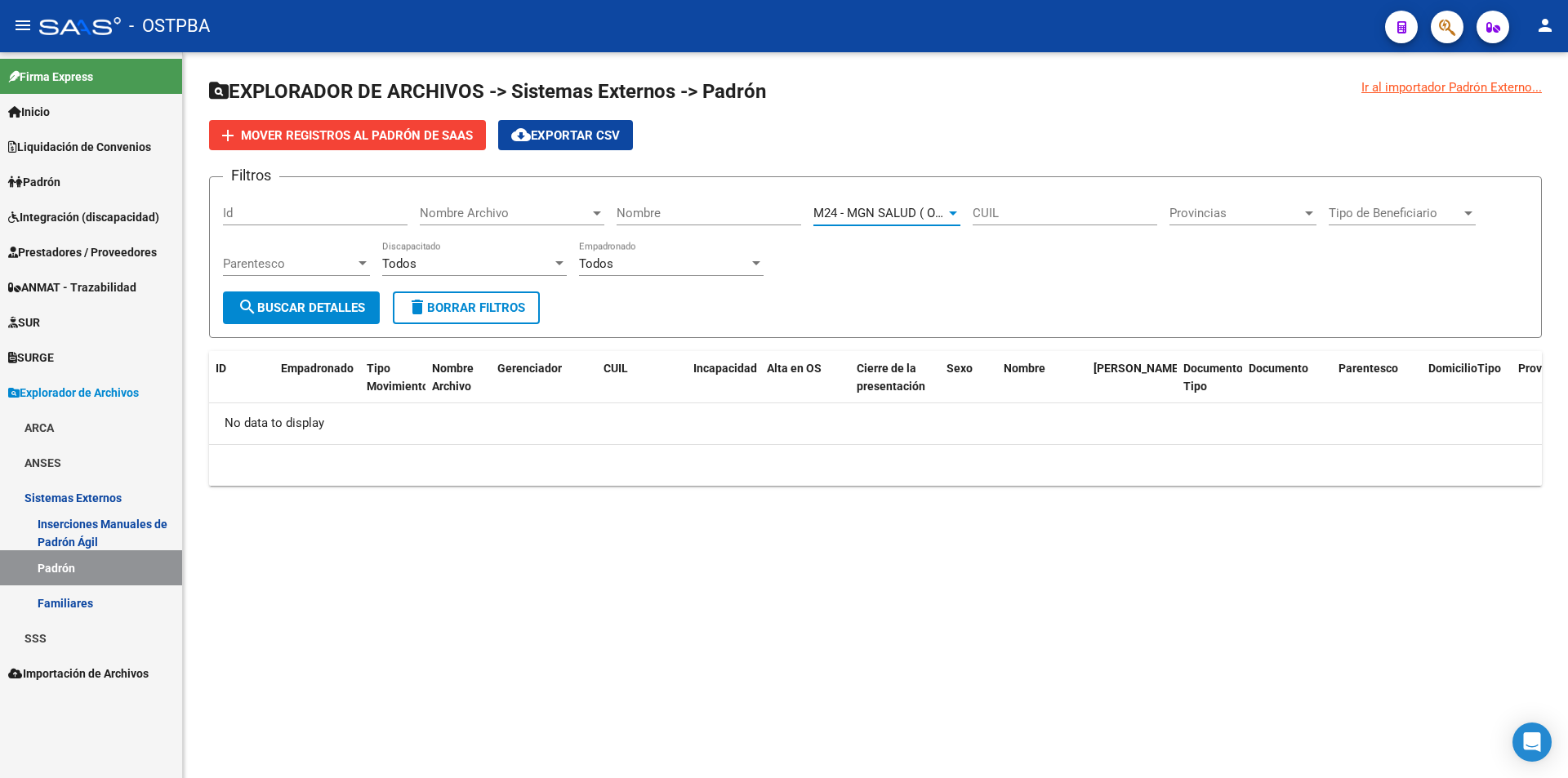
click at [348, 320] on button "search Buscar Detalles" at bounding box center [301, 308] width 157 height 32
click at [74, 395] on span "Explorador de Archivos" at bounding box center [73, 392] width 130 height 18
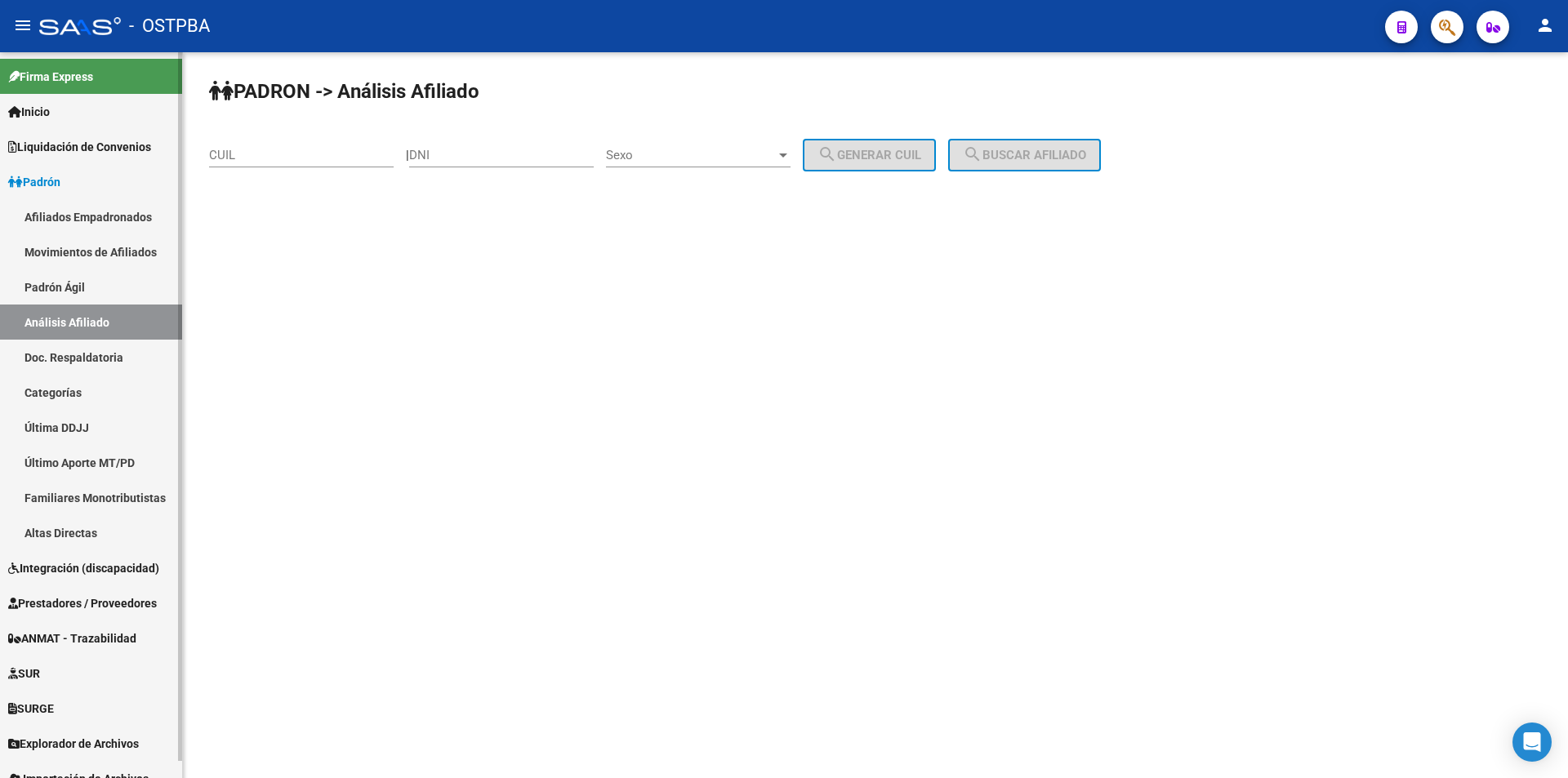
click at [106, 223] on link "Afiliados Empadronados" at bounding box center [91, 217] width 182 height 35
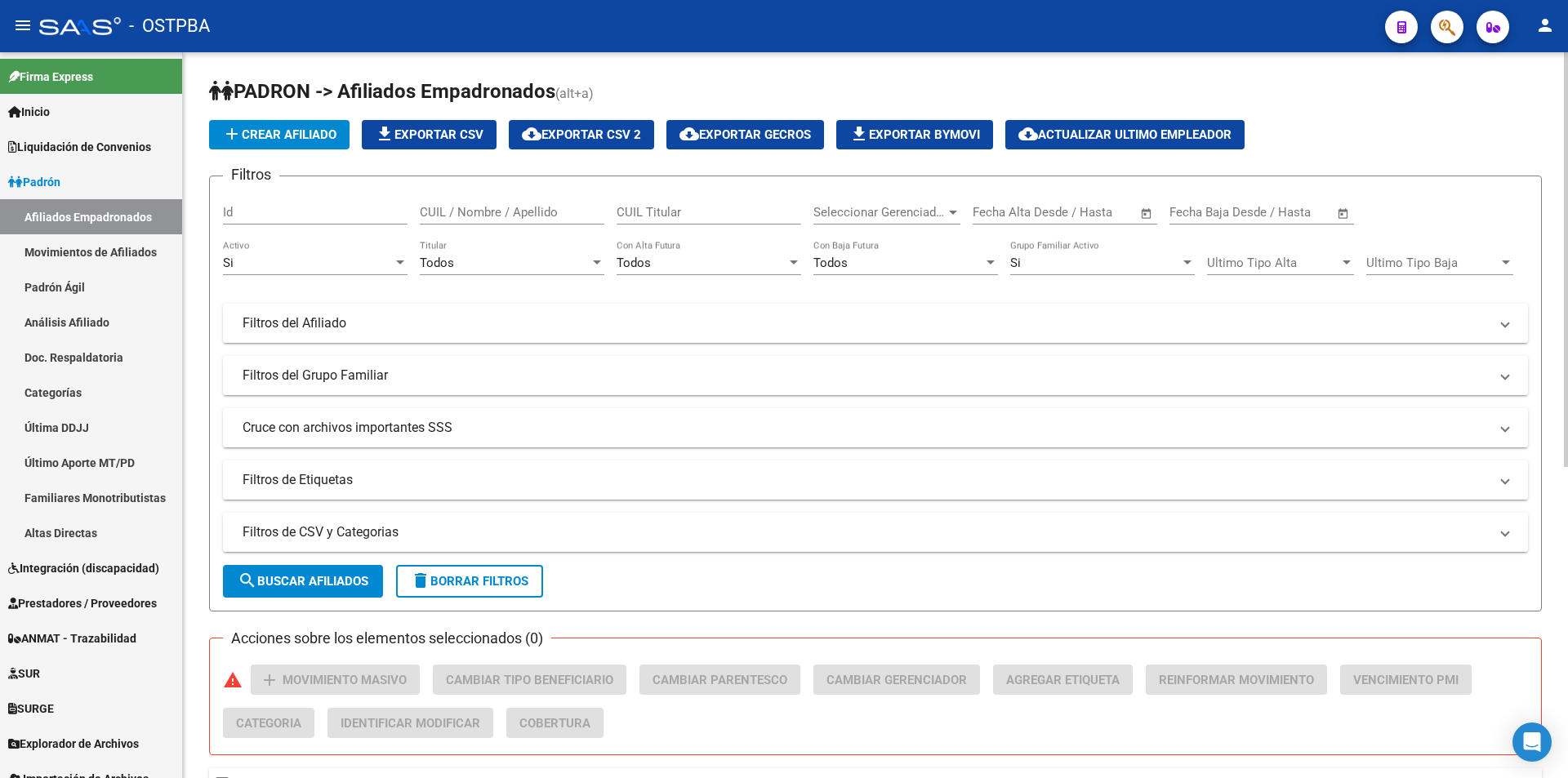
click at [384, 539] on mat-panel-title "Filtros de CSV y Categorias" at bounding box center [865, 532] width 1246 height 18
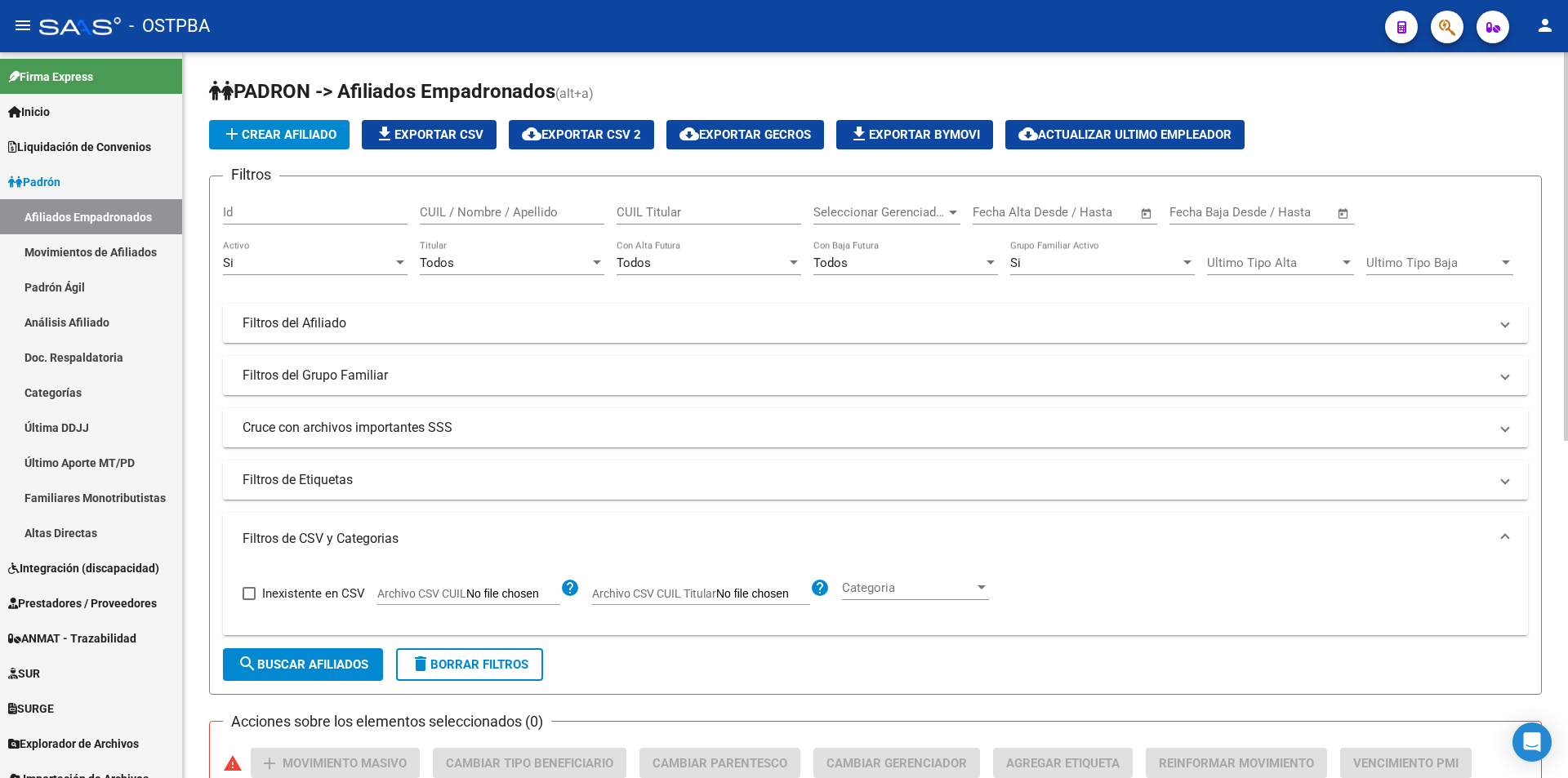
click at [467, 584] on app-file-filter "Archivo CSV CUIL help" at bounding box center [478, 590] width 202 height 25
click at [465, 591] on span "Archivo CSV CUIL" at bounding box center [421, 593] width 89 height 13
click at [467, 591] on input "Archivo CSV CUIL" at bounding box center [514, 594] width 94 height 15
type input "C:\fakepath\REACTIVACION Y CAMBIO OBRA SOCIAL OSTV.csv"
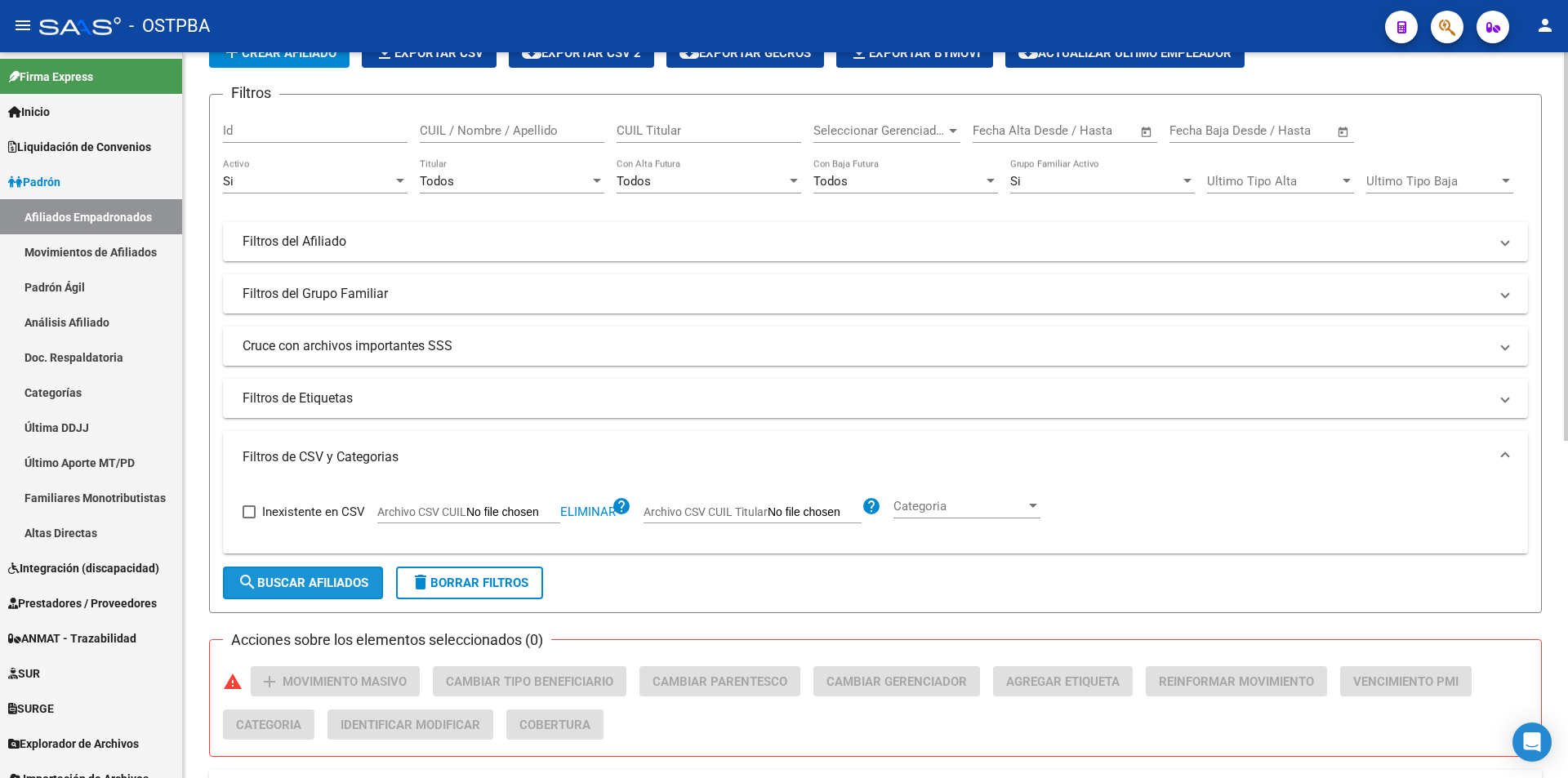
click at [295, 600] on button "search Buscar Afiliados" at bounding box center [302, 582] width 160 height 32
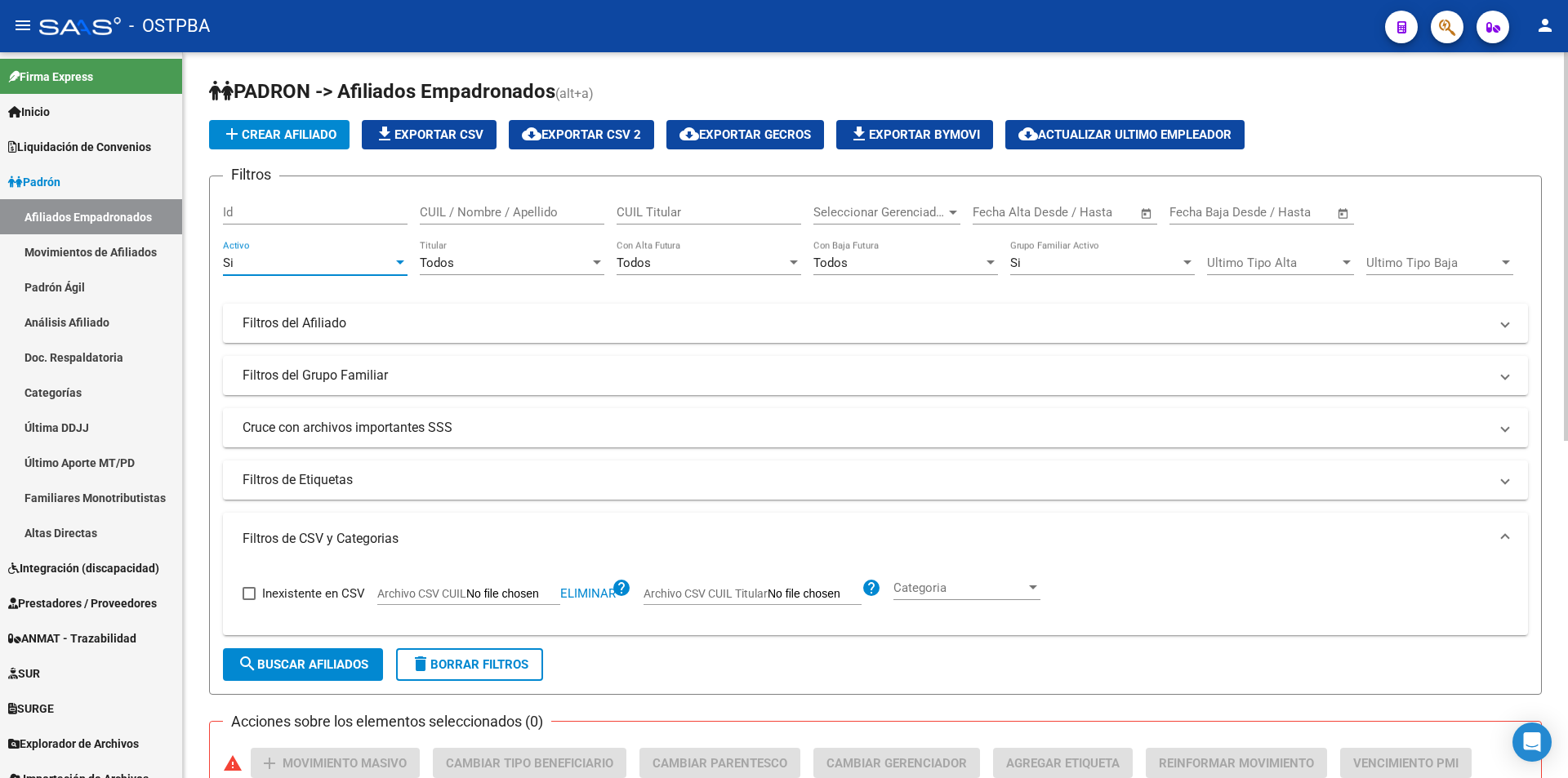
click at [320, 263] on div "Si" at bounding box center [308, 263] width 170 height 15
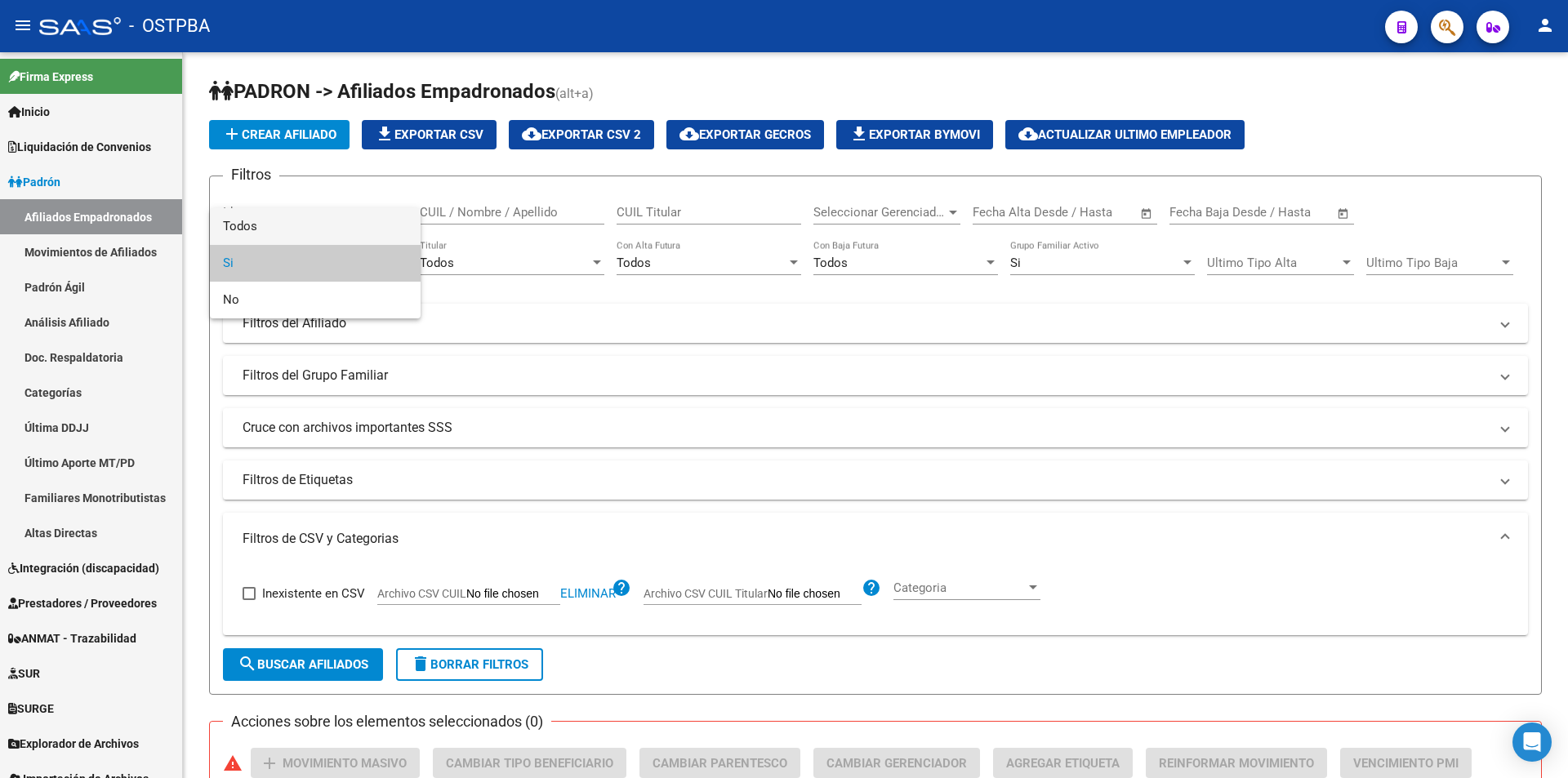
click at [318, 228] on span "Todos" at bounding box center [315, 226] width 185 height 37
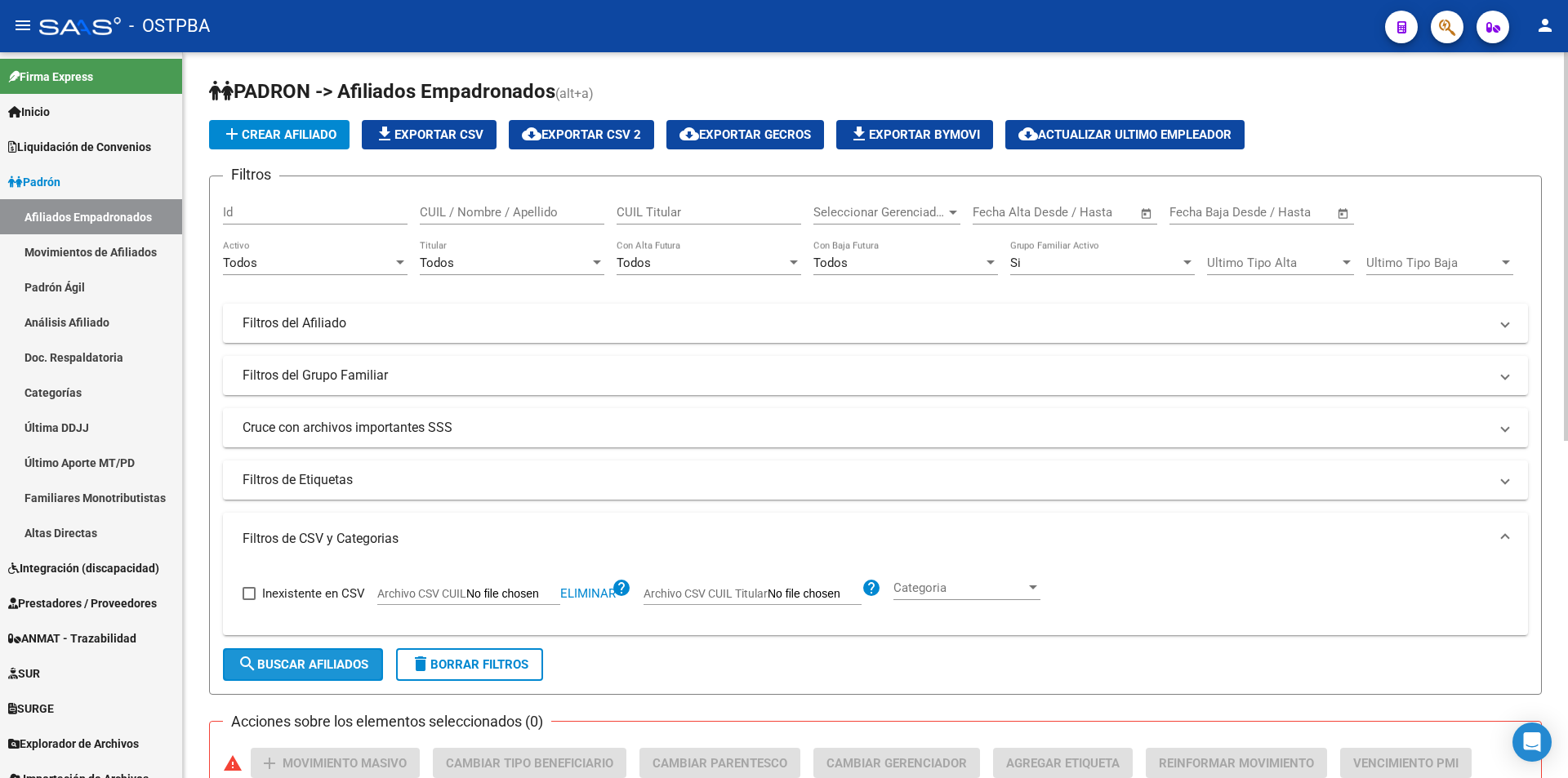
click at [293, 663] on span "search Buscar Afiliados" at bounding box center [302, 664] width 130 height 15
click at [456, 434] on mat-panel-title "Cruce con archivos importantes SSS" at bounding box center [865, 427] width 1246 height 18
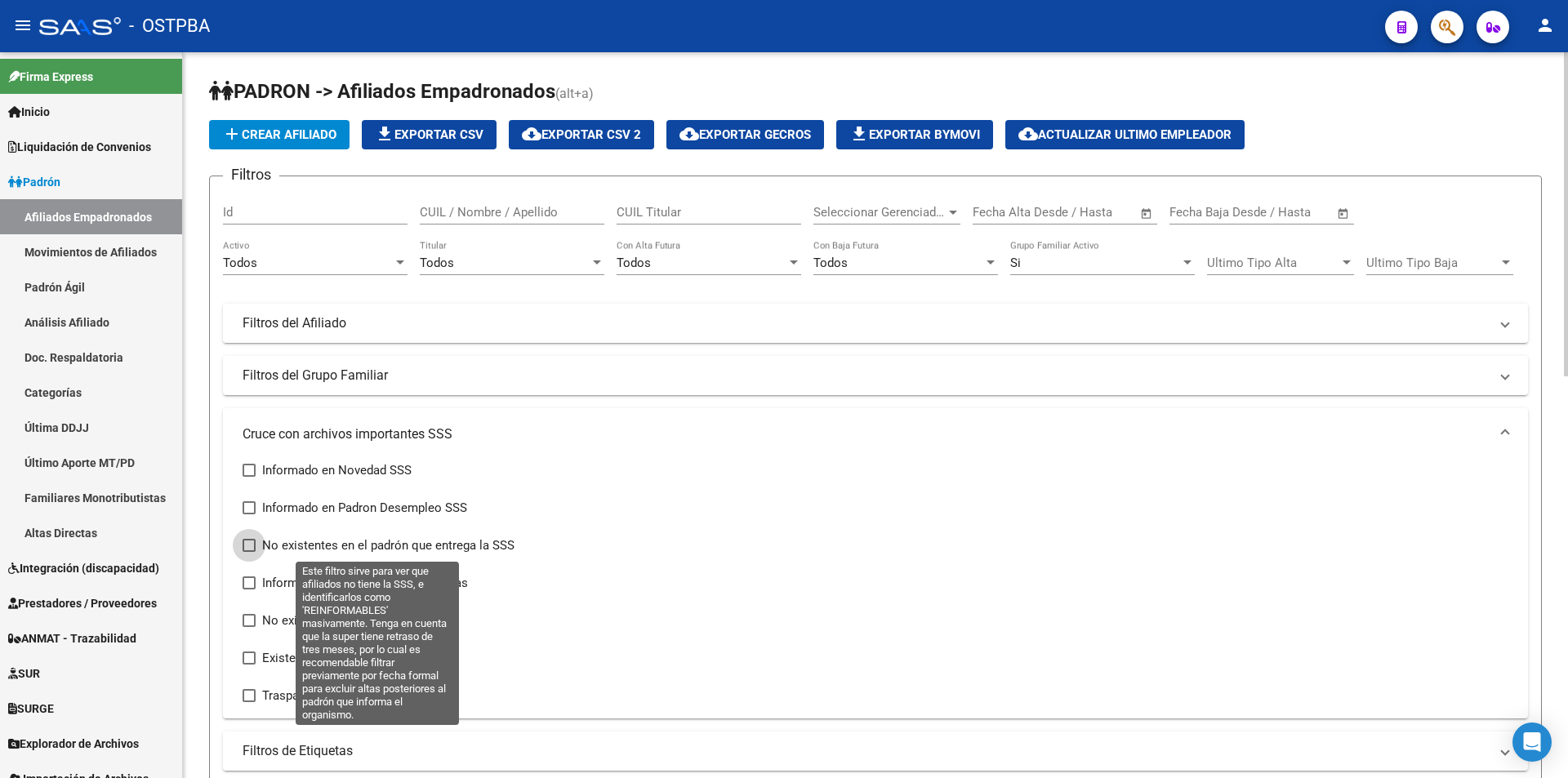
click at [255, 548] on span at bounding box center [249, 545] width 13 height 13
click at [249, 552] on input "No existentes en el padrón que entrega la SSS" at bounding box center [249, 552] width 1 height 1
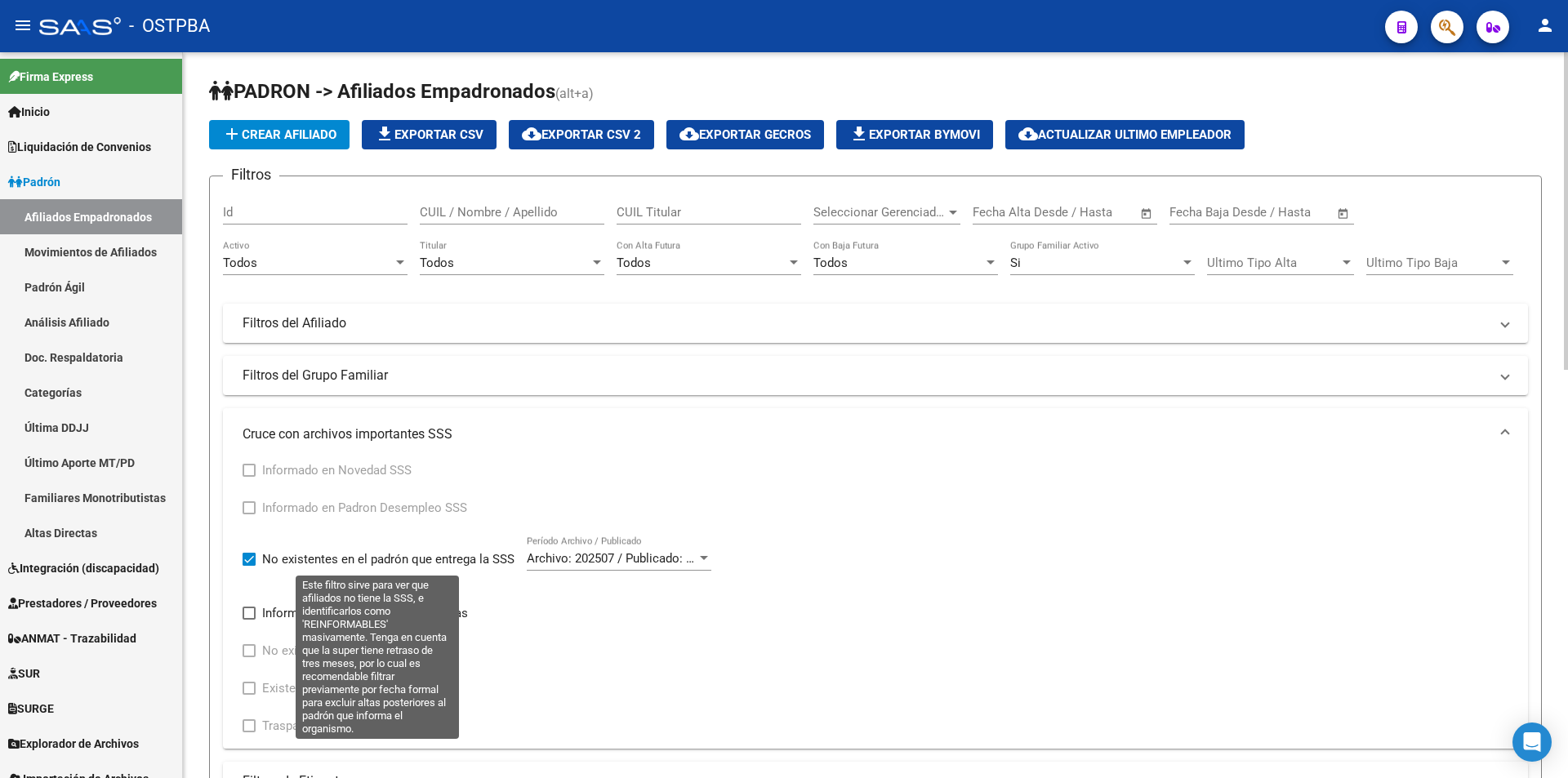
click at [247, 557] on span at bounding box center [249, 559] width 13 height 13
click at [249, 565] on input "No existentes en el padrón que entrega la SSS" at bounding box center [249, 565] width 1 height 1
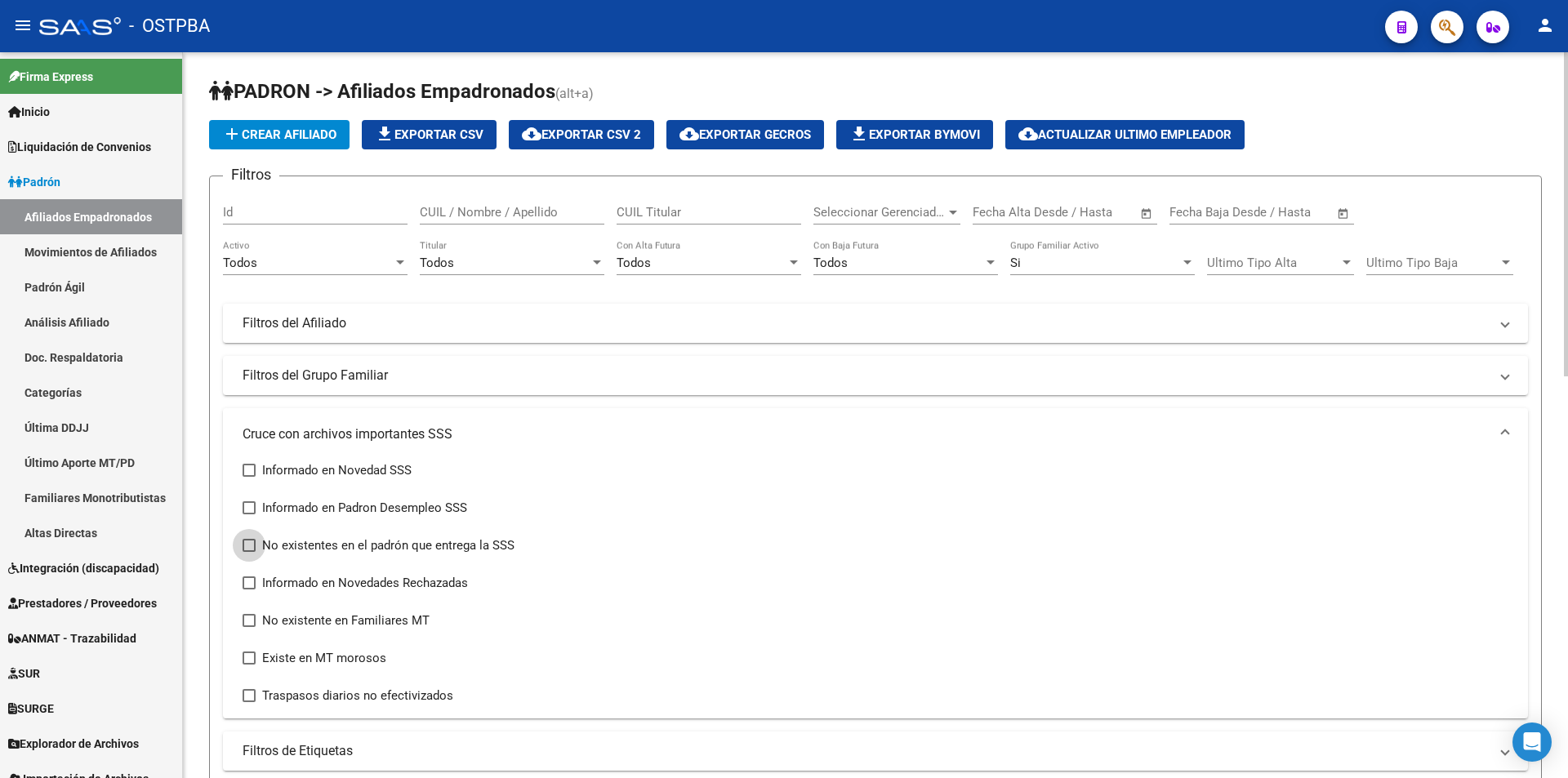
click at [249, 543] on span at bounding box center [249, 545] width 13 height 13
click at [249, 552] on input "No existentes en el padrón que entrega la SSS" at bounding box center [249, 552] width 1 height 1
checkbox input "true"
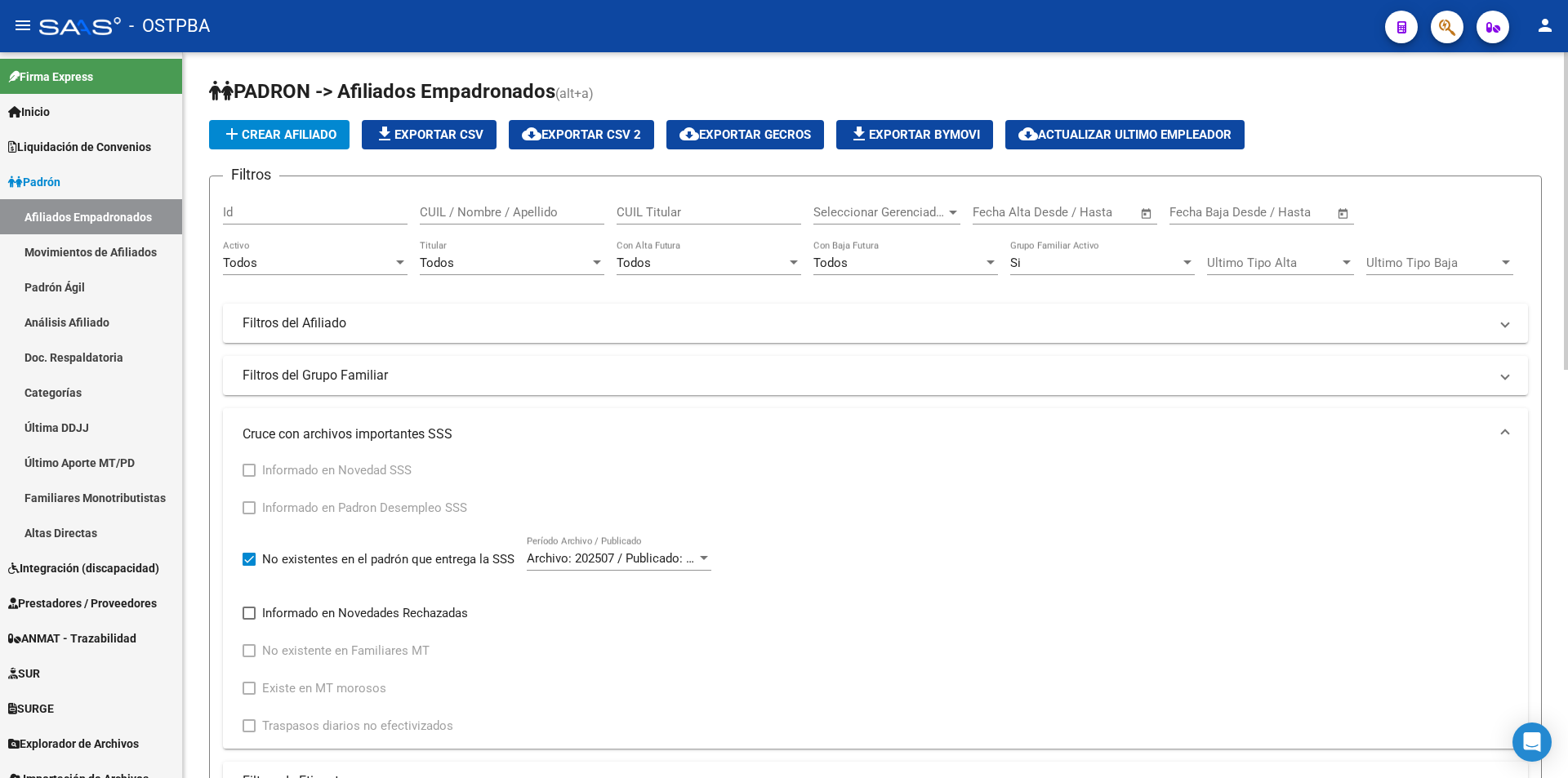
click at [622, 553] on span "Archivo: 202507 / Publicado: 202509" at bounding box center [626, 559] width 199 height 15
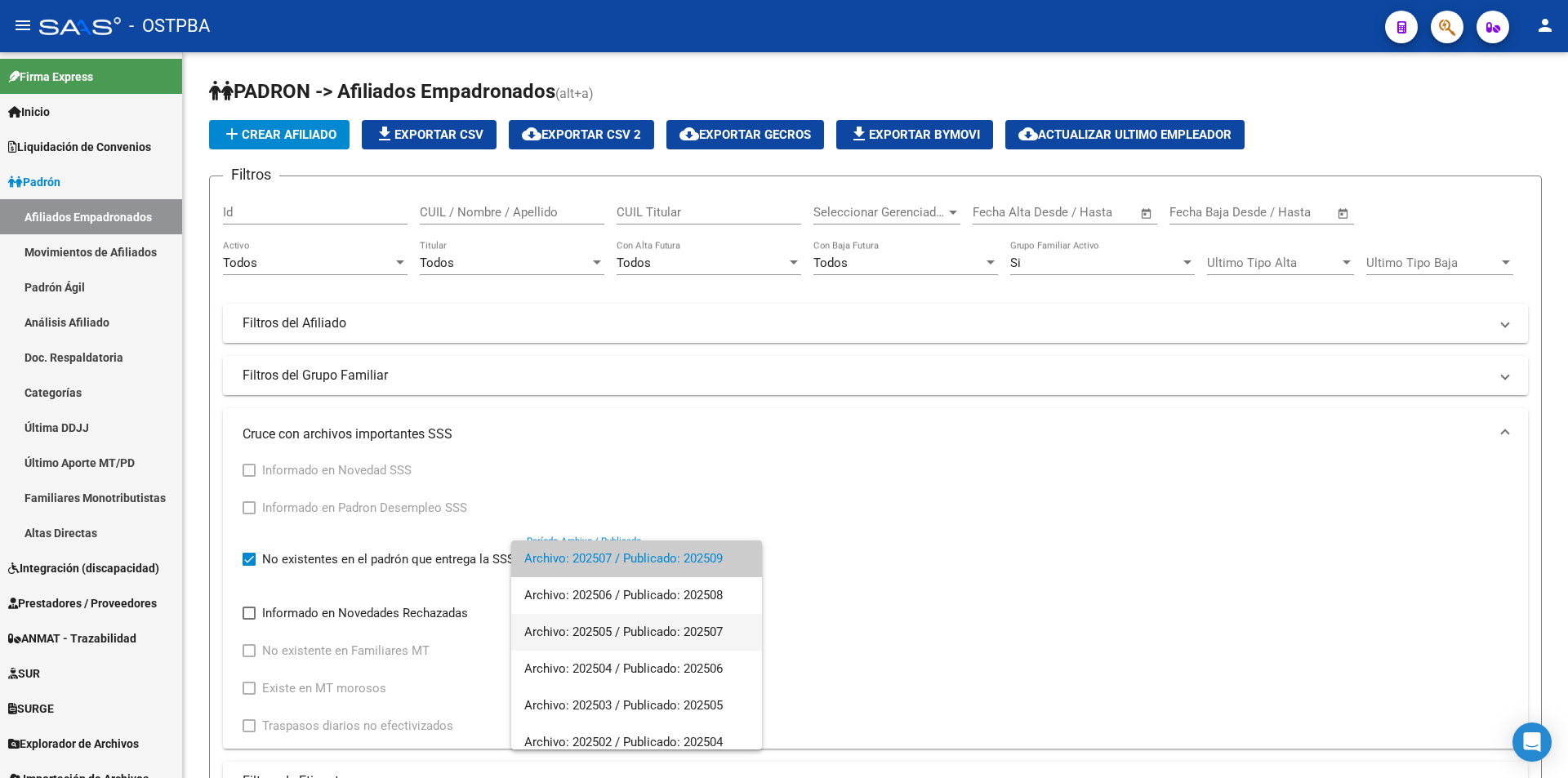
click at [715, 627] on span "Archivo: 202505 / Publicado: 202507" at bounding box center [636, 633] width 225 height 37
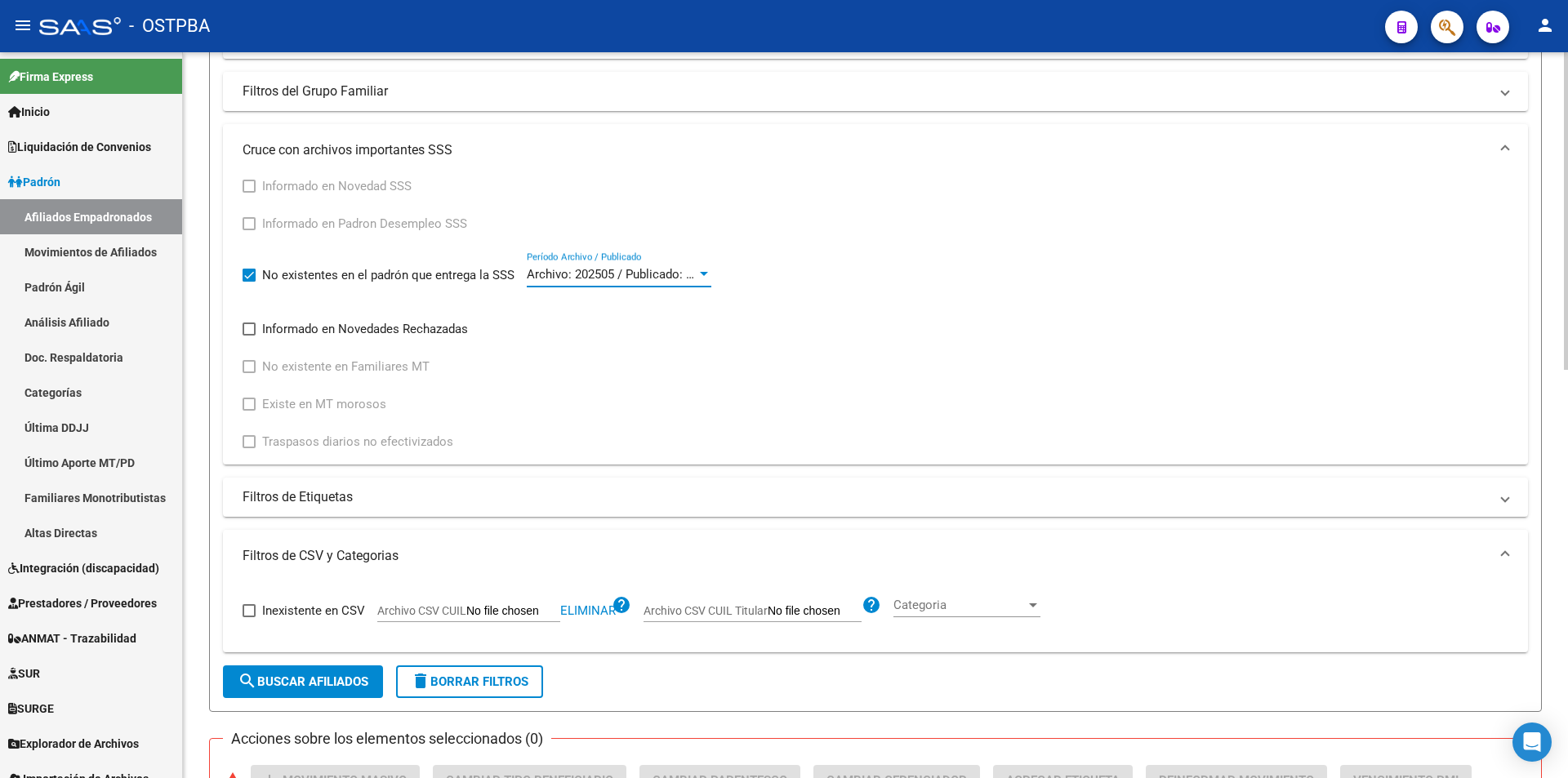
scroll to position [327, 0]
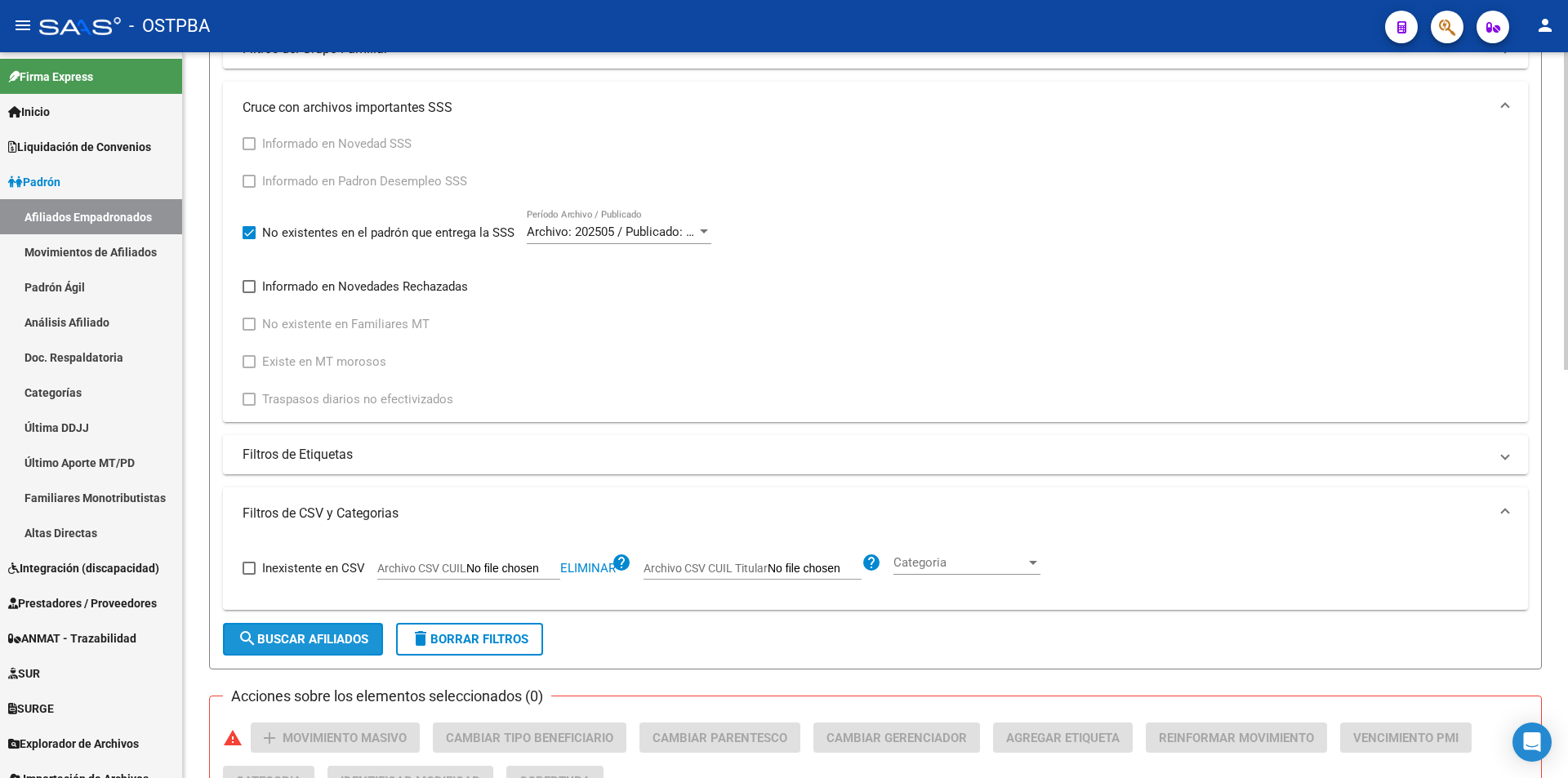
drag, startPoint x: 319, startPoint y: 635, endPoint x: 619, endPoint y: 616, distance: 300.6
click at [333, 632] on button "search Buscar Afiliados" at bounding box center [302, 638] width 160 height 32
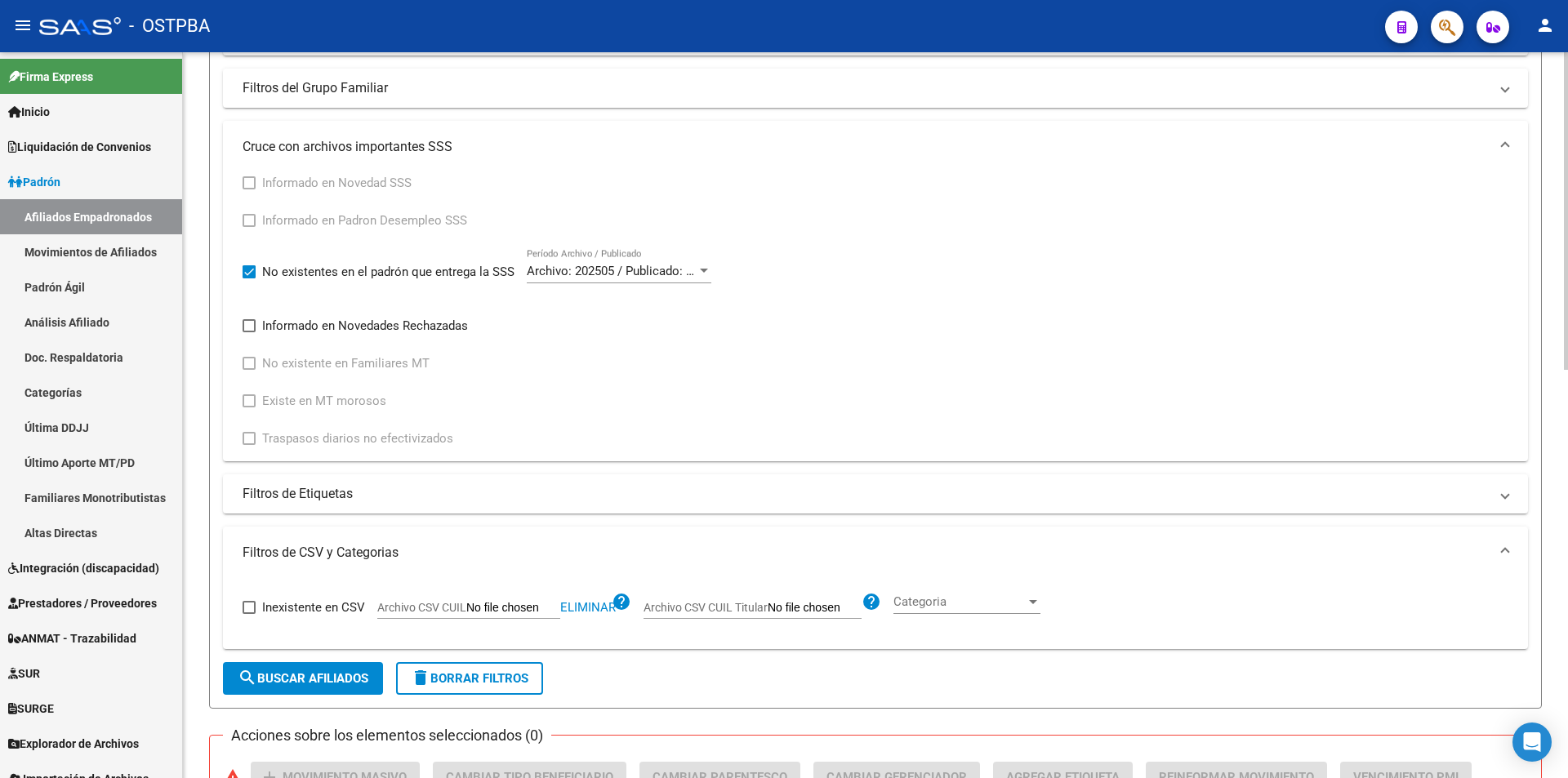
scroll to position [278, 0]
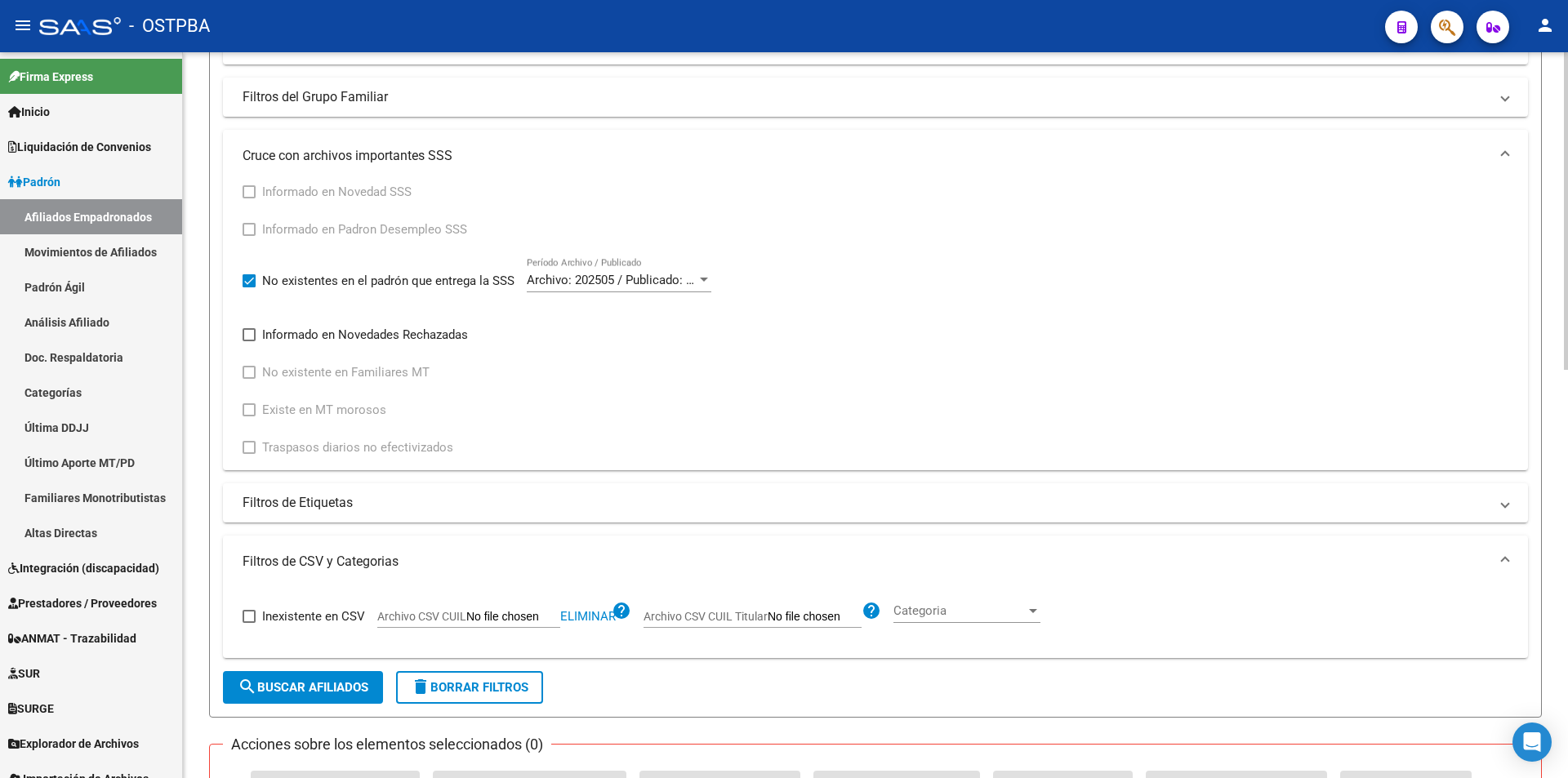
click at [589, 278] on span "Archivo: 202505 / Publicado: 202507" at bounding box center [626, 280] width 199 height 15
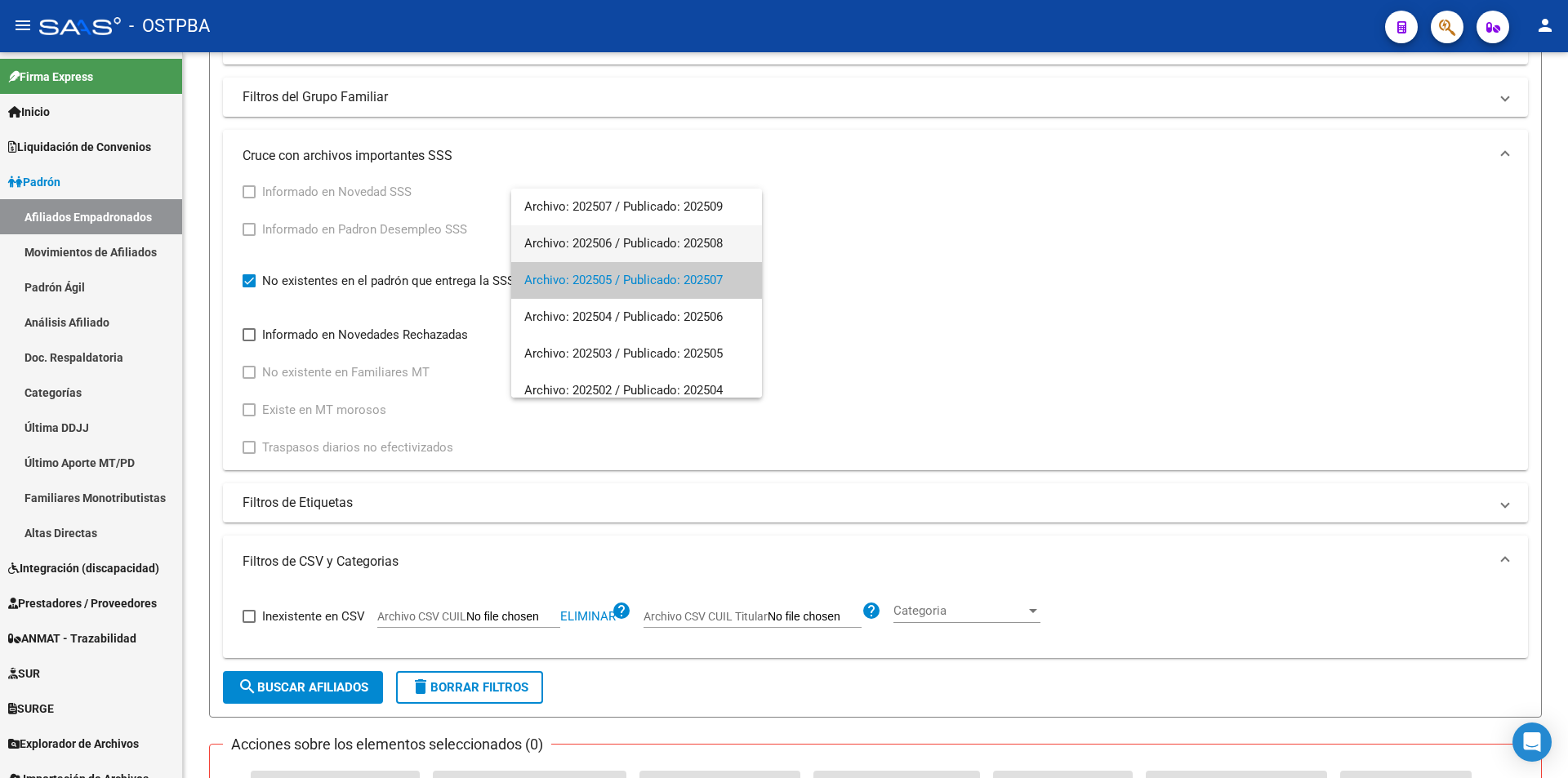
click at [638, 225] on span "Archivo: 202506 / Publicado: 202508" at bounding box center [636, 244] width 225 height 37
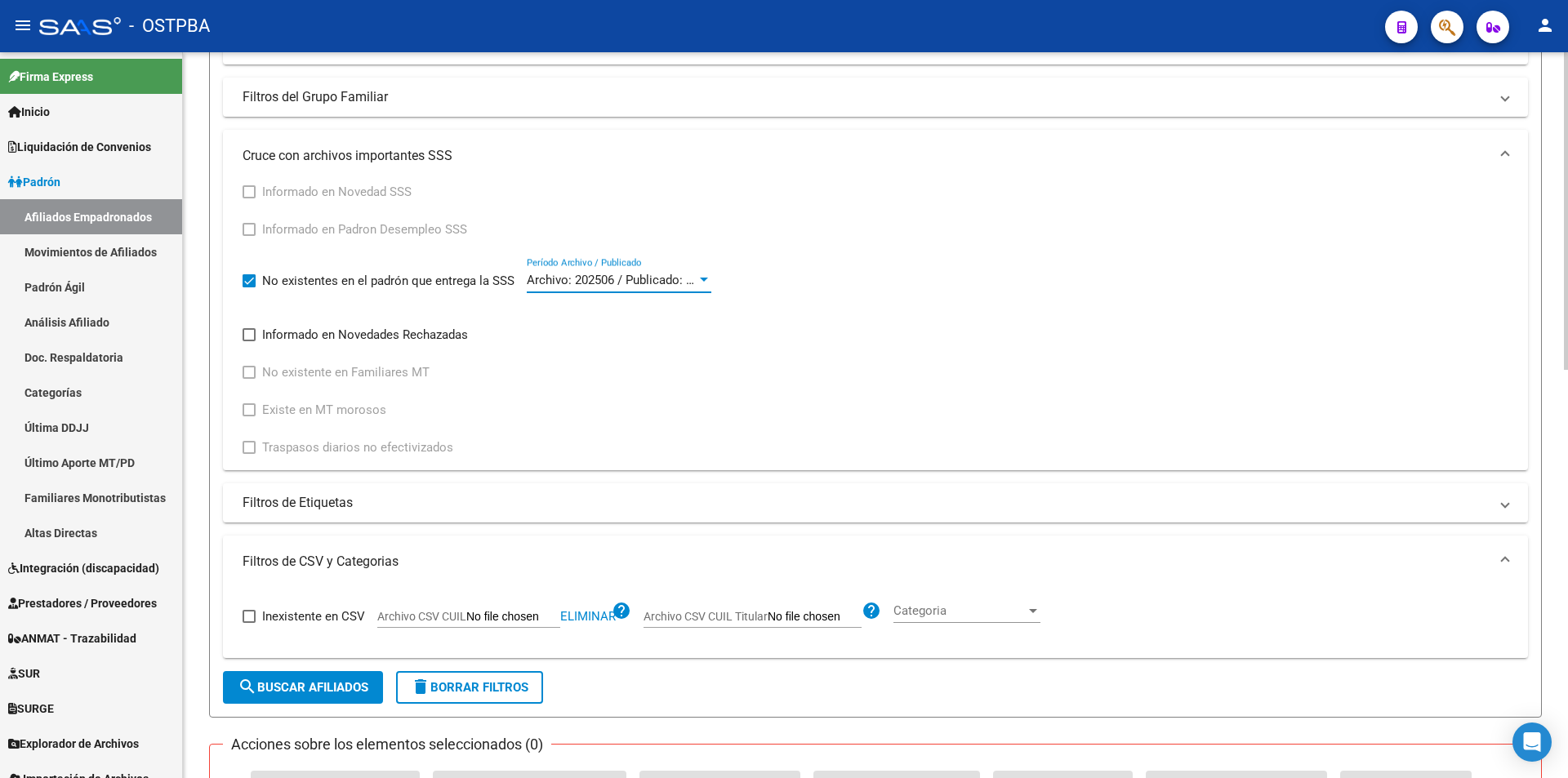
click at [343, 697] on button "search Buscar Afiliados" at bounding box center [302, 687] width 160 height 32
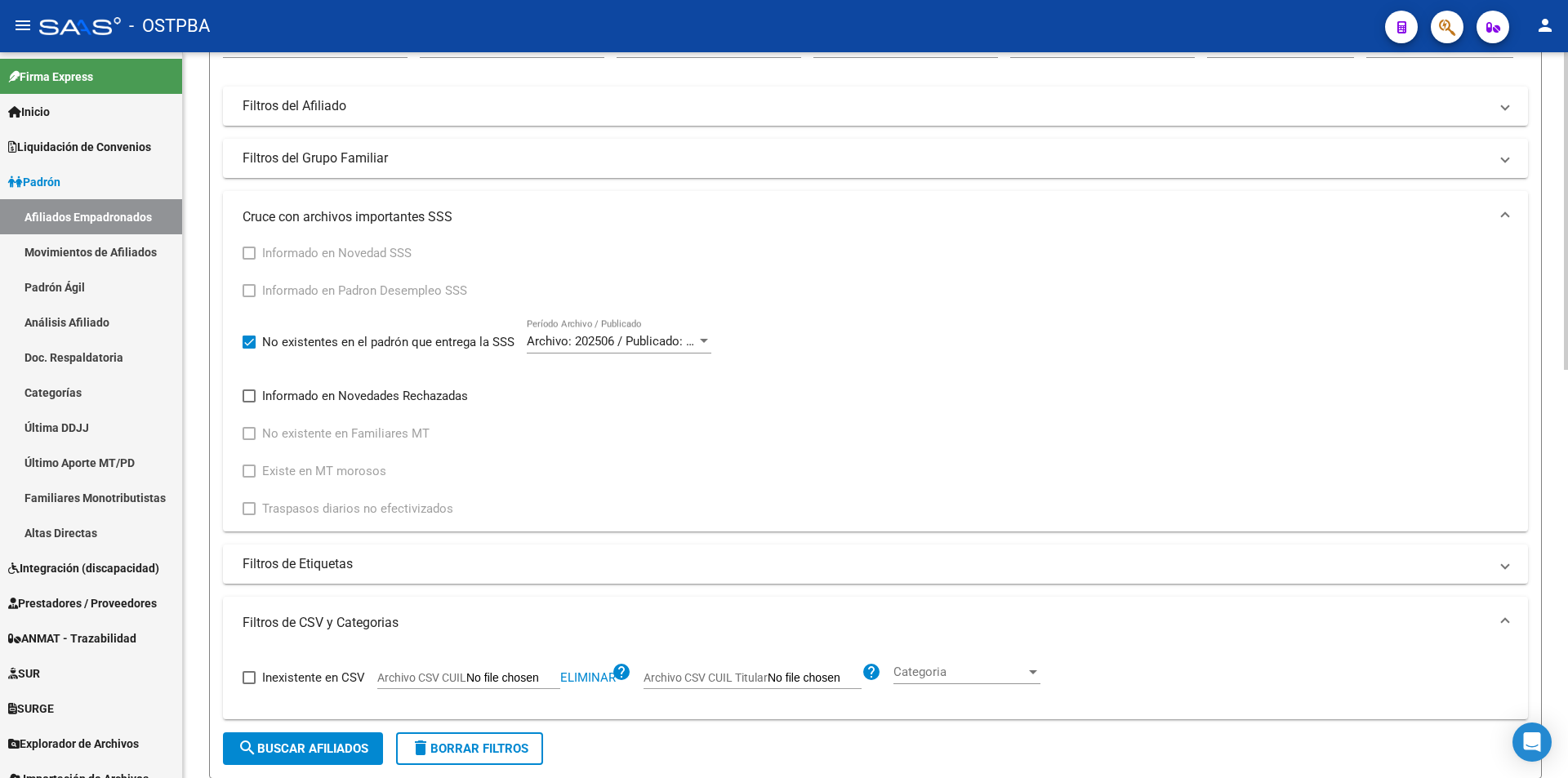
scroll to position [197, 0]
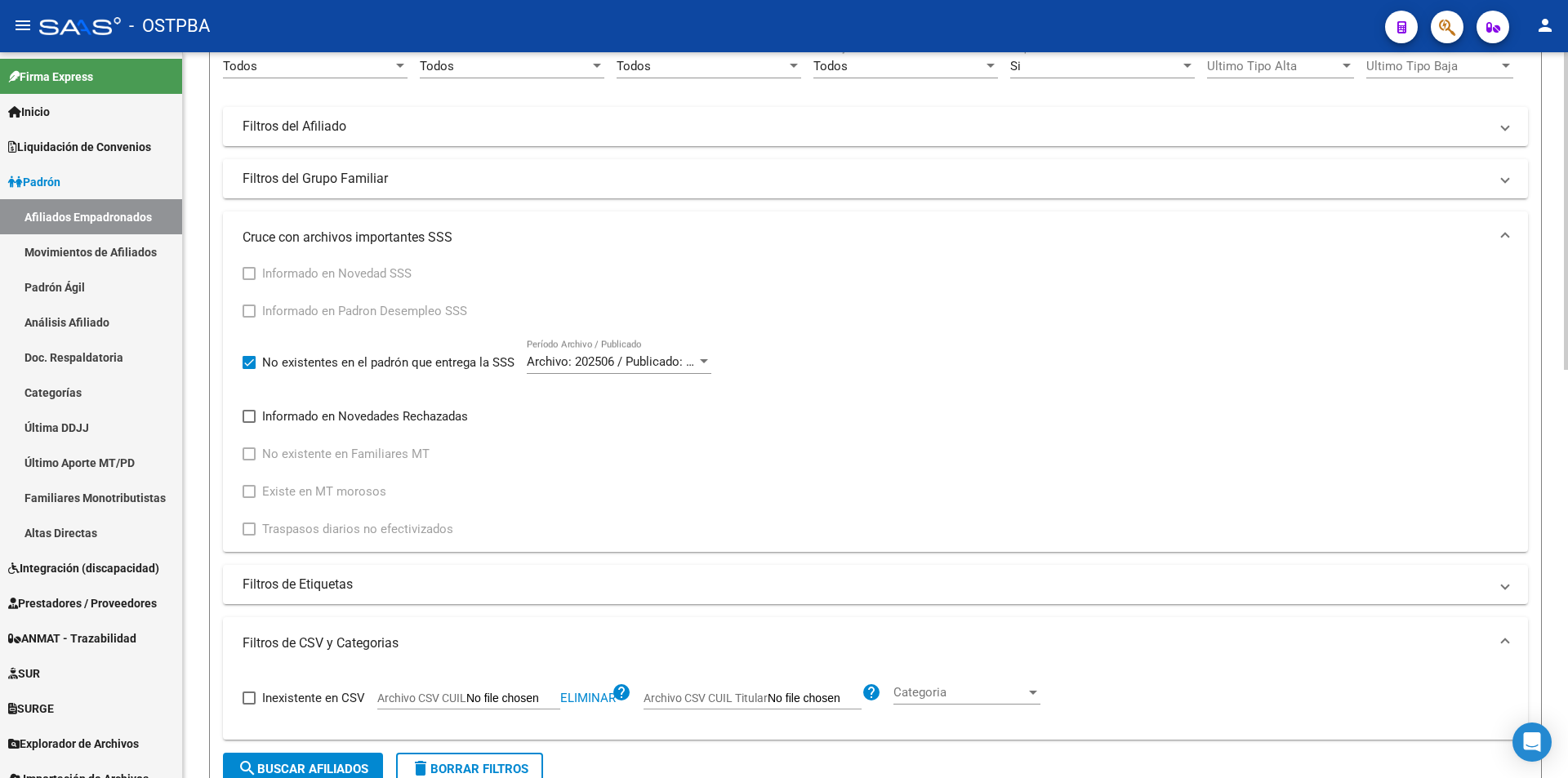
click at [630, 341] on div "Archivo: 202506 / Publicado: 202508 Período Archivo / Publicado" at bounding box center [619, 357] width 185 height 35
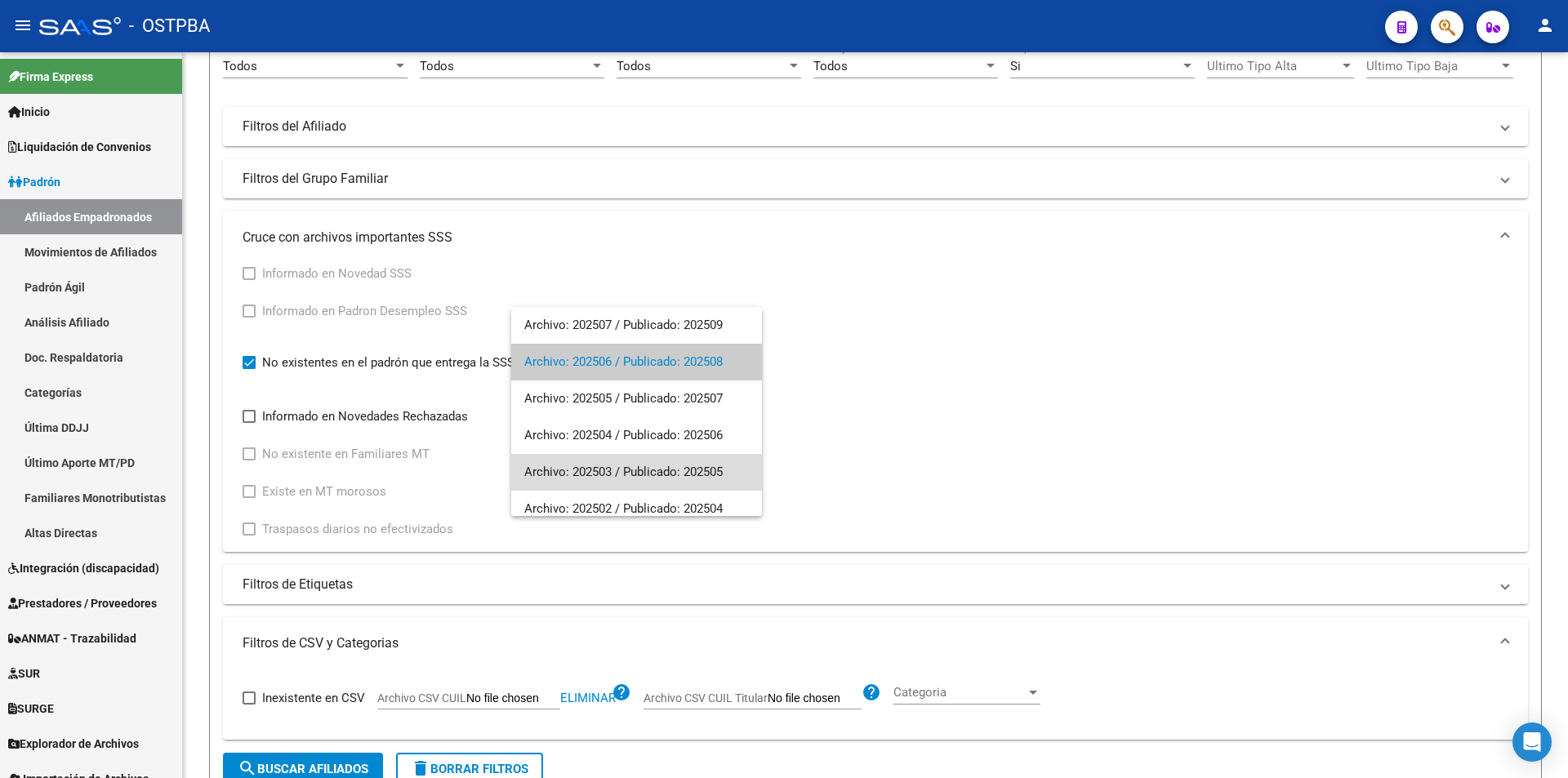
click at [638, 481] on span "Archivo: 202503 / Publicado: 202505" at bounding box center [636, 472] width 225 height 37
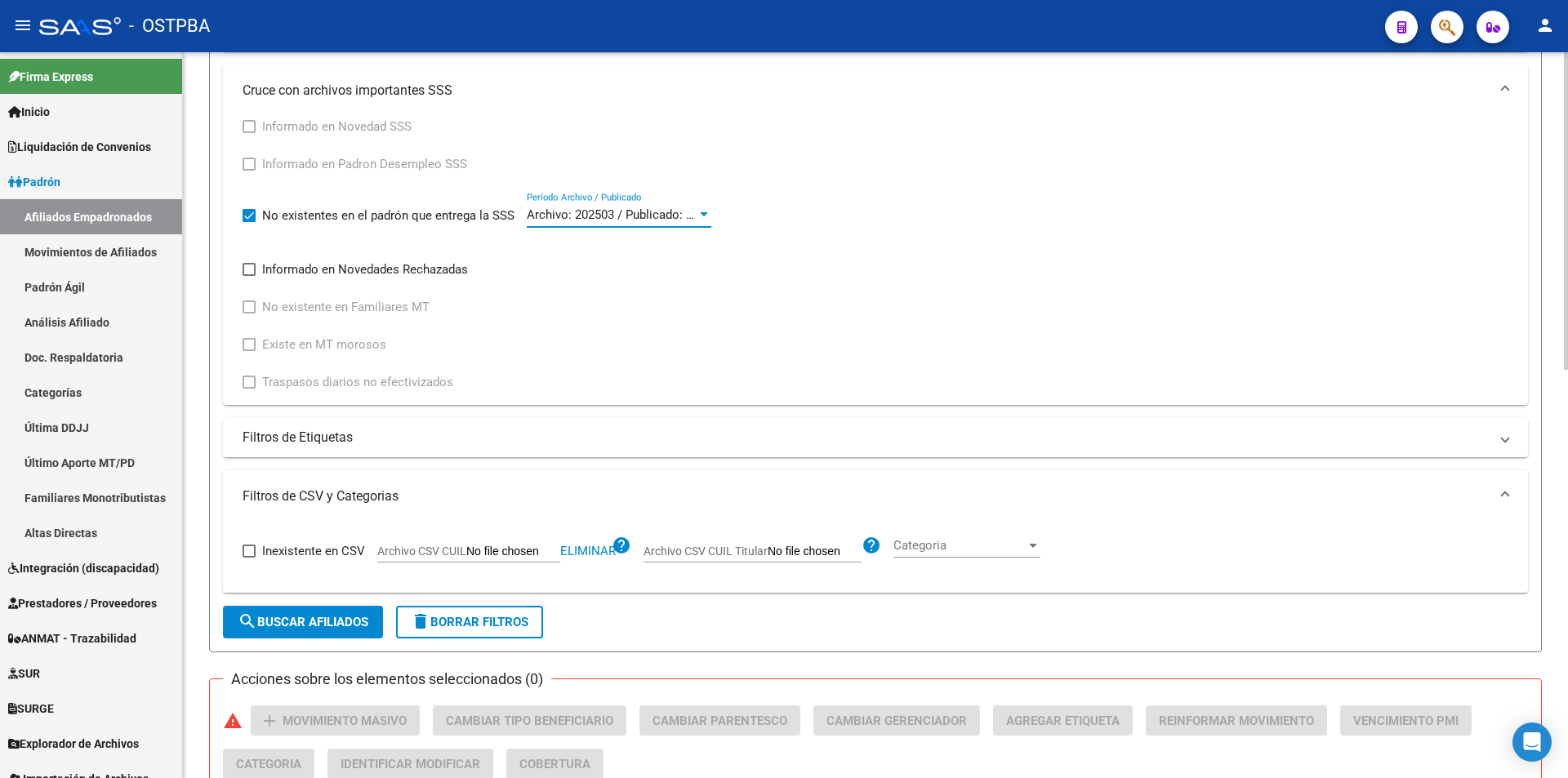
scroll to position [360, 0]
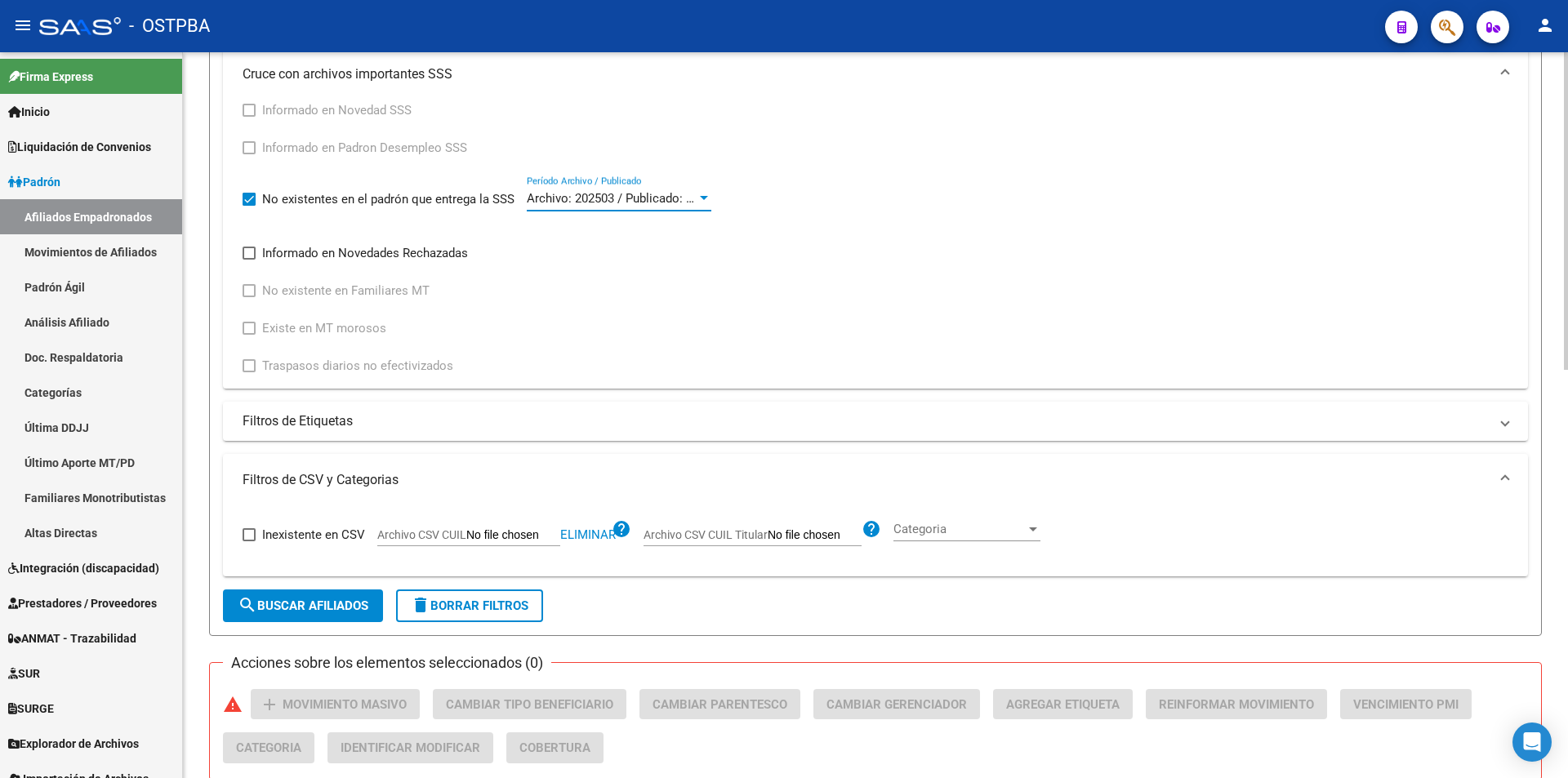
click at [324, 608] on span "search Buscar Afiliados" at bounding box center [302, 606] width 130 height 15
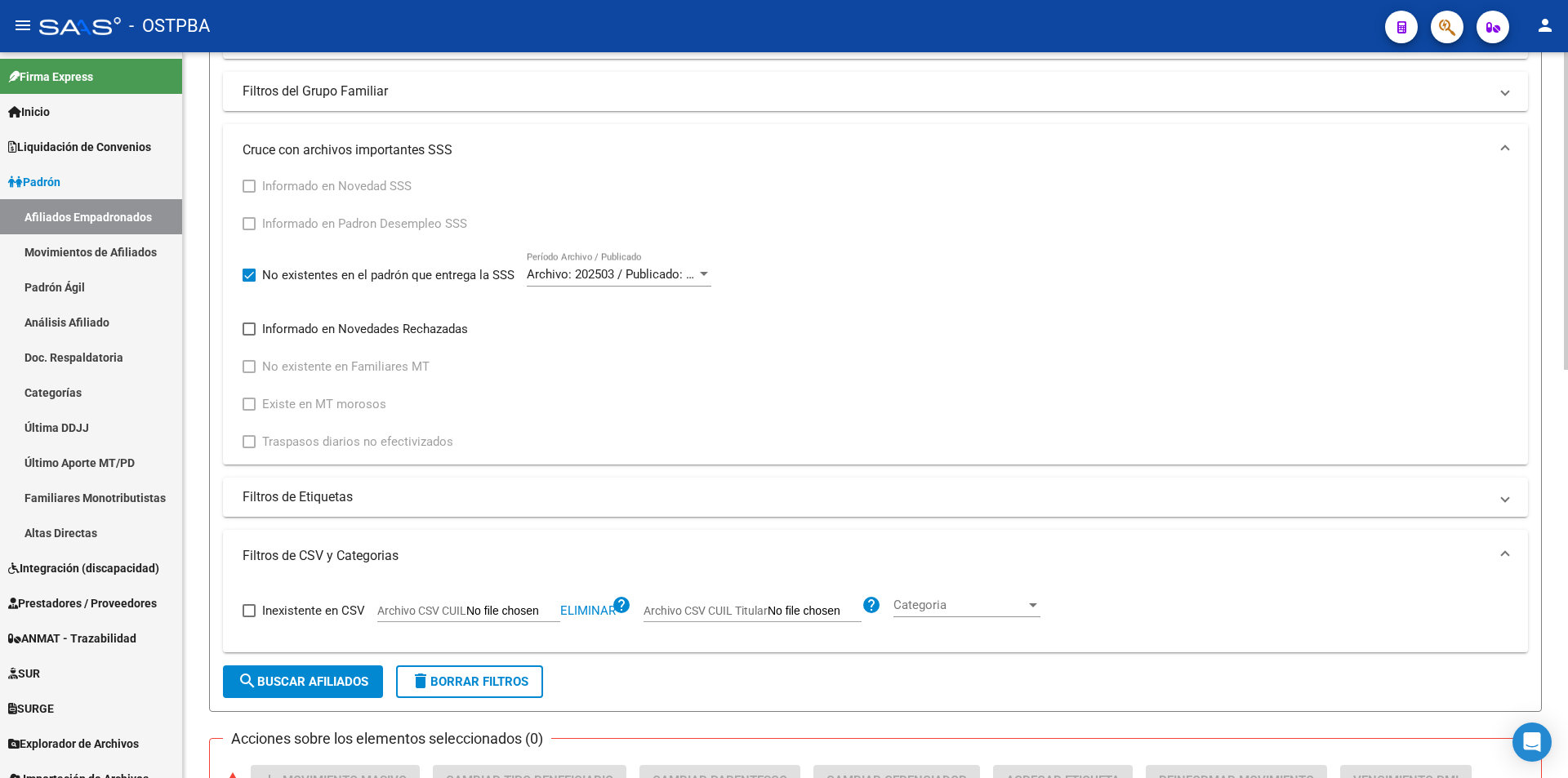
scroll to position [278, 0]
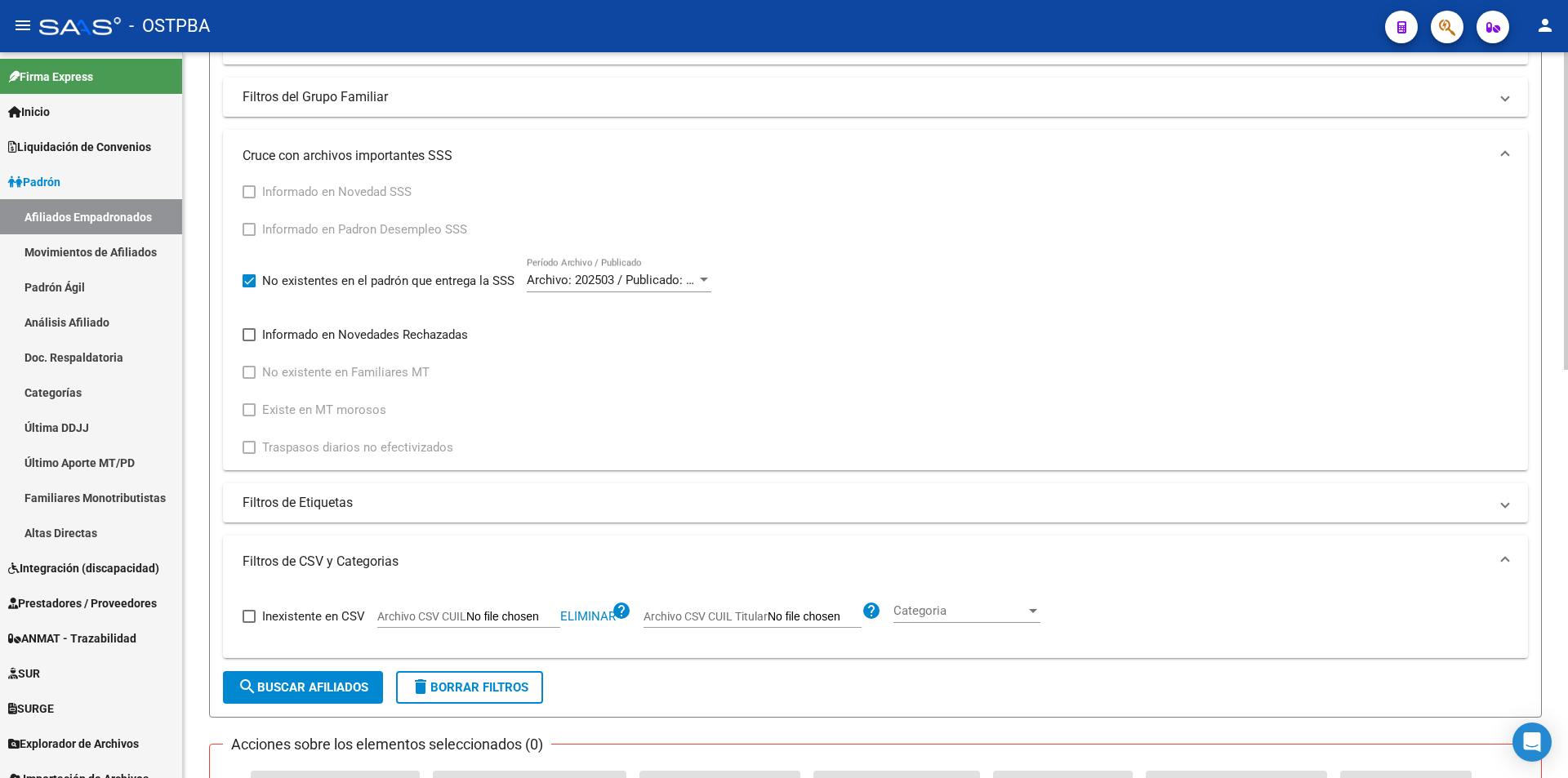
click at [615, 282] on span "Archivo: 202503 / Publicado: 202505" at bounding box center [626, 280] width 199 height 15
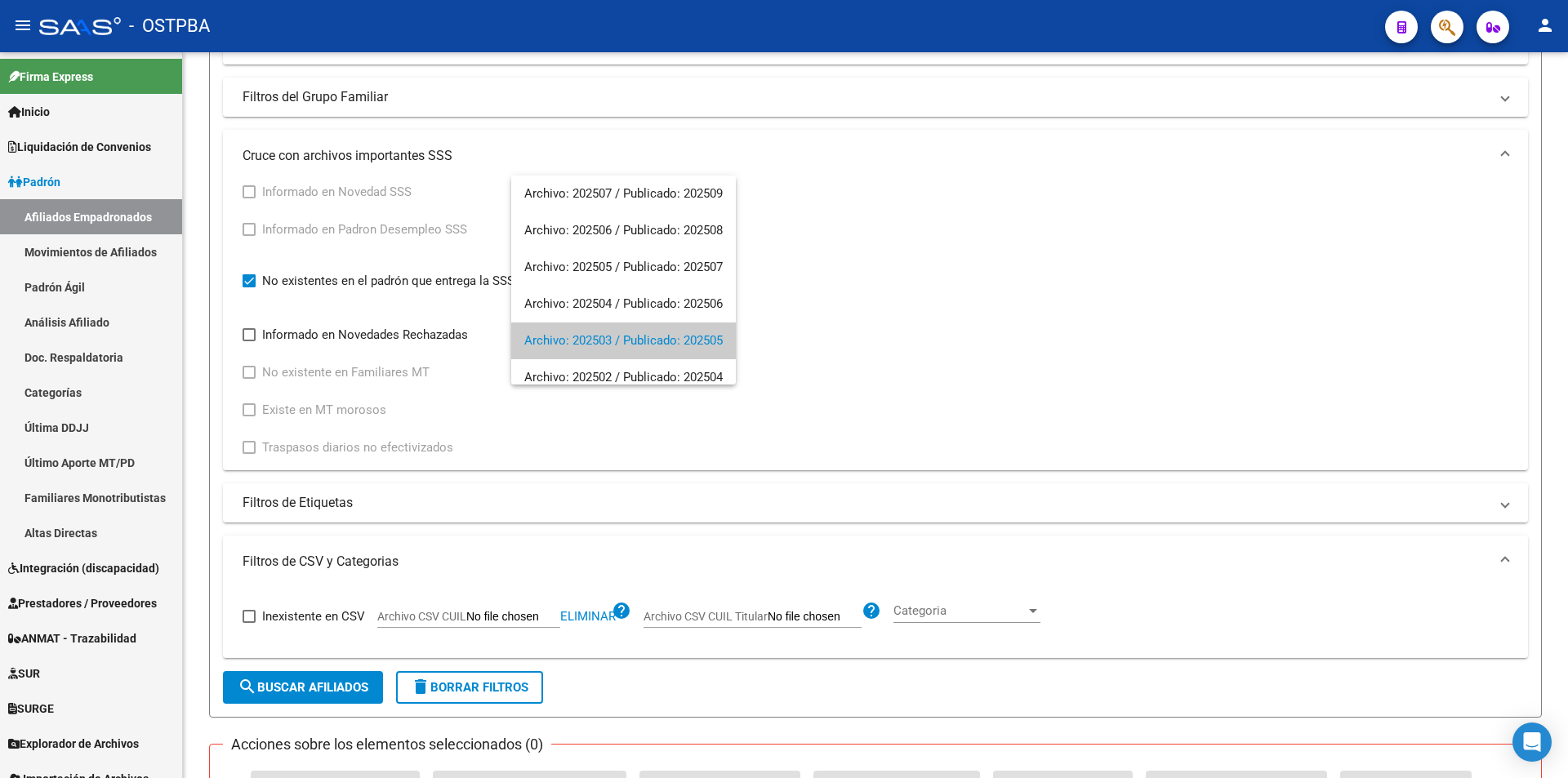
scroll to position [61, 0]
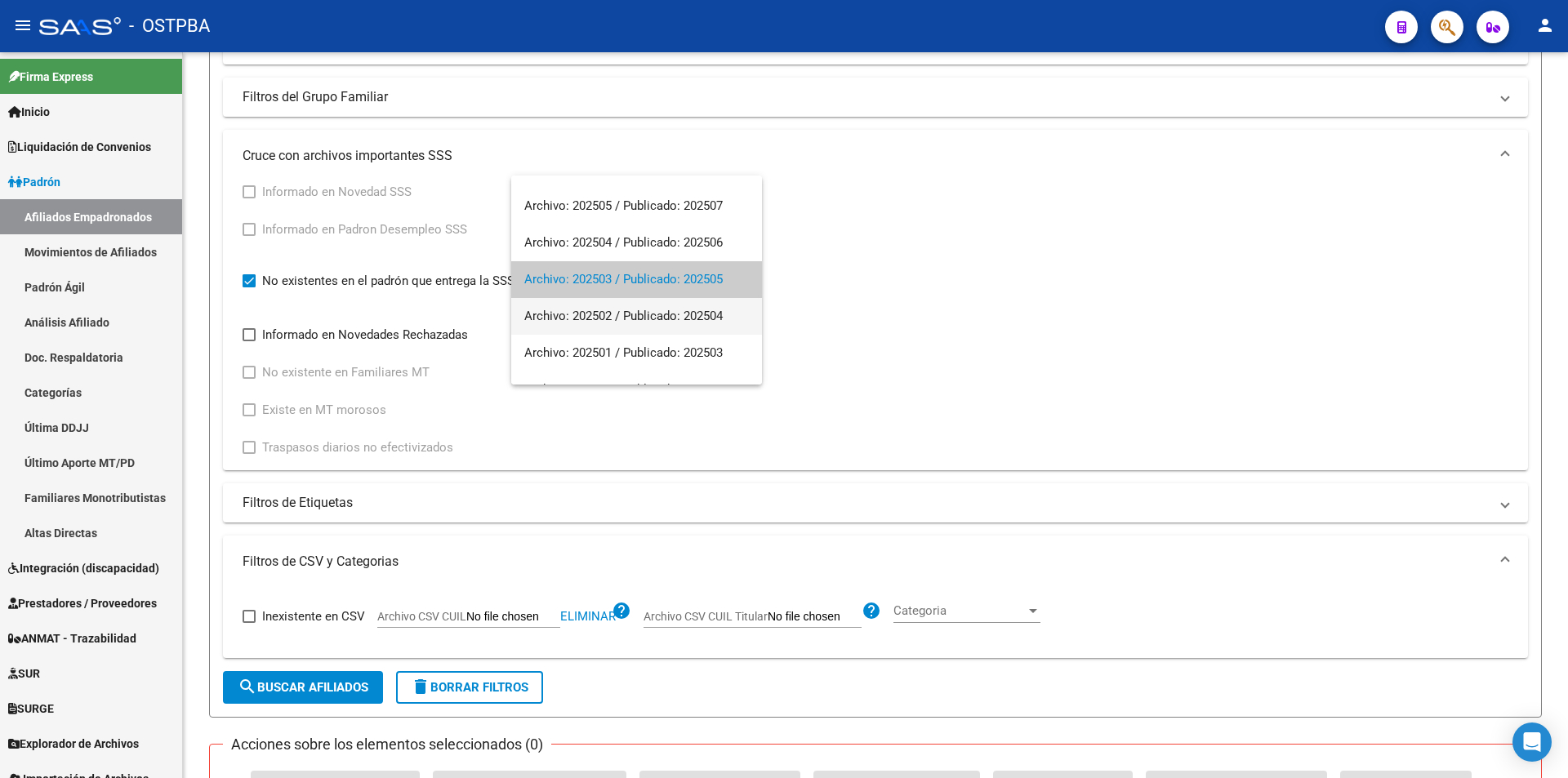
click at [633, 320] on span "Archivo: 202502 / Publicado: 202504" at bounding box center [636, 317] width 225 height 37
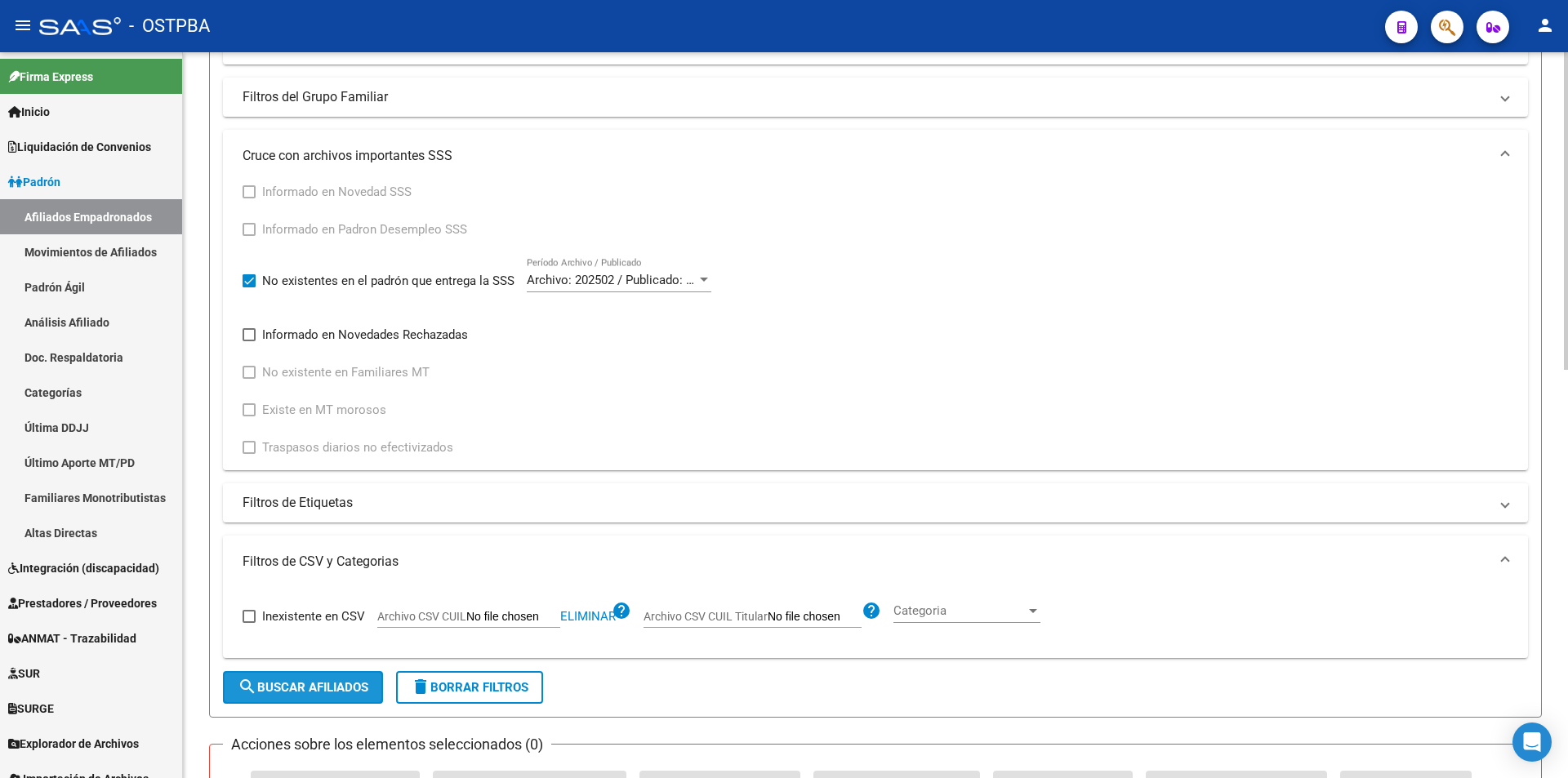
click at [310, 682] on span "search Buscar Afiliados" at bounding box center [302, 687] width 130 height 15
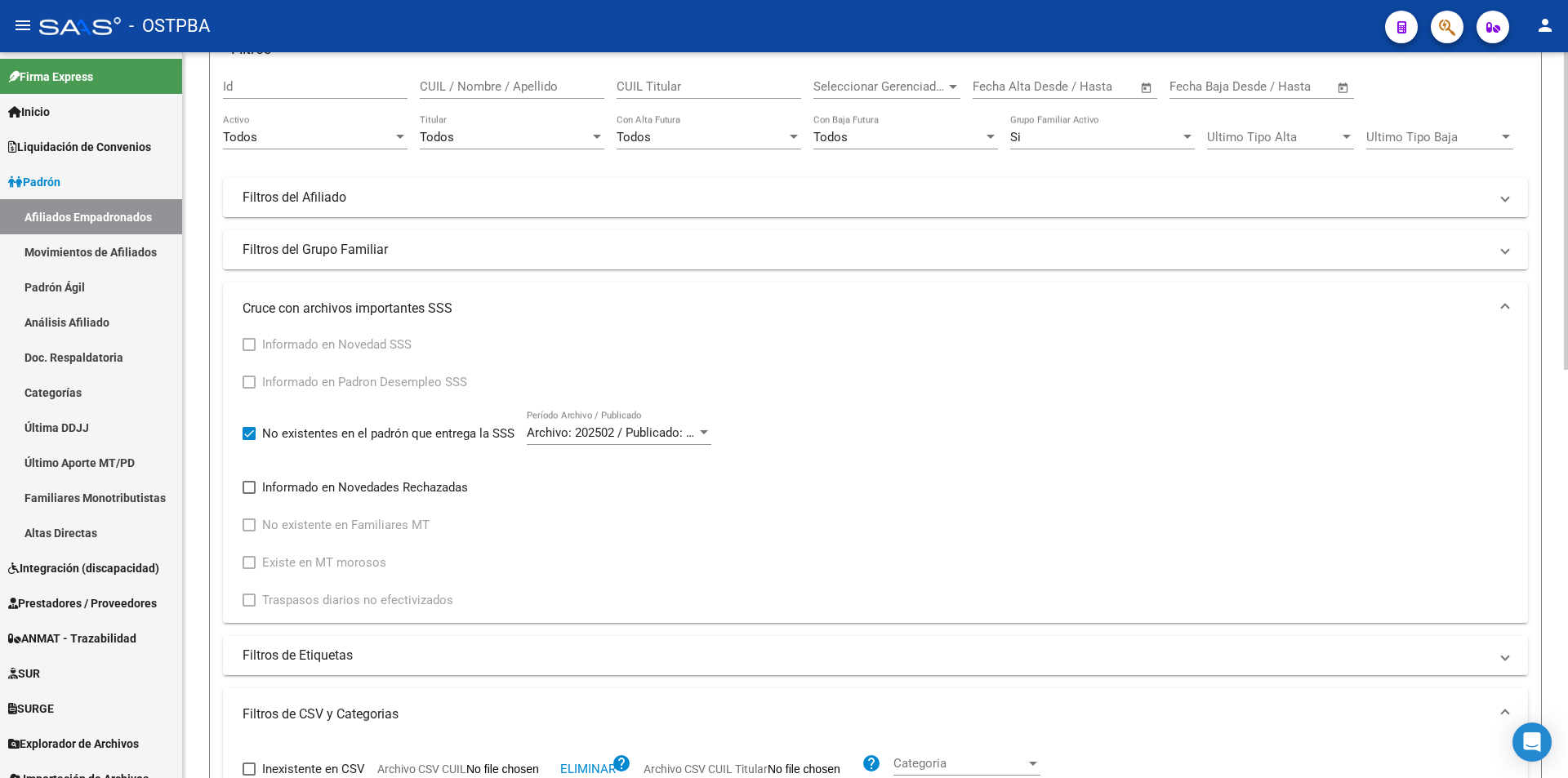
scroll to position [115, 0]
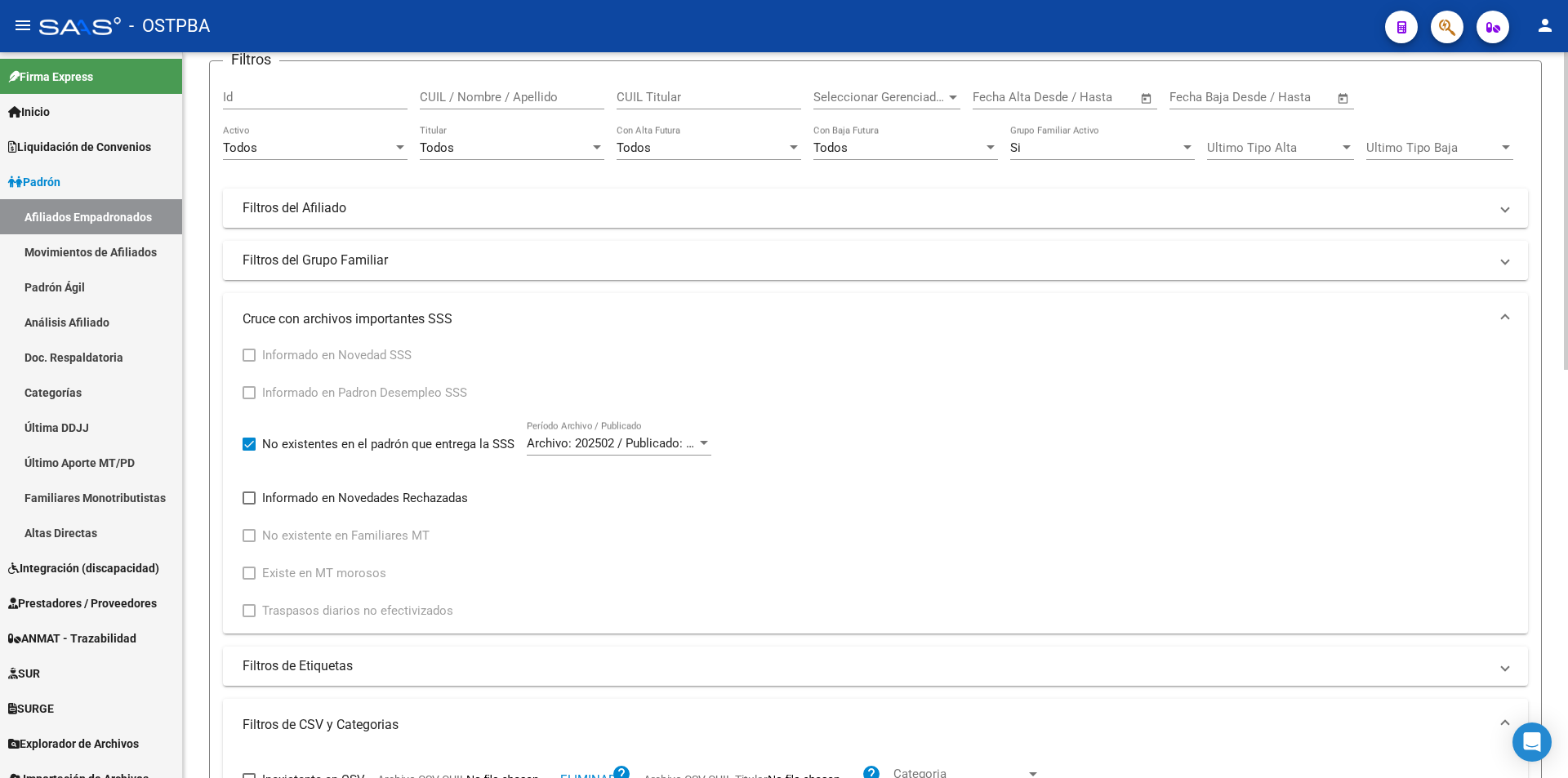
click at [408, 249] on mat-expansion-panel-header "Filtros del Grupo Familiar" at bounding box center [875, 261] width 1305 height 39
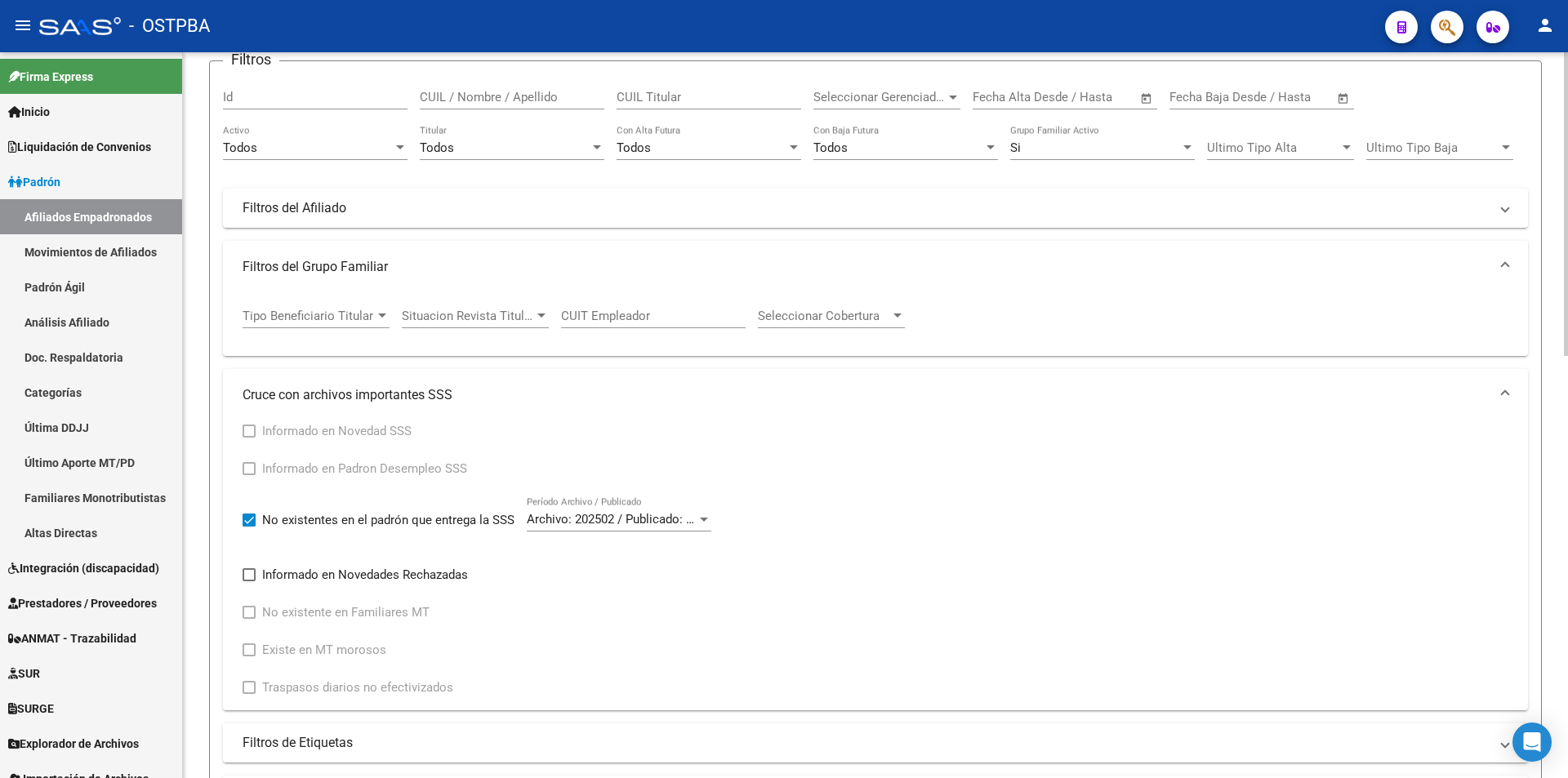
click at [407, 251] on mat-expansion-panel-header "Filtros del Grupo Familiar" at bounding box center [875, 267] width 1305 height 53
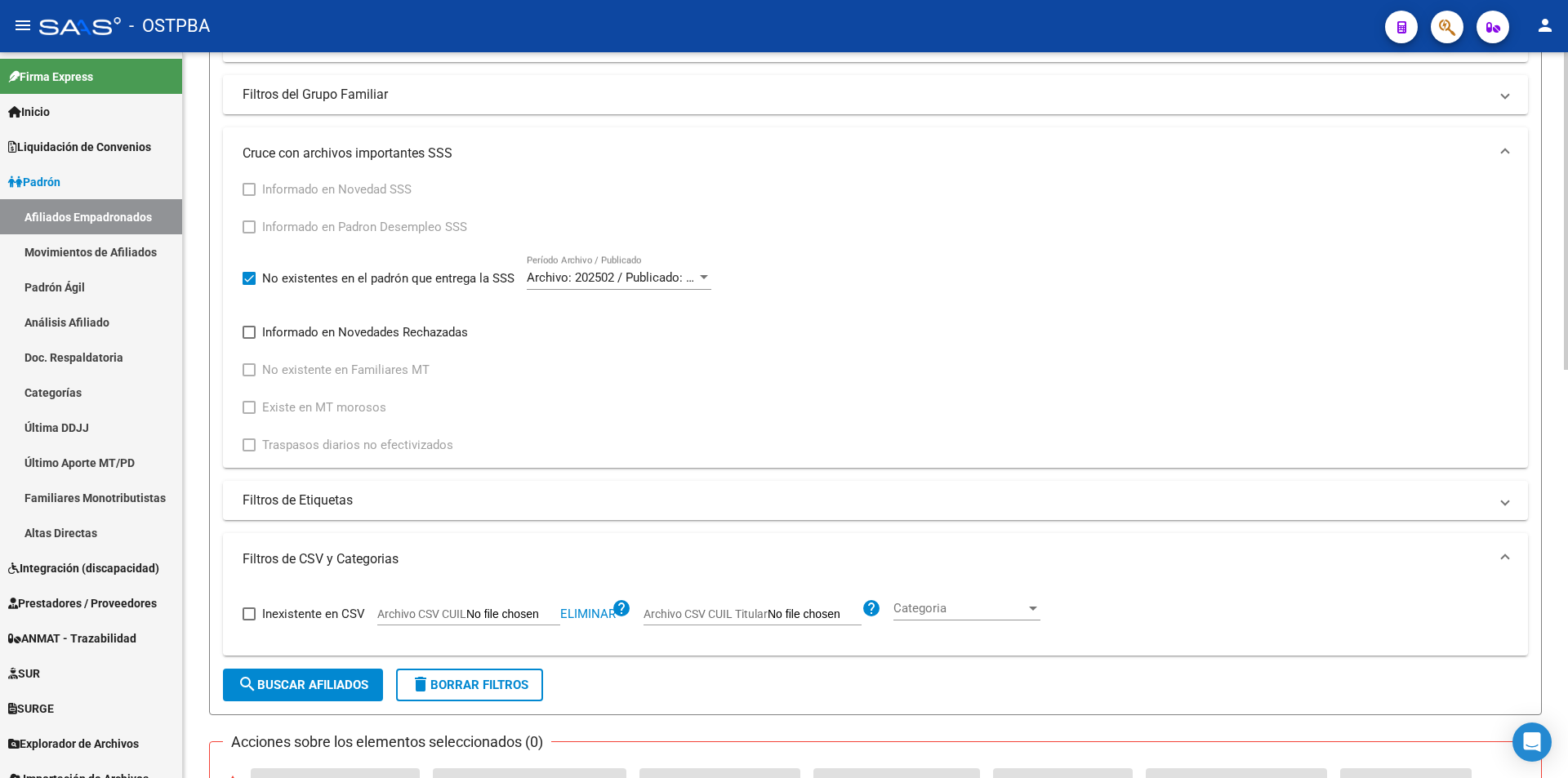
scroll to position [327, 0]
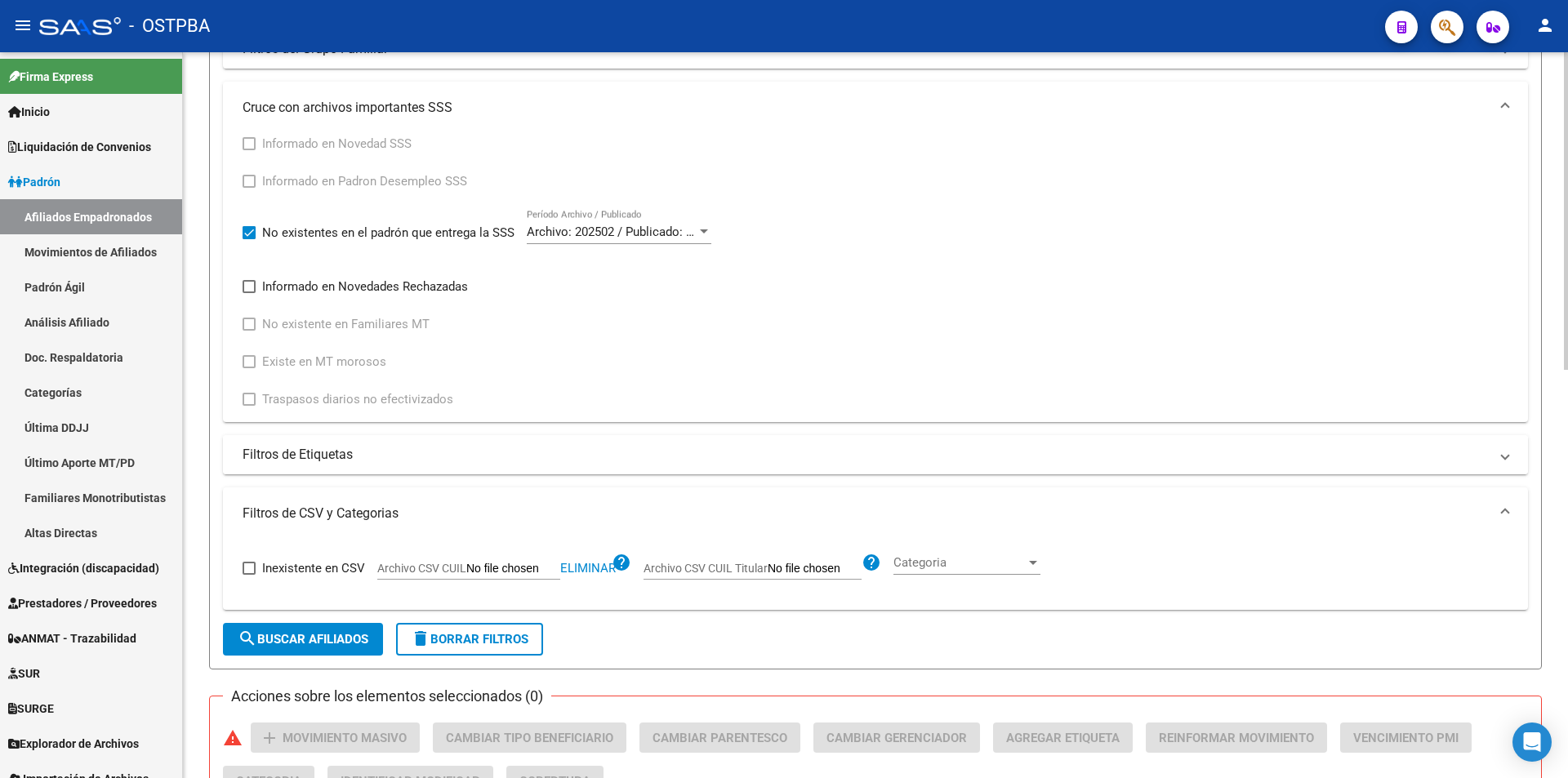
click at [503, 468] on mat-expansion-panel-header "Filtros de Etiquetas" at bounding box center [875, 455] width 1305 height 39
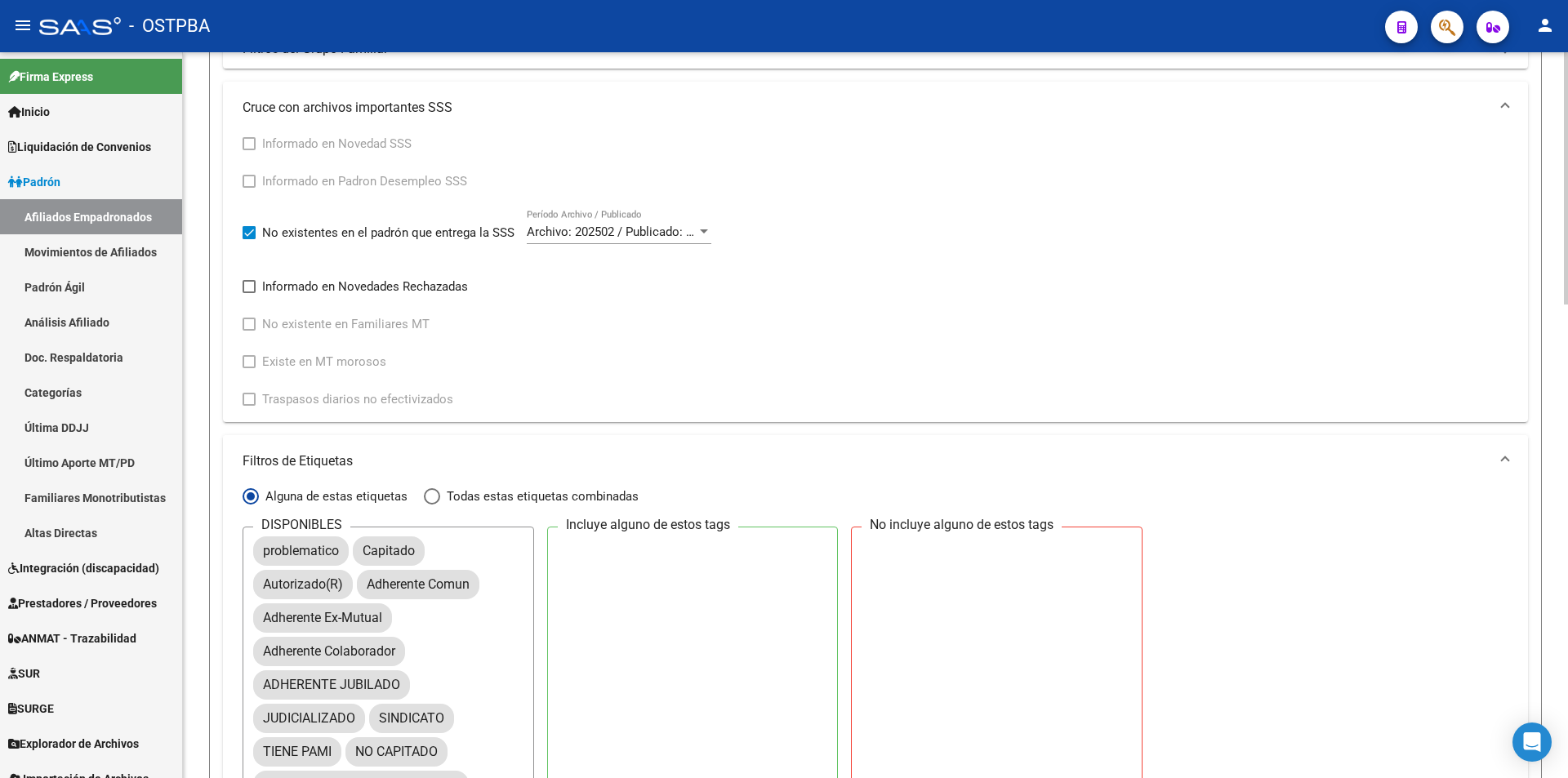
click at [503, 468] on mat-panel-title "Filtros de Etiquetas" at bounding box center [865, 461] width 1246 height 18
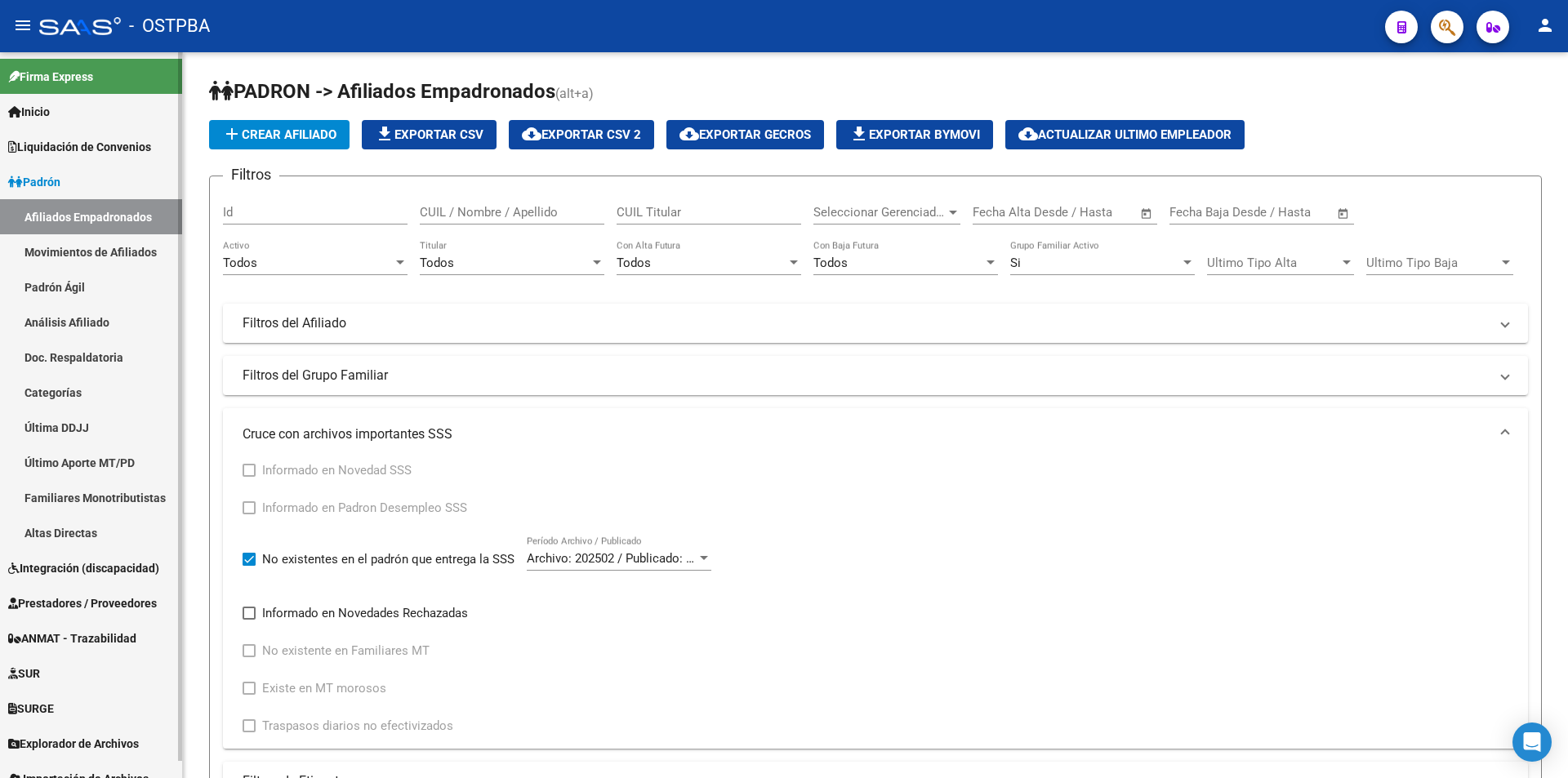
scroll to position [18, 0]
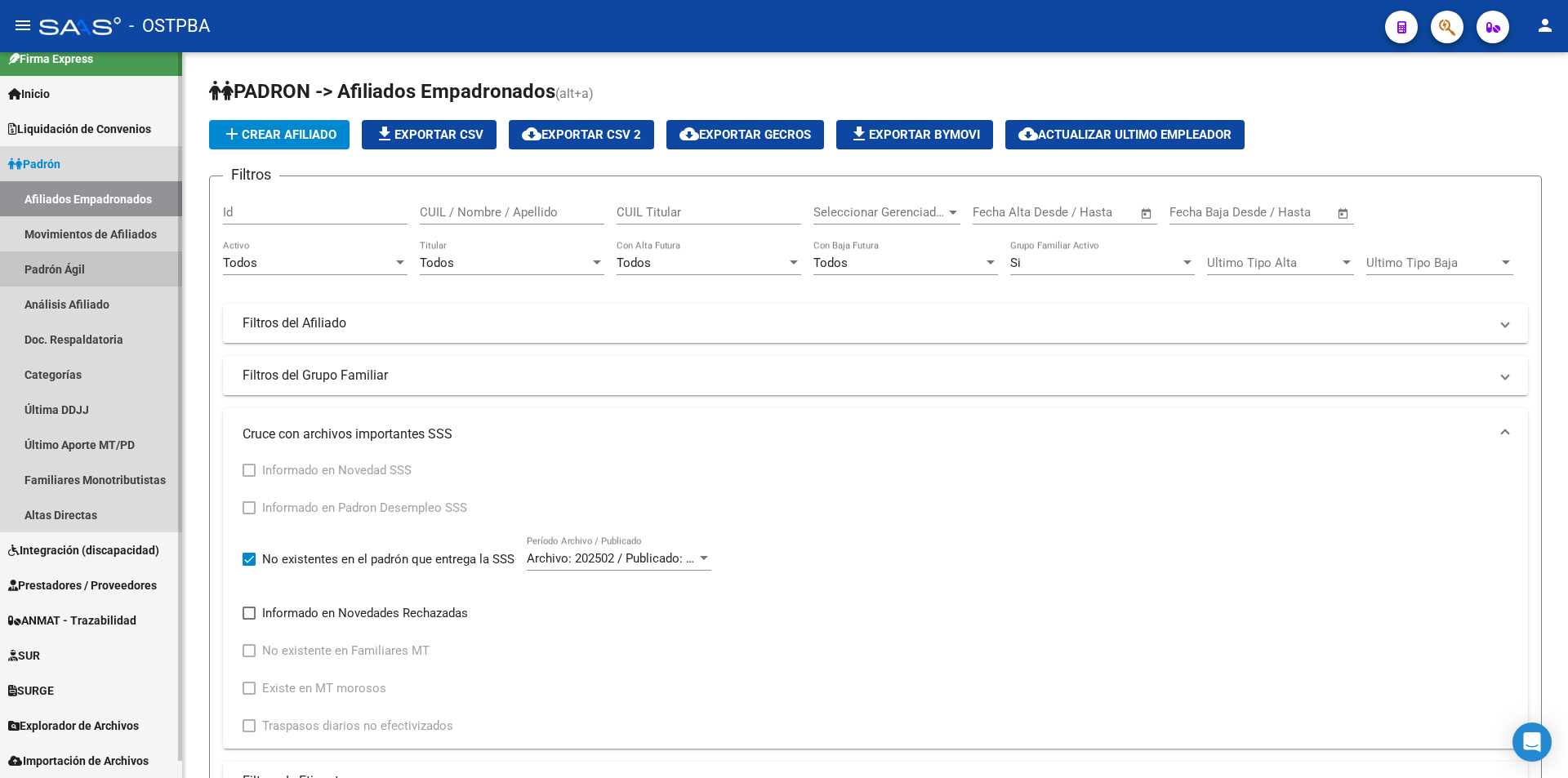
click at [87, 274] on link "Padrón Ágil" at bounding box center [91, 269] width 182 height 35
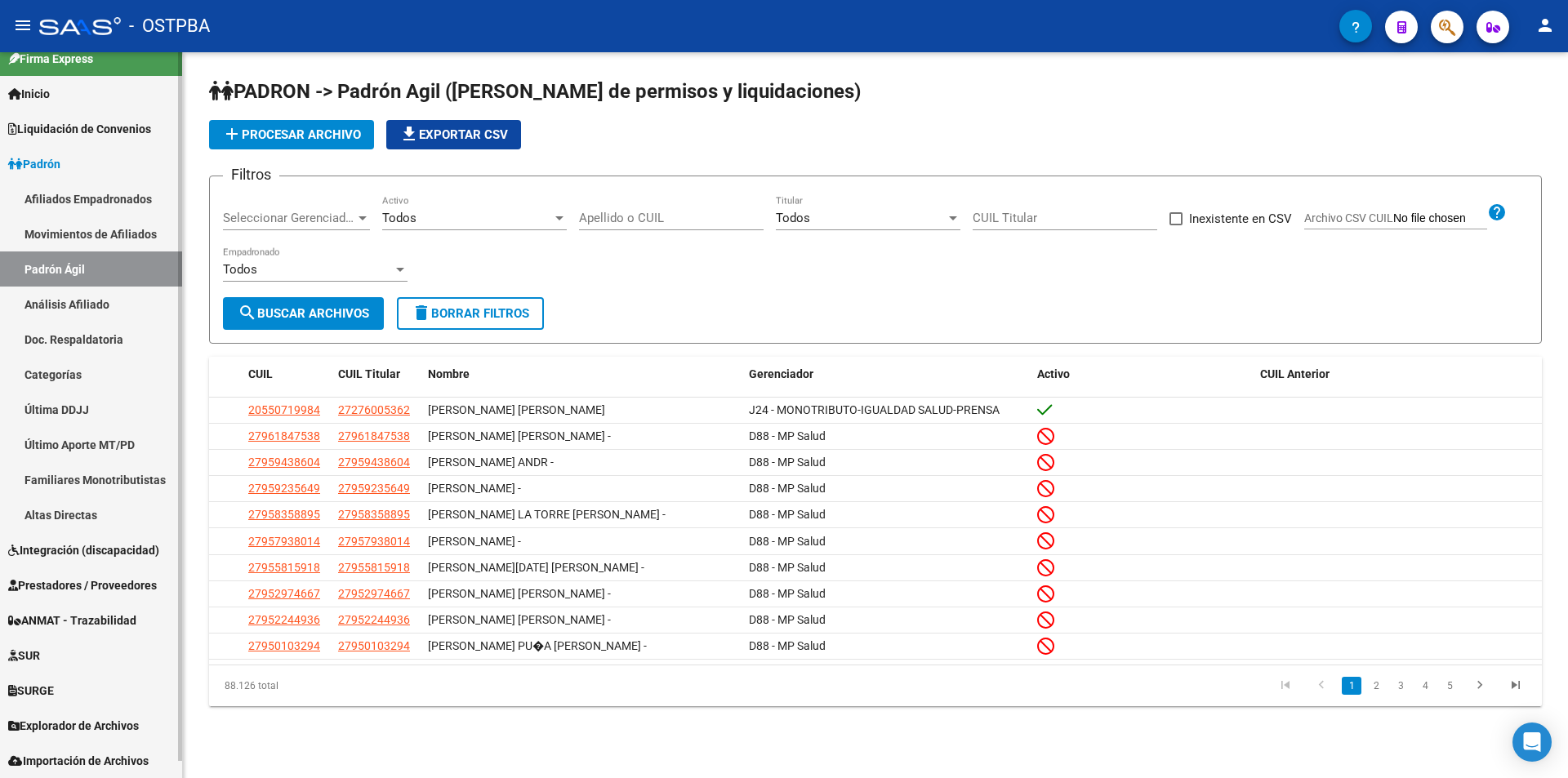
click at [96, 725] on span "Explorador de Archivos" at bounding box center [73, 725] width 130 height 18
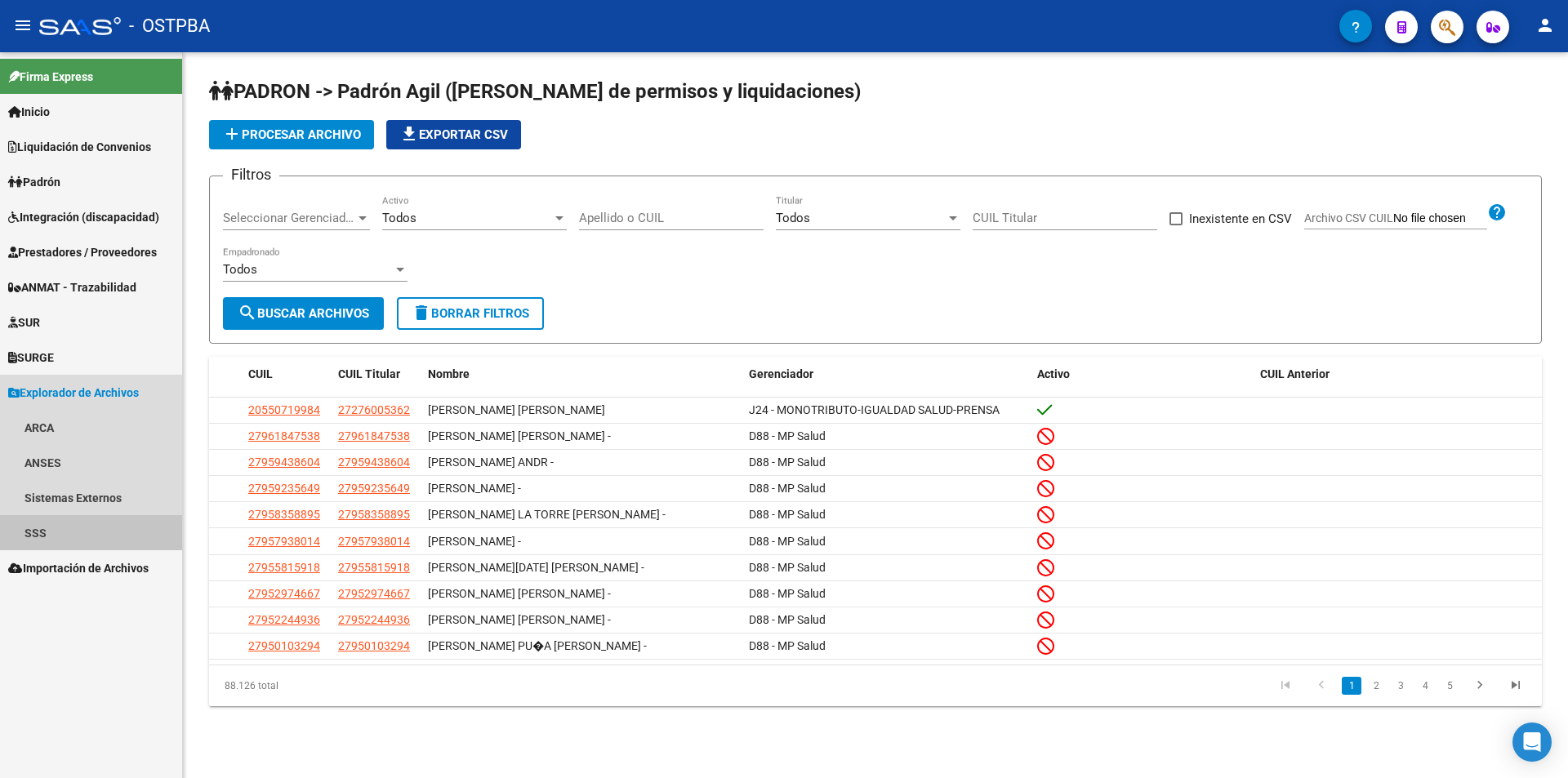
click at [57, 540] on link "SSS" at bounding box center [91, 533] width 182 height 35
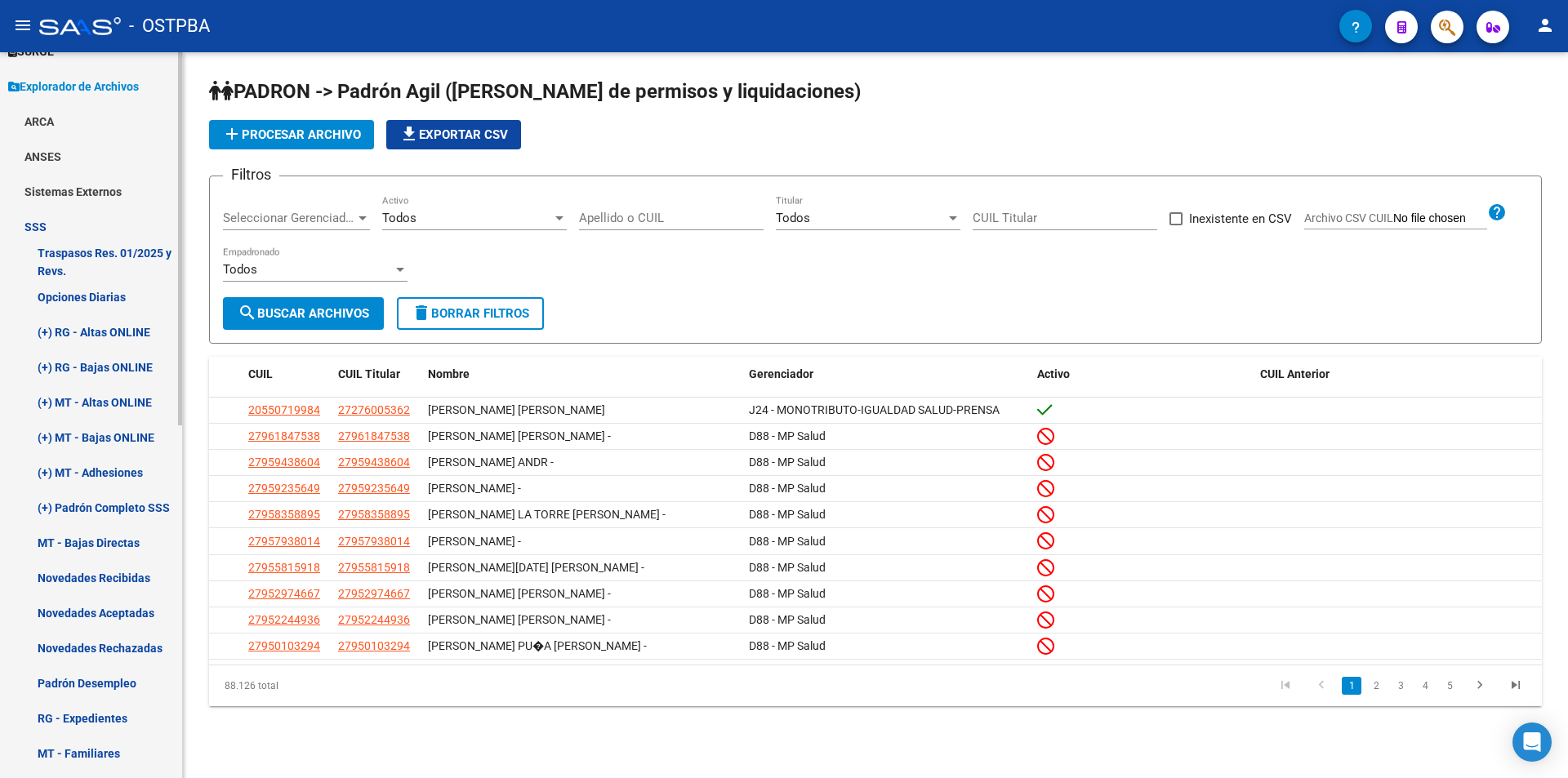
scroll to position [327, 0]
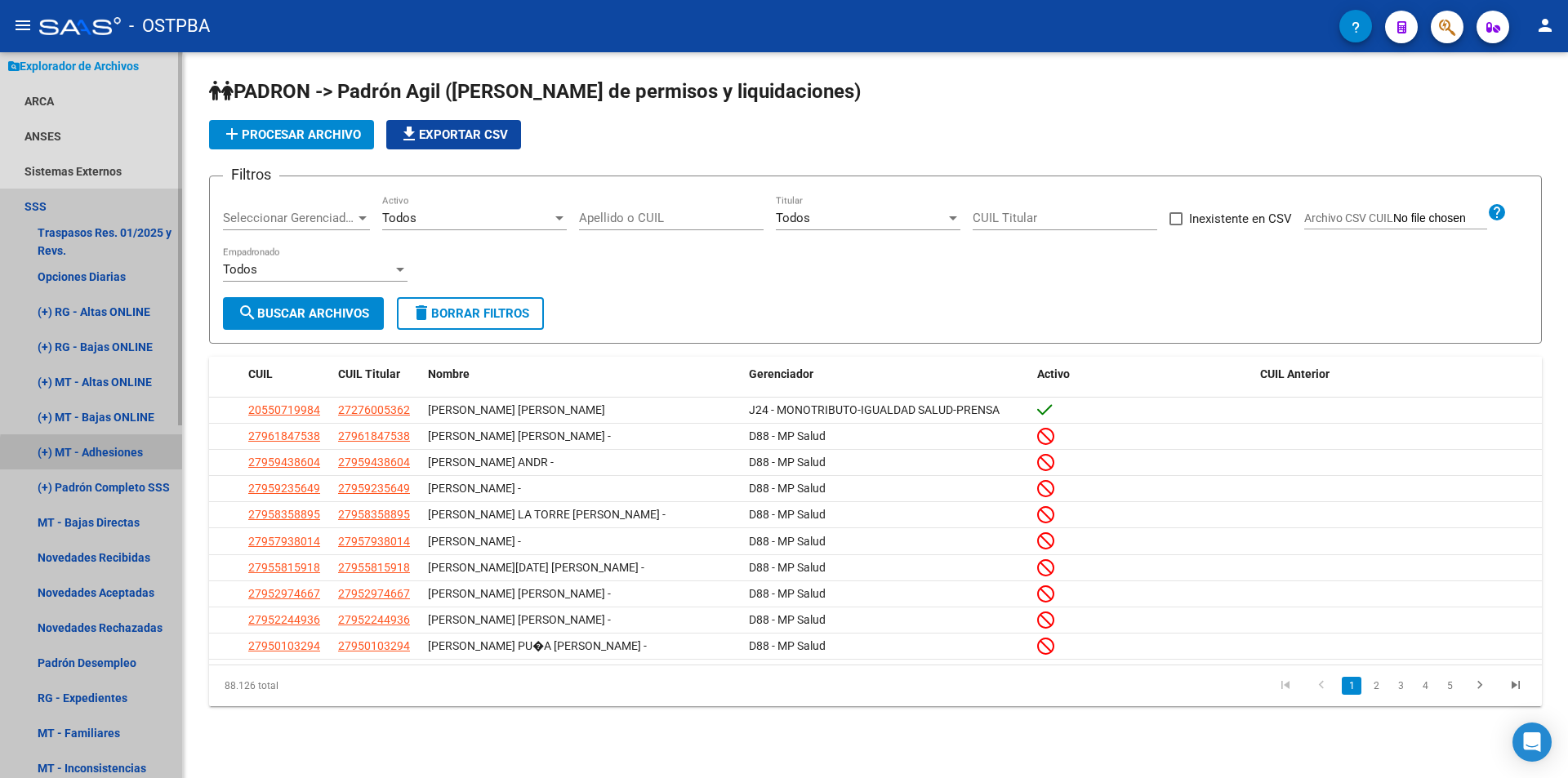
click at [119, 456] on link "(+) MT - Adhesiones" at bounding box center [91, 452] width 182 height 35
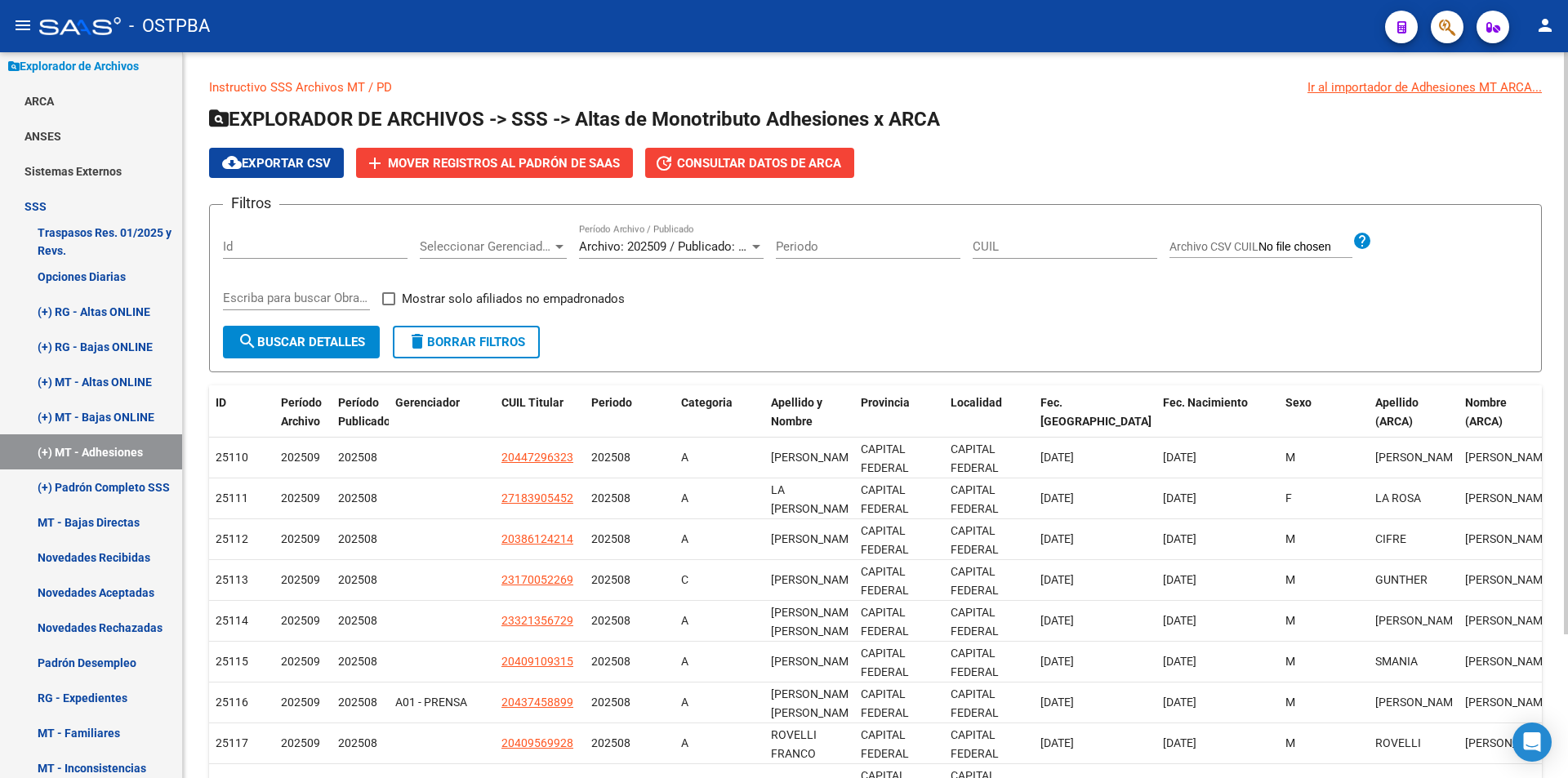
click at [1278, 242] on input "Archivo CSV CUIL" at bounding box center [1306, 248] width 94 height 15
type input "C:\fakepath\REACTIVACION Y CAMBIO OBRA SOCIAL OSTV.csv"
click at [331, 346] on span "search Buscar Detalles" at bounding box center [301, 342] width 128 height 15
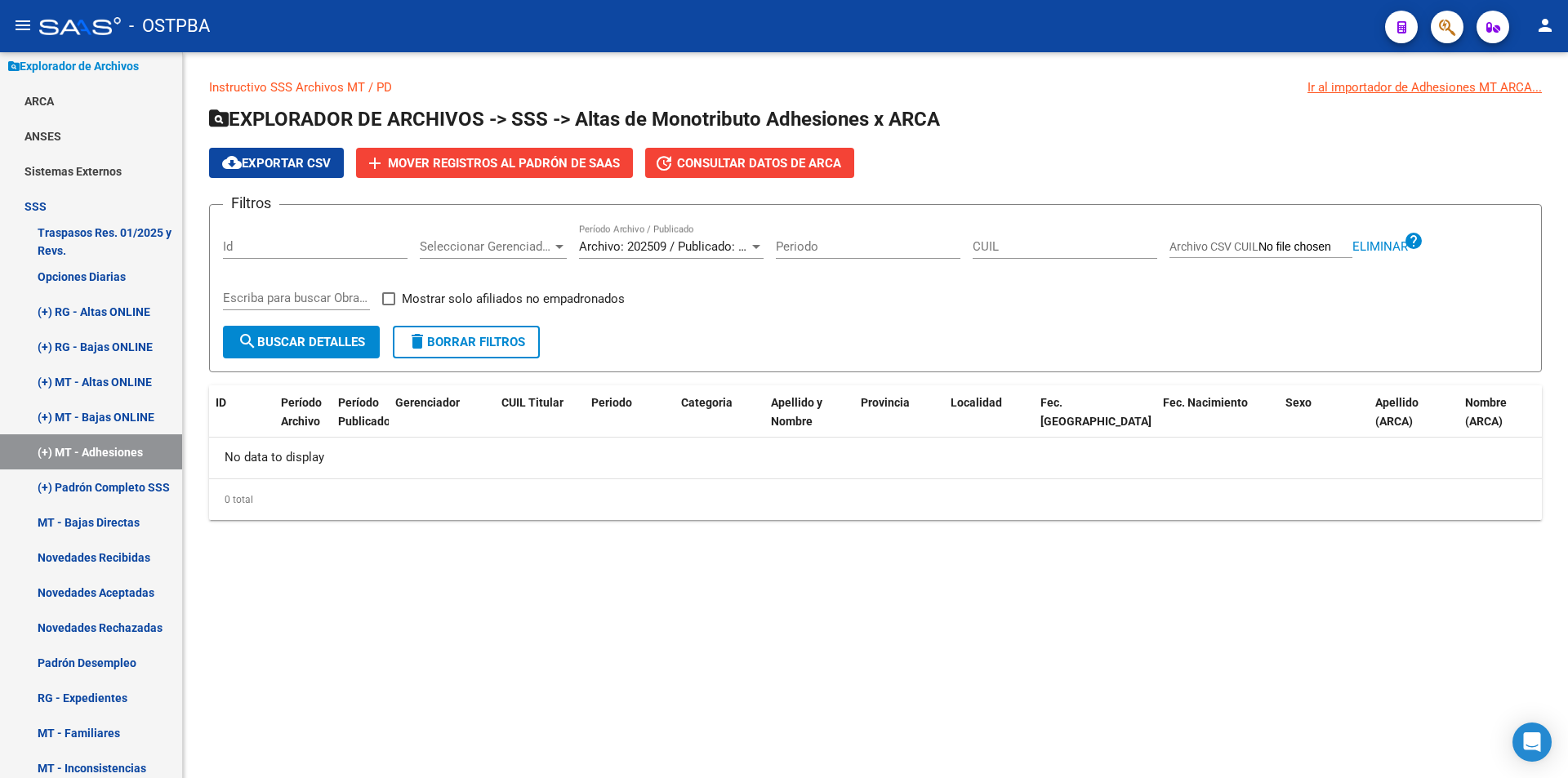
click at [1382, 247] on span "Eliminar" at bounding box center [1380, 247] width 55 height 15
drag, startPoint x: 345, startPoint y: 460, endPoint x: 228, endPoint y: 468, distance: 117.3
click at [228, 468] on div "No data to display" at bounding box center [875, 458] width 1332 height 41
click at [490, 651] on mat-sidenav-content "Instructivo SSS Archivos MT / PD Ir al importador de Adhesiones MT ARCA... EXPL…" at bounding box center [875, 416] width 1385 height 726
click at [669, 249] on span "Archivo: 202509 / Publicado: 202508" at bounding box center [678, 247] width 199 height 15
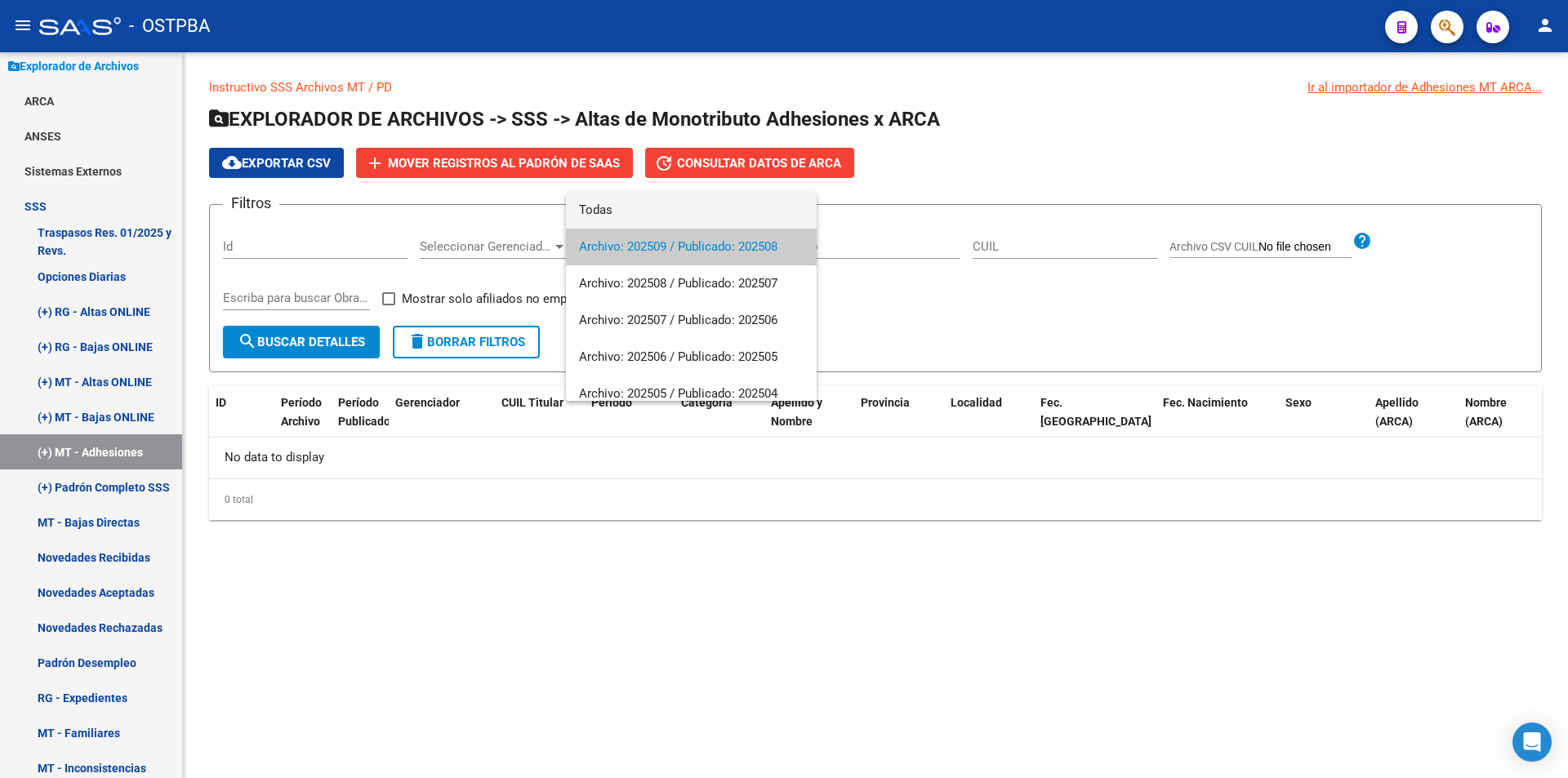
click at [661, 219] on span "Todas" at bounding box center [691, 211] width 225 height 37
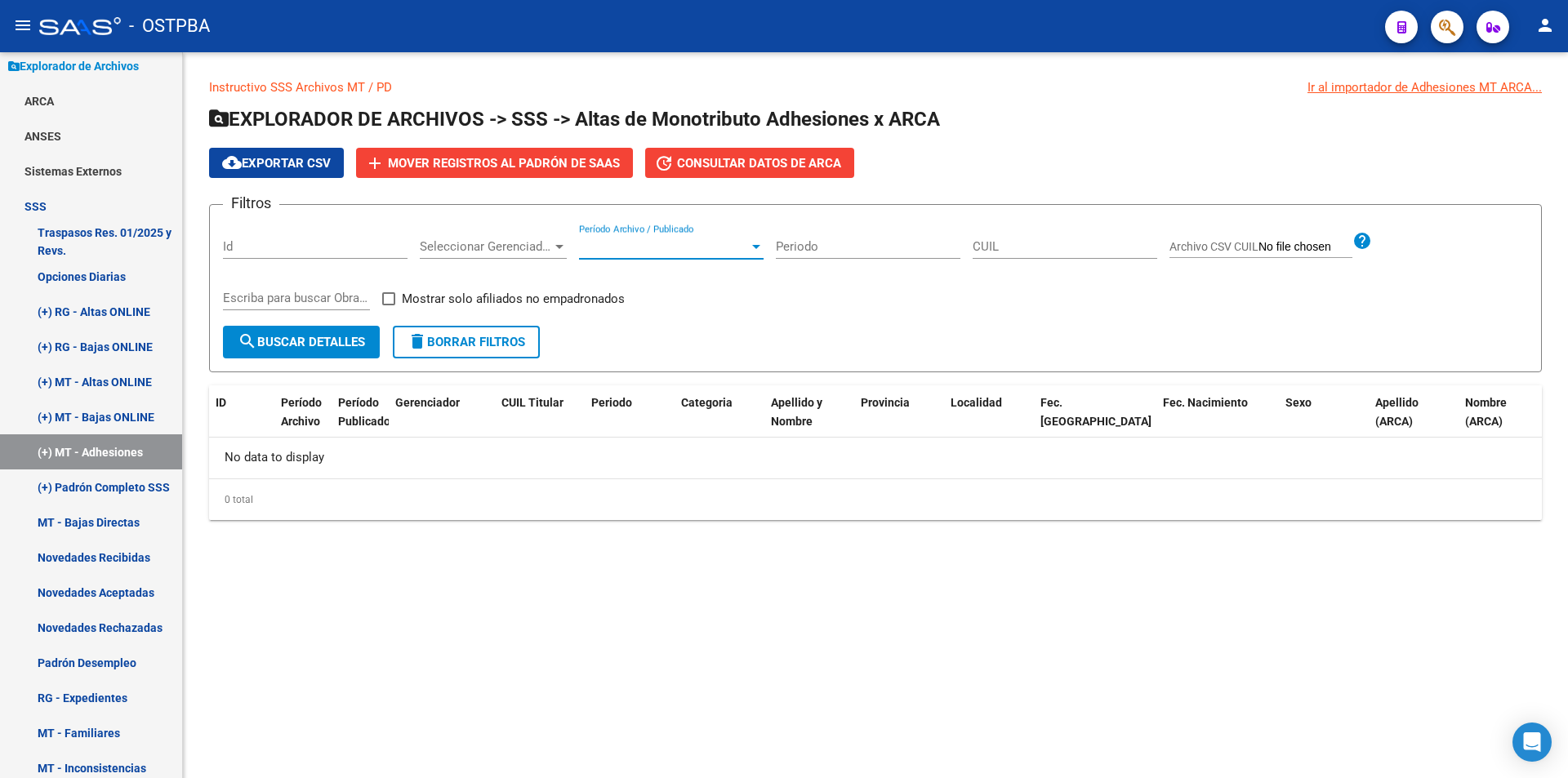
click at [1226, 252] on span "Archivo CSV CUIL" at bounding box center [1214, 247] width 89 height 13
click at [1258, 252] on input "Archivo CSV CUIL" at bounding box center [1306, 248] width 94 height 15
type input "C:\fakepath\REACTIVACION Y CAMBIO OBRA SOCIAL OSTV.csv"
click at [338, 346] on span "search Buscar Detalles" at bounding box center [301, 342] width 128 height 15
click at [395, 300] on span at bounding box center [389, 298] width 13 height 13
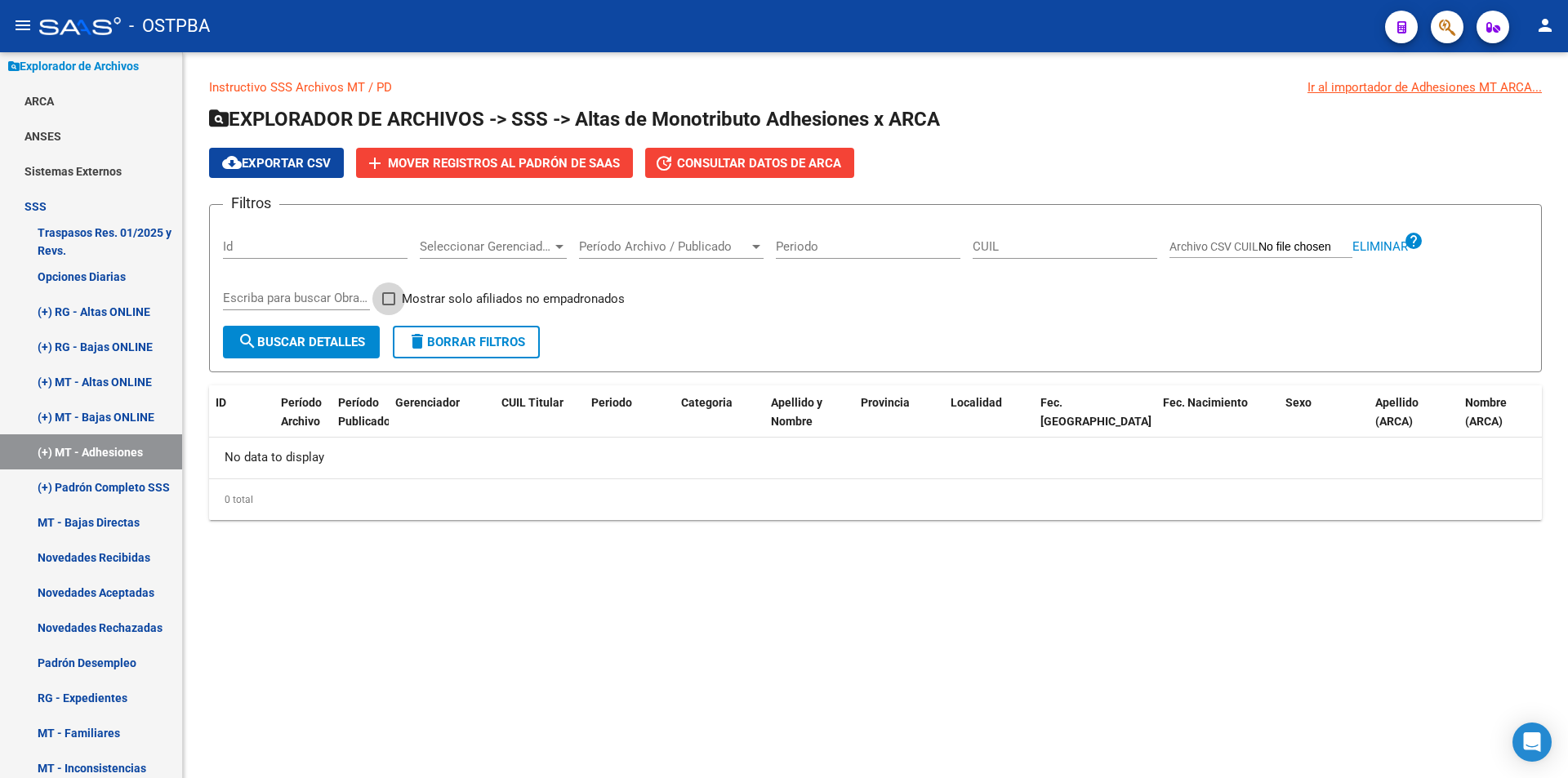
click at [389, 306] on input "Mostrar solo afiliados no empadronados" at bounding box center [388, 306] width 1 height 1
checkbox input "true"
click at [334, 338] on span "search Buscar Detalles" at bounding box center [301, 342] width 128 height 15
click at [637, 247] on span "Período Archivo / Publicado" at bounding box center [664, 247] width 170 height 15
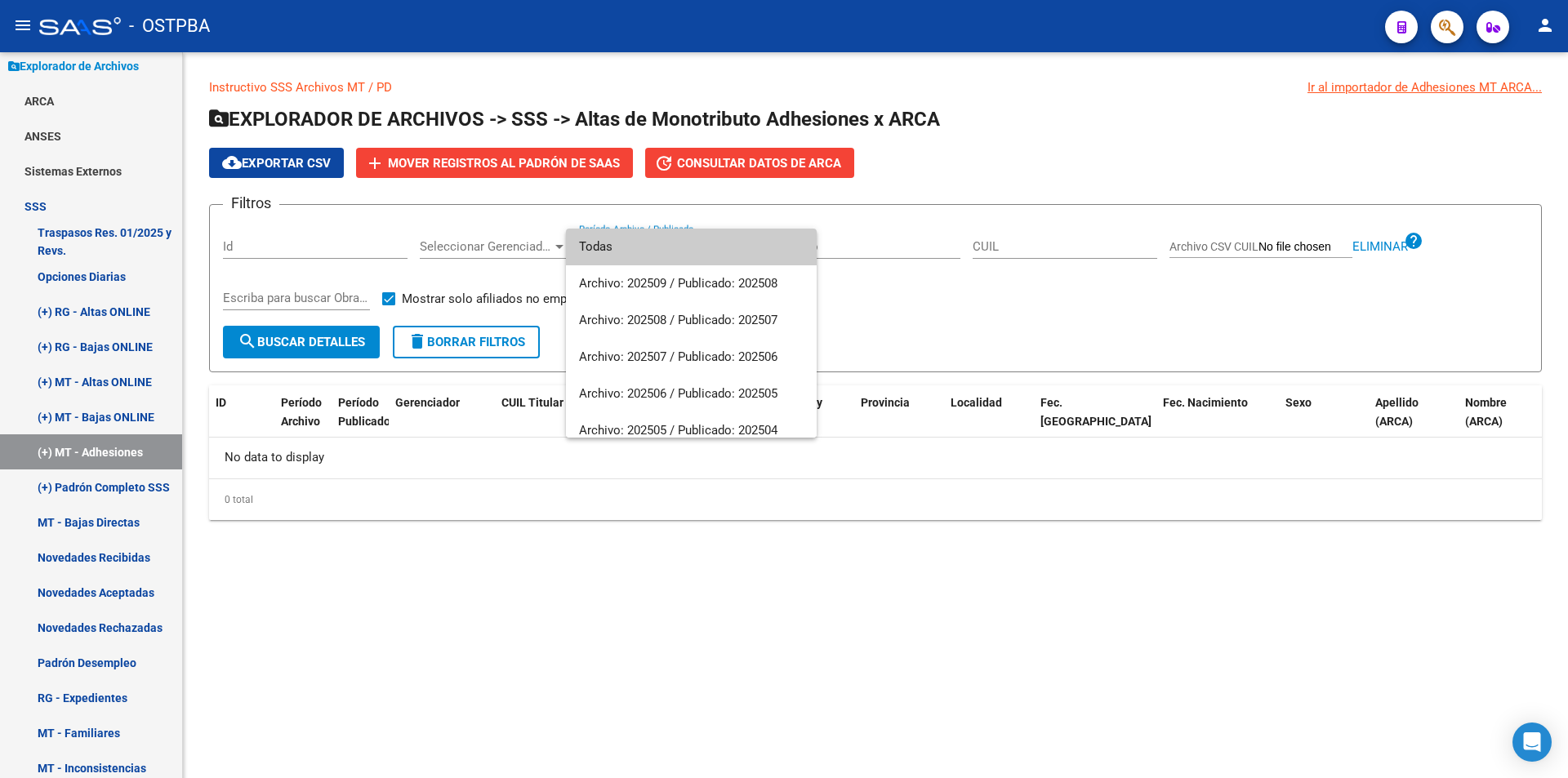
click at [643, 243] on span "Todas" at bounding box center [691, 247] width 225 height 37
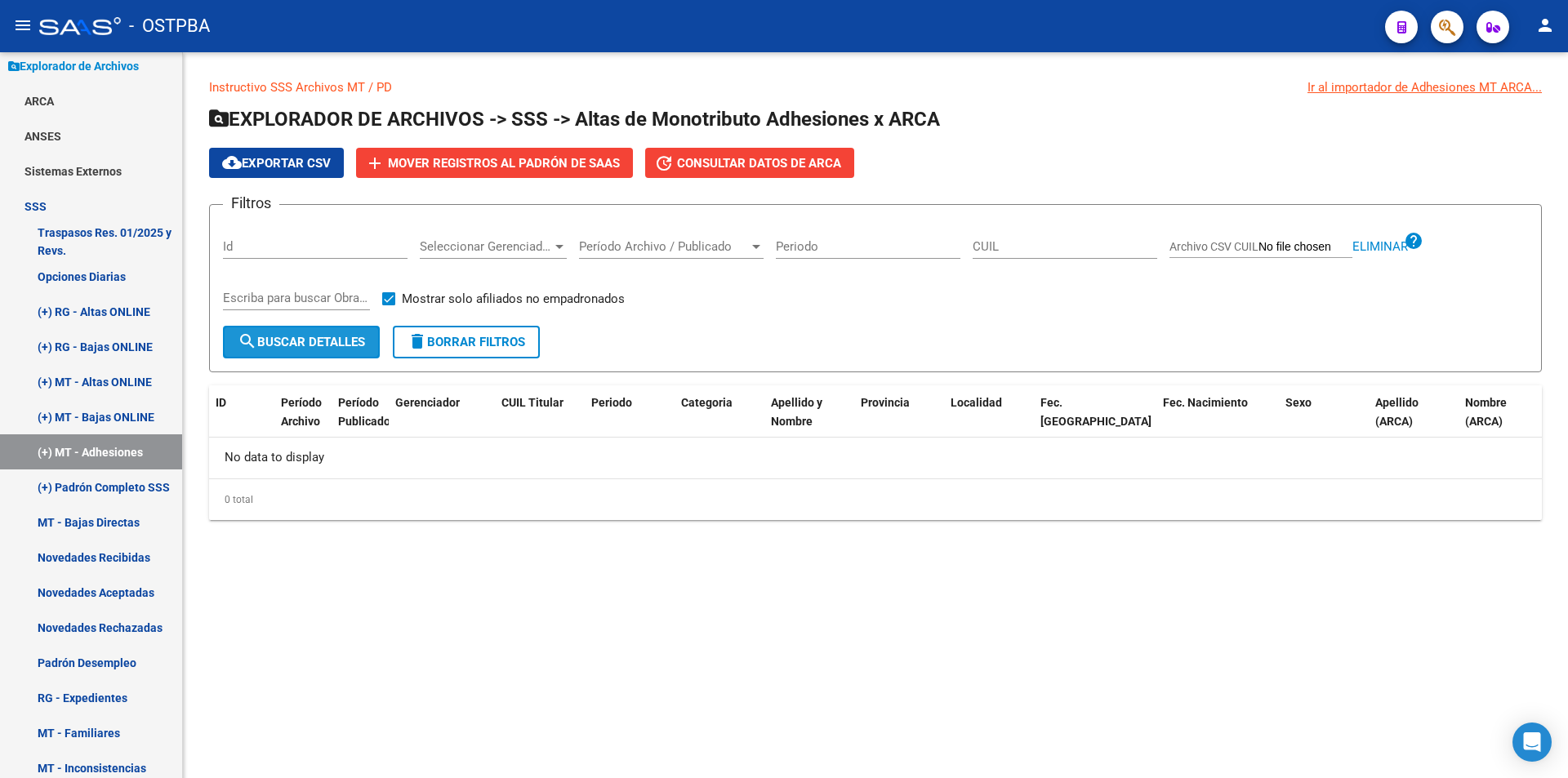
click at [323, 342] on span "search Buscar Detalles" at bounding box center [301, 342] width 128 height 15
click at [819, 163] on span "Consultar datos de ARCA" at bounding box center [760, 164] width 164 height 15
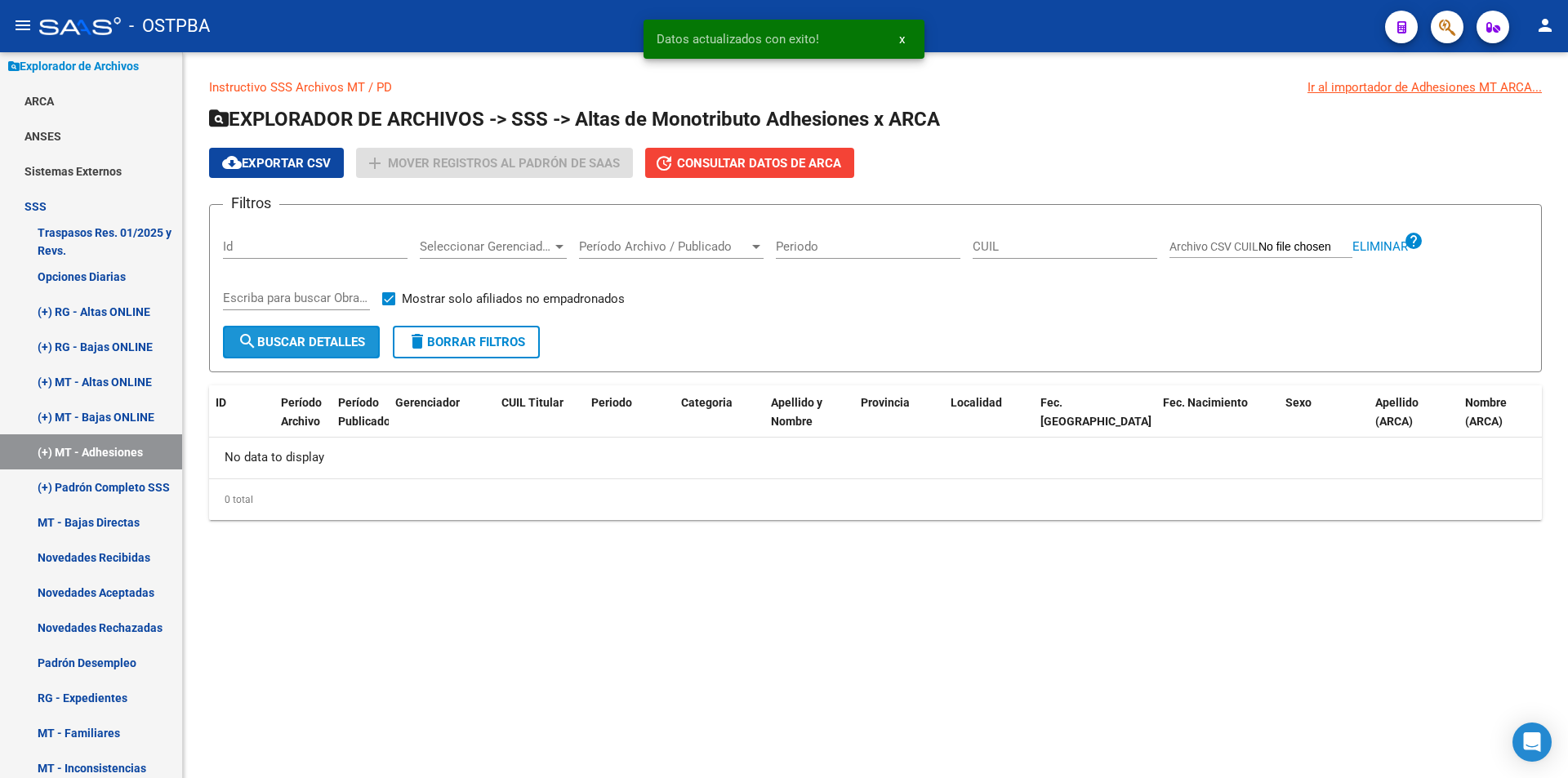
click at [322, 355] on button "search Buscar Detalles" at bounding box center [301, 342] width 157 height 32
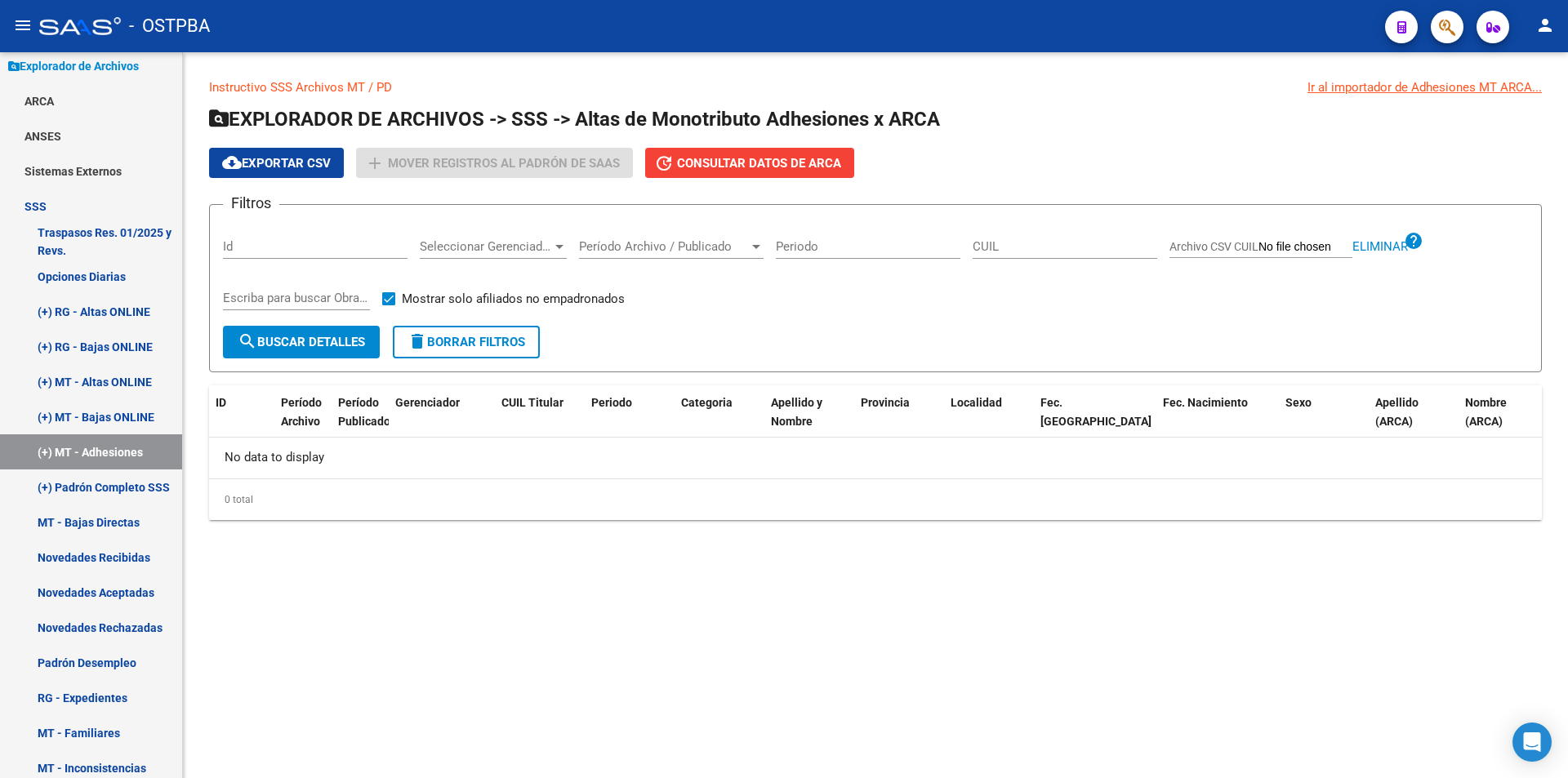
click at [1380, 246] on span "Eliminar" at bounding box center [1380, 247] width 55 height 15
click at [1251, 255] on label "Archivo CSV CUIL" at bounding box center [1261, 249] width 183 height 18
click at [1258, 255] on input "Archivo CSV CUIL" at bounding box center [1306, 248] width 94 height 15
type input "C:\fakepath\REACTIVACION Y CAMBIO OBRA SOCIAL OSTV.csv"
click at [294, 334] on button "search Buscar Detalles" at bounding box center [301, 342] width 157 height 32
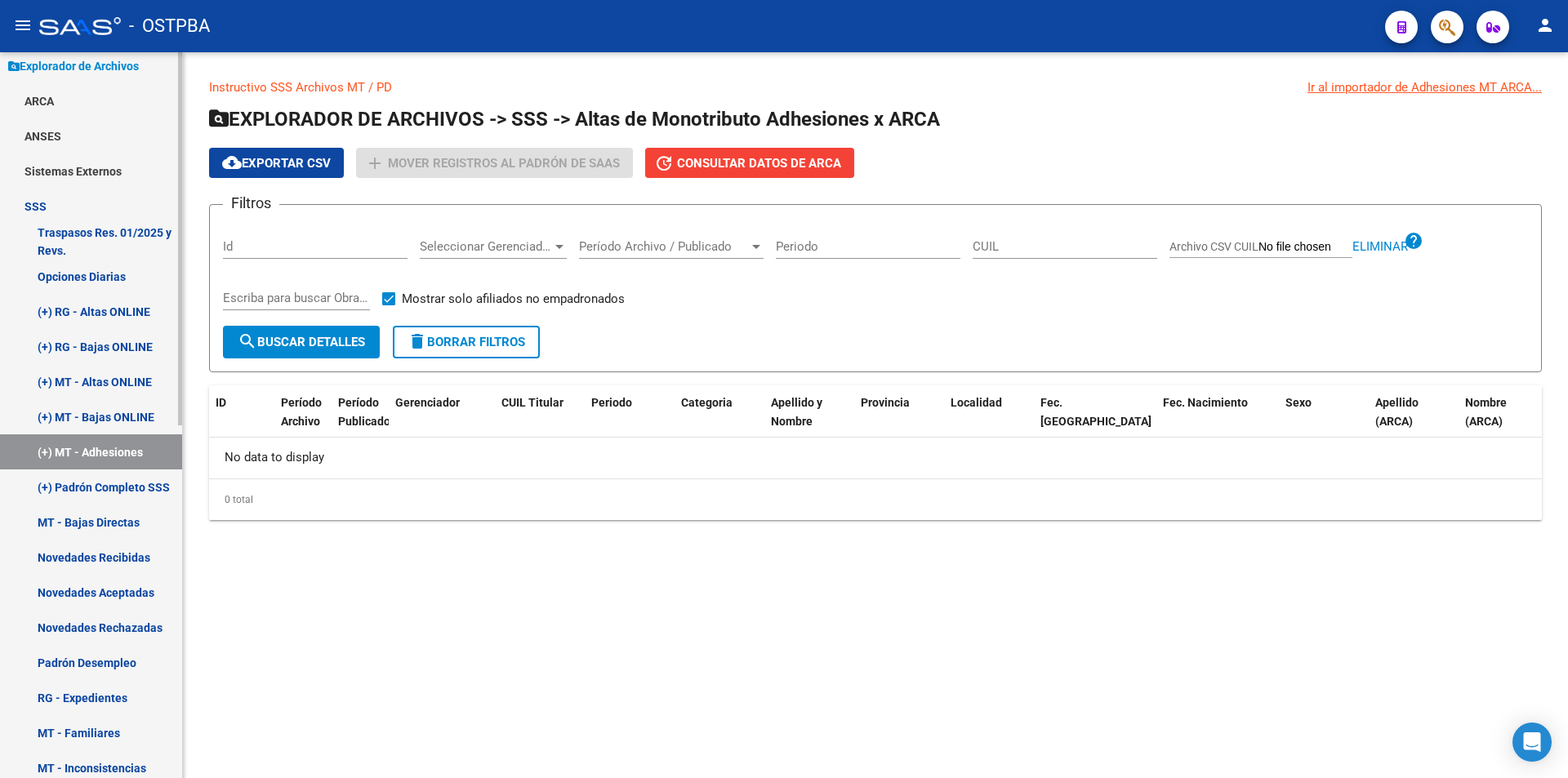
click at [144, 251] on link "Traspasos Res. 01/2025 y Revs." at bounding box center [91, 241] width 182 height 35
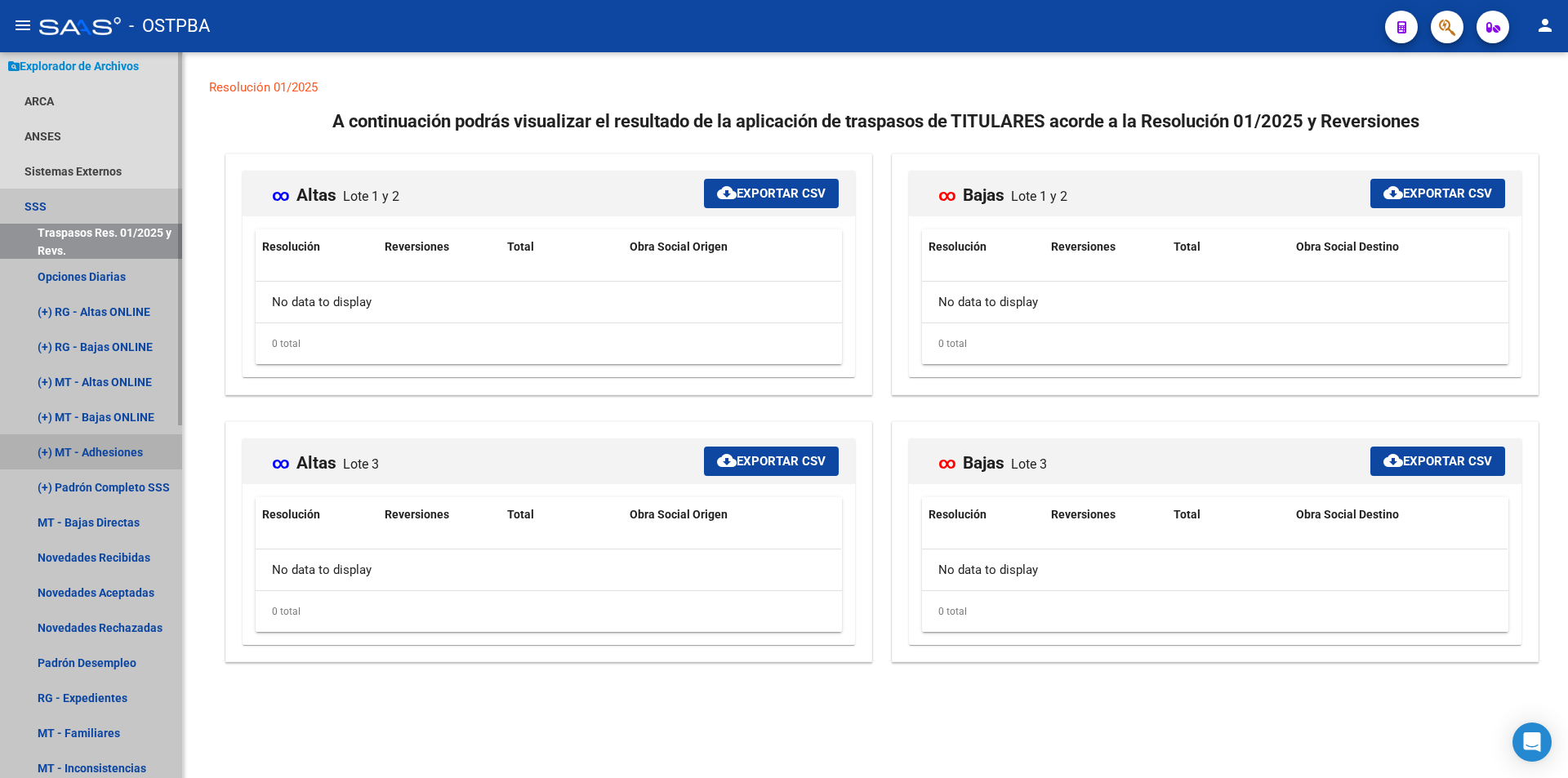
click at [102, 438] on link "(+) MT - Adhesiones" at bounding box center [91, 452] width 182 height 35
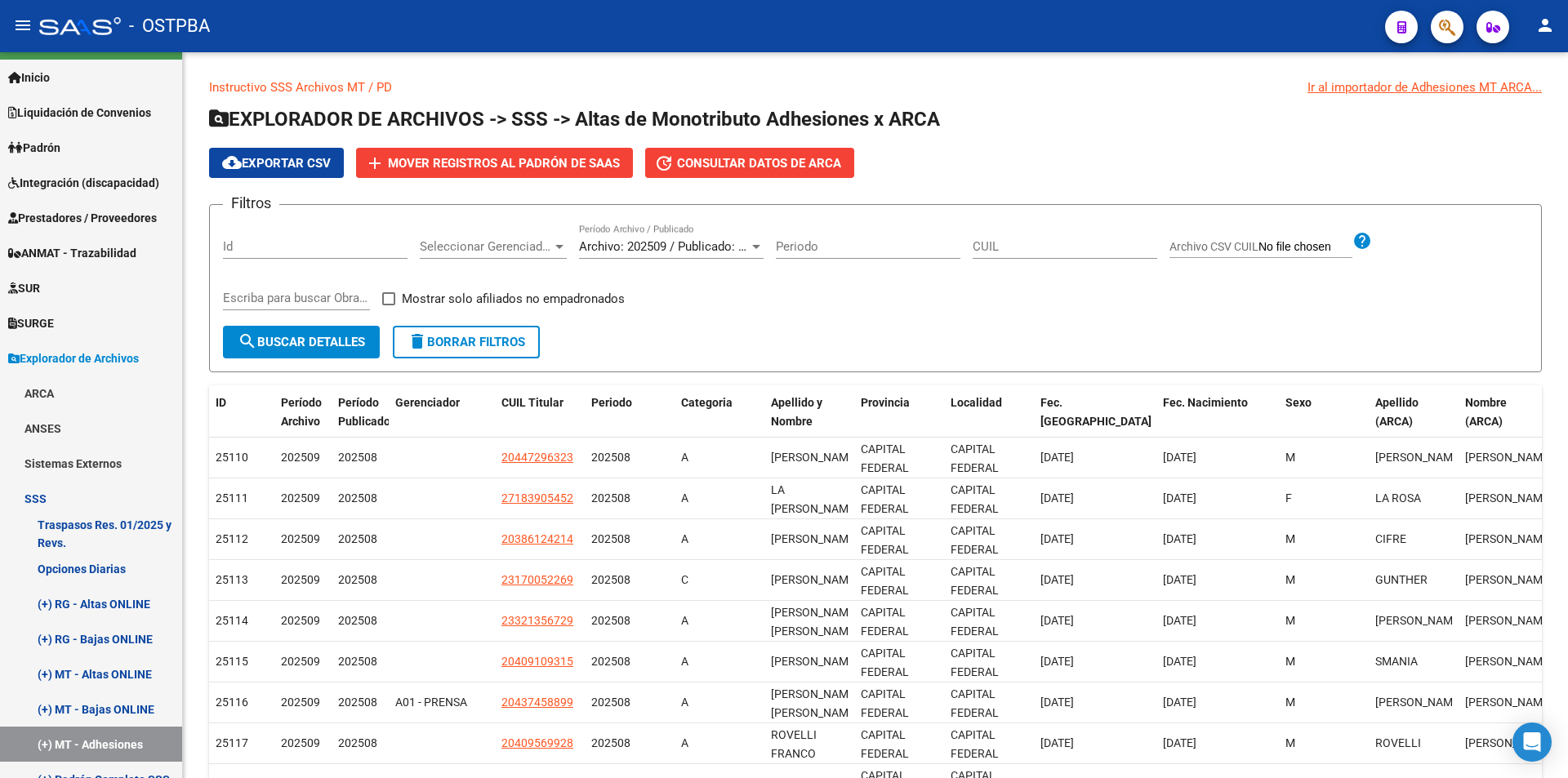
scroll to position [31, 0]
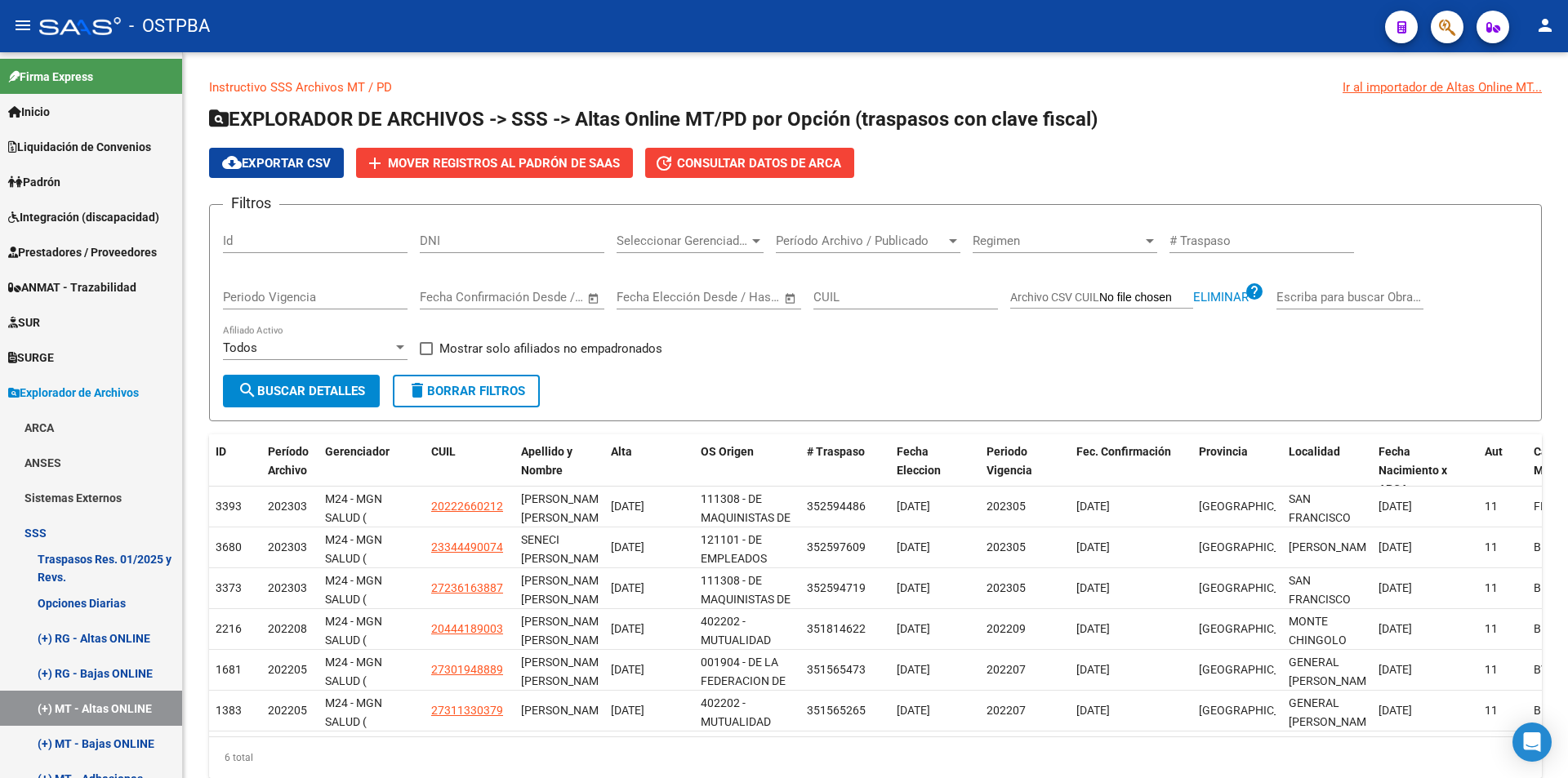
scroll to position [65, 0]
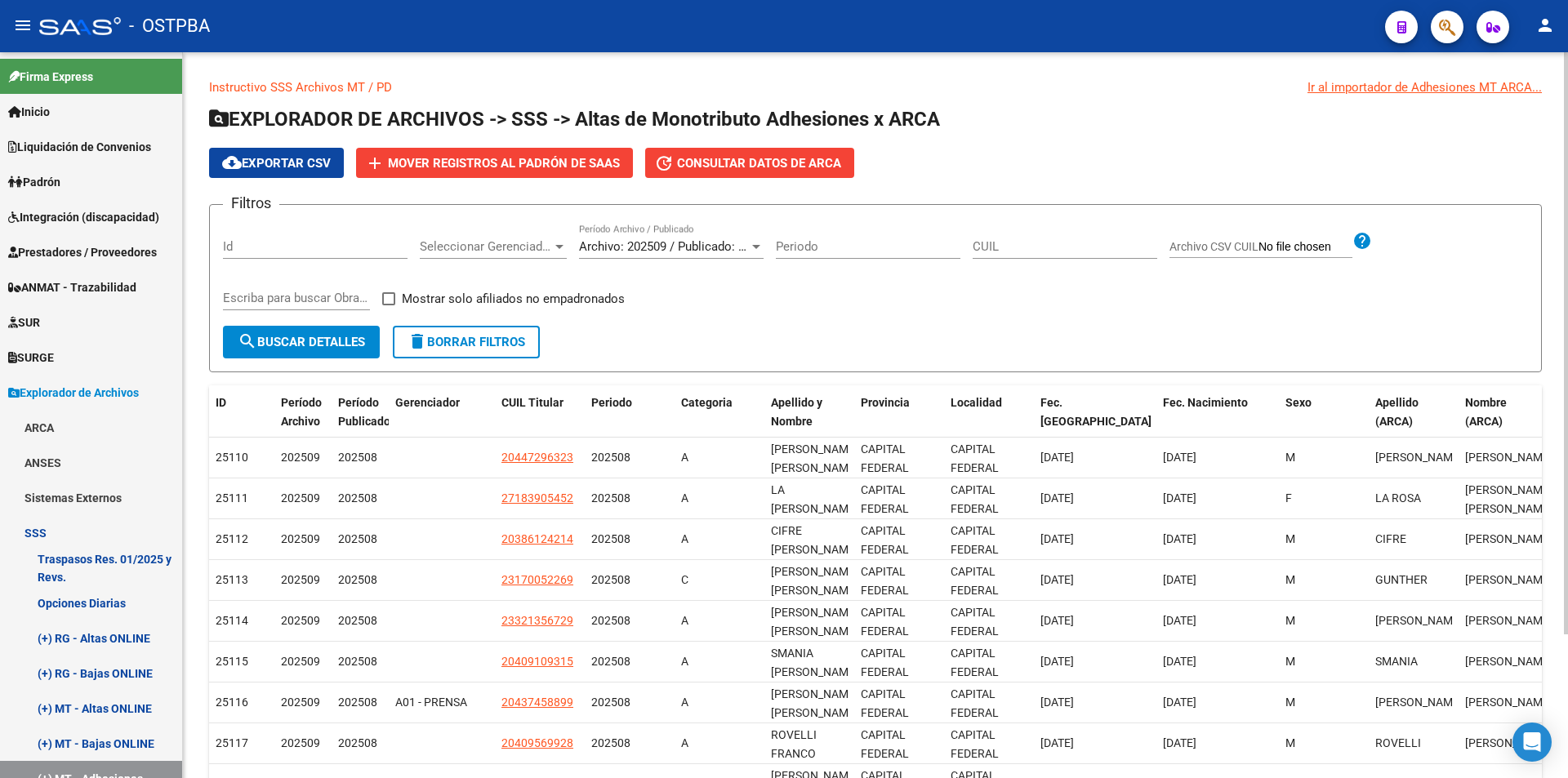
scroll to position [31, 0]
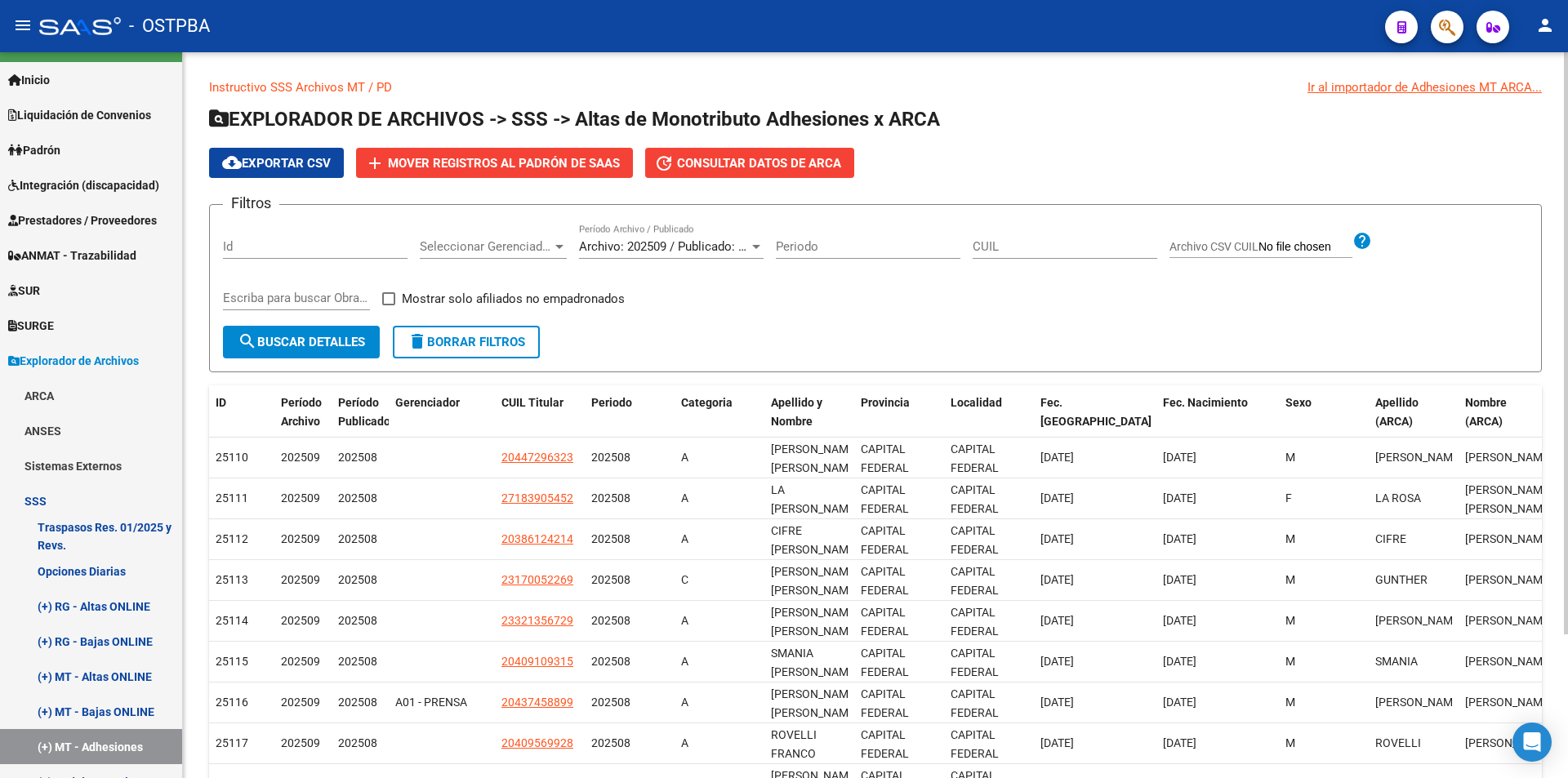
click at [1210, 245] on span "Archivo CSV CUIL" at bounding box center [1214, 247] width 89 height 13
click at [1258, 245] on input "Archivo CSV CUIL" at bounding box center [1306, 248] width 94 height 15
click at [675, 236] on div "Archivo: 202509 / Publicado: 202508 Período Archivo / Publicado" at bounding box center [672, 241] width 185 height 35
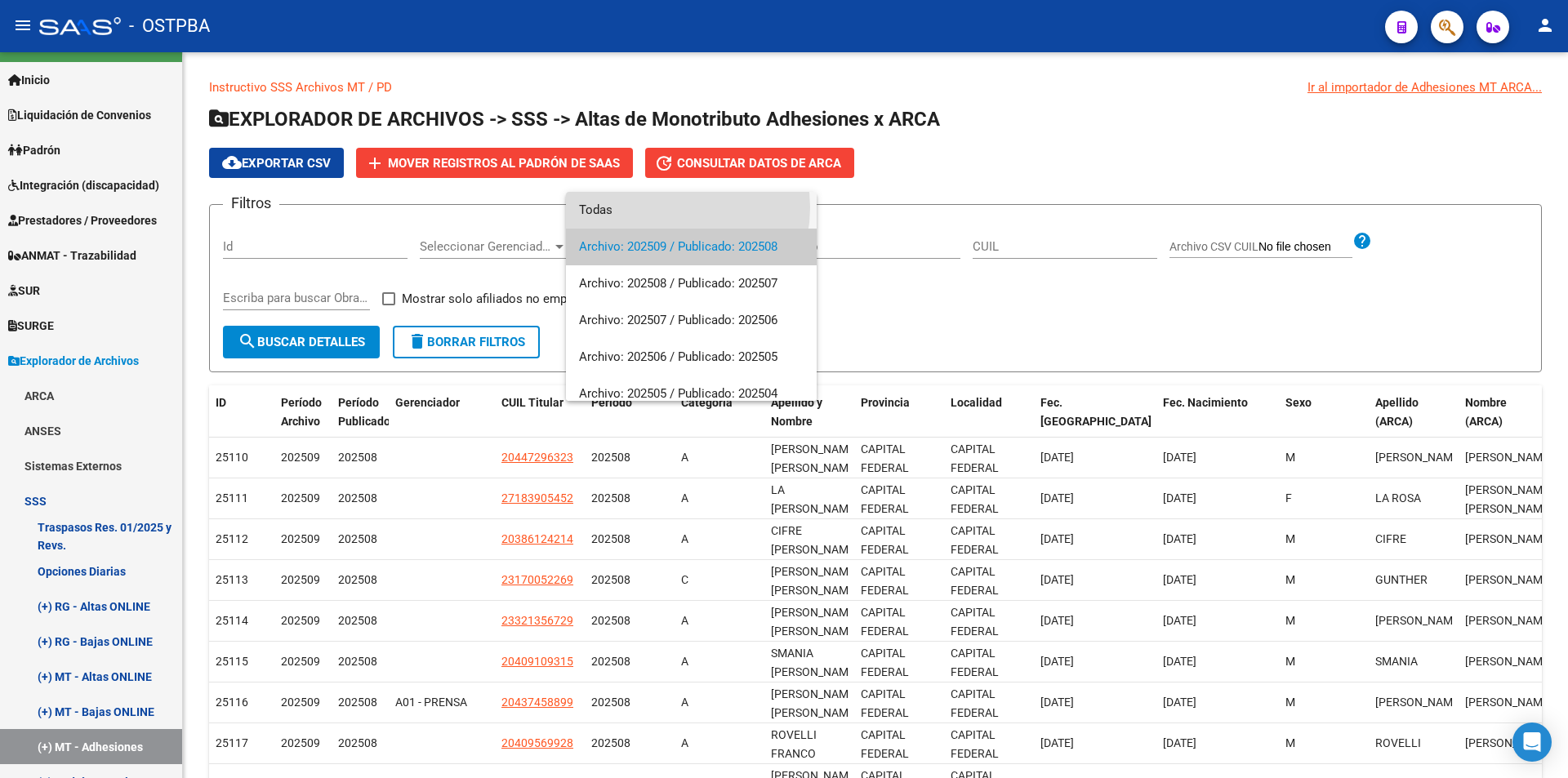
click at [664, 207] on span "Todas" at bounding box center [691, 211] width 225 height 37
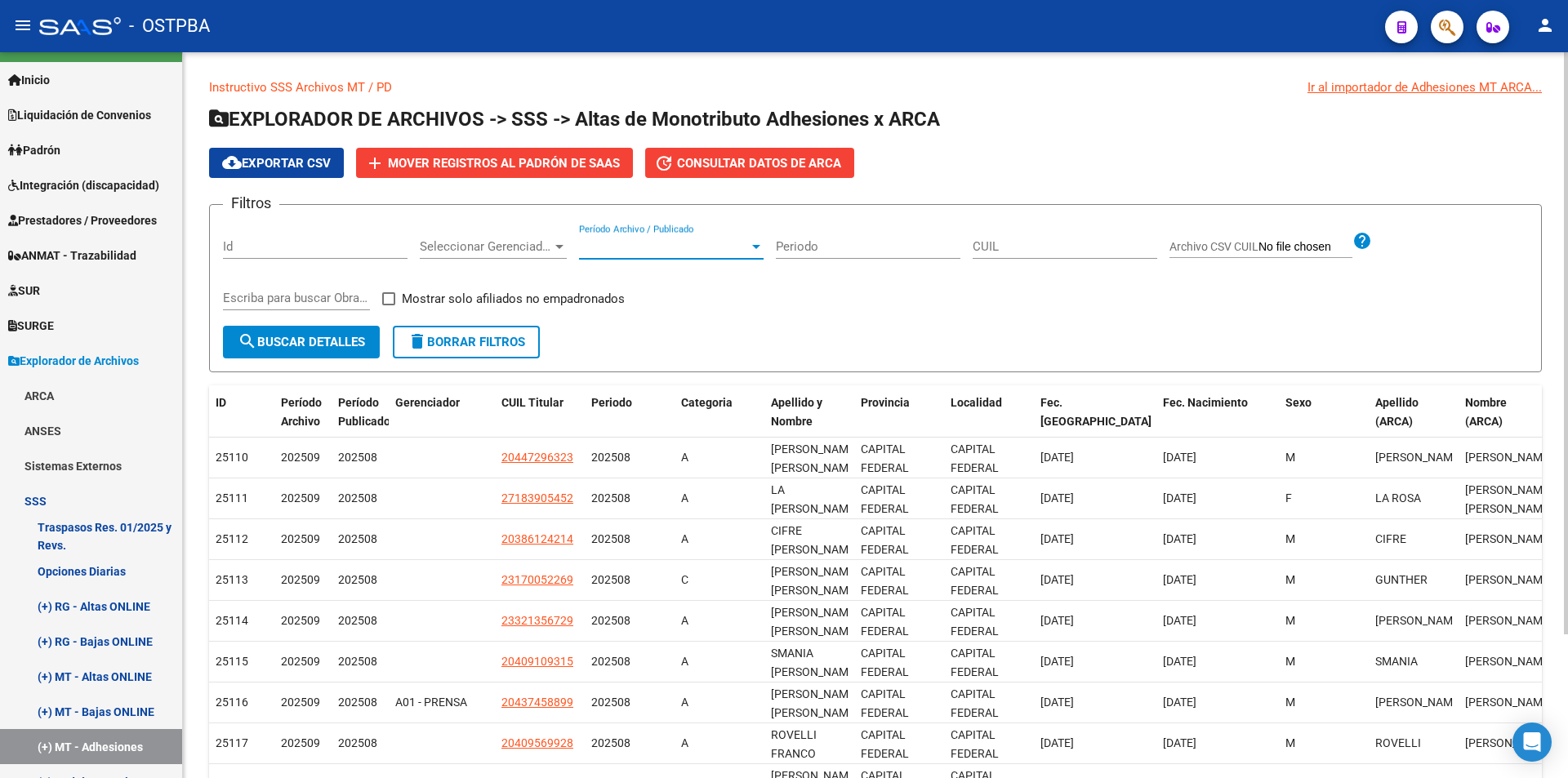
click at [1268, 236] on app-file-filter "Archivo CSV CUIL help" at bounding box center [1270, 243] width 202 height 25
click at [1264, 257] on label "Archivo CSV CUIL" at bounding box center [1261, 249] width 183 height 18
click at [1264, 255] on input "Archivo CSV CUIL" at bounding box center [1306, 248] width 94 height 15
type input "C:\fakepath\REACTIVACION Y CAMBIO OBRA SOCIAL OSTV.csv"
click at [392, 303] on span at bounding box center [389, 298] width 13 height 13
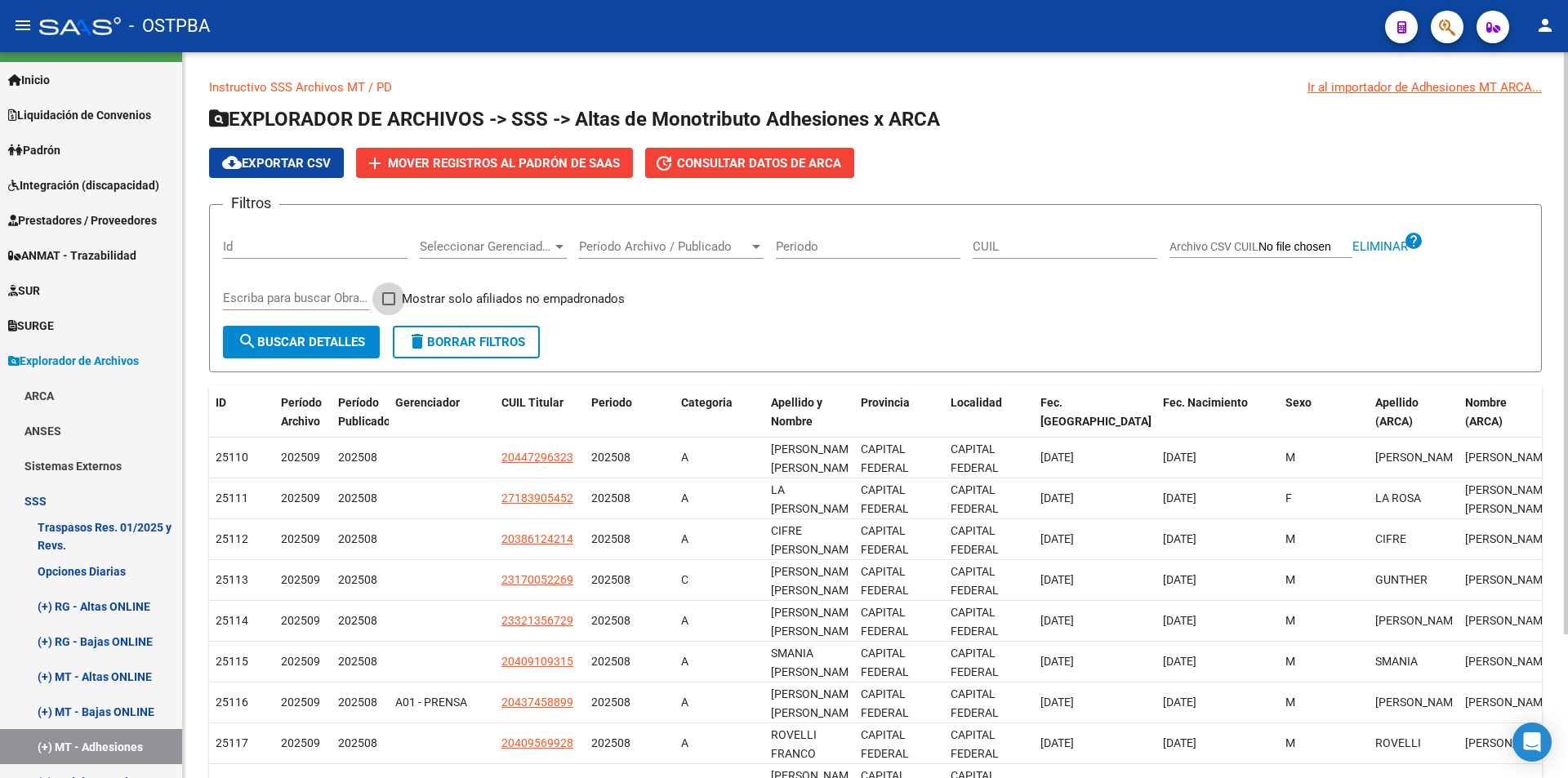
click at [389, 306] on input "Mostrar solo afiliados no empadronados" at bounding box center [388, 306] width 1 height 1
checkbox input "true"
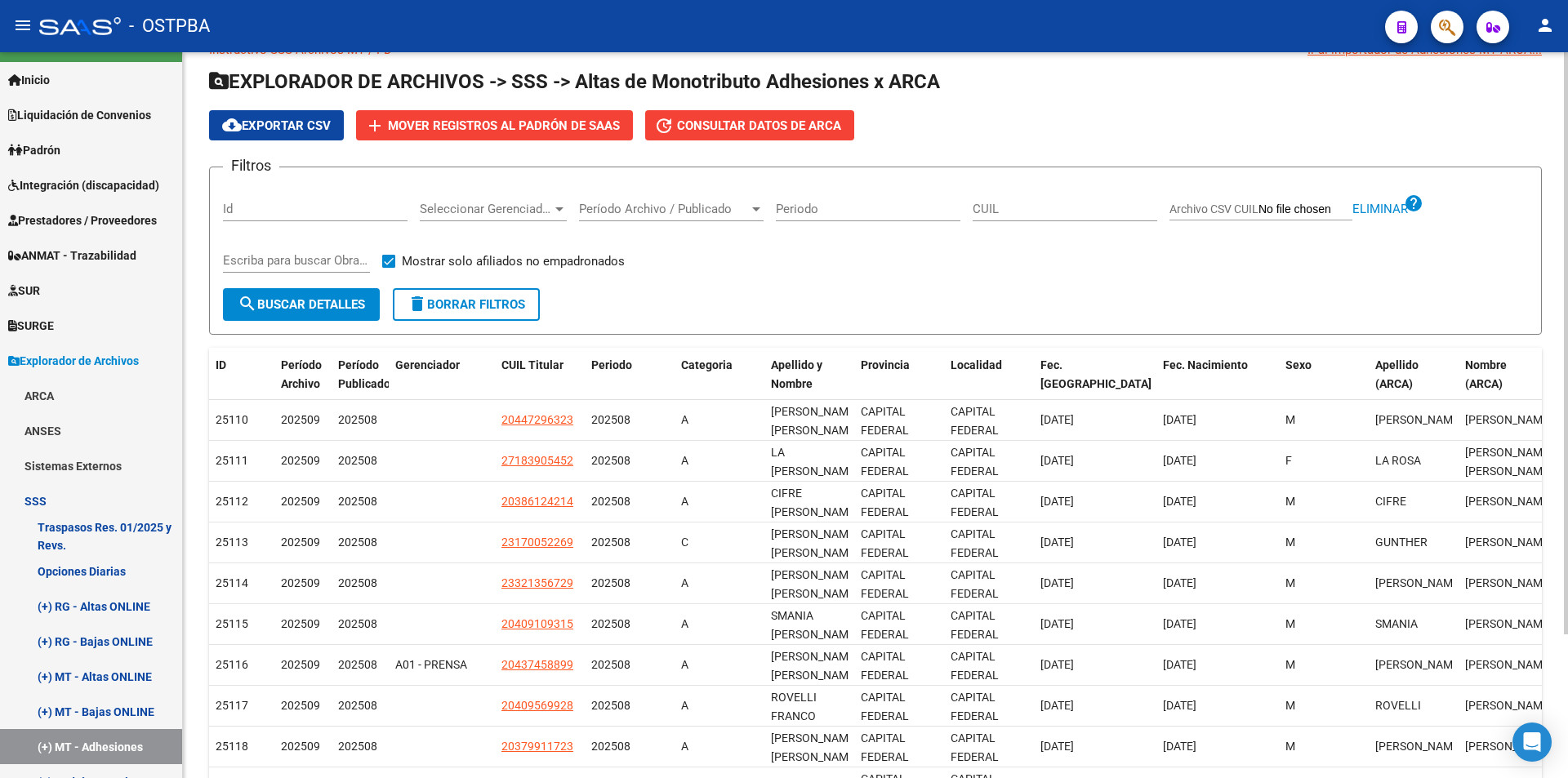
scroll to position [81, 0]
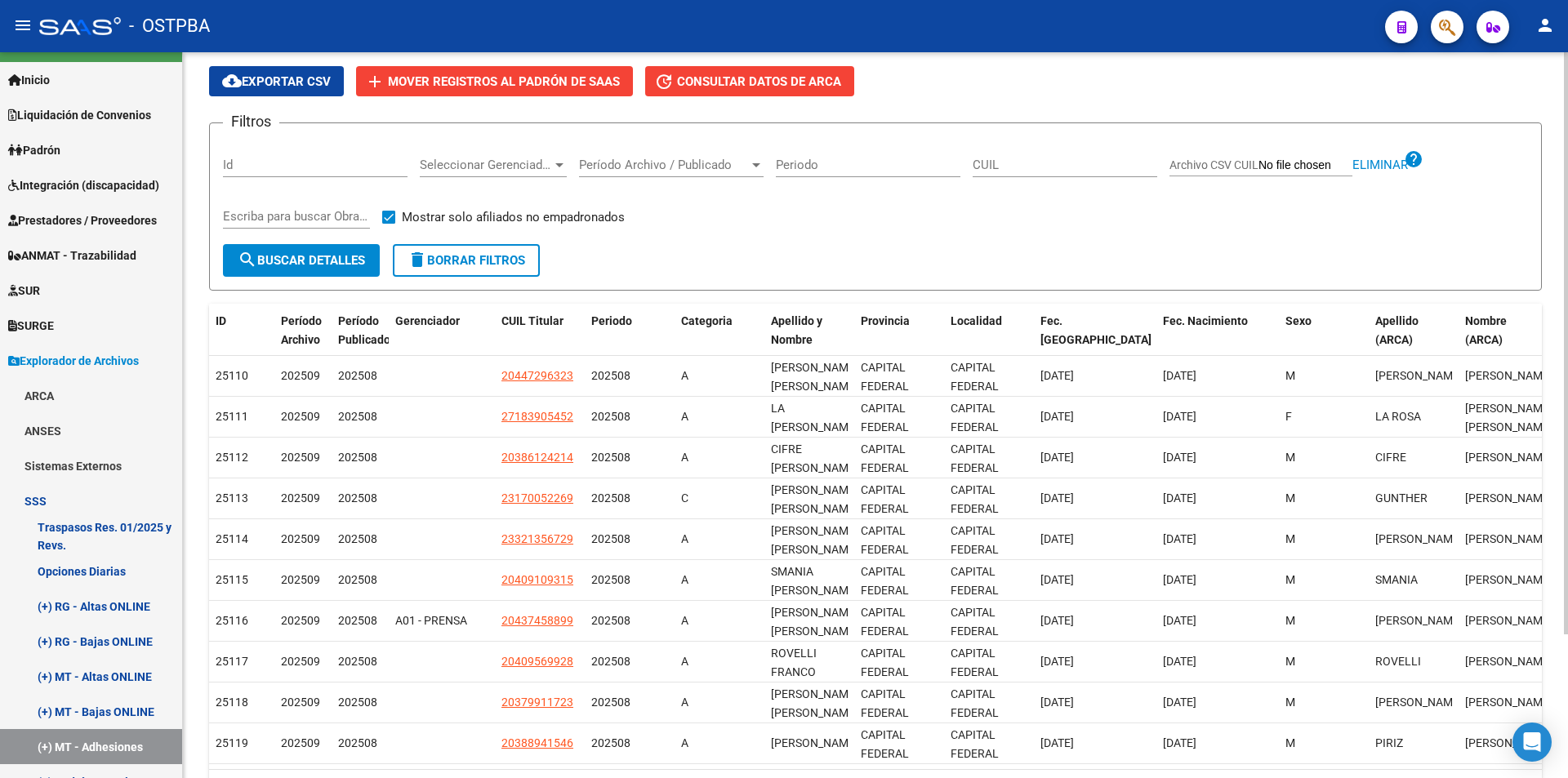
click at [264, 257] on span "search Buscar Detalles" at bounding box center [301, 261] width 128 height 15
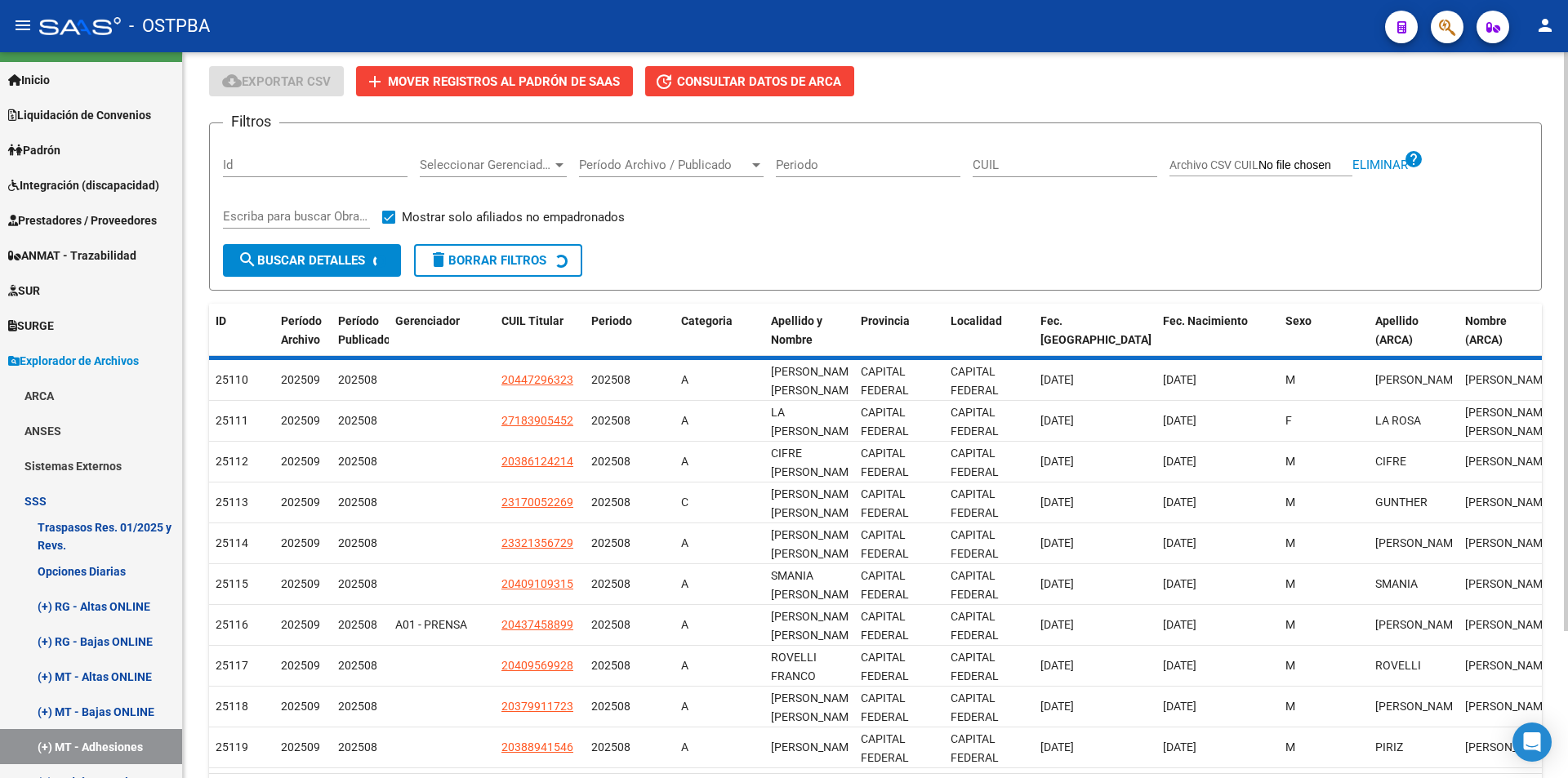
scroll to position [0, 0]
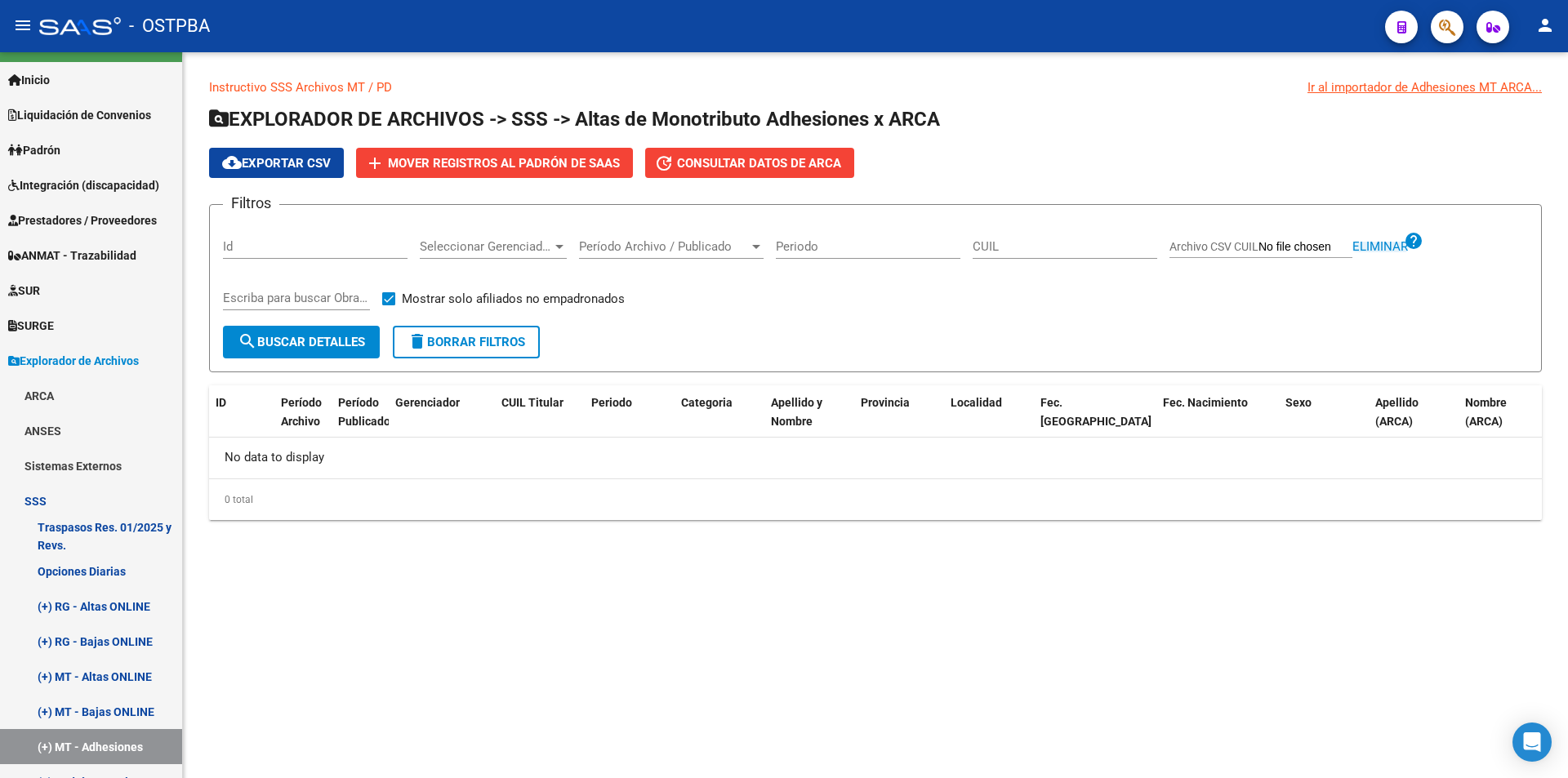
click at [1367, 247] on span "Eliminar" at bounding box center [1380, 247] width 55 height 15
click at [660, 249] on span "Período Archivo / Publicado" at bounding box center [664, 247] width 170 height 15
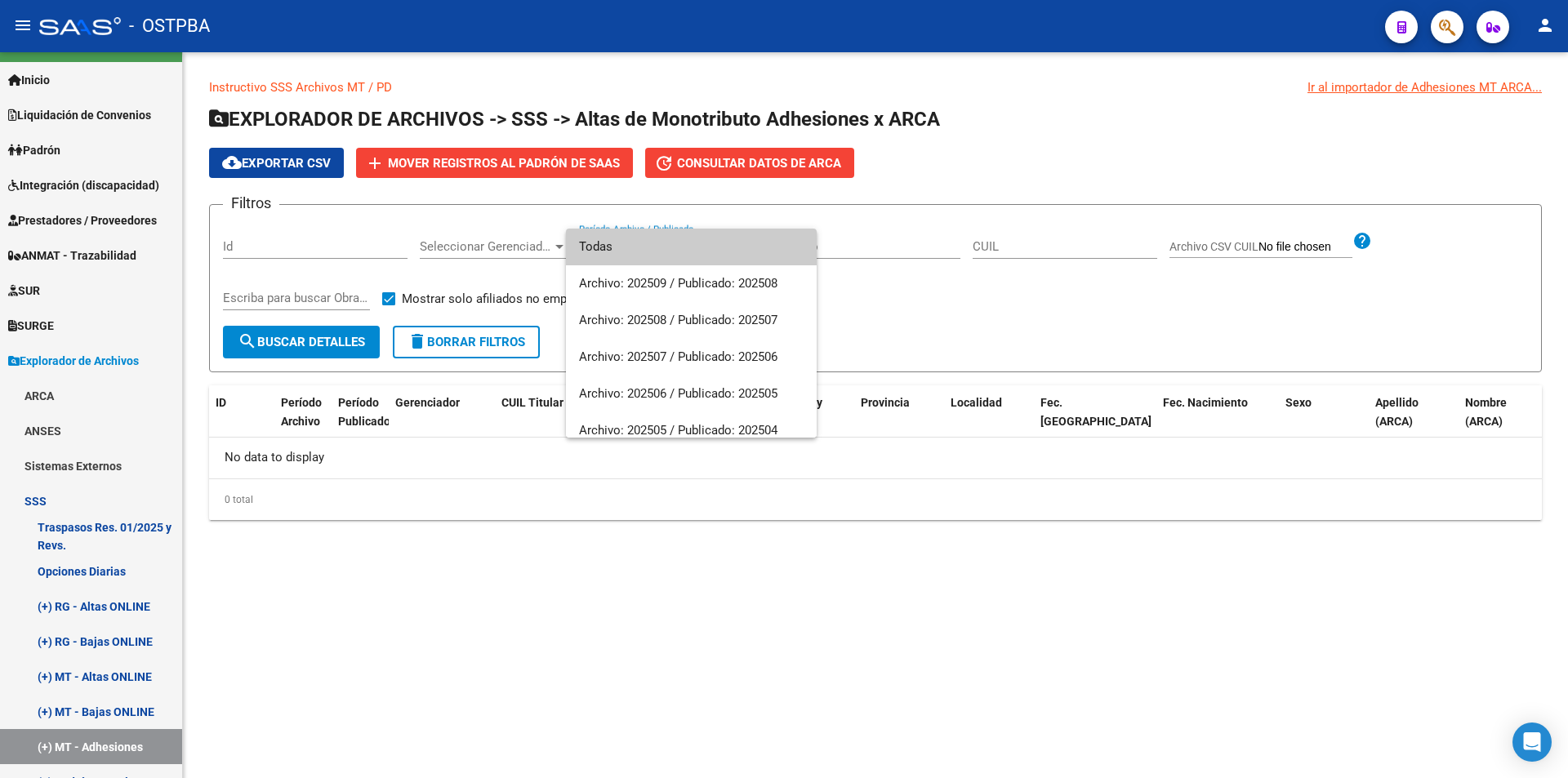
click at [656, 249] on span "Todas" at bounding box center [691, 247] width 225 height 37
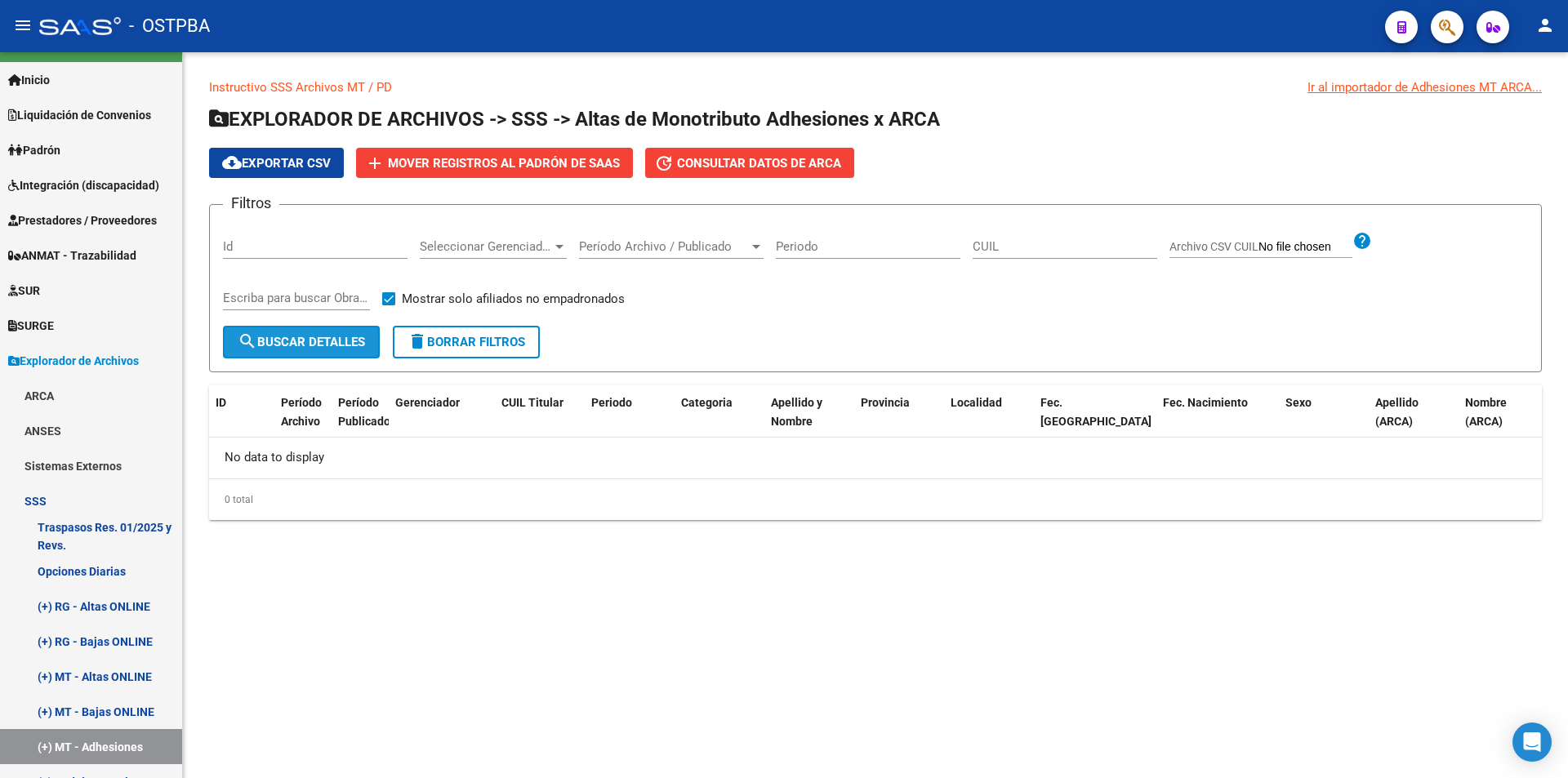
click at [336, 348] on span "search Buscar Detalles" at bounding box center [301, 342] width 128 height 15
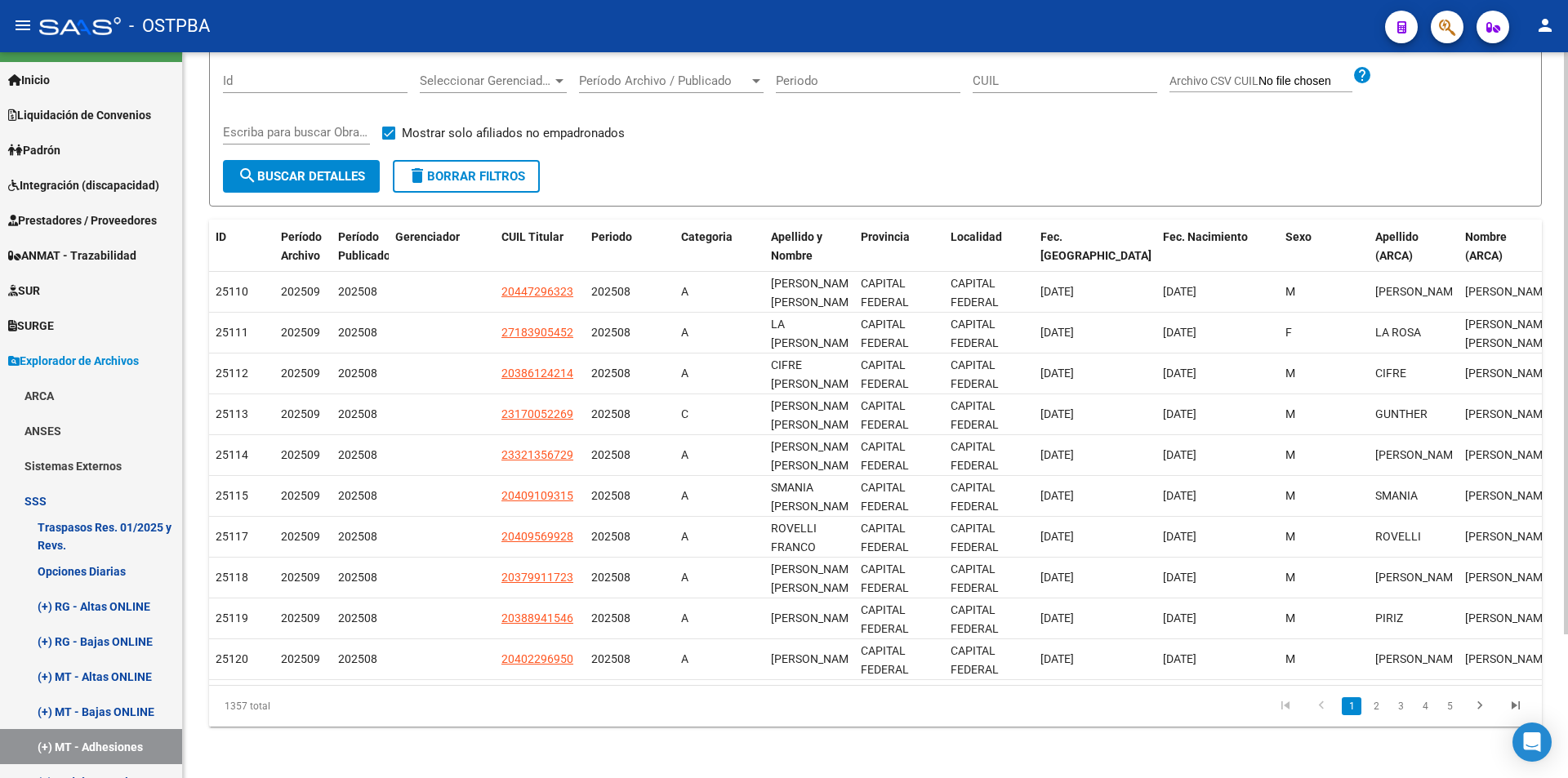
scroll to position [179, 0]
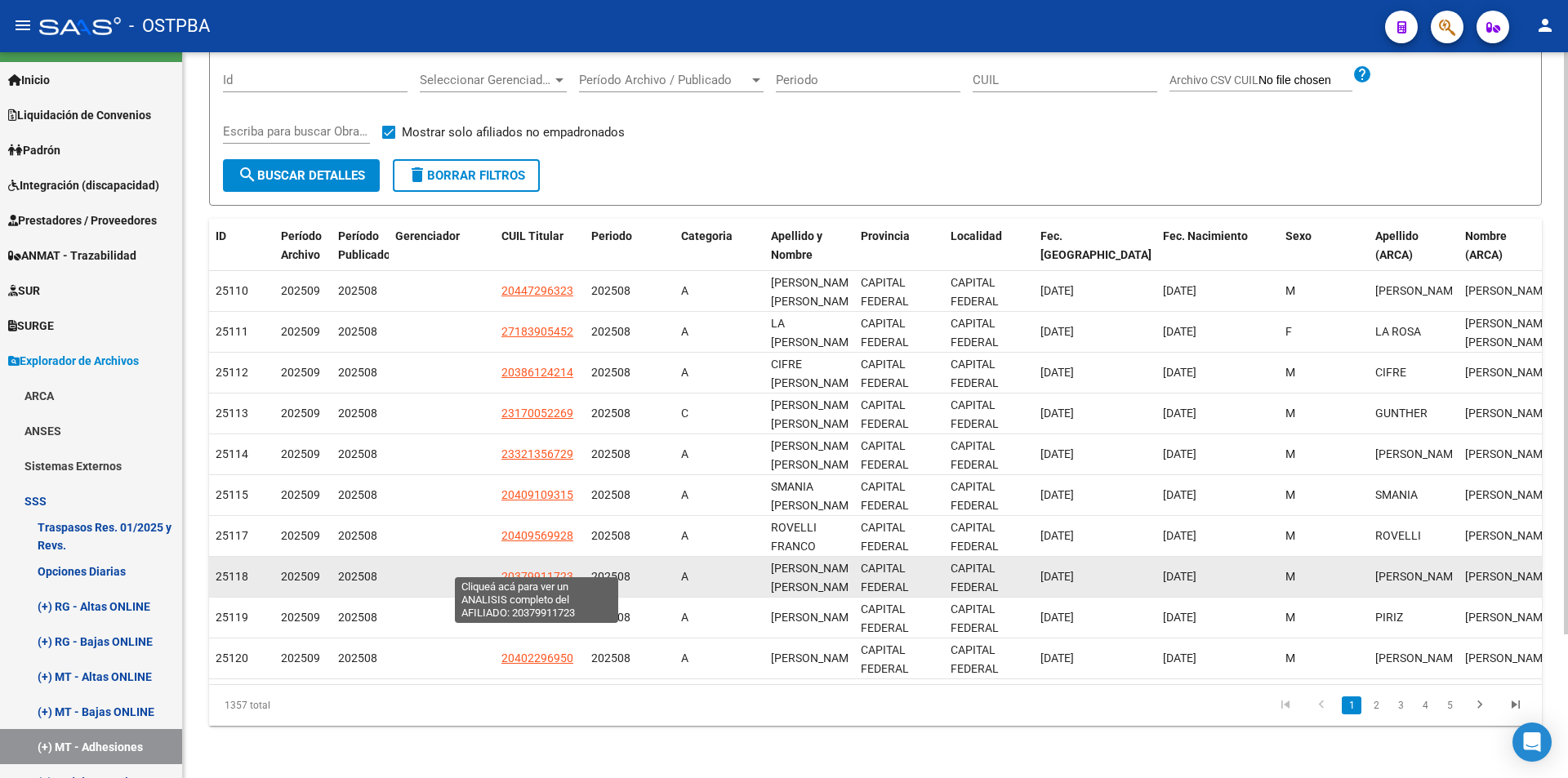
click at [520, 570] on span "20379911723" at bounding box center [538, 577] width 72 height 13
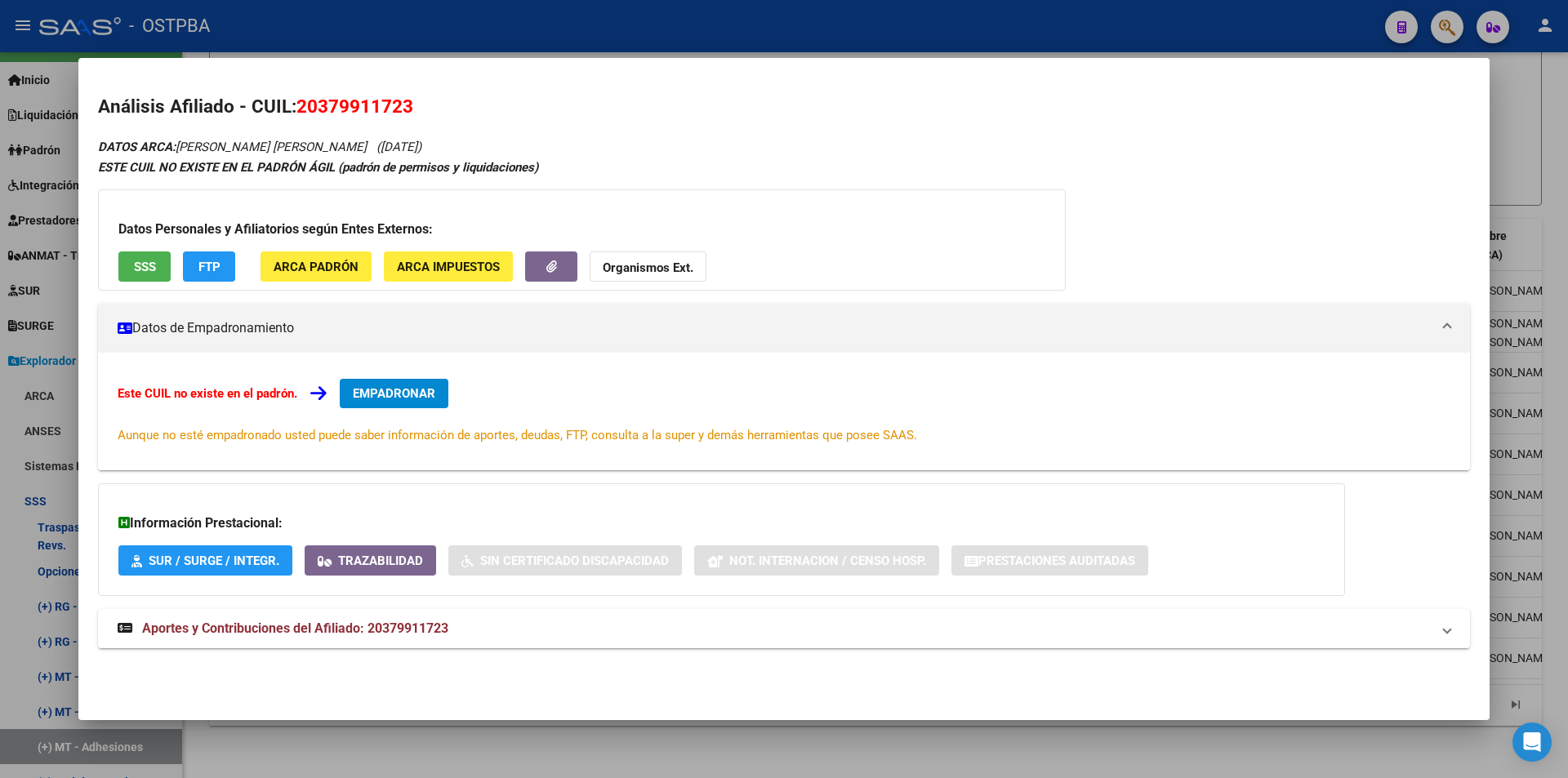
click at [289, 629] on span "Aportes y Contribuciones del Afiliado: 20379911723" at bounding box center [295, 628] width 306 height 16
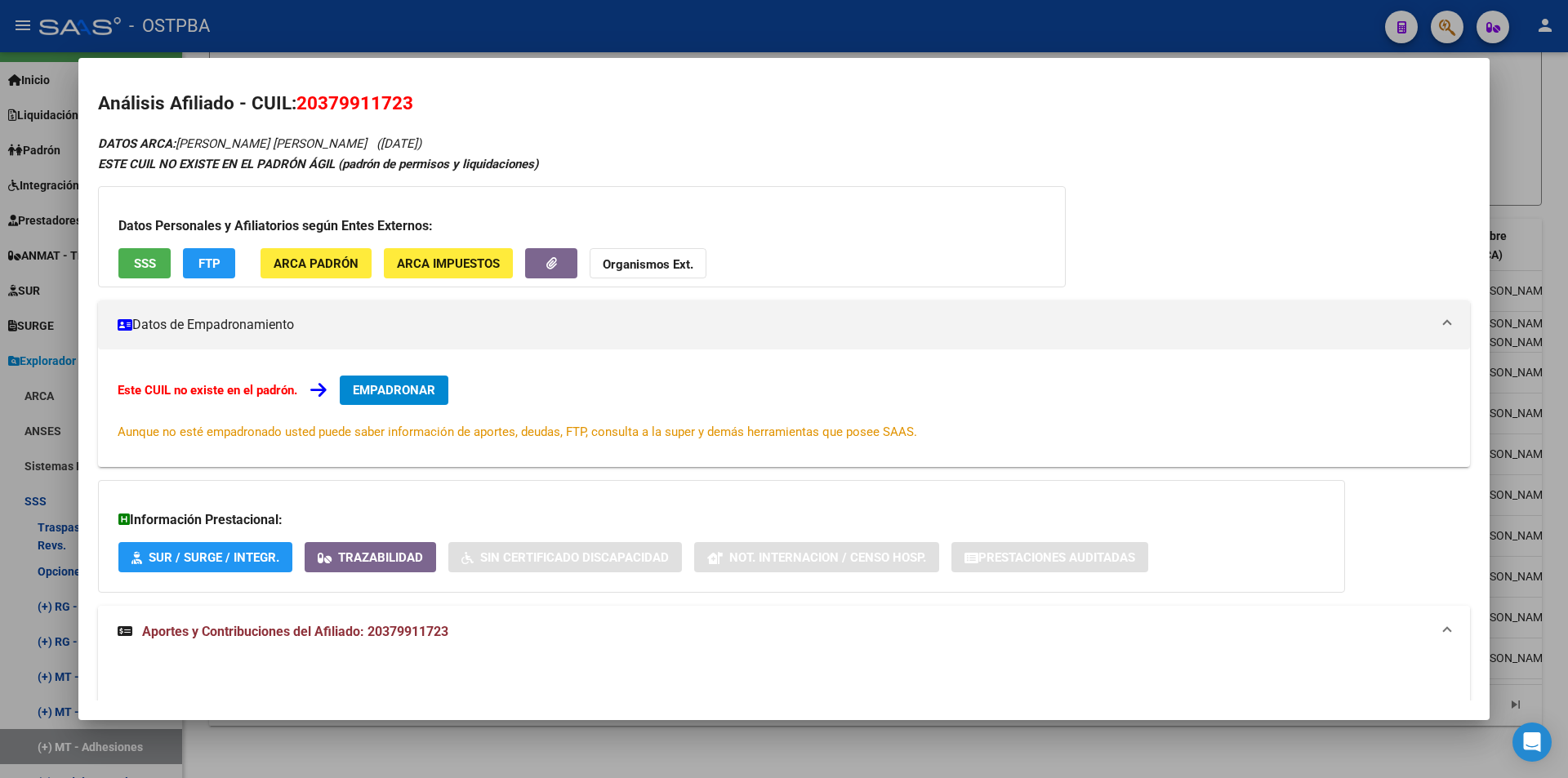
scroll to position [0, 0]
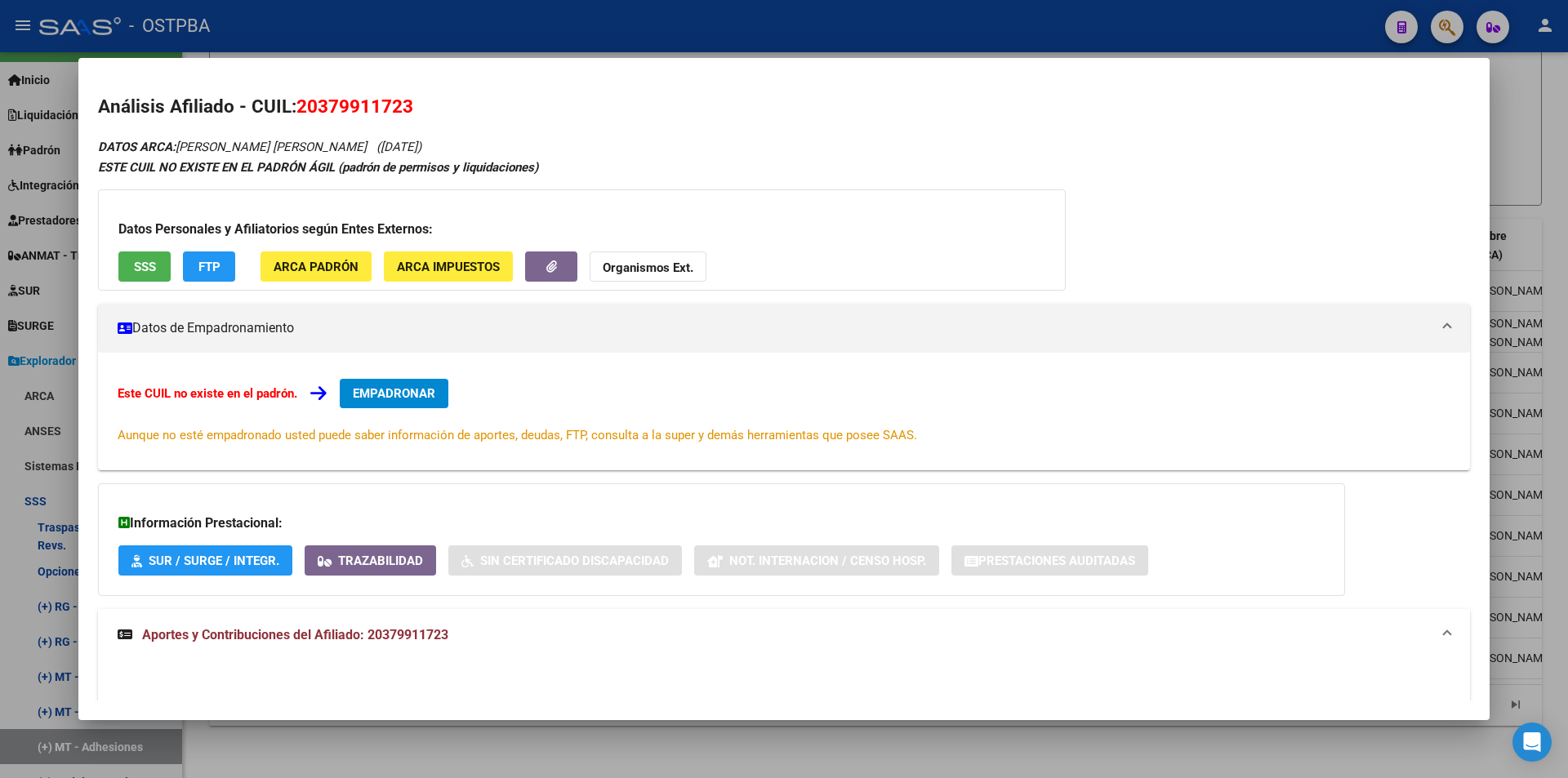
click at [298, 619] on mat-expansion-panel-header "Aportes y Contribuciones del Afiliado: 20379911723" at bounding box center [784, 635] width 1372 height 53
click at [478, 734] on div at bounding box center [784, 389] width 1568 height 778
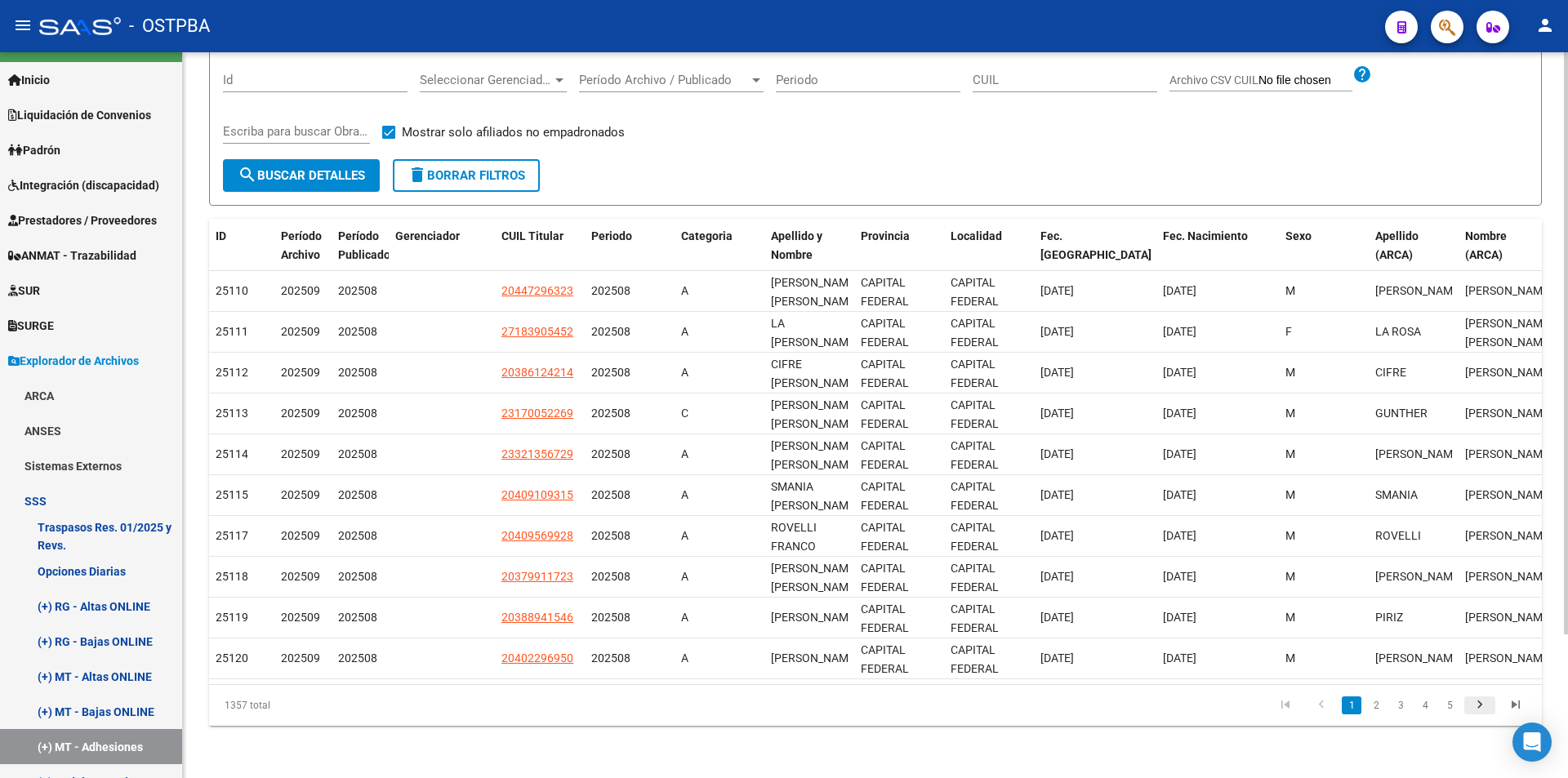
click at [1468, 705] on link "go to next page" at bounding box center [1480, 705] width 31 height 18
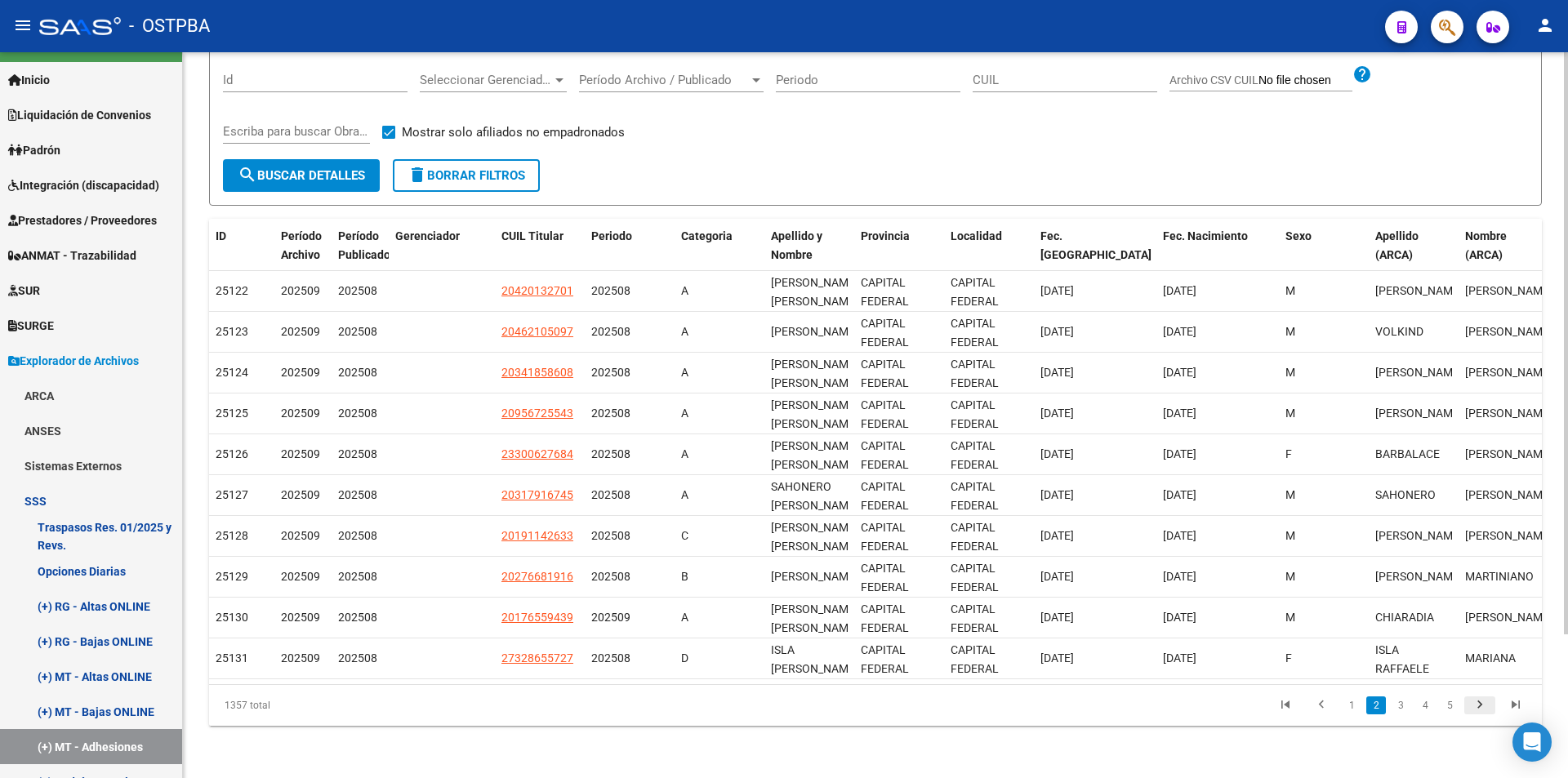
click at [1468, 705] on link "go to next page" at bounding box center [1480, 705] width 31 height 18
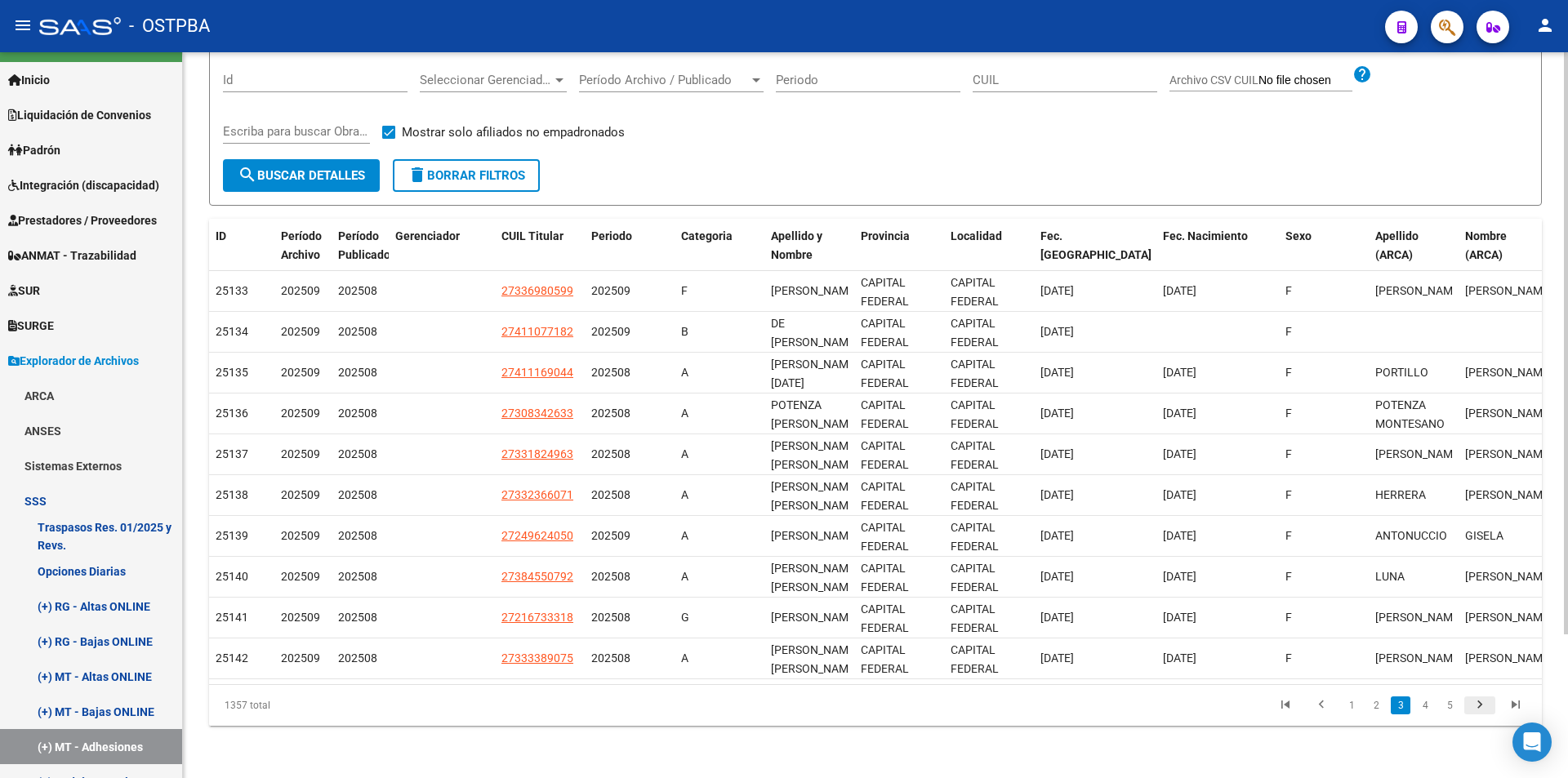
click at [1468, 705] on link "go to next page" at bounding box center [1480, 705] width 31 height 18
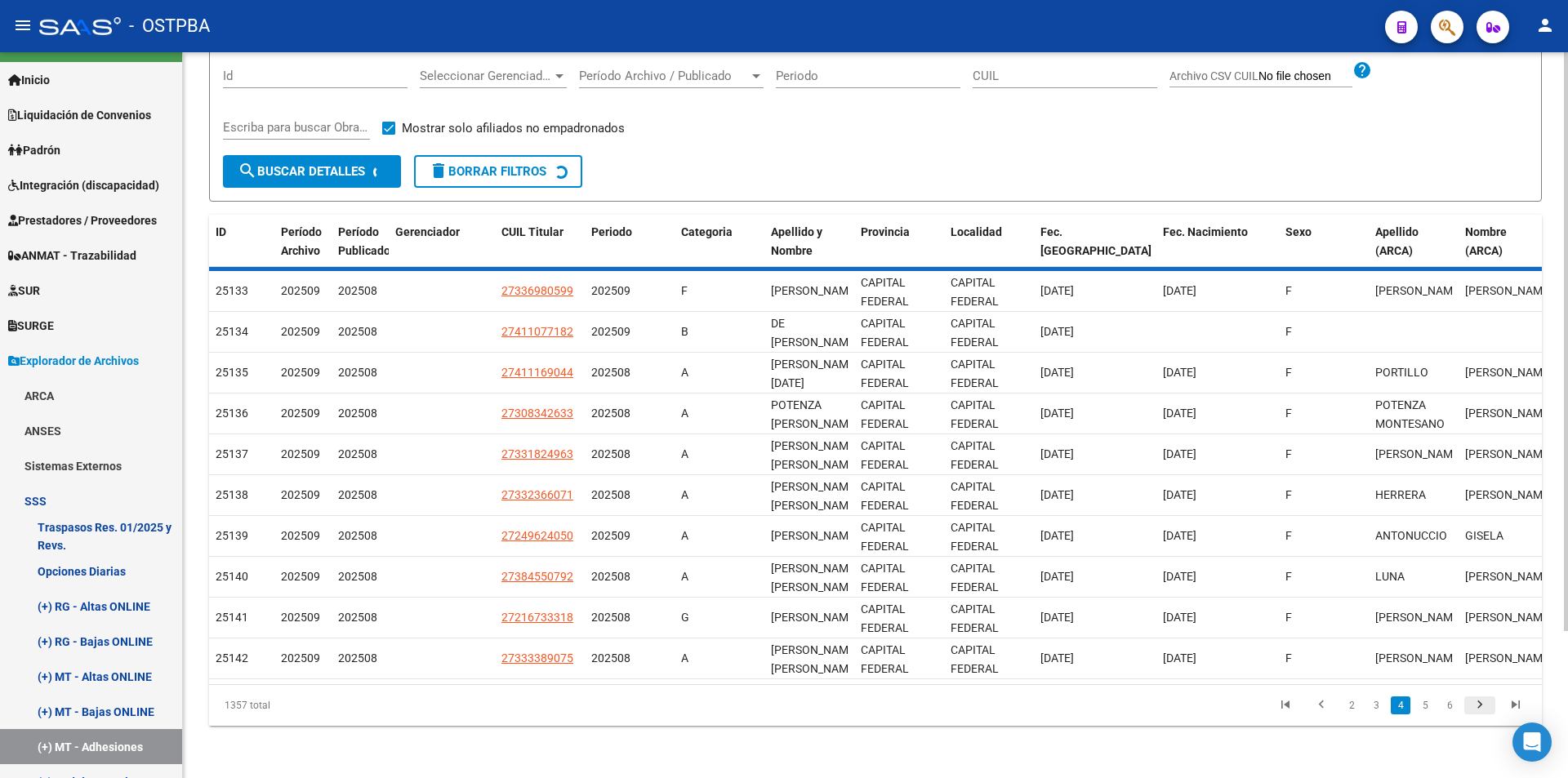
click at [1468, 705] on div "1357 total 2 3 4 5 6" at bounding box center [875, 706] width 1332 height 41
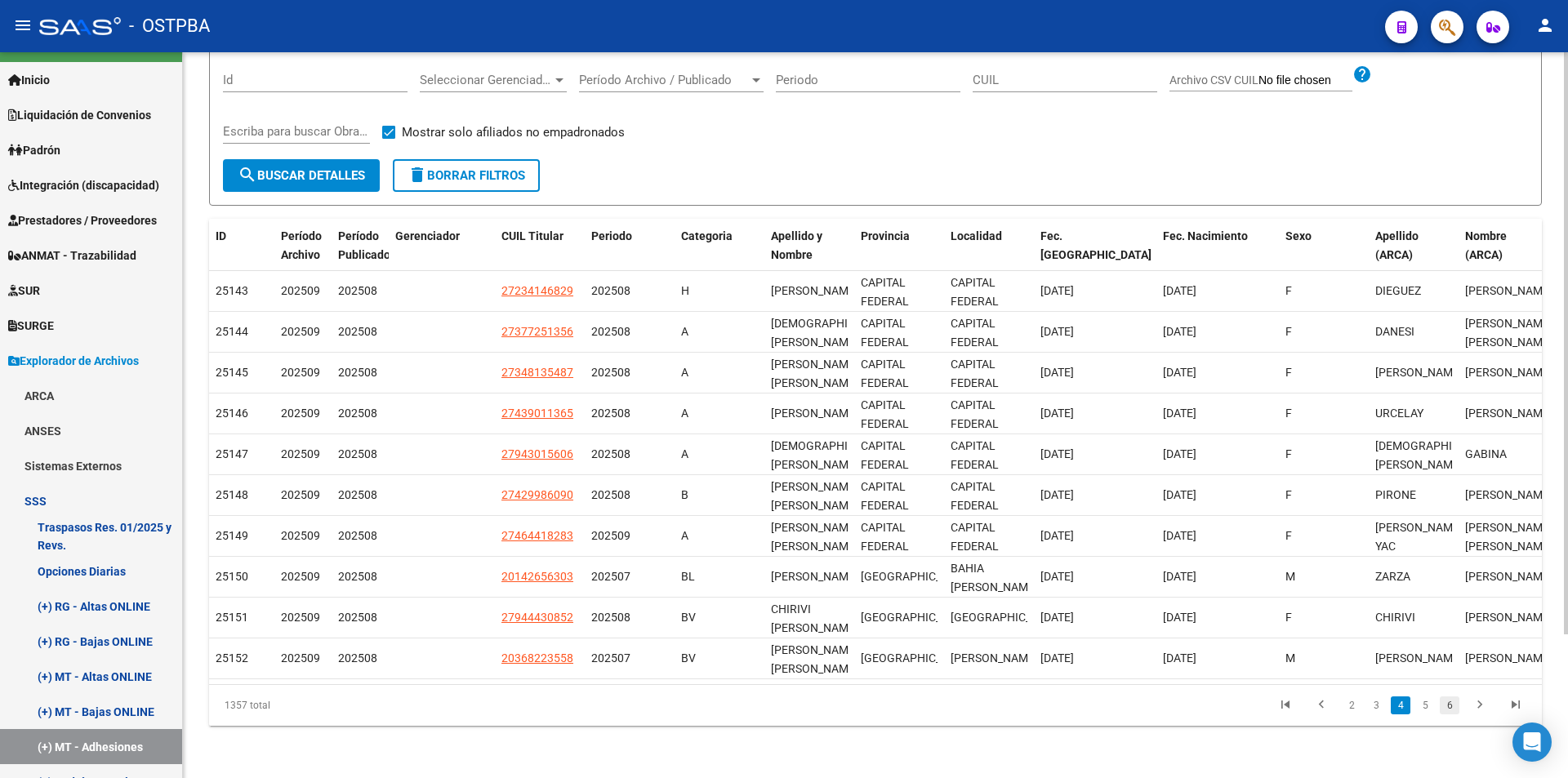
click at [1457, 697] on link "6" at bounding box center [1449, 705] width 19 height 18
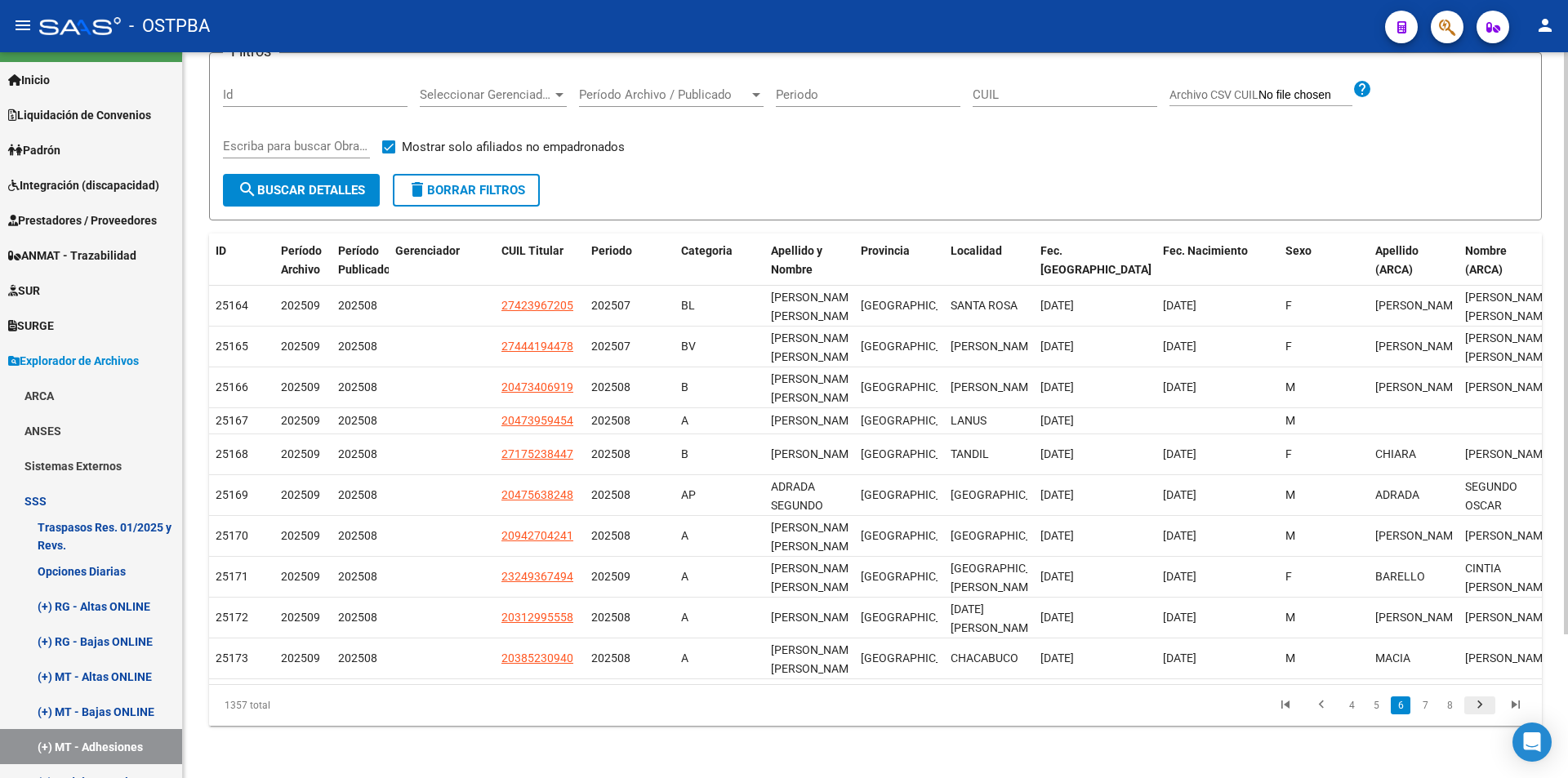
click at [1472, 698] on icon "go to next page" at bounding box center [1479, 707] width 21 height 19
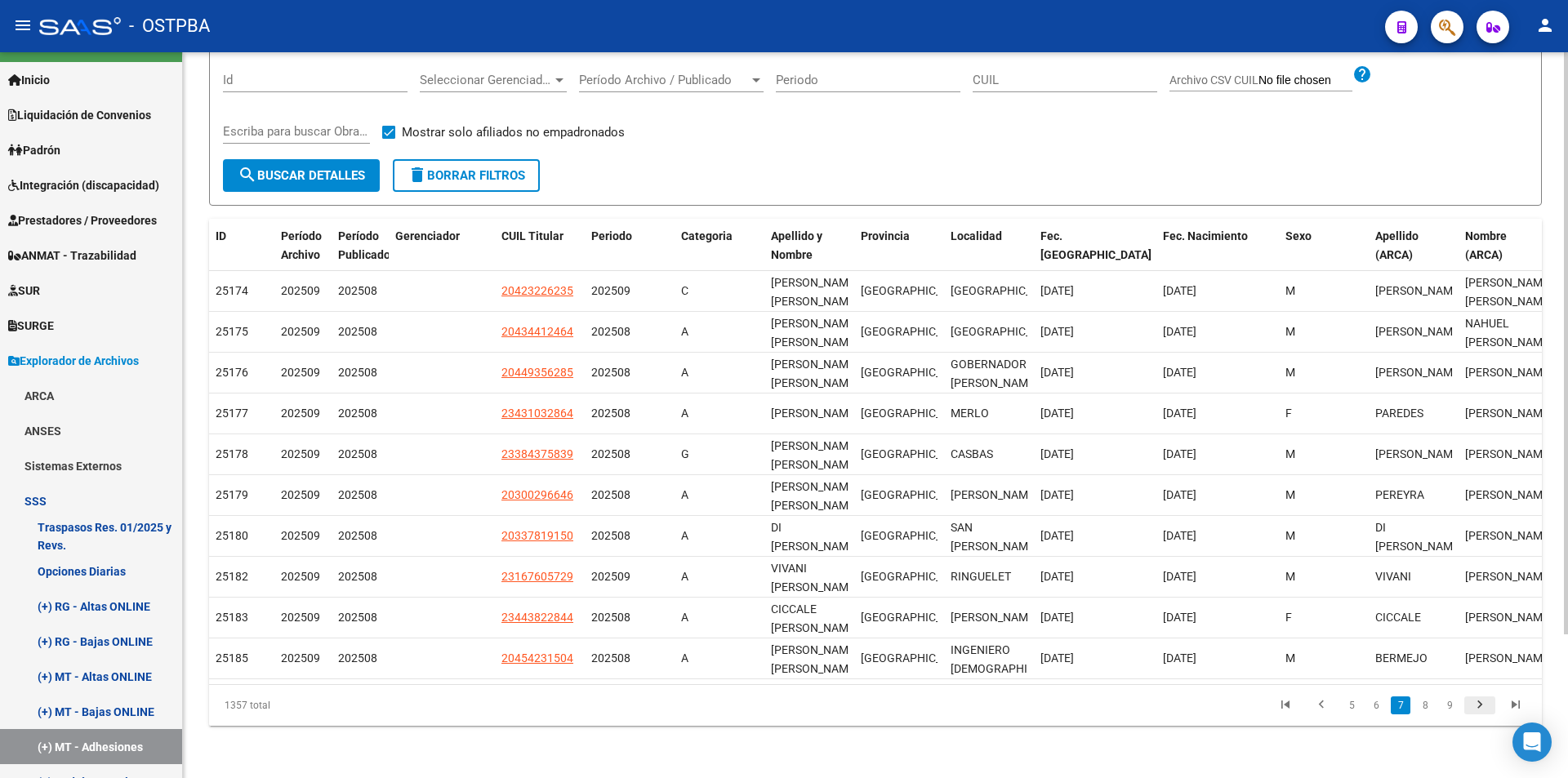
click at [1476, 704] on icon "go to next page" at bounding box center [1479, 707] width 21 height 19
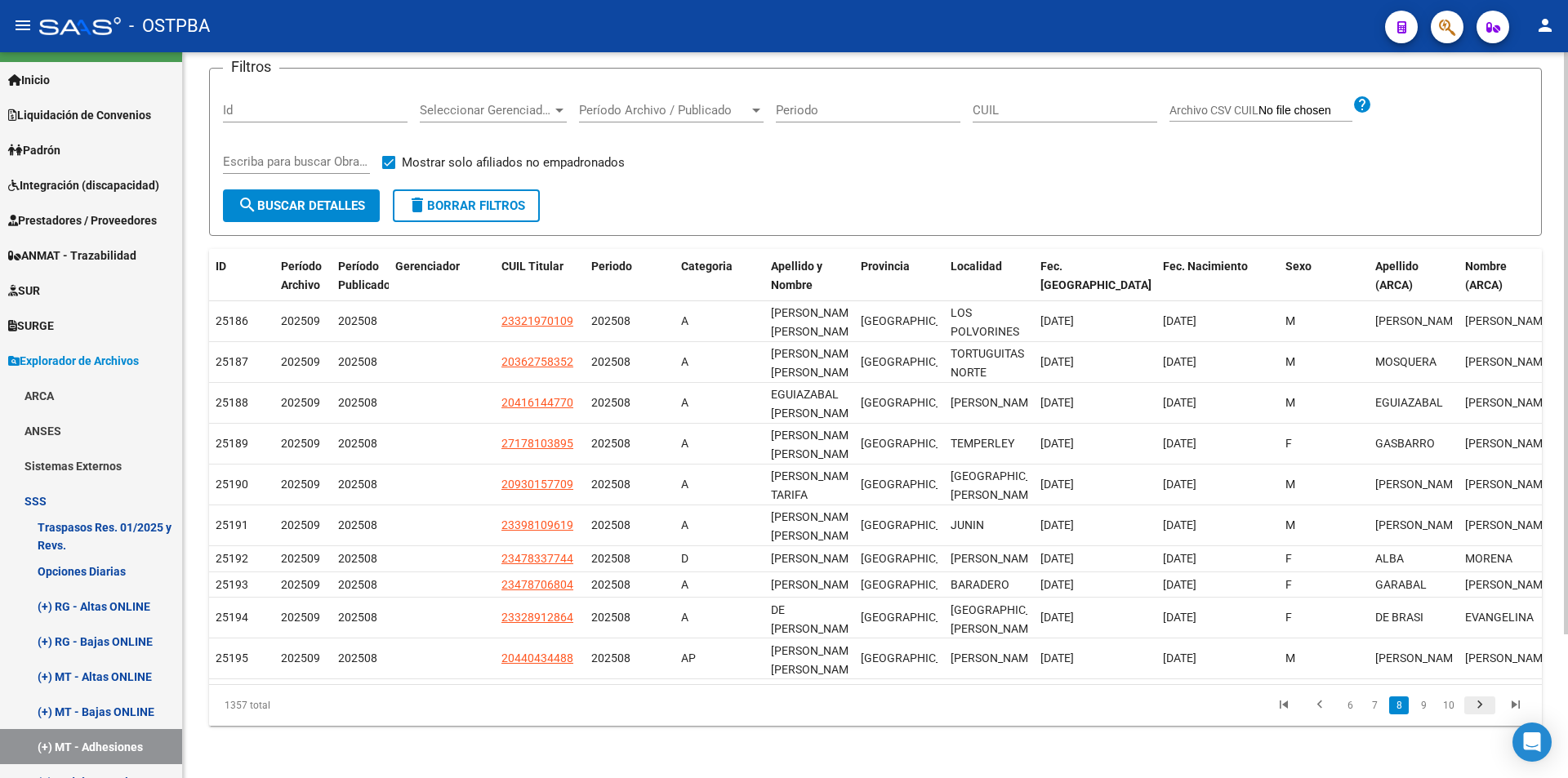
click at [1476, 704] on icon "go to next page" at bounding box center [1479, 707] width 21 height 19
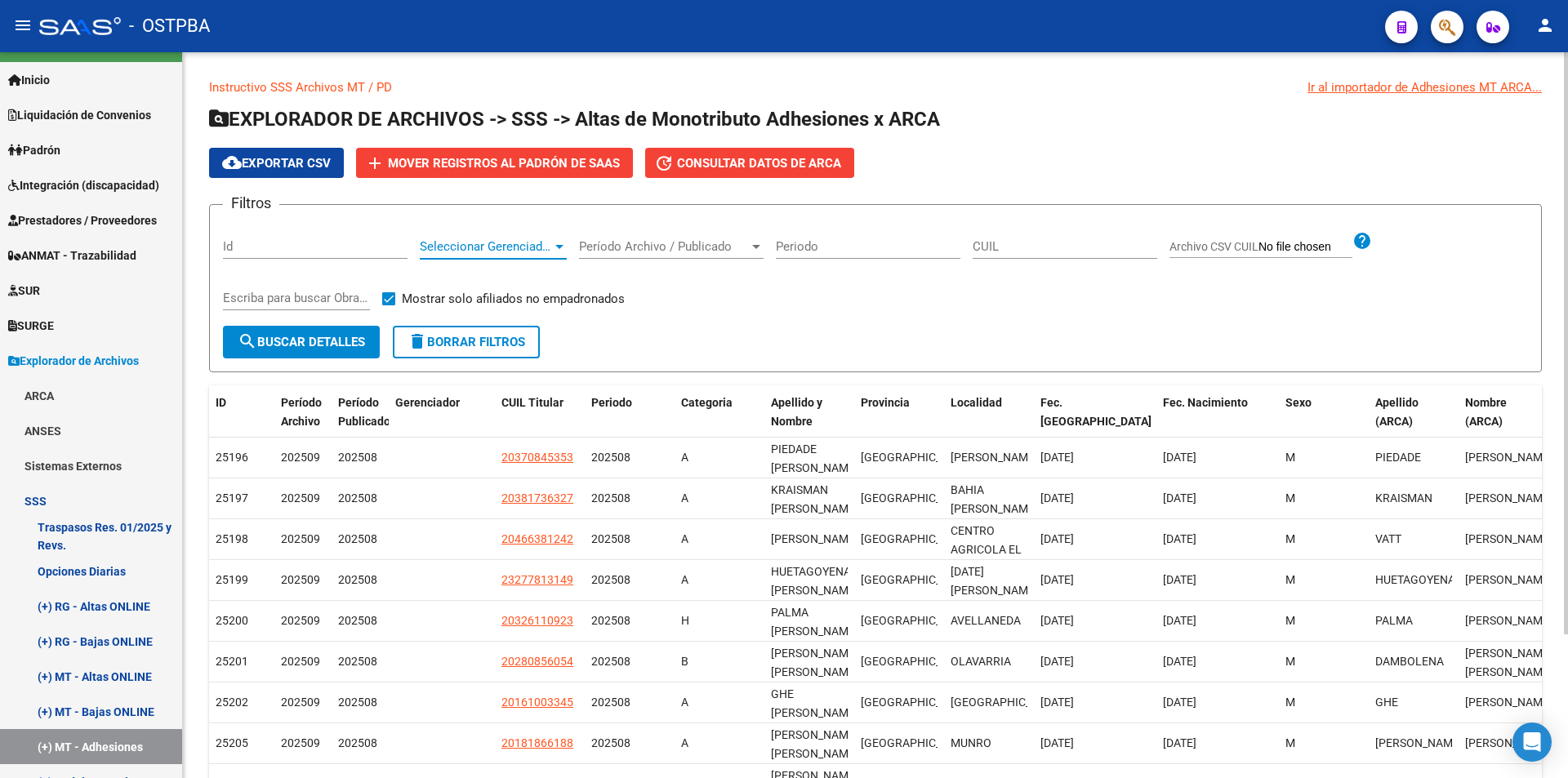
click at [498, 249] on span "Seleccionar Gerenciador" at bounding box center [485, 247] width 132 height 15
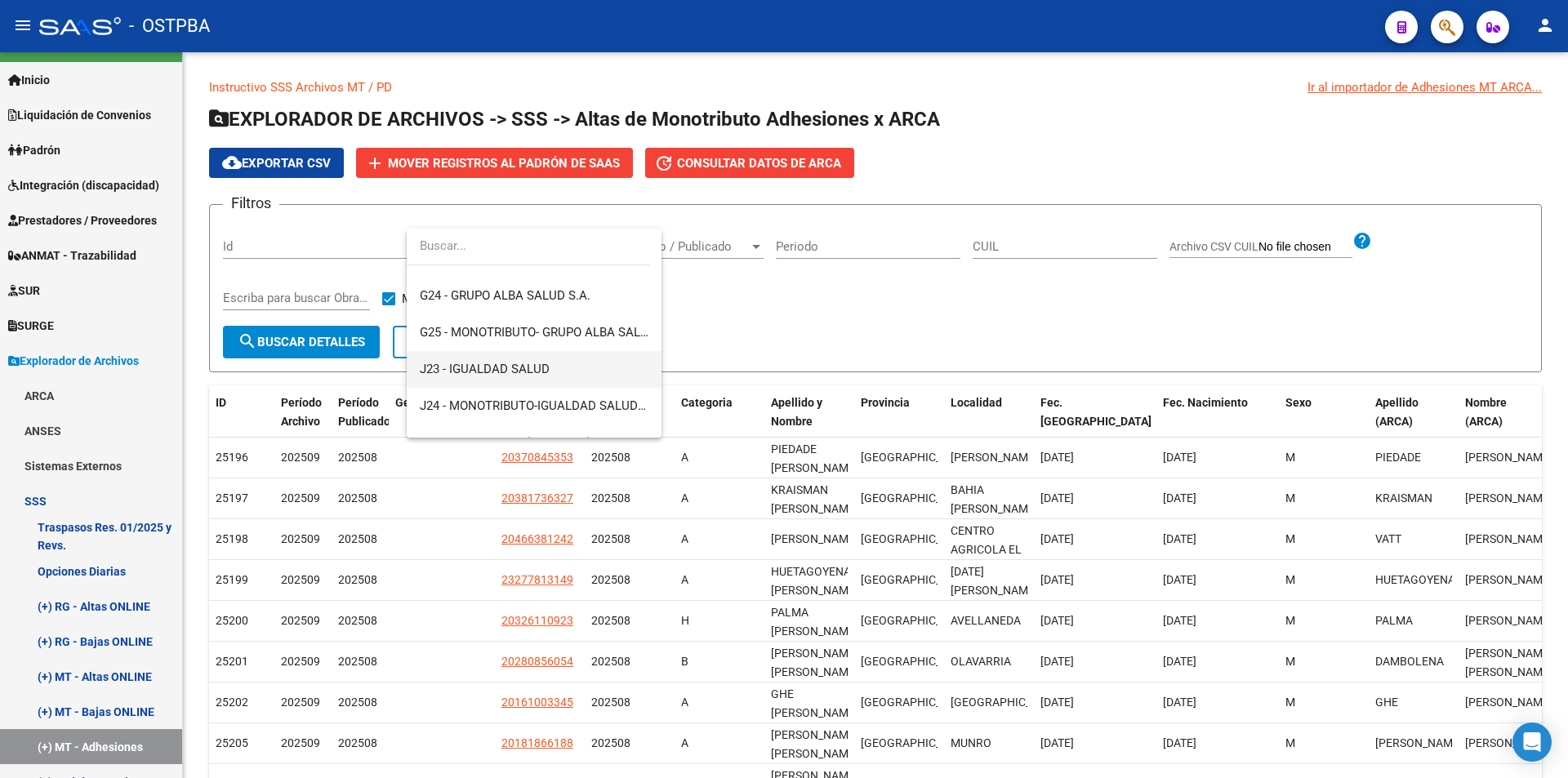
scroll to position [327, 0]
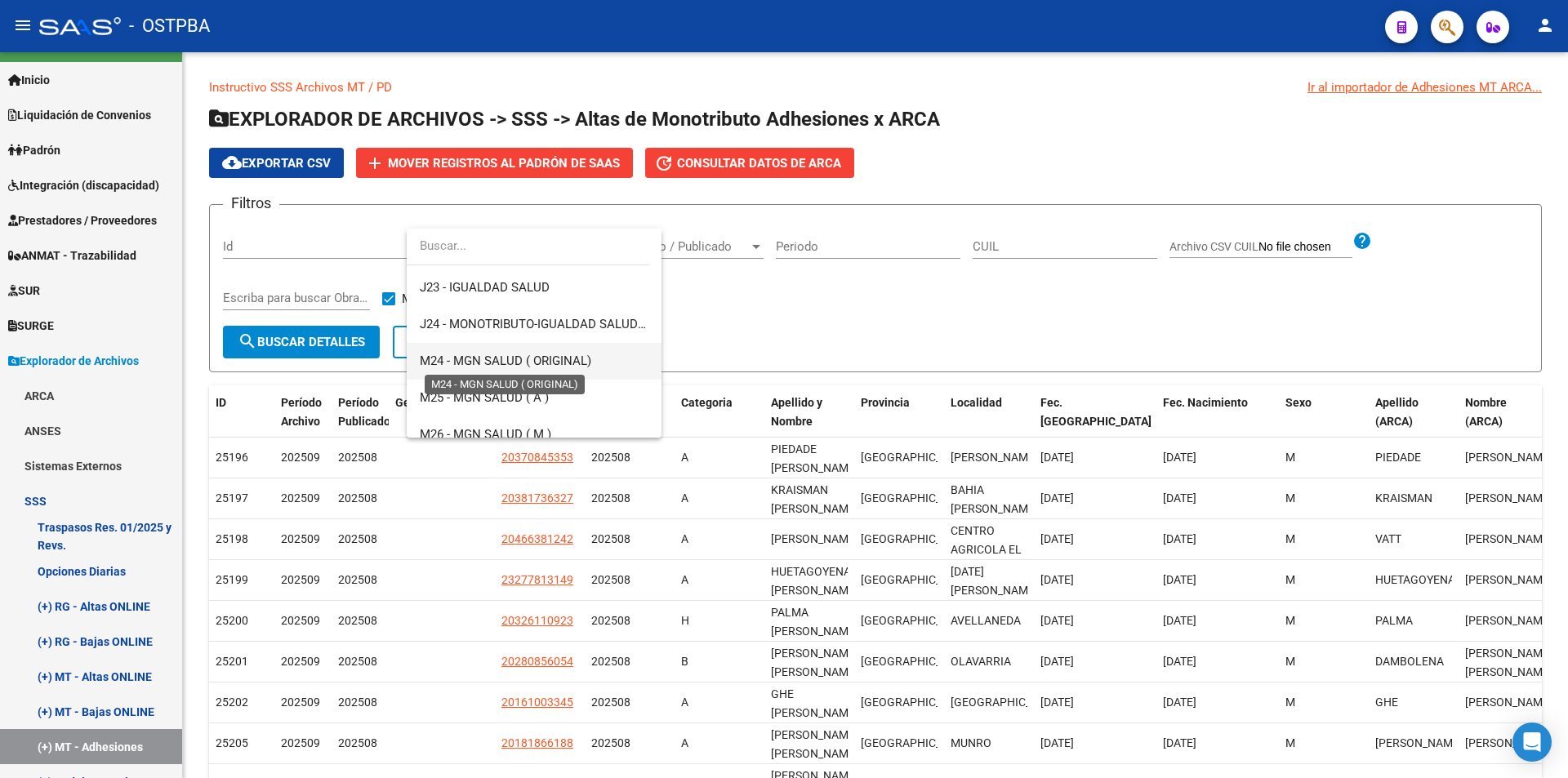
click at [561, 362] on span "M24 - MGN SALUD ( ORIGINAL)" at bounding box center [505, 361] width 172 height 15
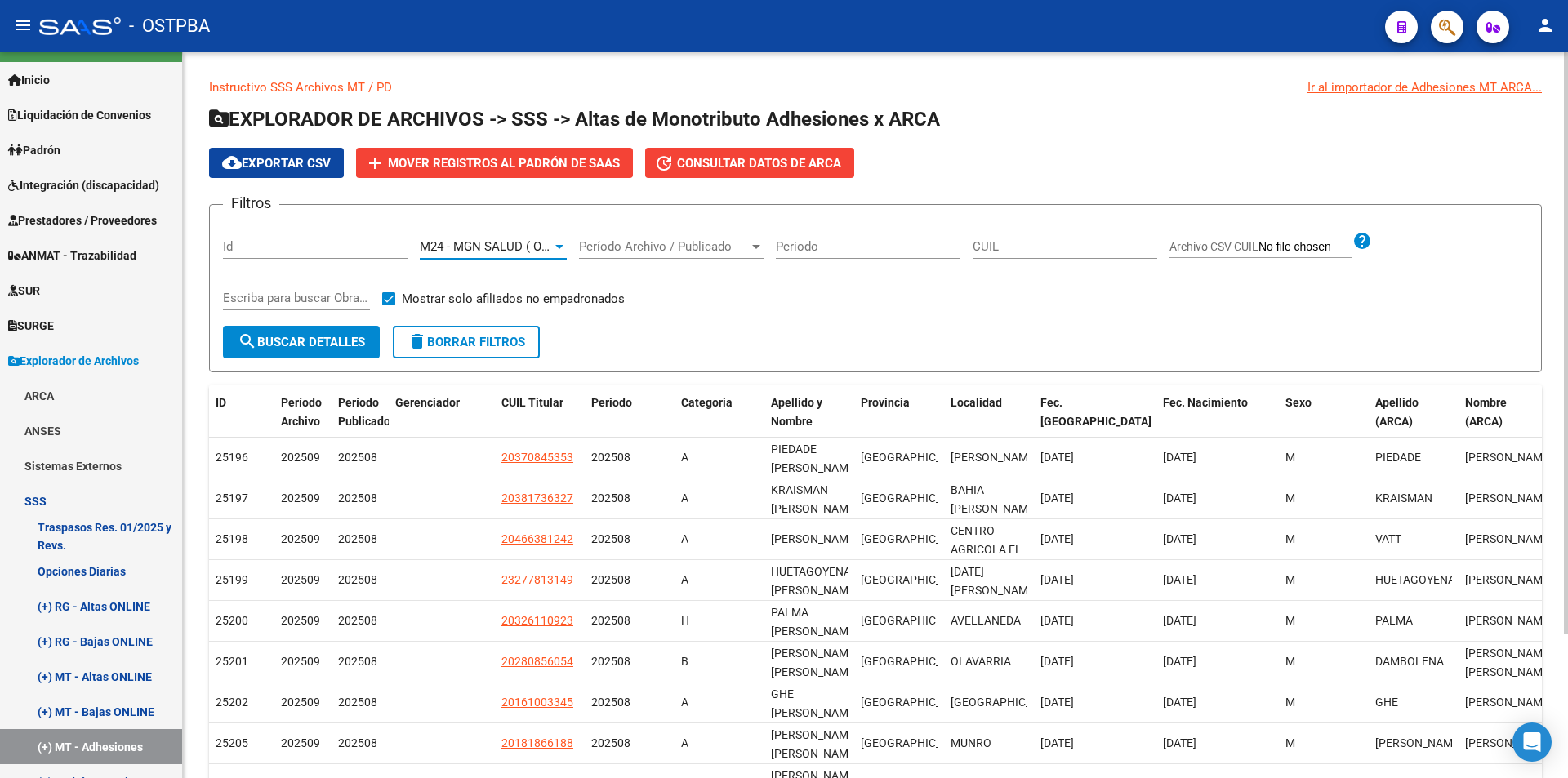
click at [303, 351] on button "search Buscar Detalles" at bounding box center [301, 342] width 157 height 32
